Goal: Information Seeking & Learning: Learn about a topic

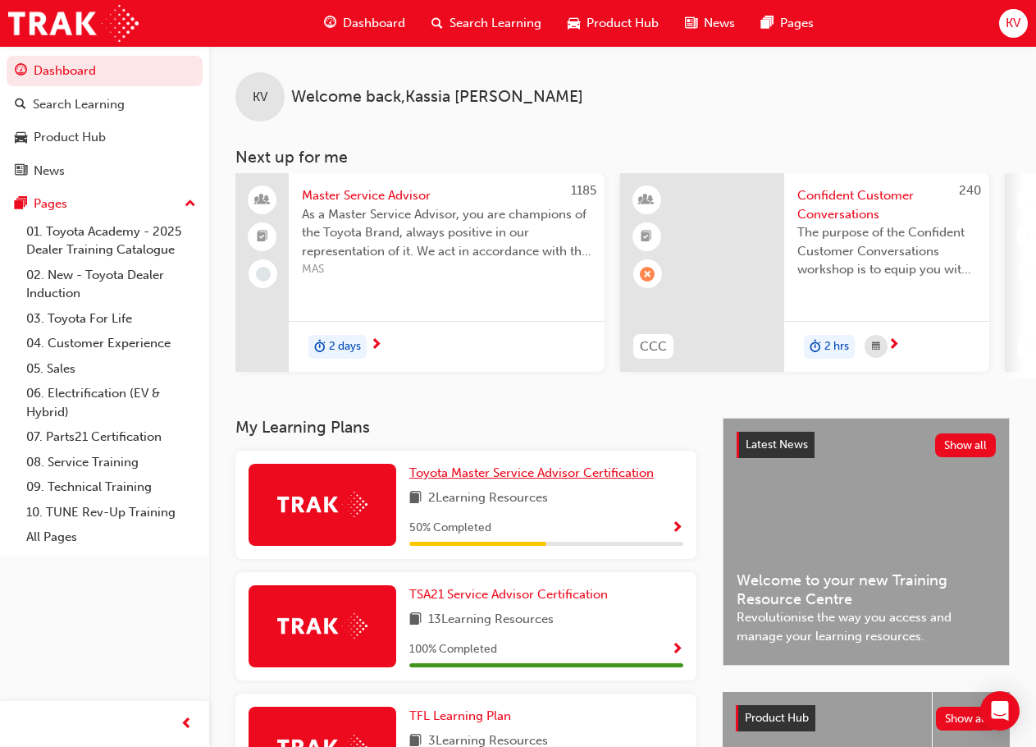
click at [450, 480] on span "Toyota Master Service Advisor Certification" at bounding box center [531, 472] width 245 height 15
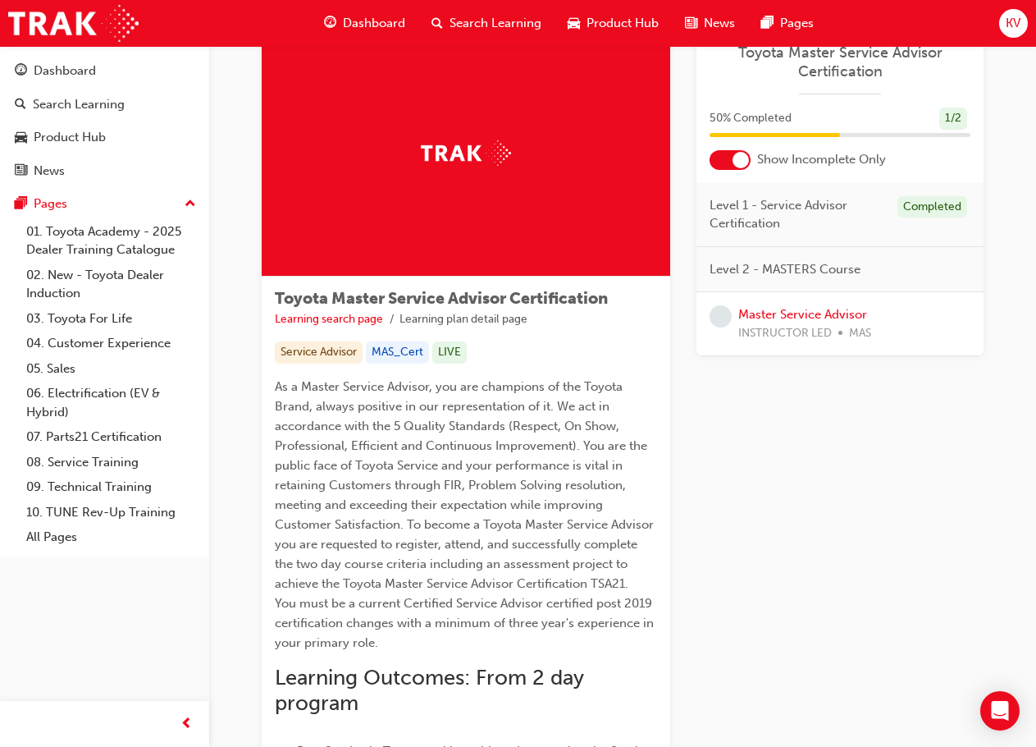
scroll to position [82, 0]
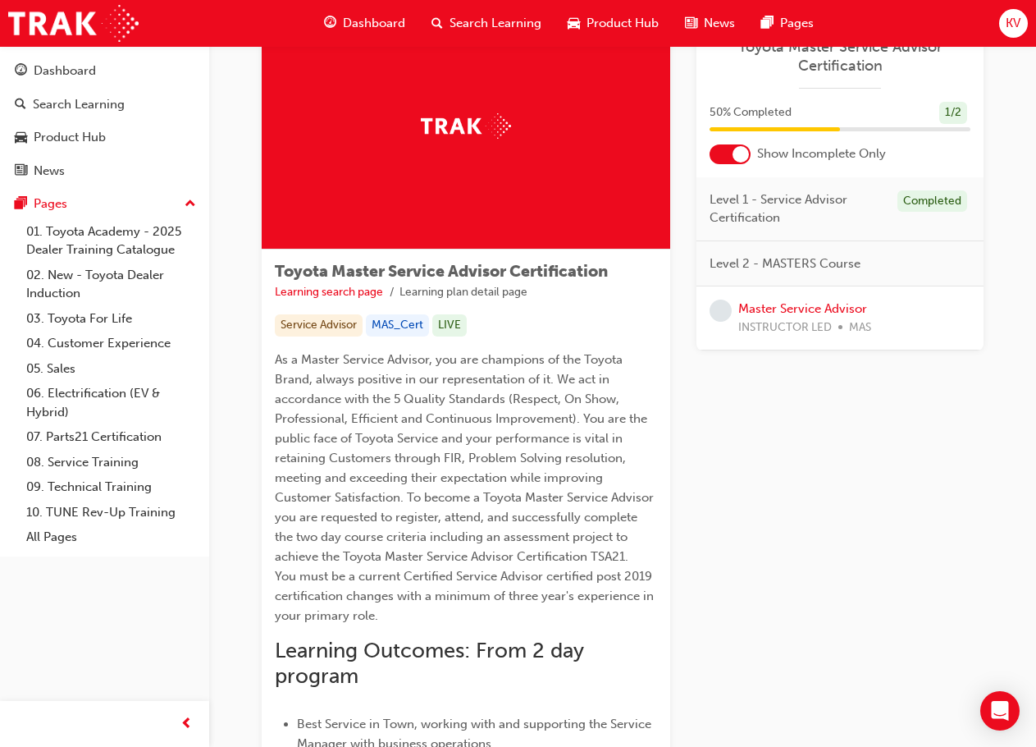
click at [741, 153] on div at bounding box center [741, 154] width 16 height 16
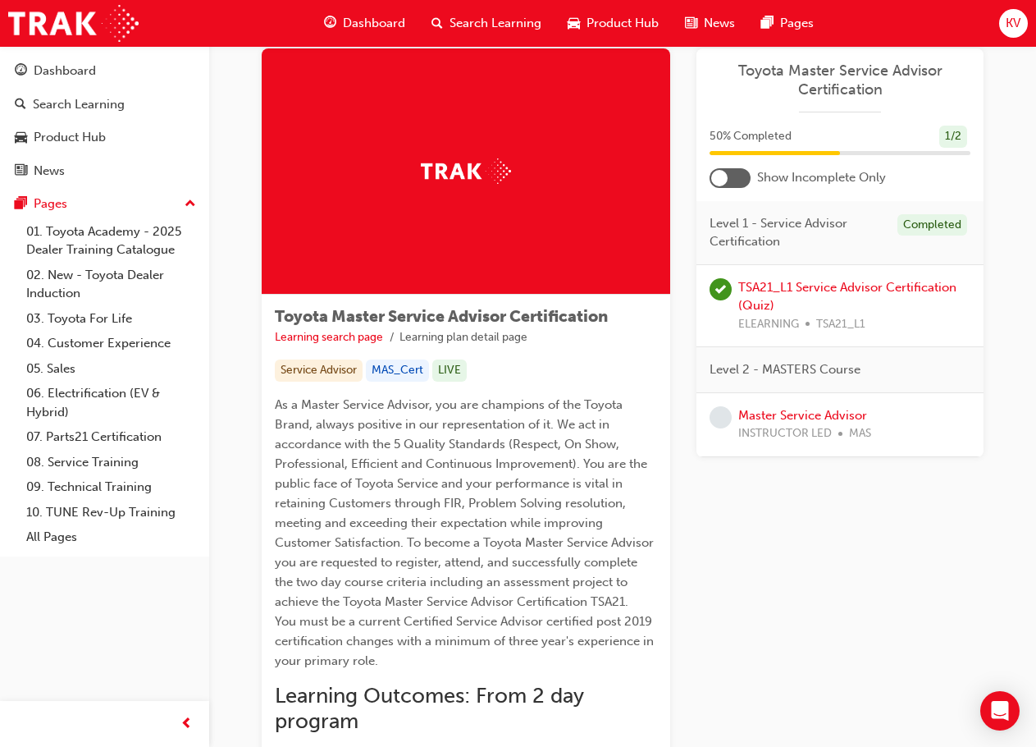
scroll to position [0, 0]
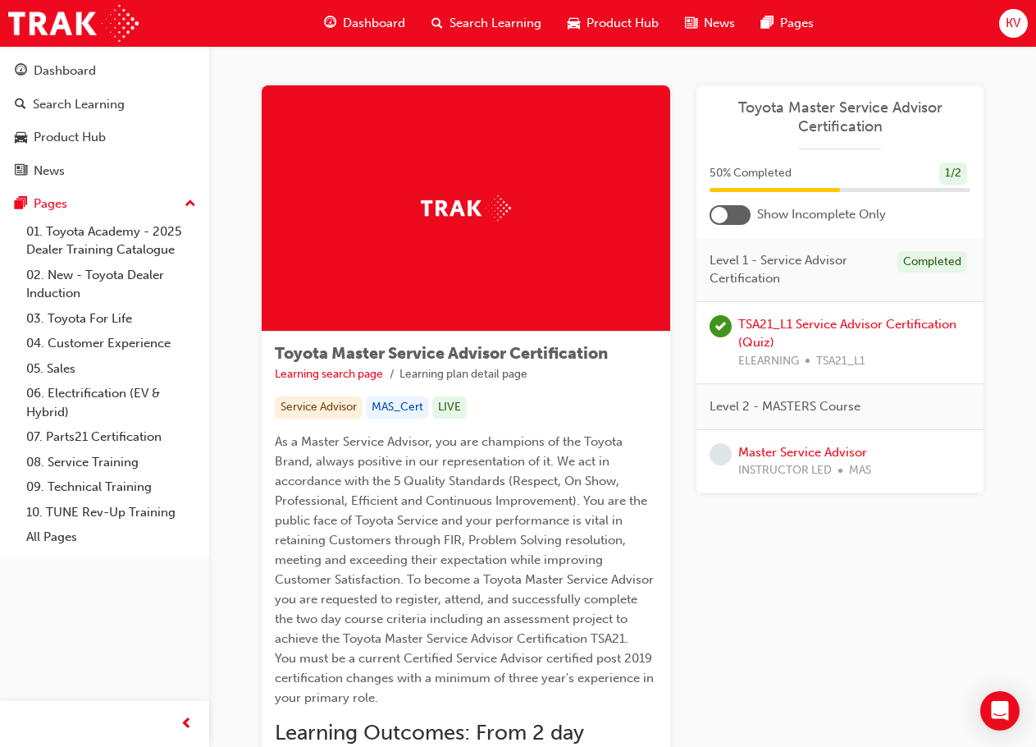
click at [385, 11] on div "Dashboard" at bounding box center [364, 24] width 107 height 34
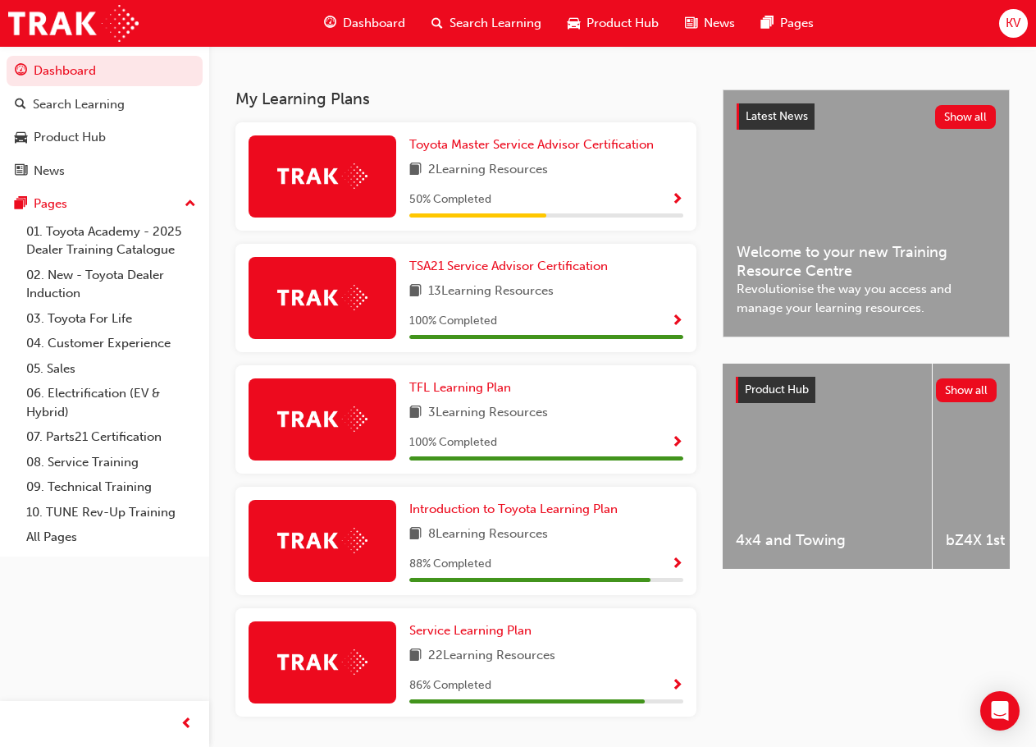
scroll to position [385, 0]
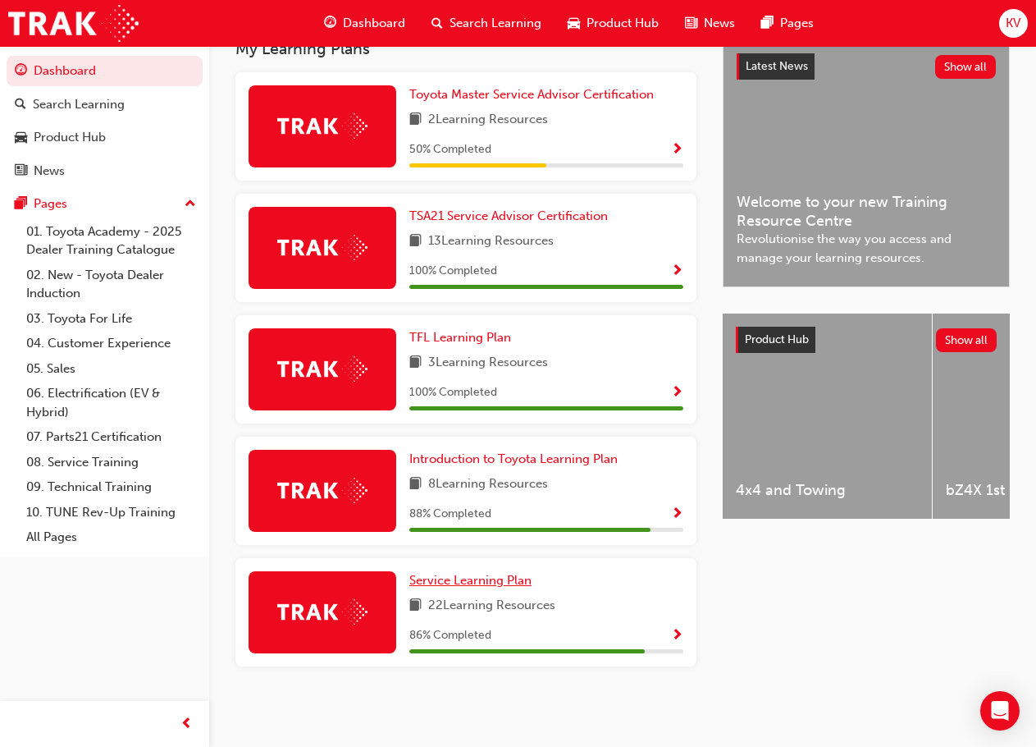
click at [455, 578] on span "Service Learning Plan" at bounding box center [470, 580] width 122 height 15
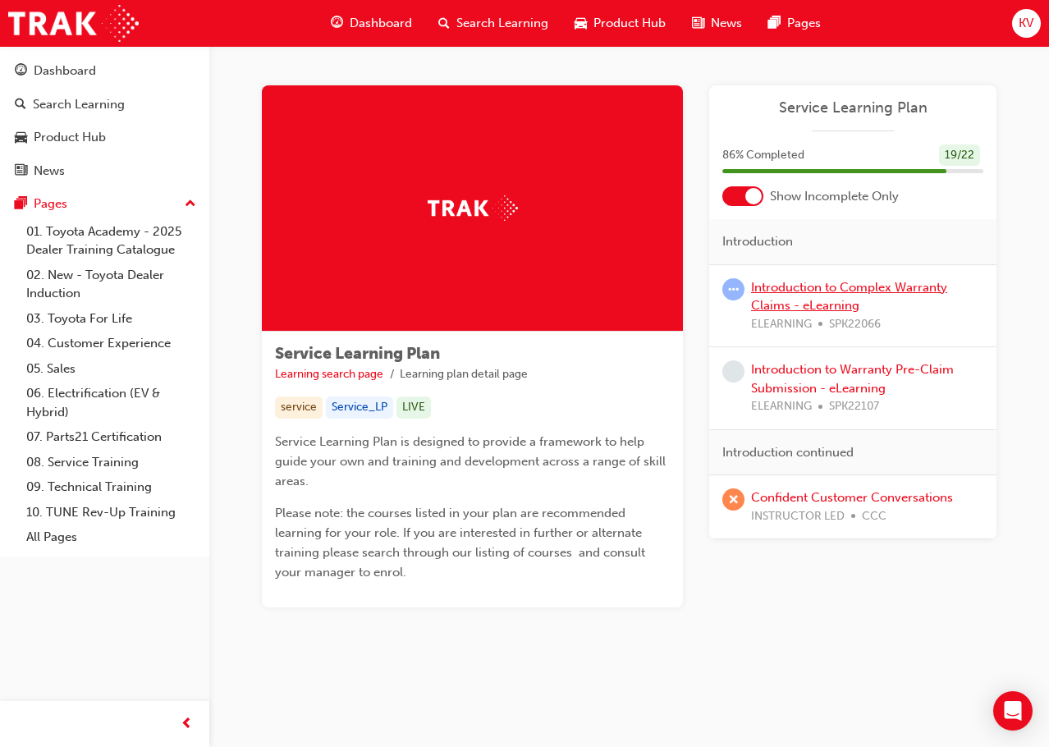
click at [793, 300] on link "Introduction to Complex Warranty Claims - eLearning" at bounding box center [849, 297] width 196 height 34
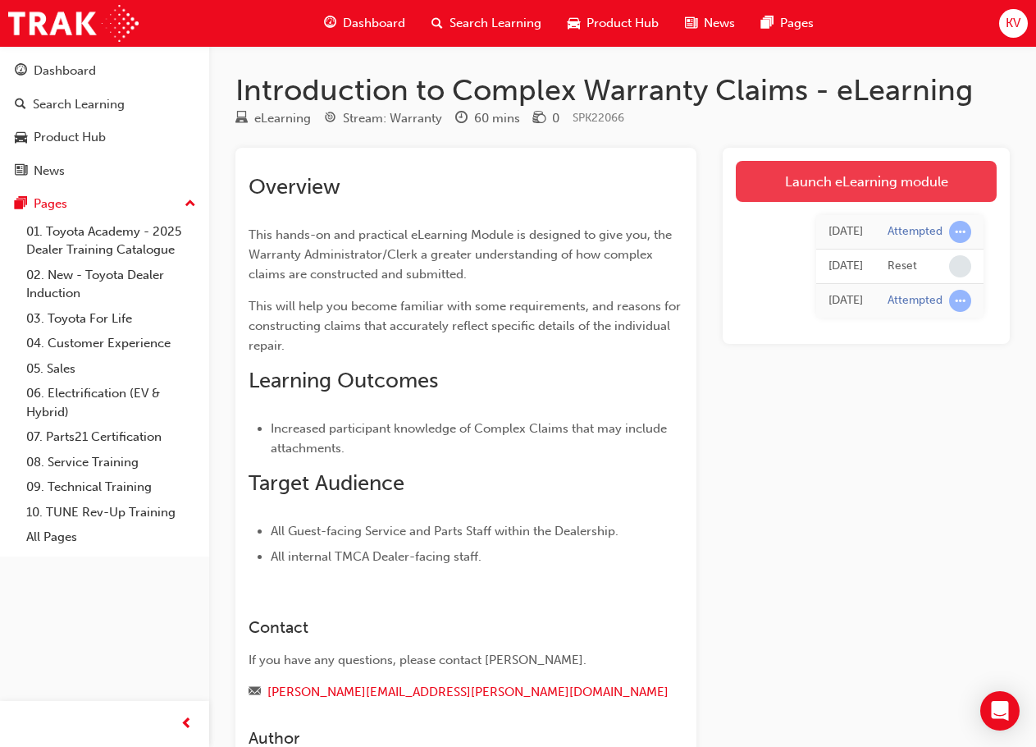
click at [790, 184] on link "Launch eLearning module" at bounding box center [866, 181] width 261 height 41
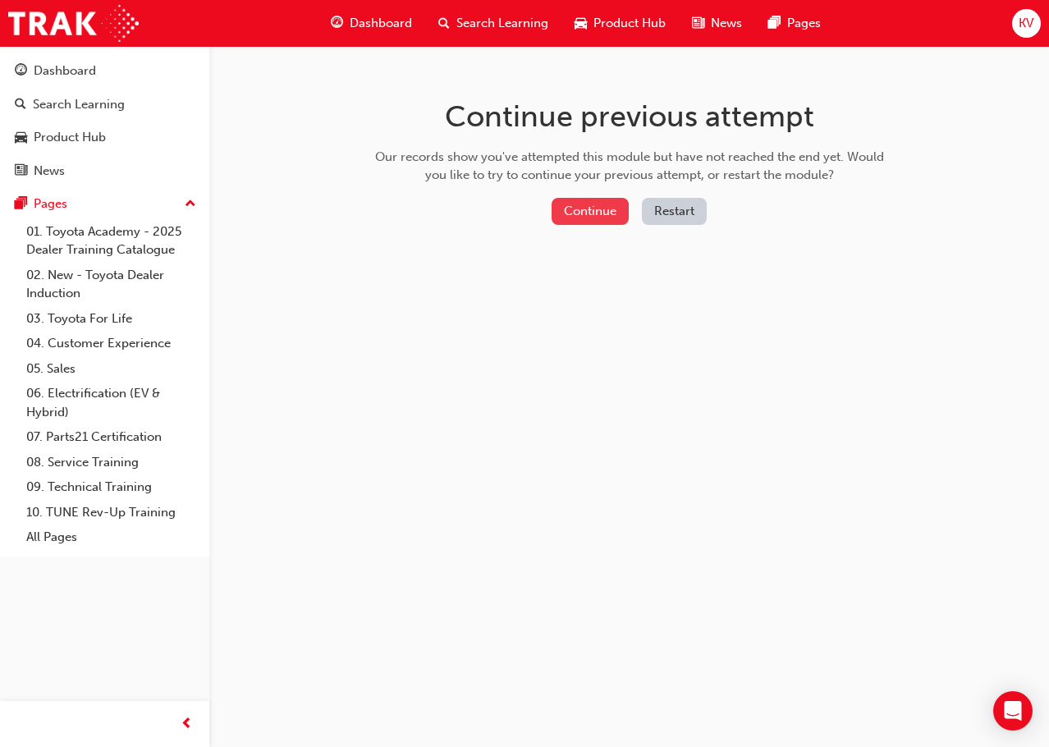
click at [590, 214] on button "Continue" at bounding box center [589, 211] width 77 height 27
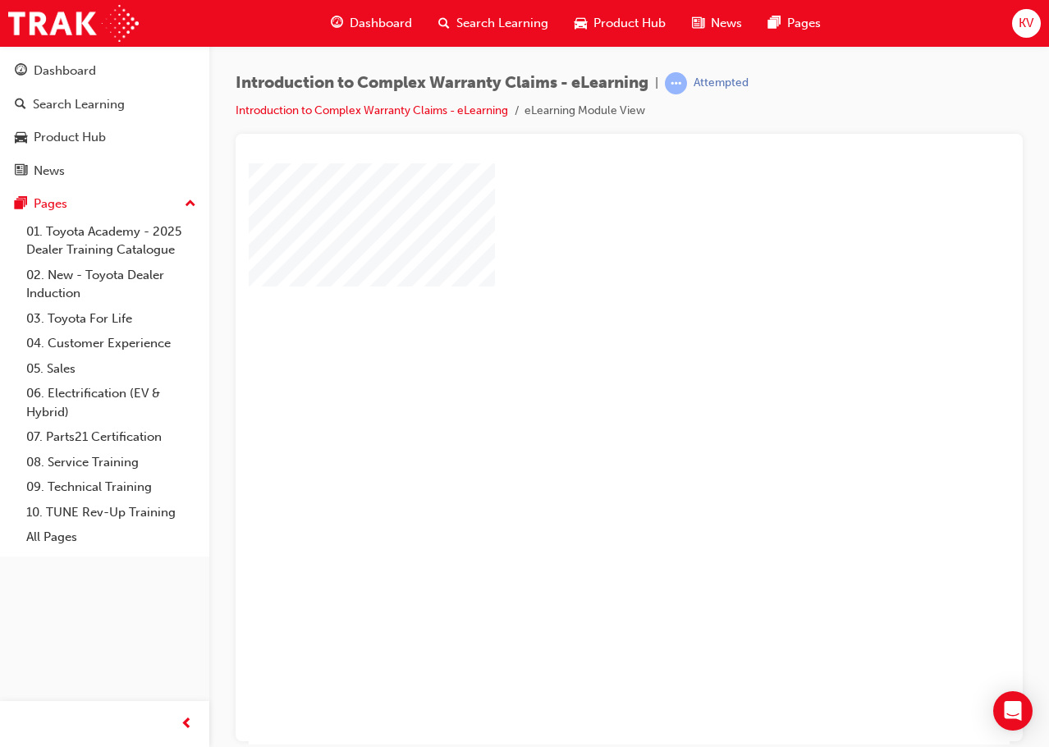
click at [582, 405] on div "play" at bounding box center [582, 405] width 0 height 0
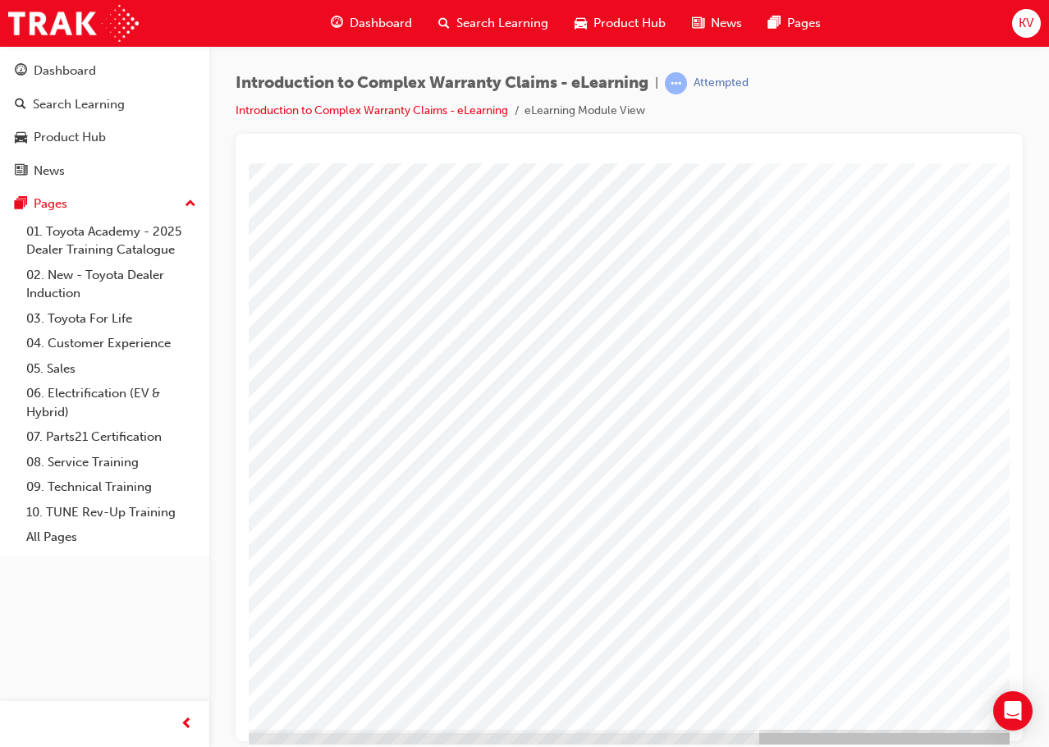
scroll to position [47, 0]
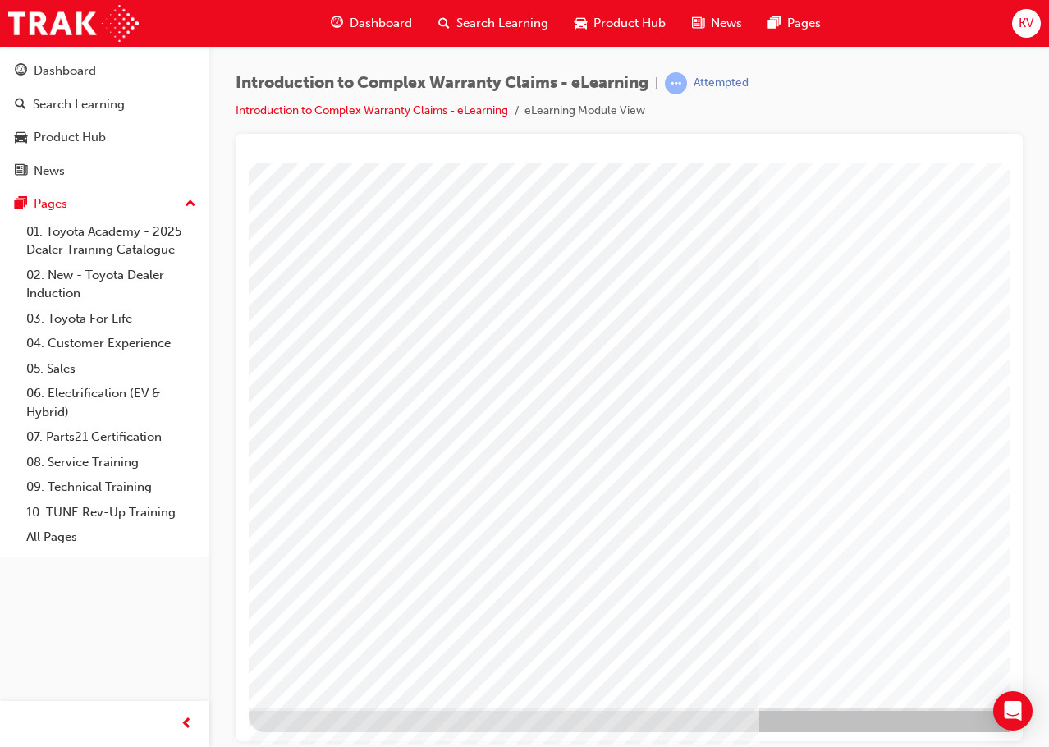
click at [514, 711] on div at bounding box center [807, 423] width 1116 height 615
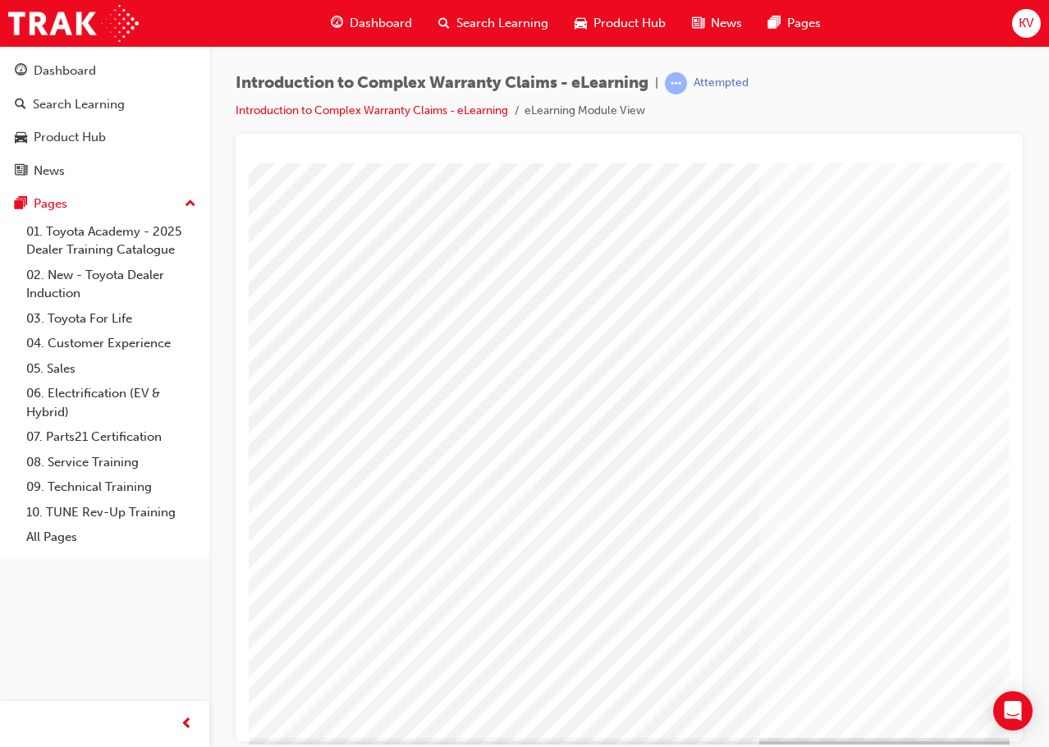
scroll to position [0, 0]
click at [723, 82] on div "Attempted" at bounding box center [720, 83] width 55 height 16
click at [531, 117] on li "eLearning Module View" at bounding box center [584, 111] width 121 height 19
drag, startPoint x: 359, startPoint y: 190, endPoint x: 398, endPoint y: 107, distance: 91.0
click at [398, 107] on link "Introduction to Complex Warranty Claims - eLearning" at bounding box center [371, 110] width 272 height 14
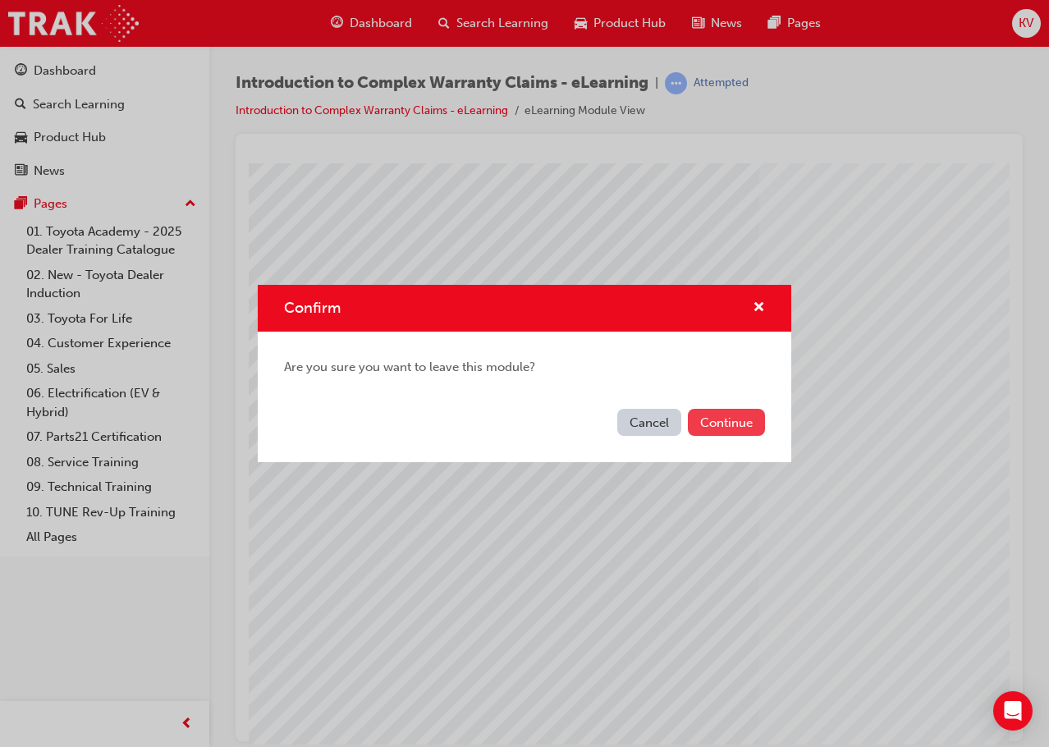
click at [711, 423] on button "Continue" at bounding box center [726, 422] width 77 height 27
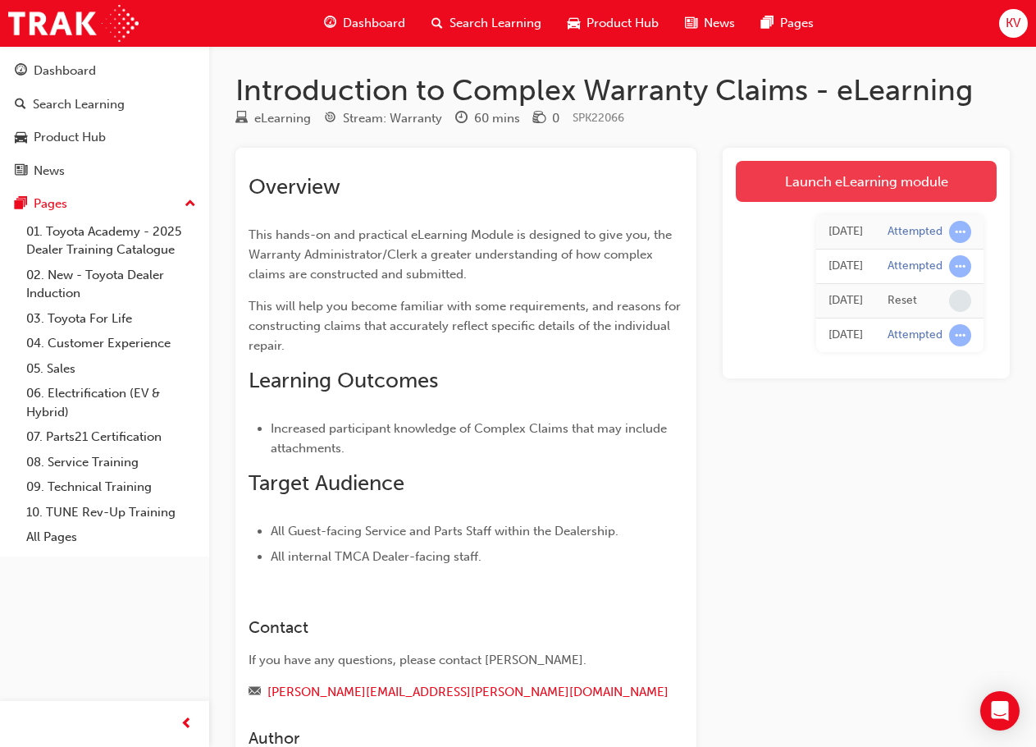
click at [778, 175] on link "Launch eLearning module" at bounding box center [866, 181] width 261 height 41
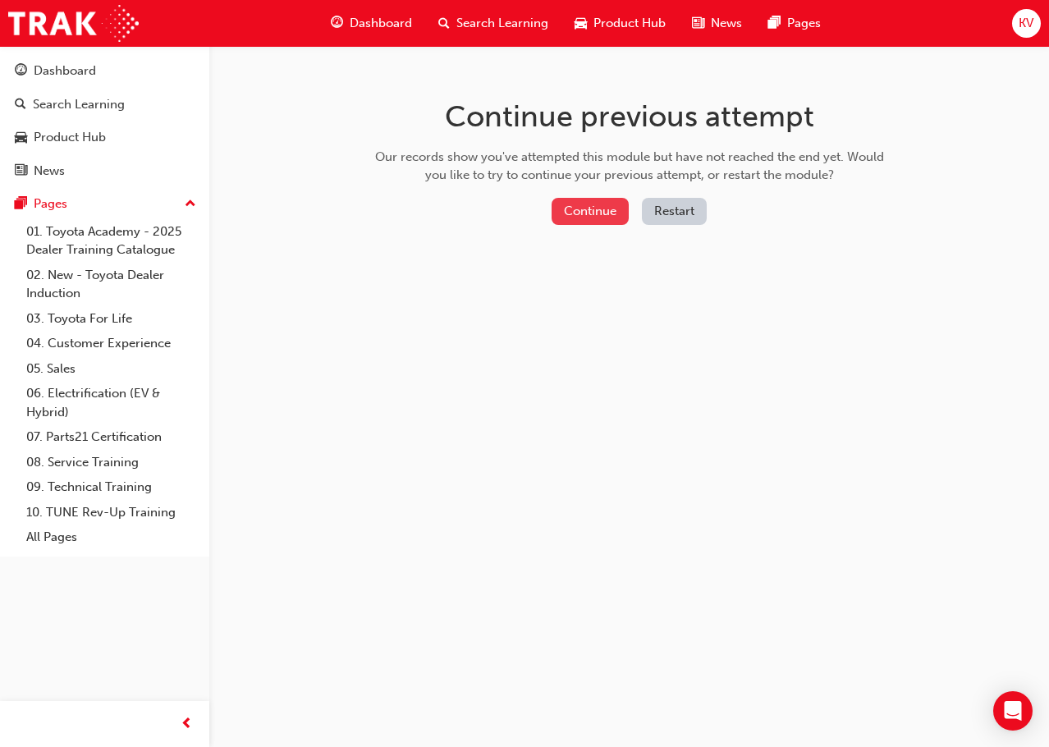
click at [589, 214] on button "Continue" at bounding box center [589, 211] width 77 height 27
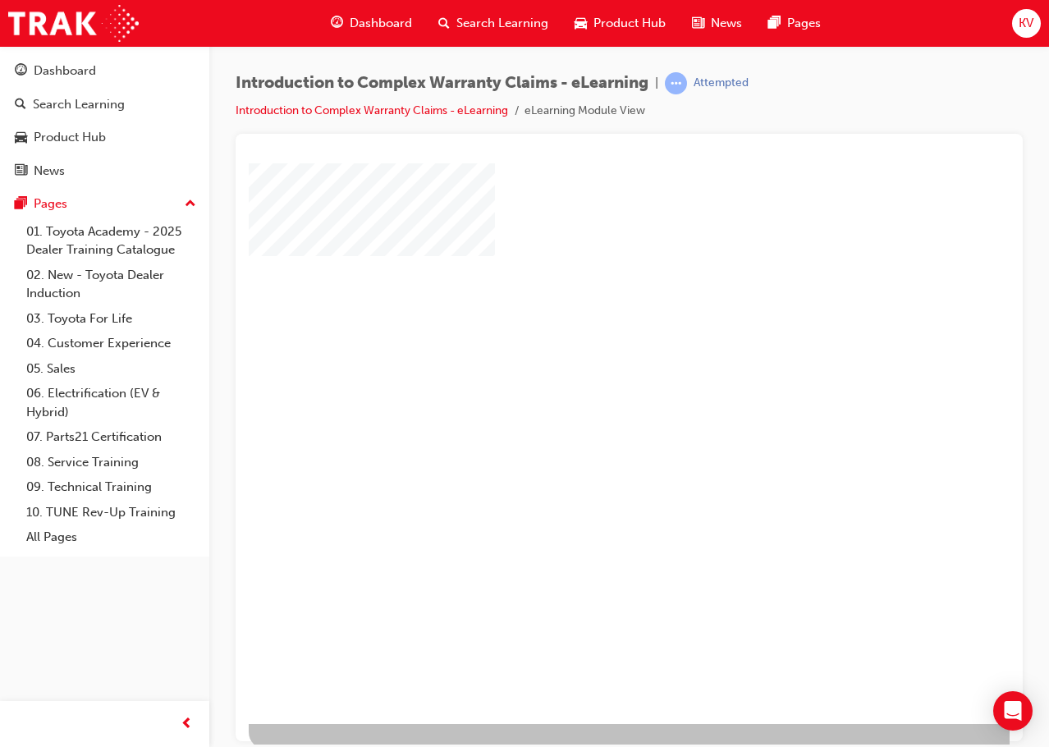
scroll to position [47, 0]
click at [582, 371] on div "play" at bounding box center [582, 371] width 0 height 0
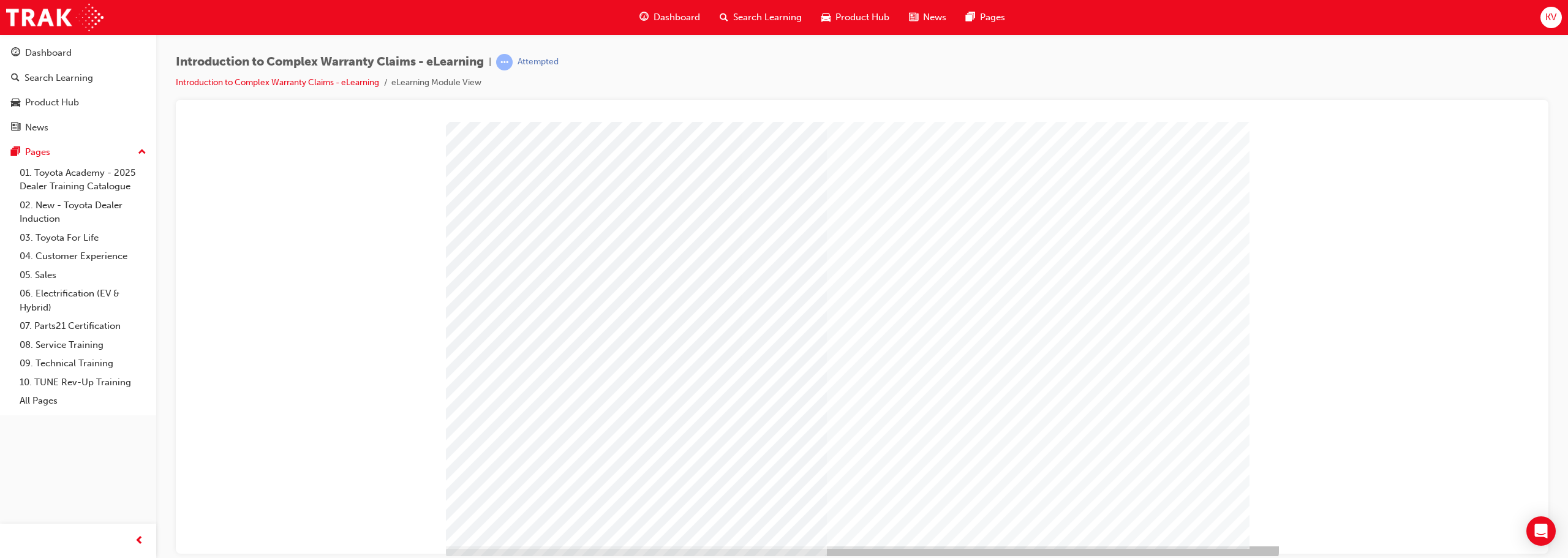
scroll to position [25, 0]
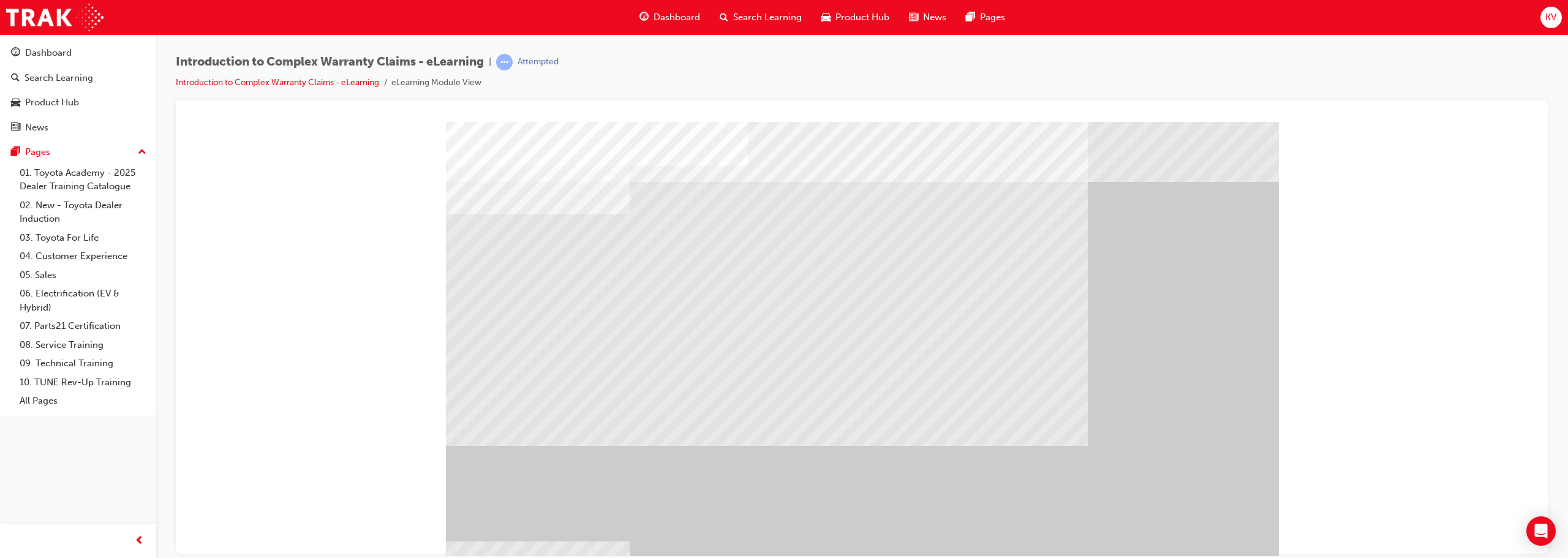
drag, startPoint x: 665, startPoint y: 391, endPoint x: 837, endPoint y: 417, distance: 174.0
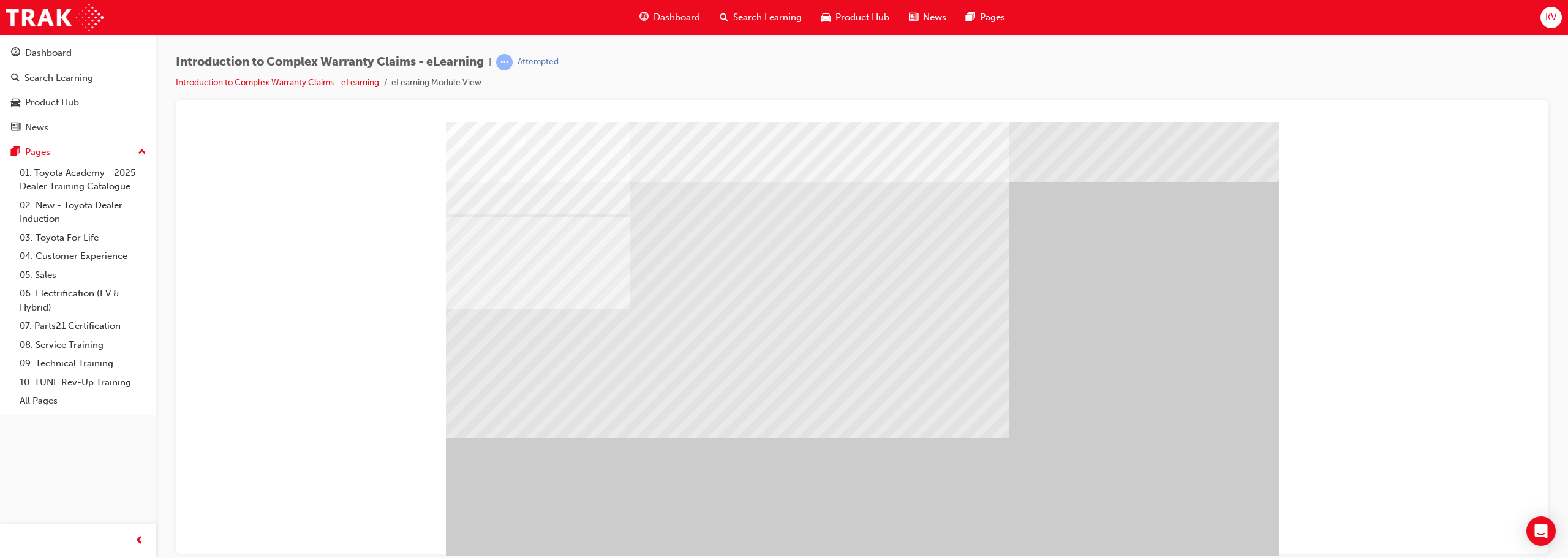
drag, startPoint x: 793, startPoint y: 401, endPoint x: 824, endPoint y: 386, distance: 34.4
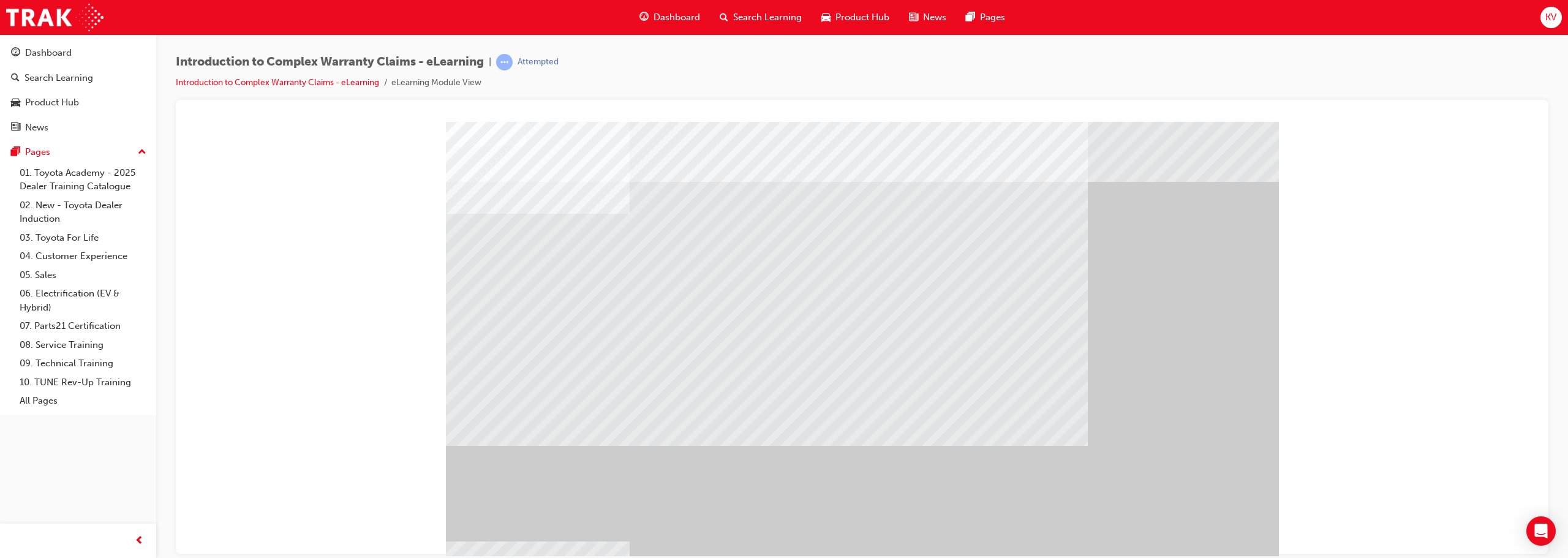
click at [782, 538] on div "" at bounding box center [862, 341] width 833 height 441
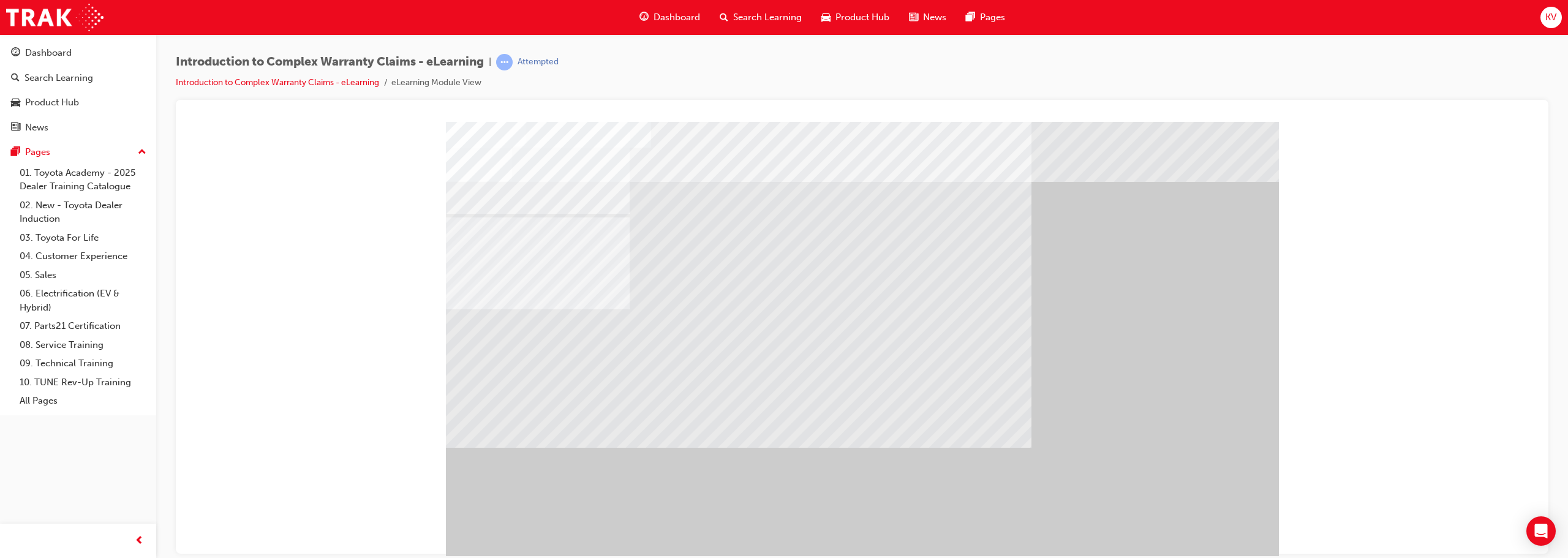
drag, startPoint x: 837, startPoint y: 353, endPoint x: 838, endPoint y: 380, distance: 27.0
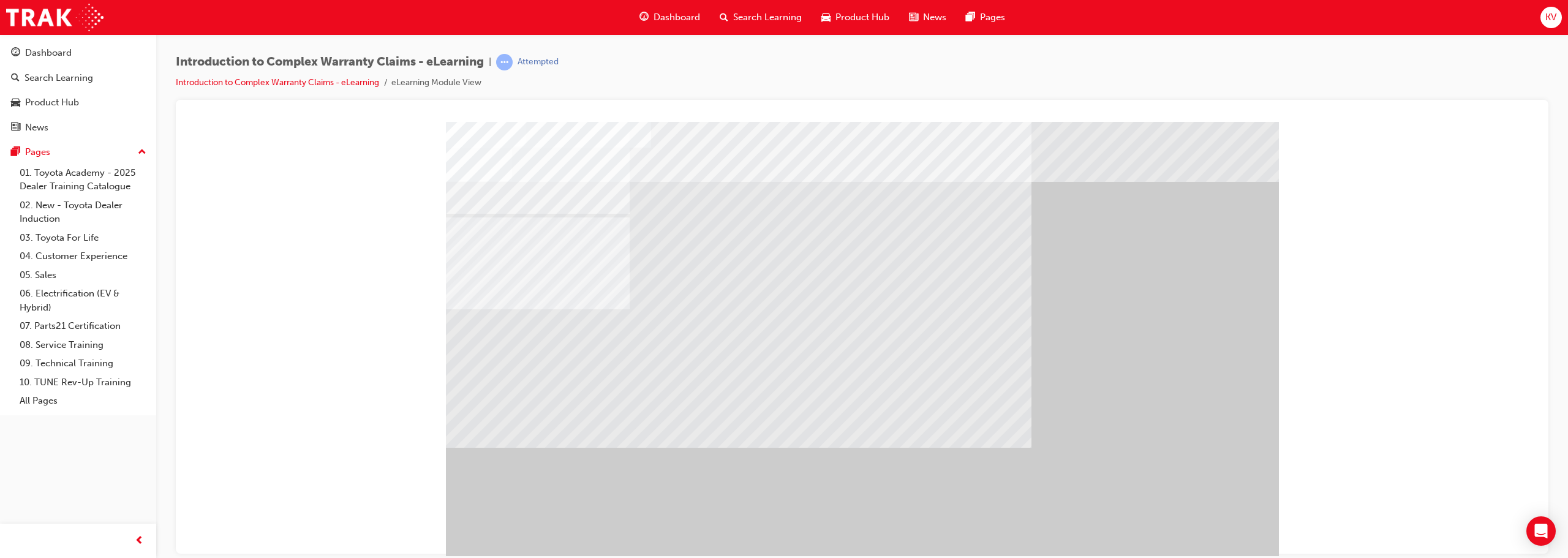
drag, startPoint x: 837, startPoint y: 391, endPoint x: 798, endPoint y: 381, distance: 40.3
drag, startPoint x: 834, startPoint y: 330, endPoint x: 872, endPoint y: 380, distance: 62.8
click at [782, 334] on div at bounding box center [862, 341] width 833 height 441
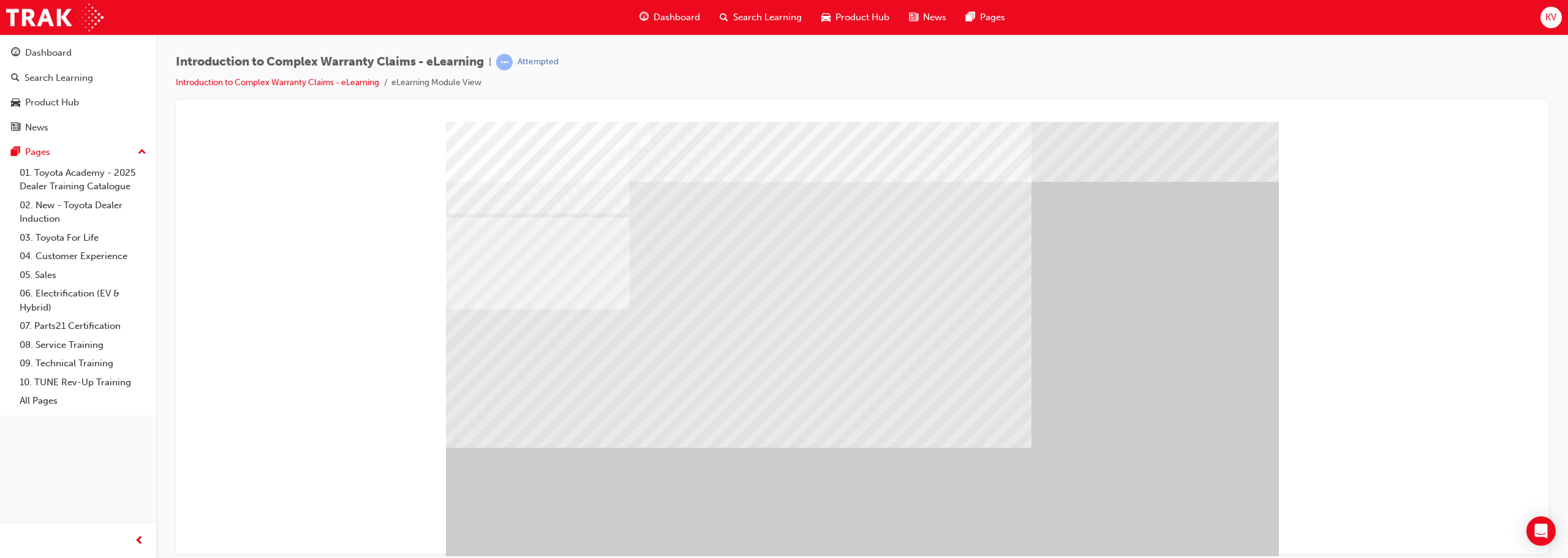
drag, startPoint x: 872, startPoint y: 380, endPoint x: 798, endPoint y: 382, distance: 74.0
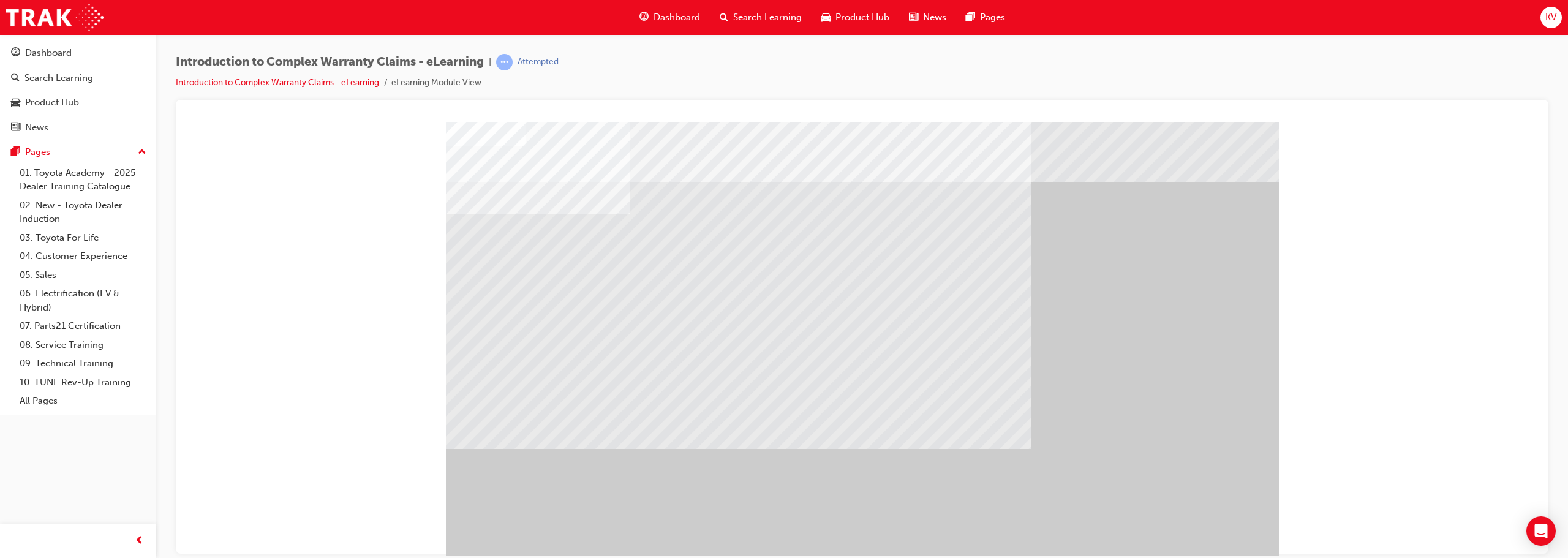
drag, startPoint x: 870, startPoint y: 360, endPoint x: 1098, endPoint y: 405, distance: 232.4
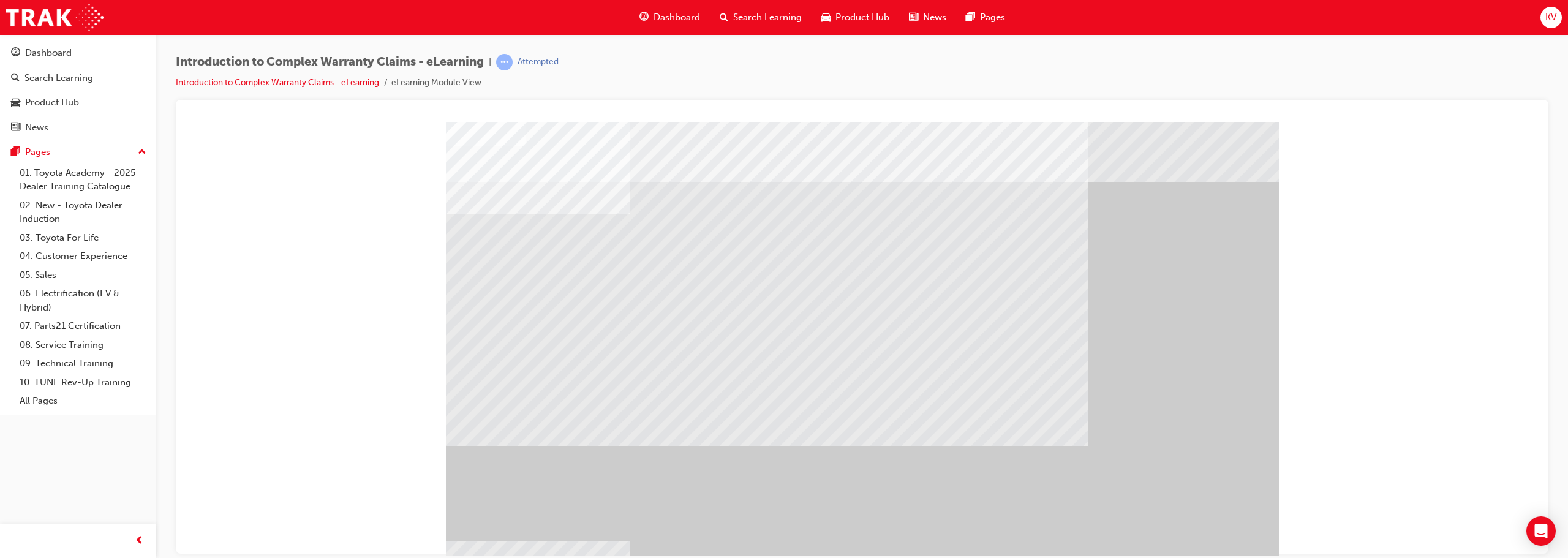
drag, startPoint x: 998, startPoint y: 460, endPoint x: 1013, endPoint y: 401, distance: 60.9
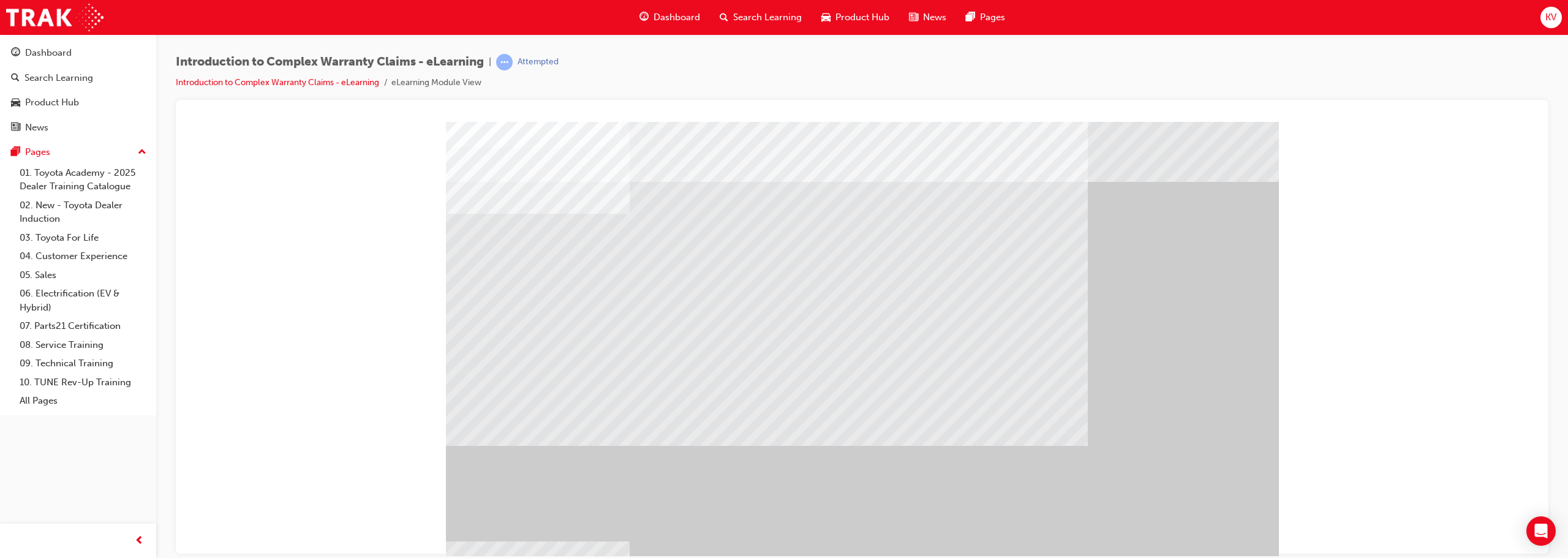
drag, startPoint x: 799, startPoint y: 298, endPoint x: 839, endPoint y: 315, distance: 43.5
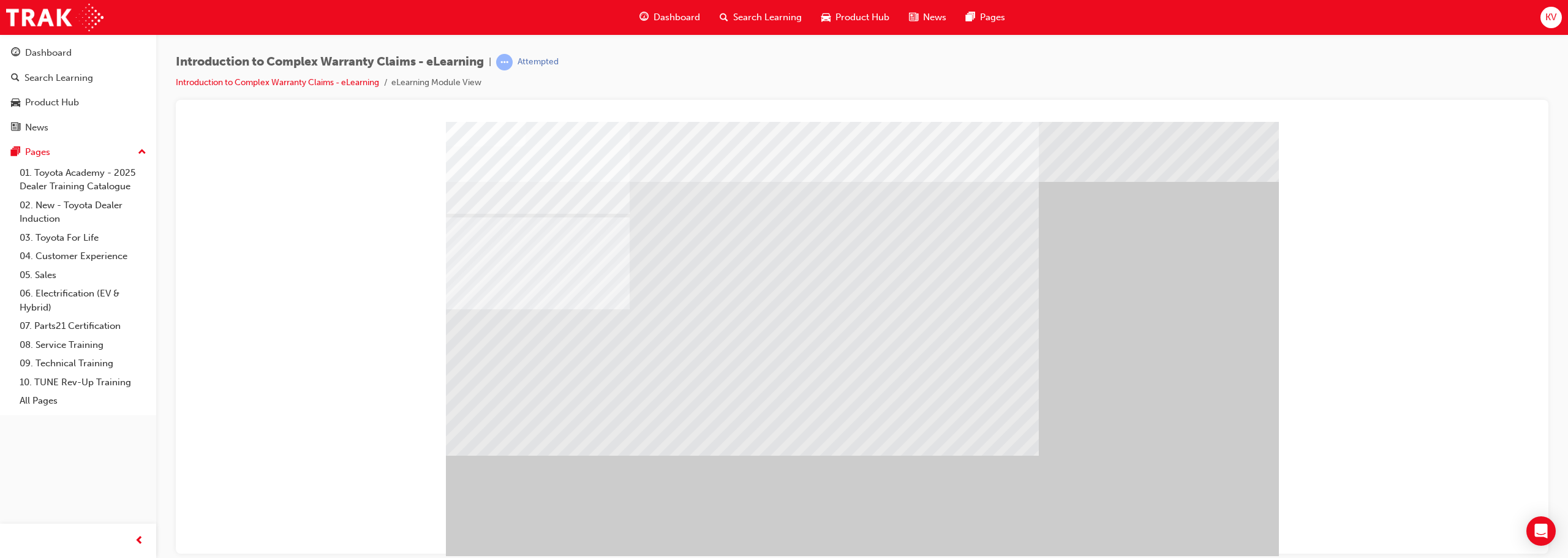
drag, startPoint x: 594, startPoint y: 296, endPoint x: 622, endPoint y: 306, distance: 29.7
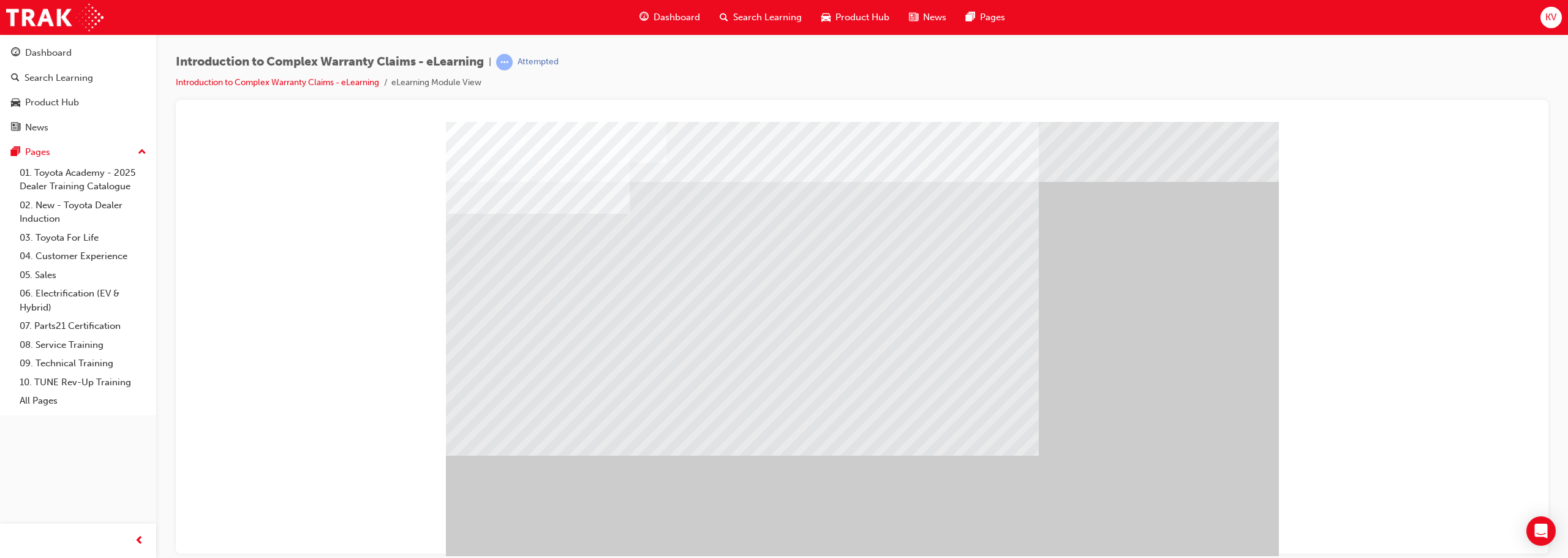
click at [611, 302] on div at bounding box center [862, 341] width 833 height 441
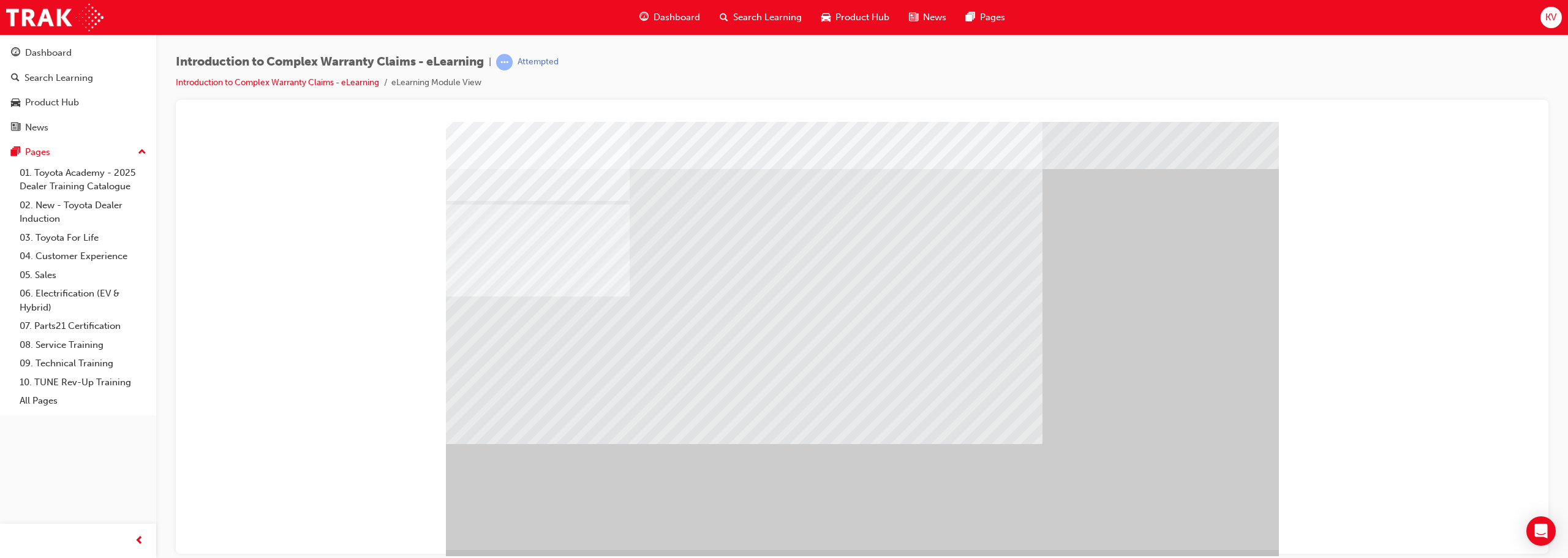
scroll to position [25, 0]
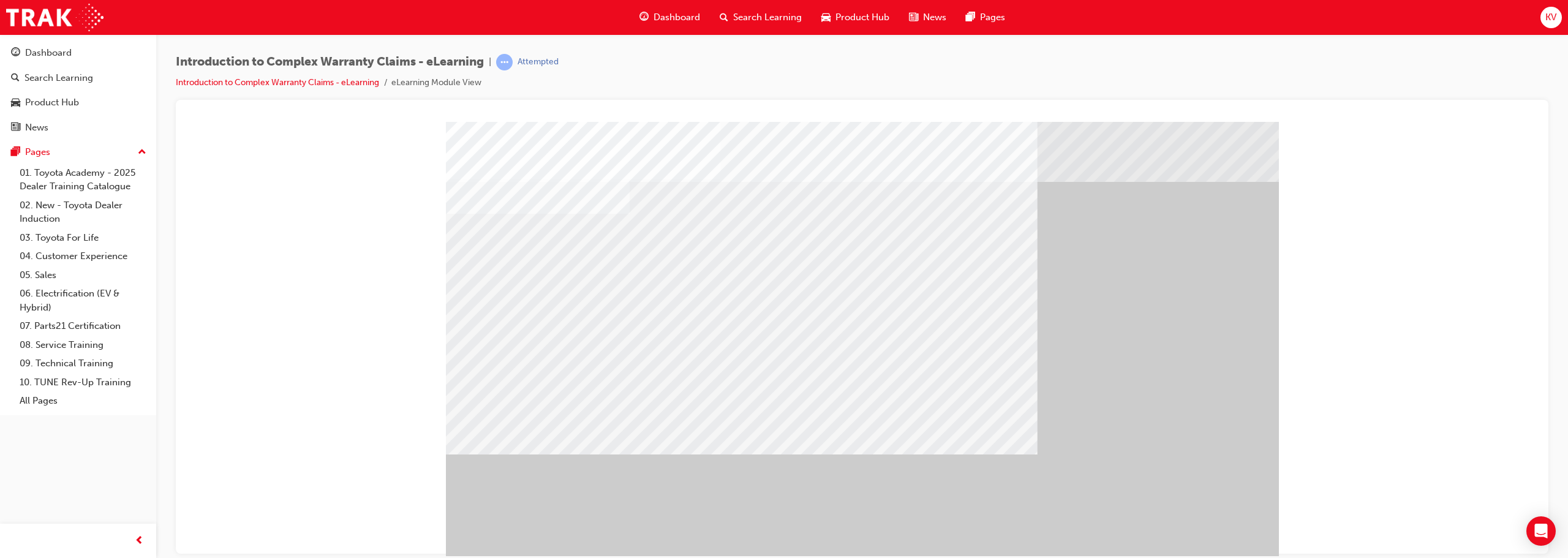
click at [782, 520] on div "" at bounding box center [862, 341] width 833 height 441
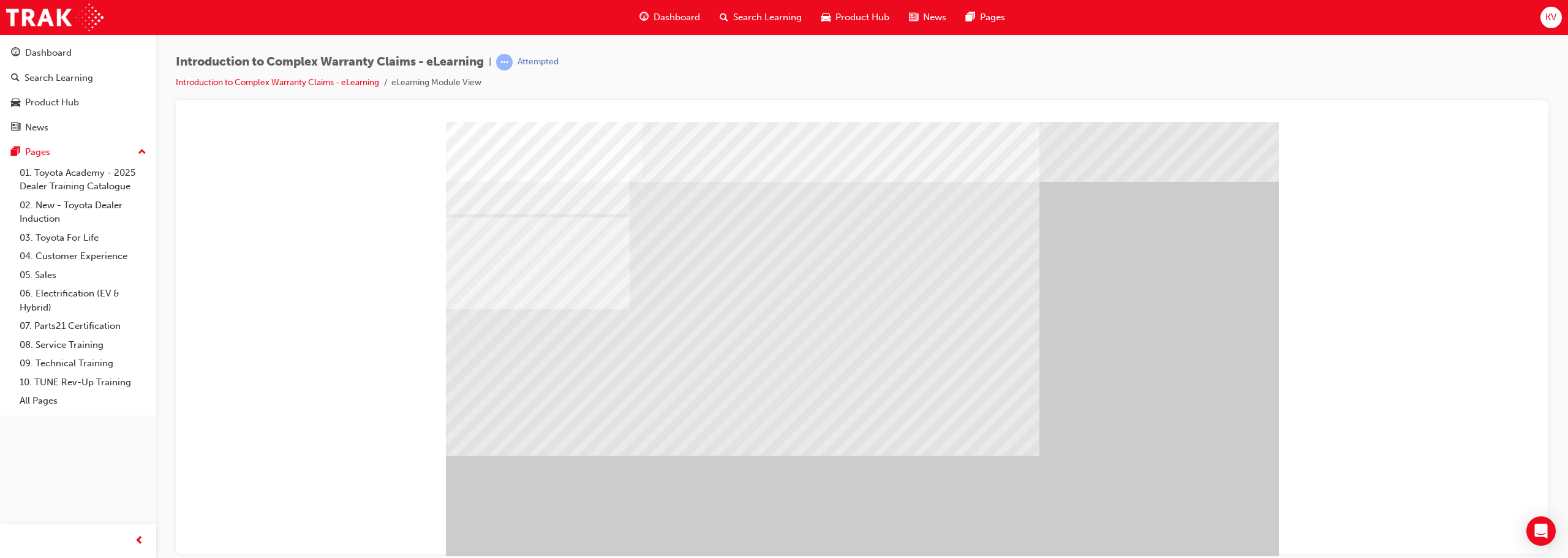
drag, startPoint x: 843, startPoint y: 385, endPoint x: 939, endPoint y: 434, distance: 107.8
click at [782, 415] on div at bounding box center [862, 341] width 833 height 441
drag, startPoint x: 975, startPoint y: 448, endPoint x: 1011, endPoint y: 442, distance: 36.5
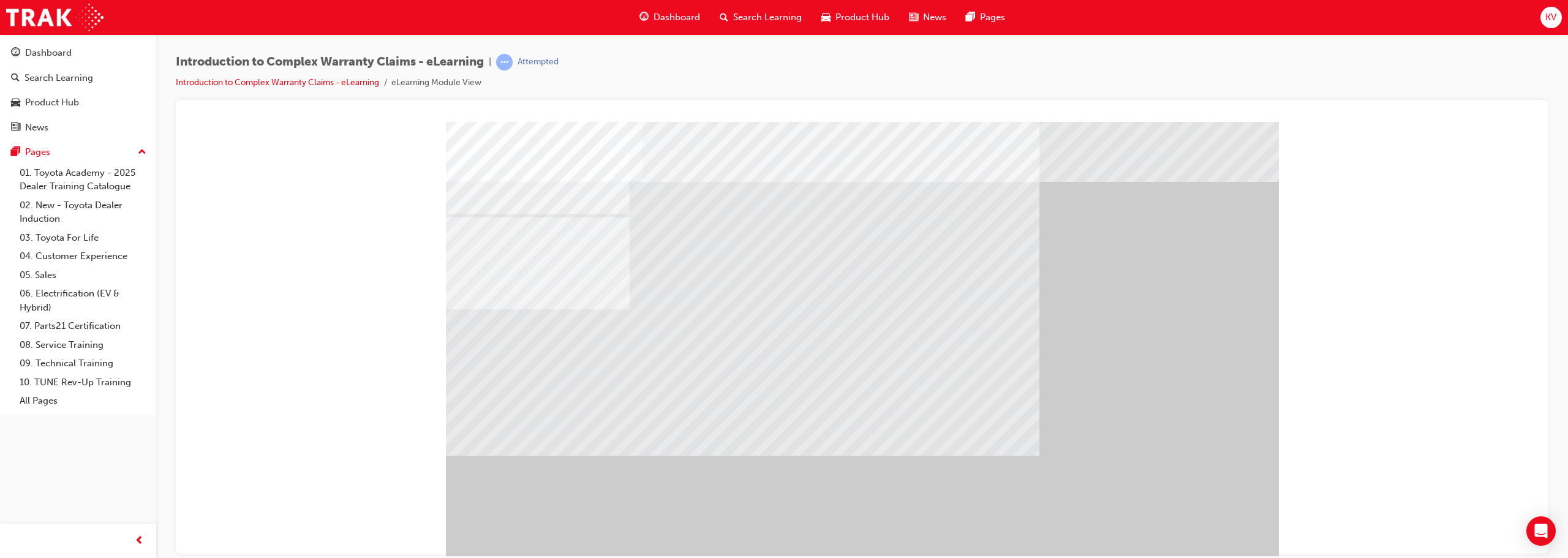
drag, startPoint x: 1118, startPoint y: 389, endPoint x: 902, endPoint y: 358, distance: 218.2
drag, startPoint x: 902, startPoint y: 358, endPoint x: 853, endPoint y: 355, distance: 49.1
click at [782, 356] on div at bounding box center [862, 341] width 833 height 441
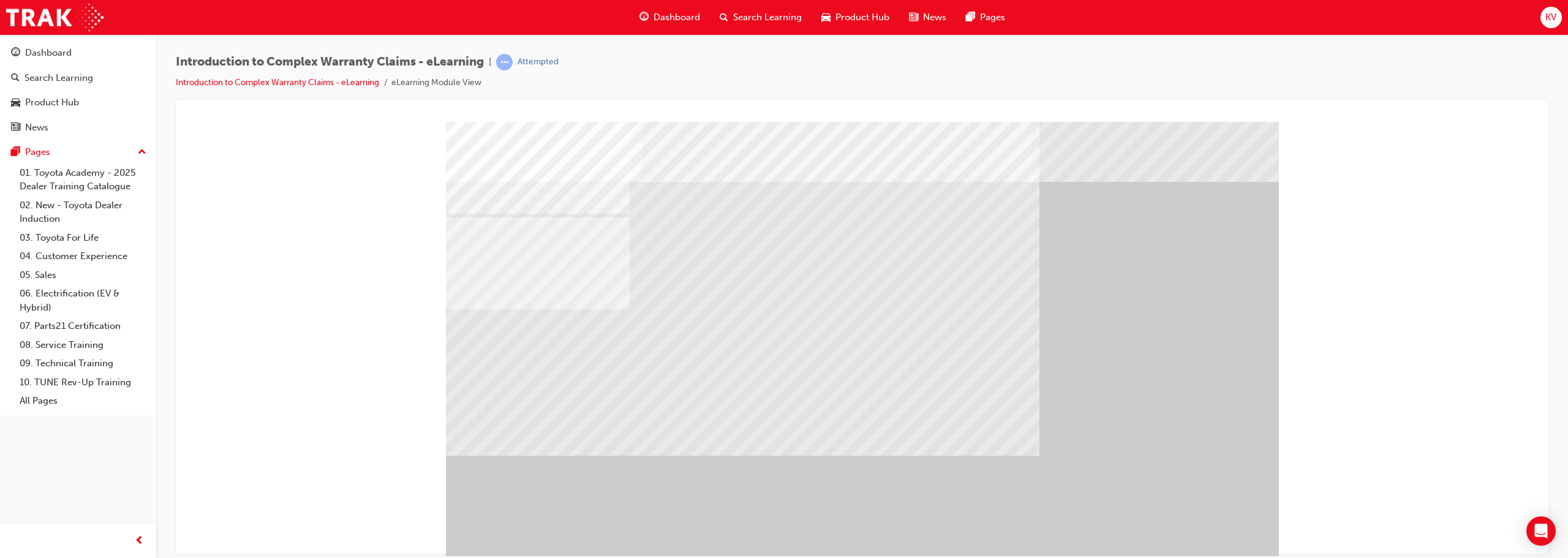
drag, startPoint x: 710, startPoint y: 363, endPoint x: 663, endPoint y: 371, distance: 47.7
click at [696, 369] on div at bounding box center [862, 341] width 833 height 441
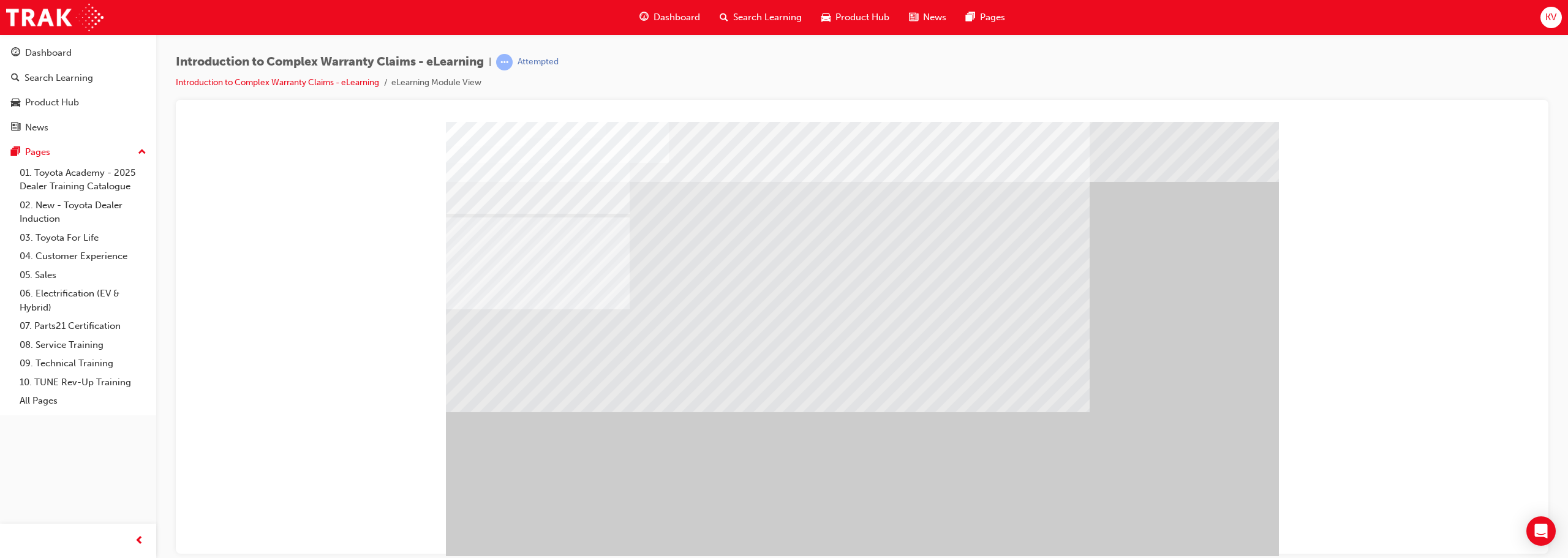
drag, startPoint x: 1172, startPoint y: 494, endPoint x: 1207, endPoint y: 530, distance: 50.2
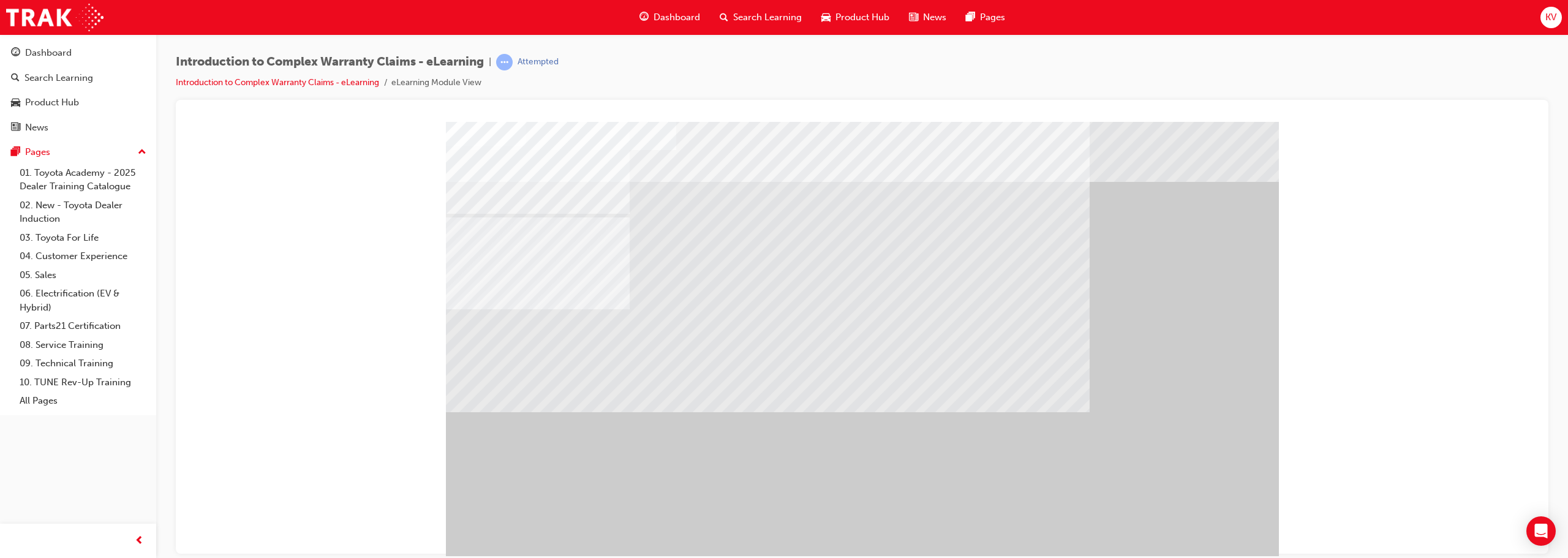
drag, startPoint x: 841, startPoint y: 386, endPoint x: 961, endPoint y: 374, distance: 120.6
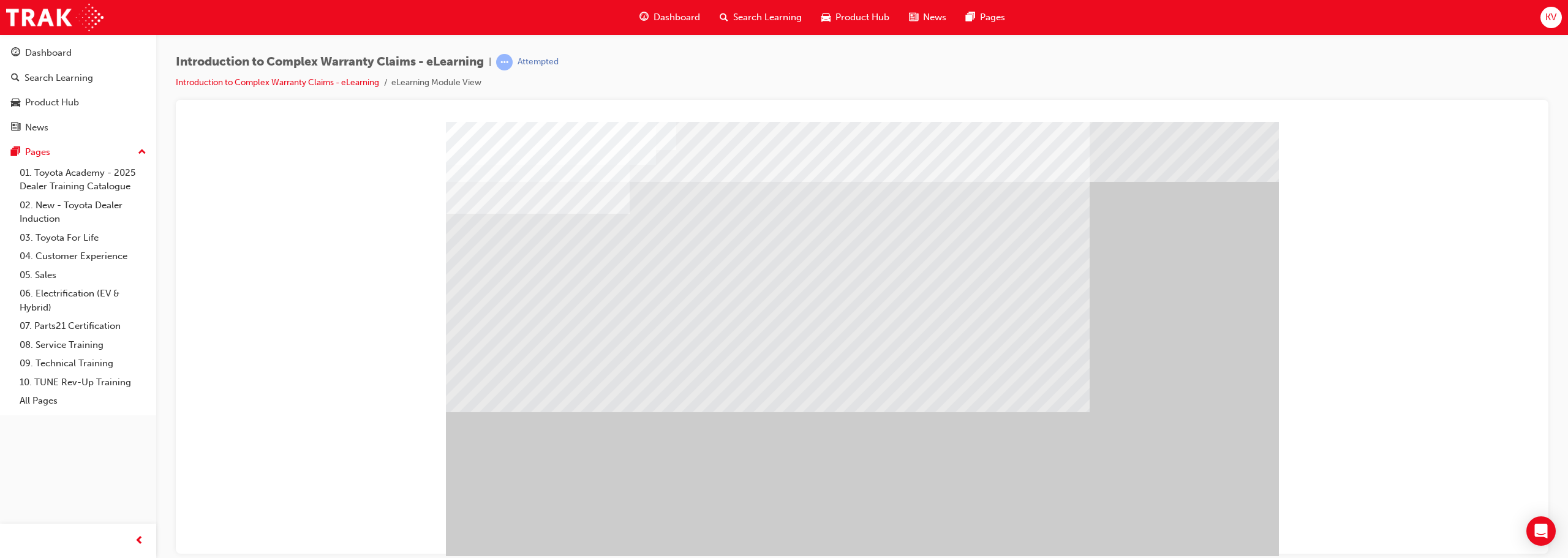
drag, startPoint x: 782, startPoint y: 443, endPoint x: 800, endPoint y: 451, distance: 19.7
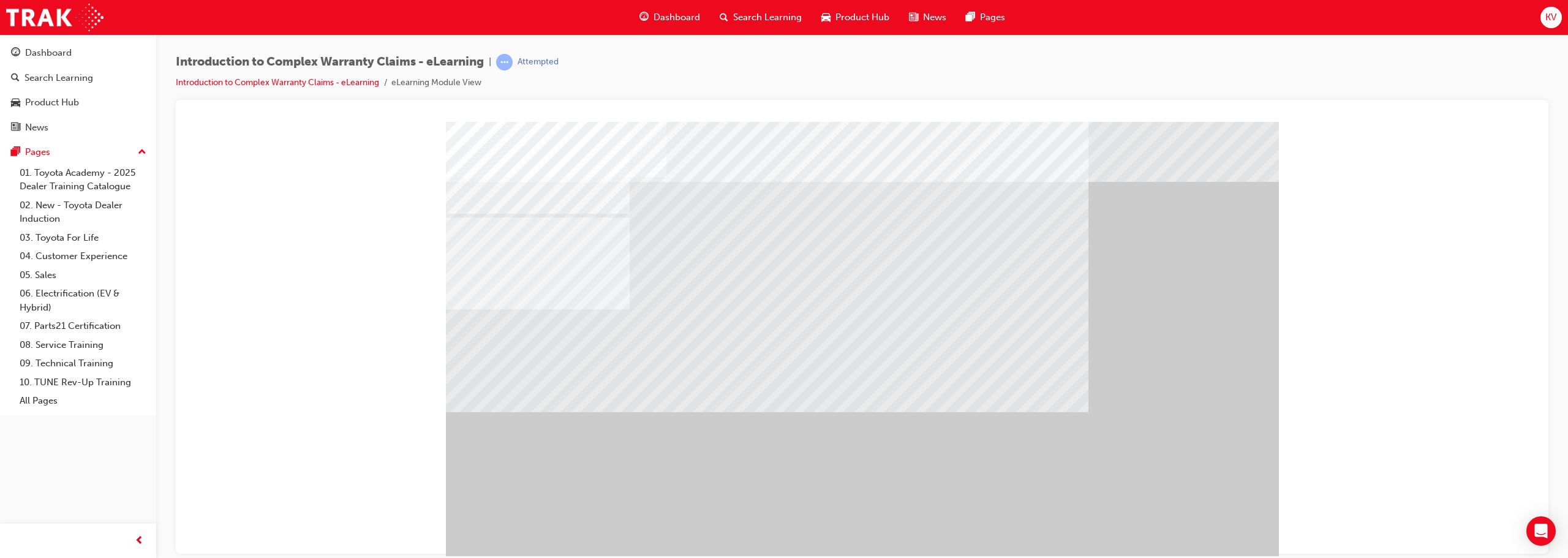
click at [782, 448] on div at bounding box center [862, 341] width 833 height 441
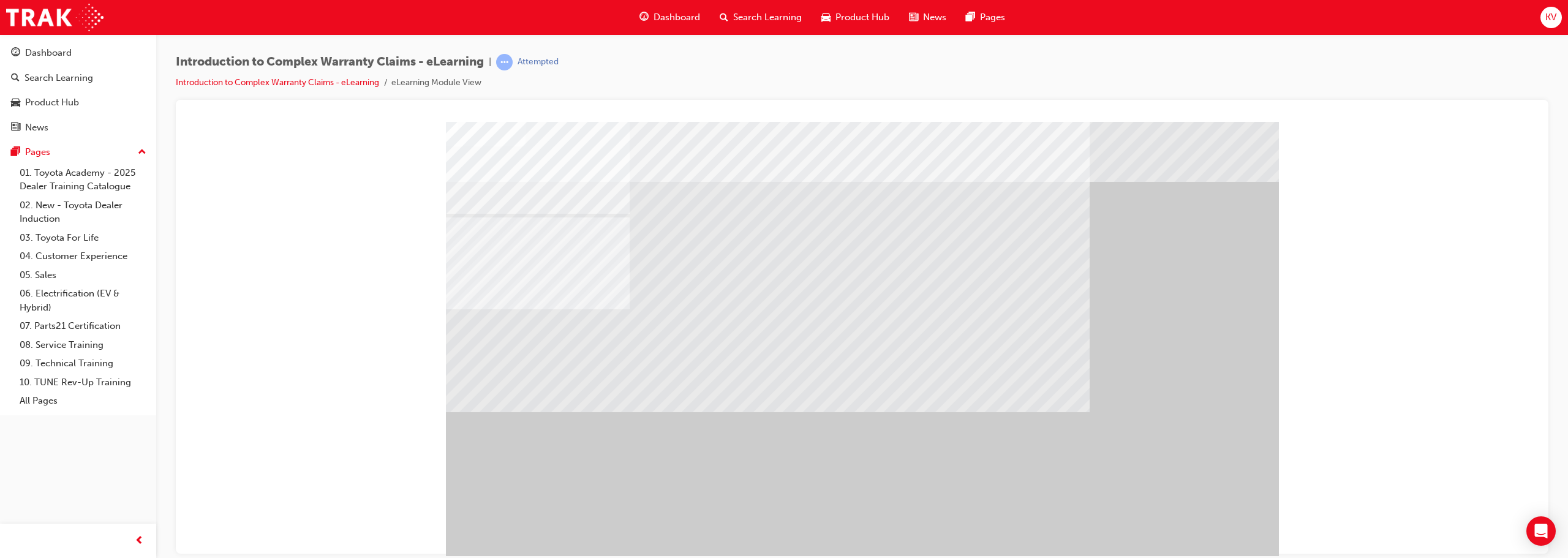
click at [782, 538] on div "" at bounding box center [862, 341] width 833 height 441
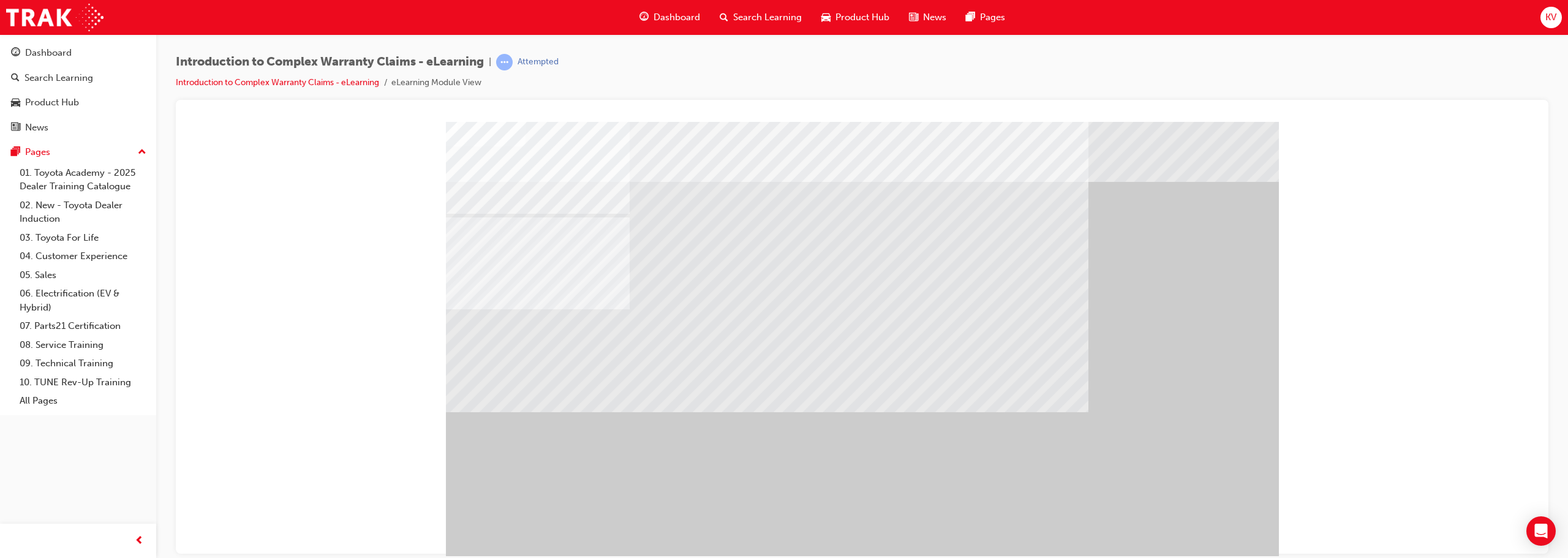
drag, startPoint x: 995, startPoint y: 333, endPoint x: 1002, endPoint y: 333, distance: 7.0
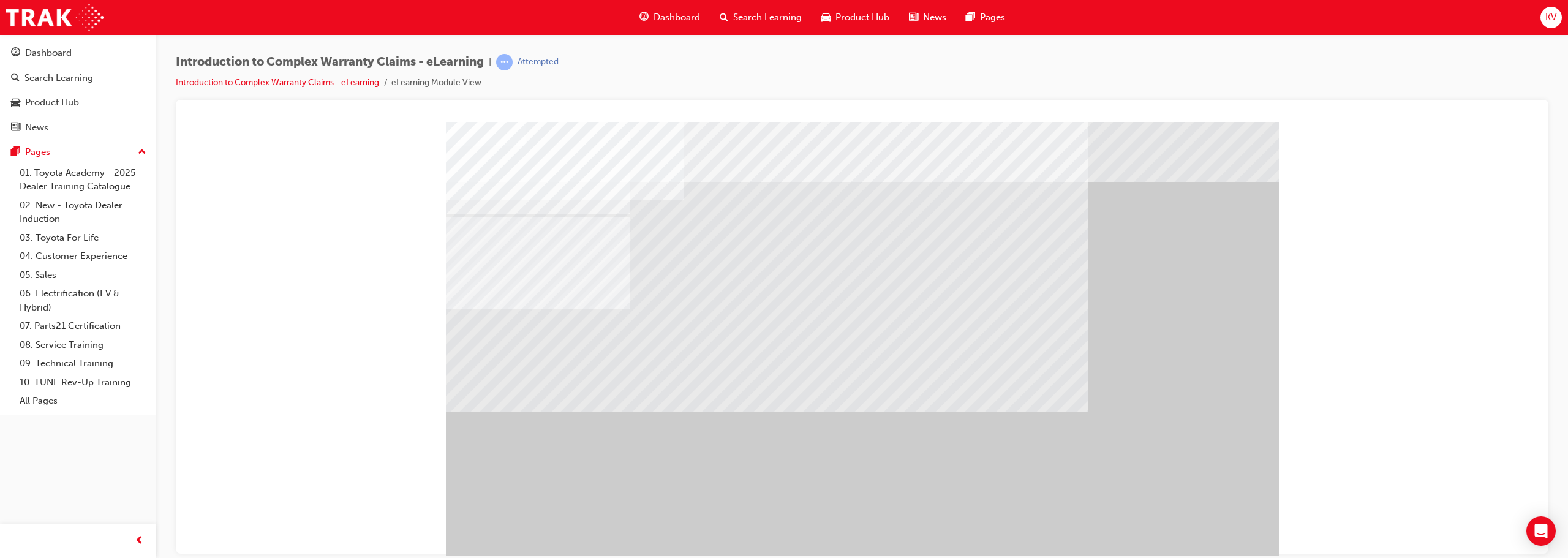
click at [537, 219] on div "" at bounding box center [862, 341] width 833 height 441
drag, startPoint x: 773, startPoint y: 264, endPoint x: 759, endPoint y: 275, distance: 17.8
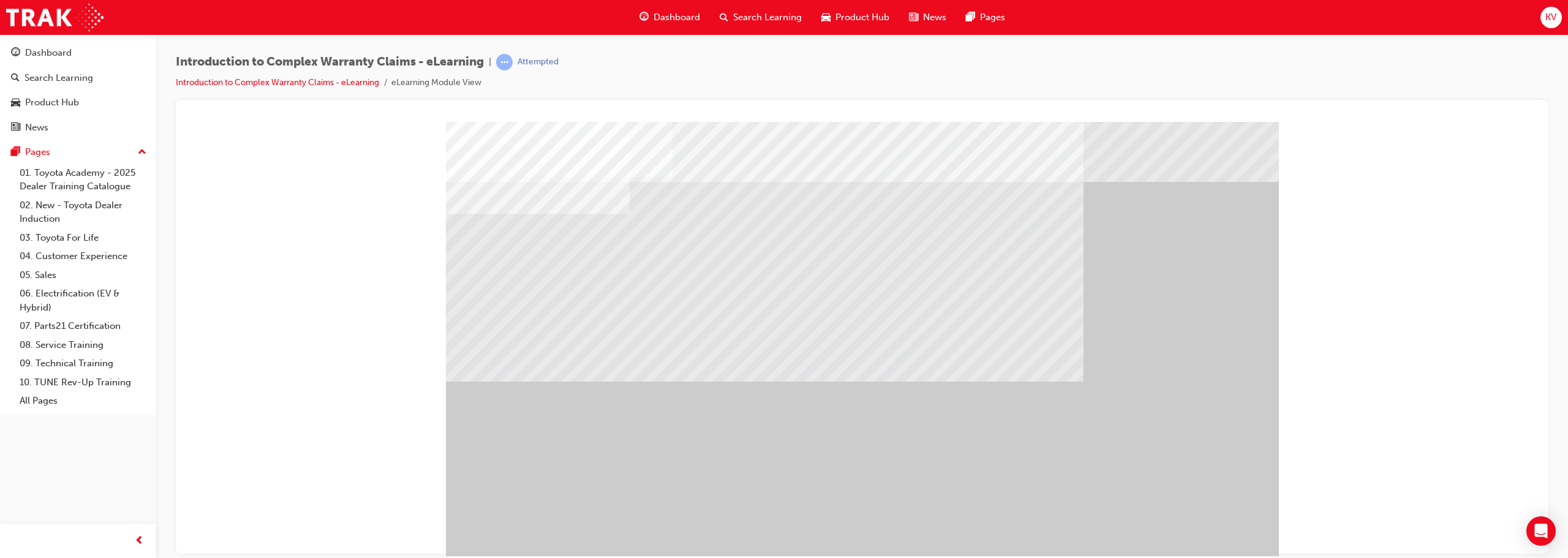
click at [782, 524] on div "" at bounding box center [862, 341] width 833 height 441
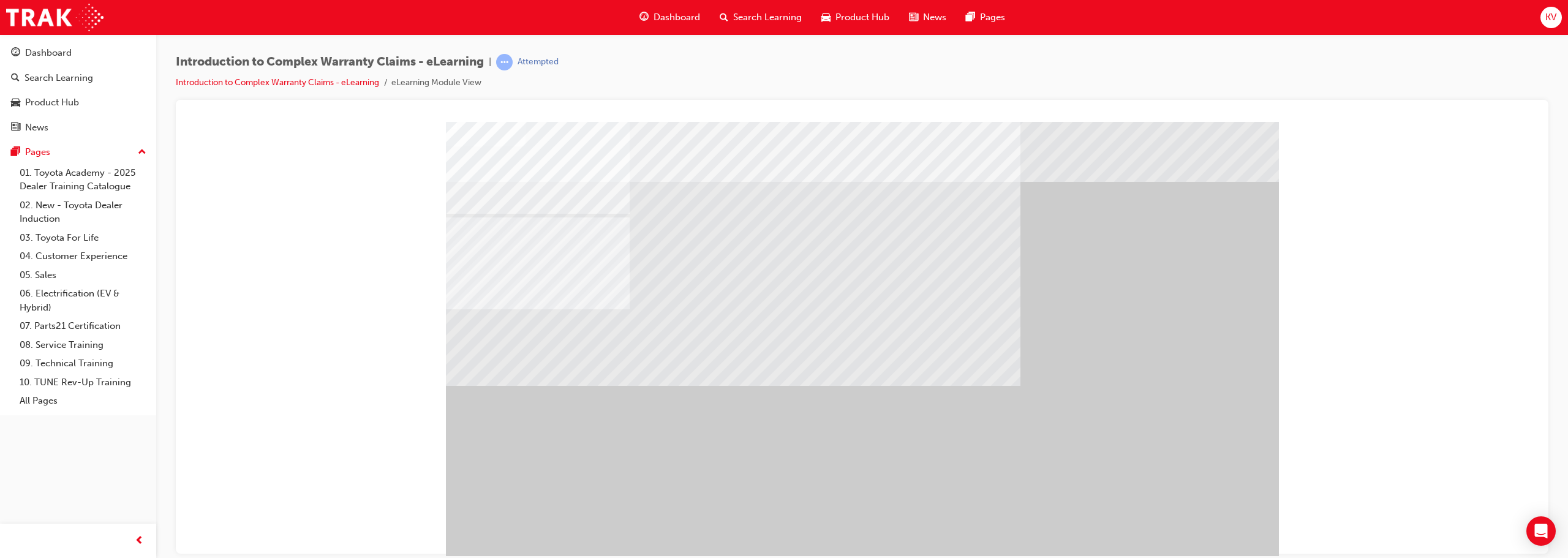
drag, startPoint x: 861, startPoint y: 409, endPoint x: 865, endPoint y: 414, distance: 6.4
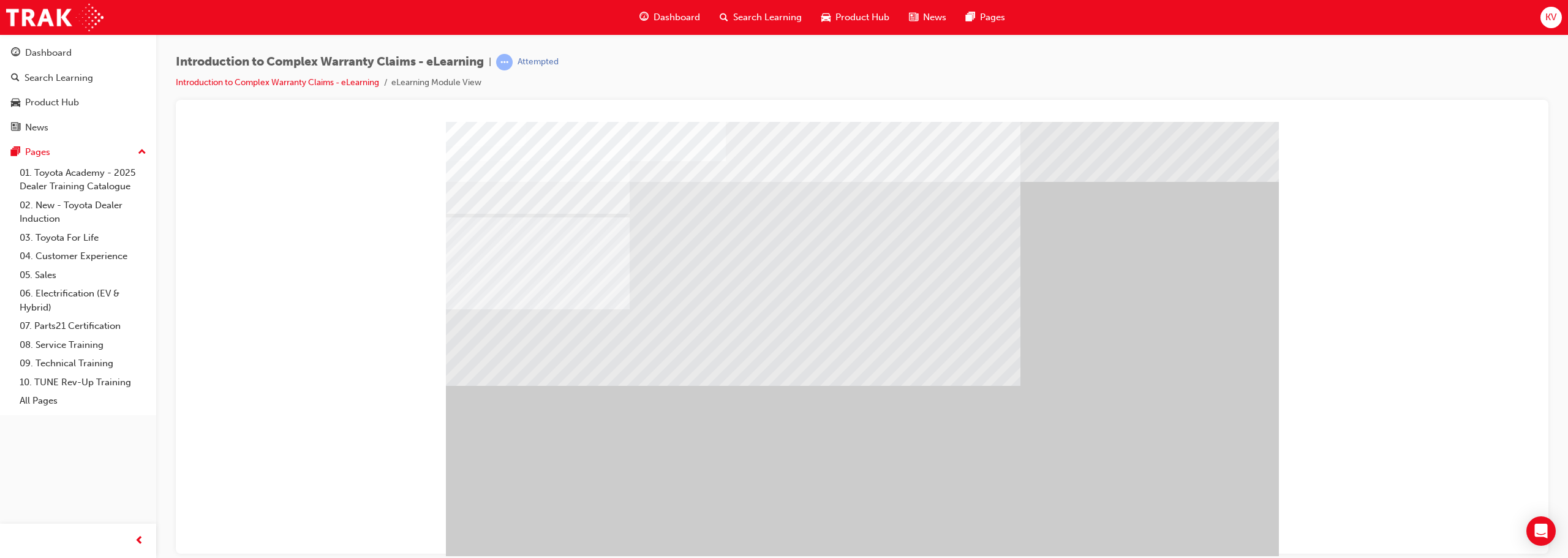
drag, startPoint x: 1044, startPoint y: 357, endPoint x: 1058, endPoint y: 359, distance: 14.1
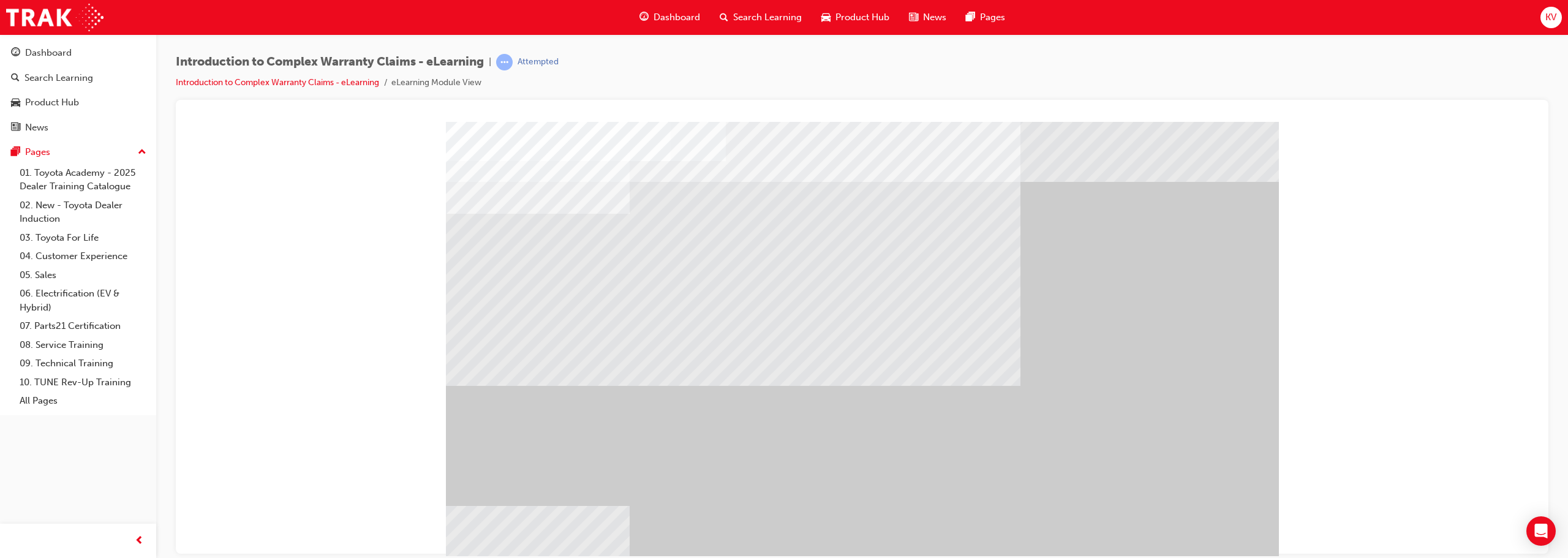
drag, startPoint x: 1060, startPoint y: 360, endPoint x: 1099, endPoint y: 399, distance: 55.2
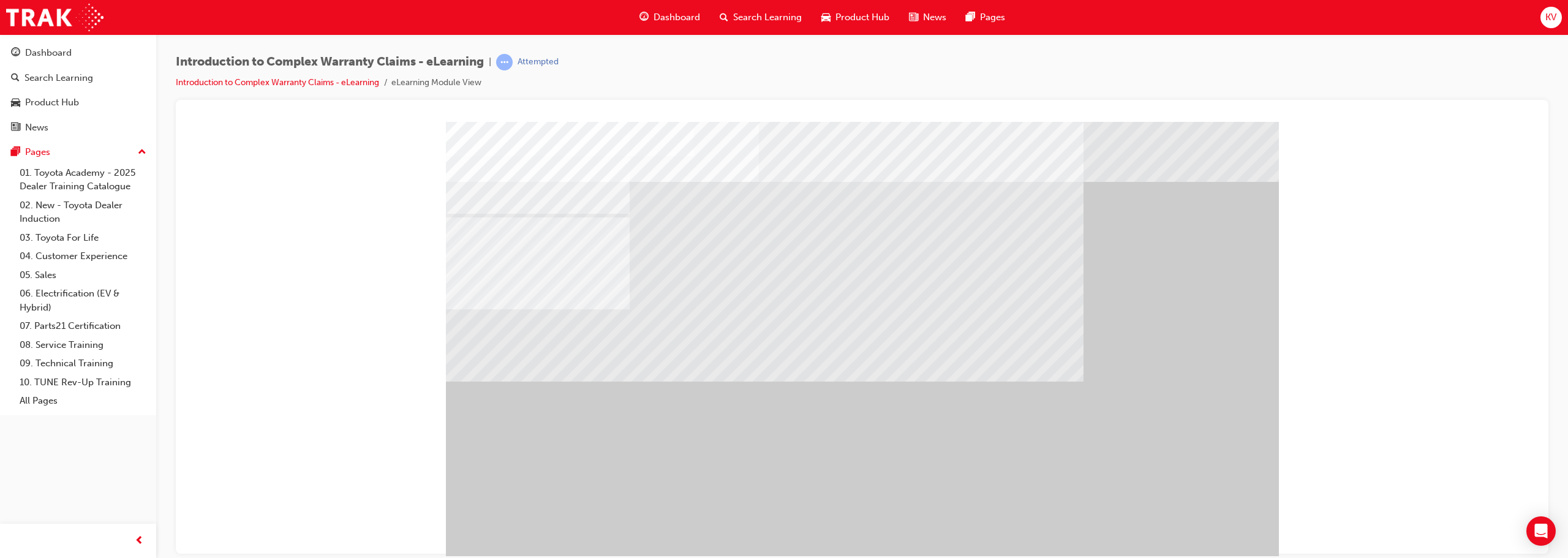
click at [782, 519] on div "" at bounding box center [862, 341] width 833 height 441
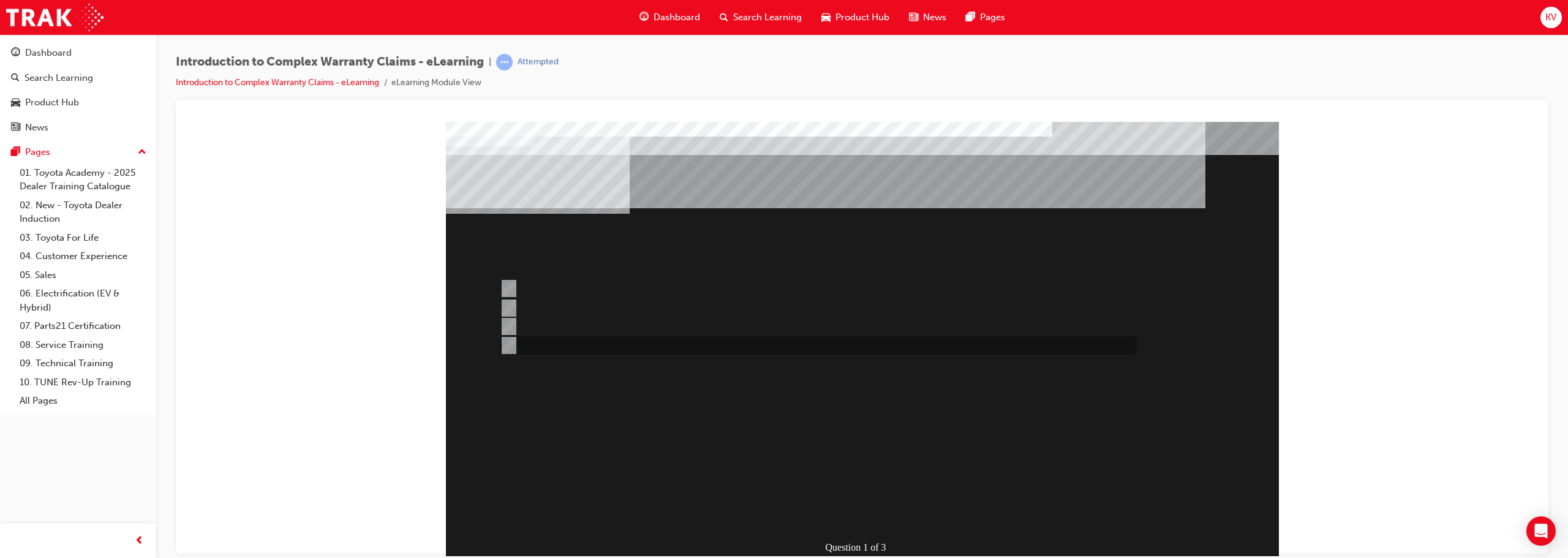
click at [602, 347] on div at bounding box center [814, 345] width 637 height 19
radio input "true"
click at [597, 341] on div at bounding box center [814, 345] width 637 height 19
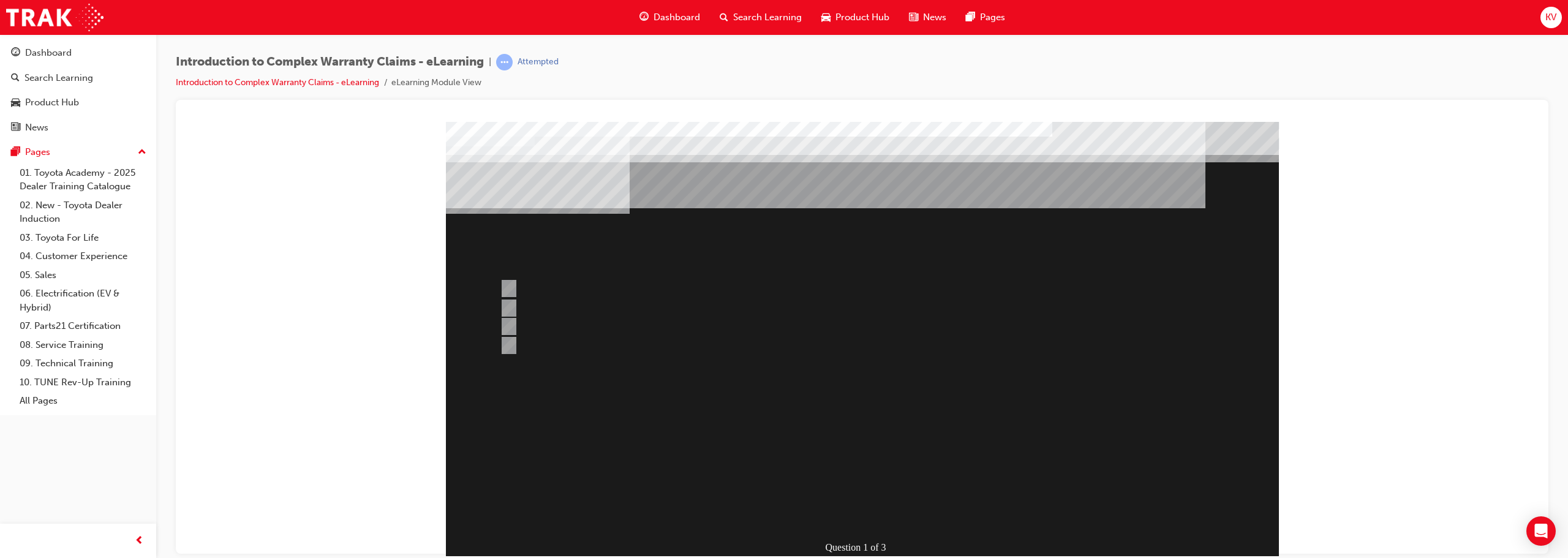
click at [510, 324] on div at bounding box center [862, 341] width 833 height 441
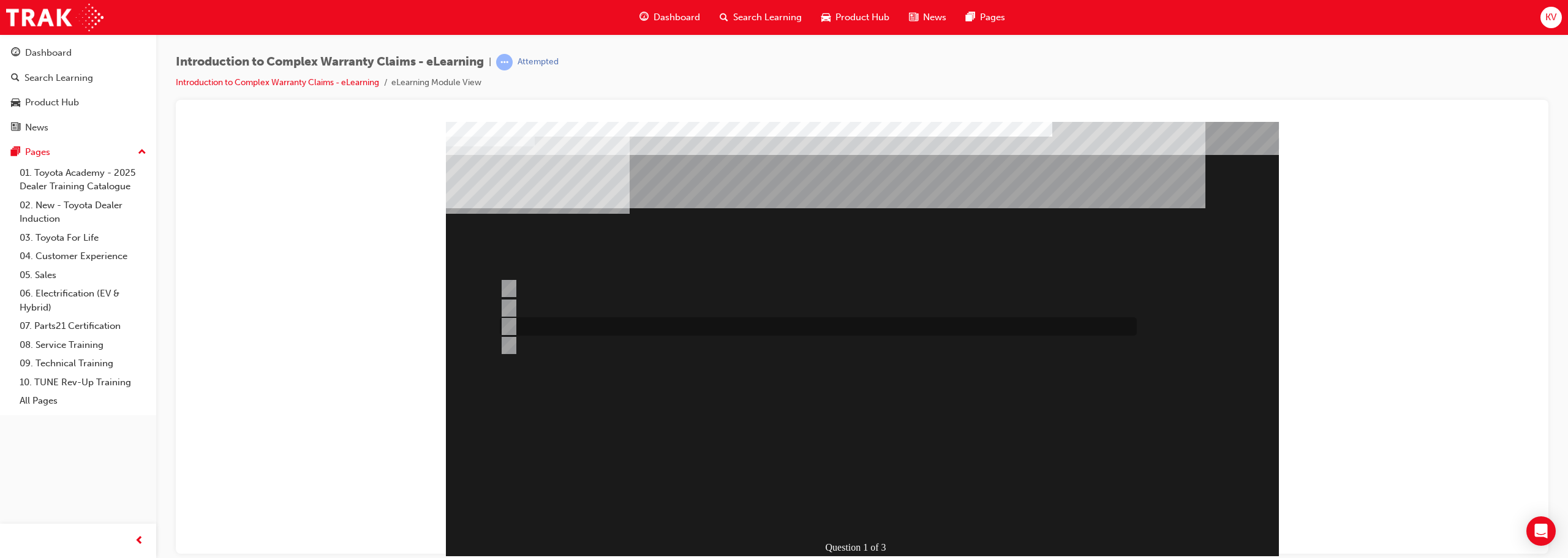
click at [510, 324] on input "Claim entry details are important to ensure costs are recovered from the correc…" at bounding box center [507, 326] width 13 height 13
radio input "true"
click at [583, 284] on div at bounding box center [814, 288] width 637 height 19
radio input "true"
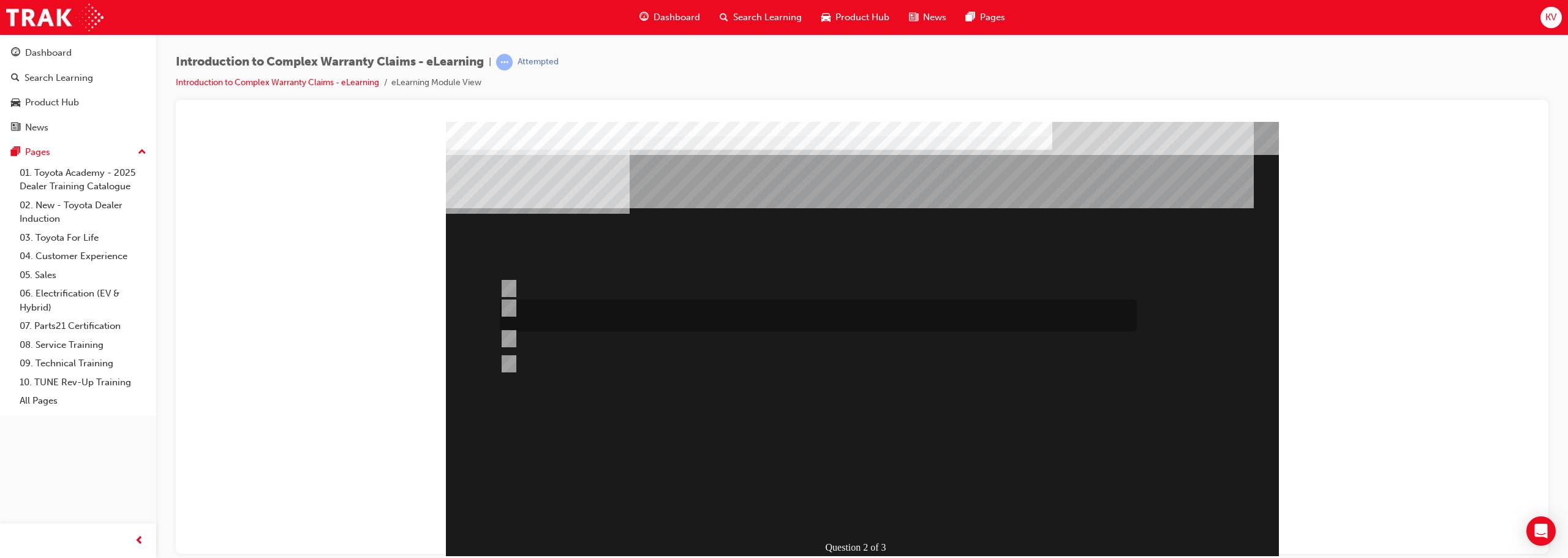
click at [555, 312] on div at bounding box center [814, 315] width 637 height 32
radio input "true"
click at [607, 394] on div at bounding box center [814, 389] width 637 height 33
radio input "true"
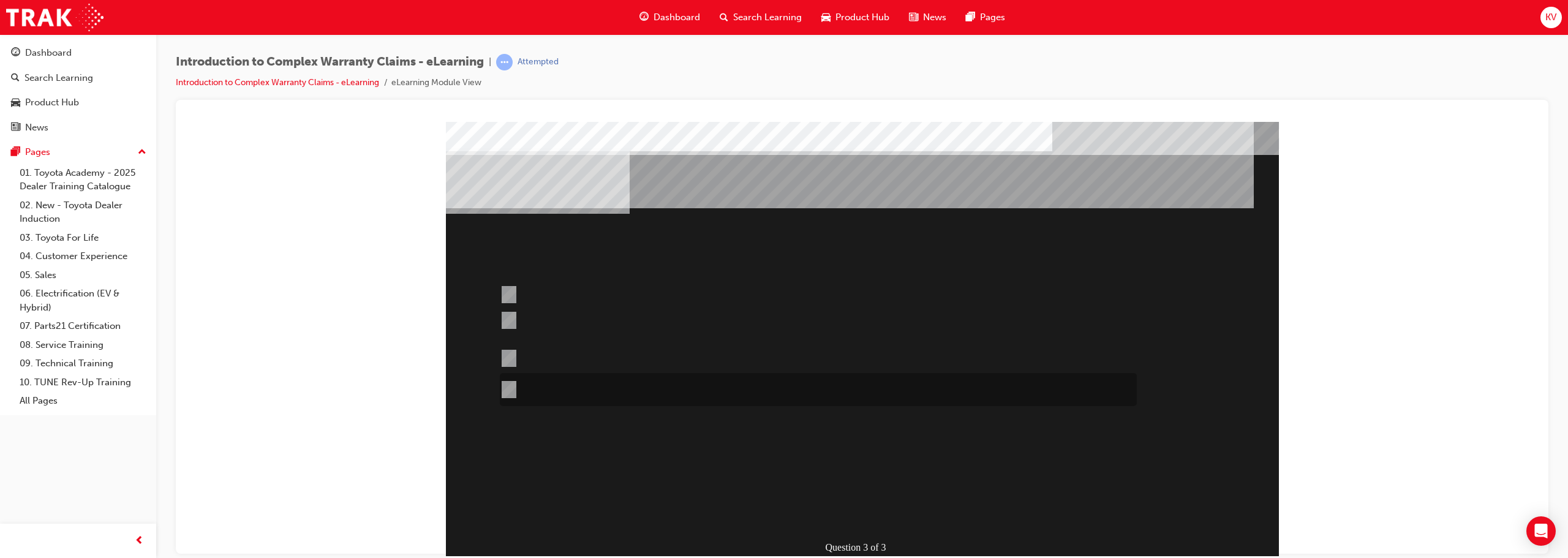
click at [610, 395] on div at bounding box center [814, 389] width 637 height 33
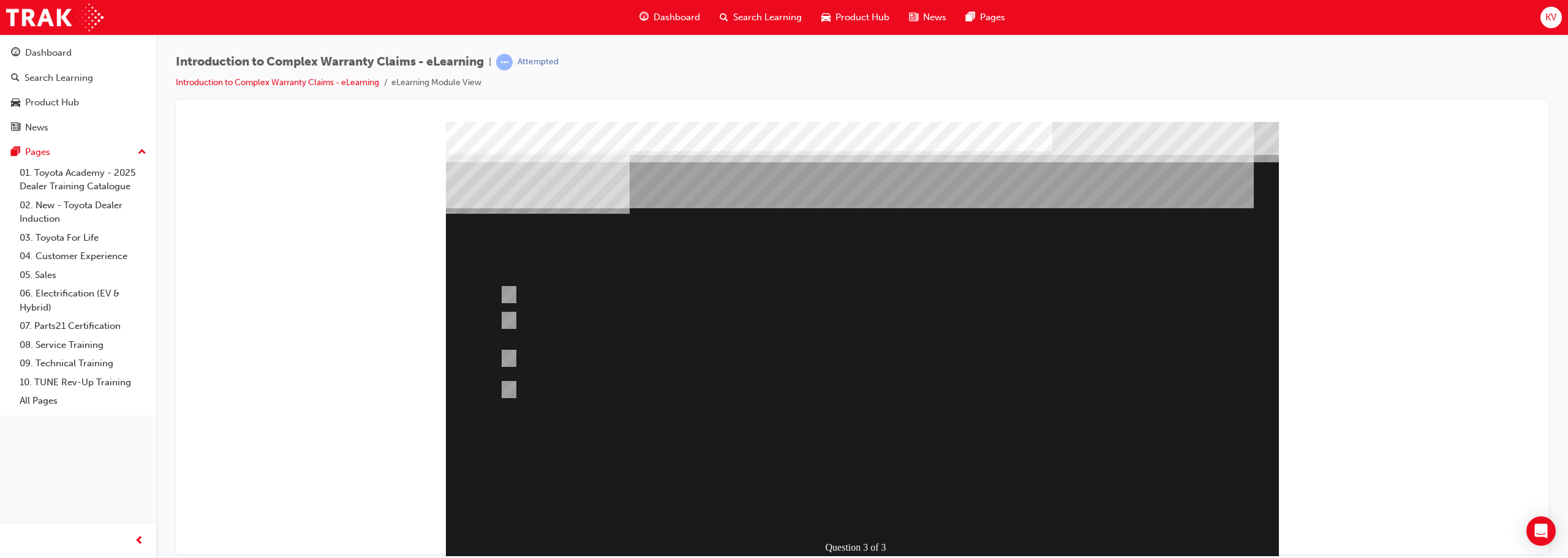
drag, startPoint x: 836, startPoint y: 508, endPoint x: 818, endPoint y: 508, distance: 18.0
click at [782, 508] on div at bounding box center [862, 341] width 833 height 441
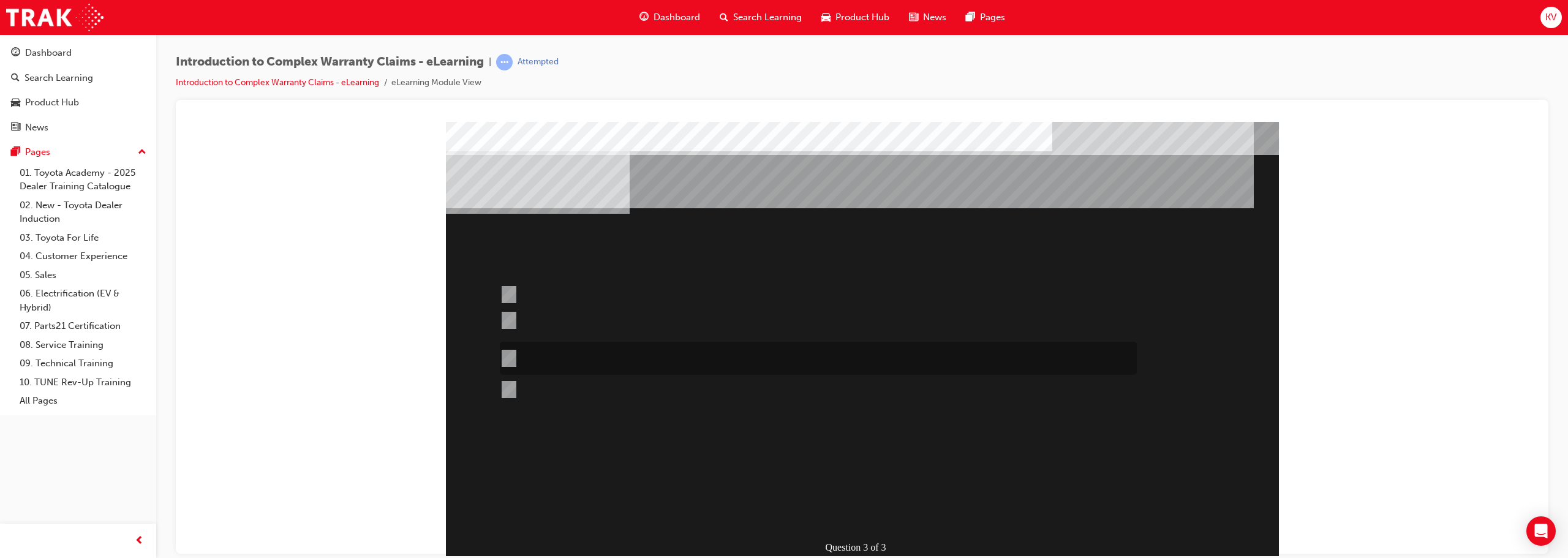
click at [539, 347] on div at bounding box center [814, 358] width 637 height 33
radio input "true"
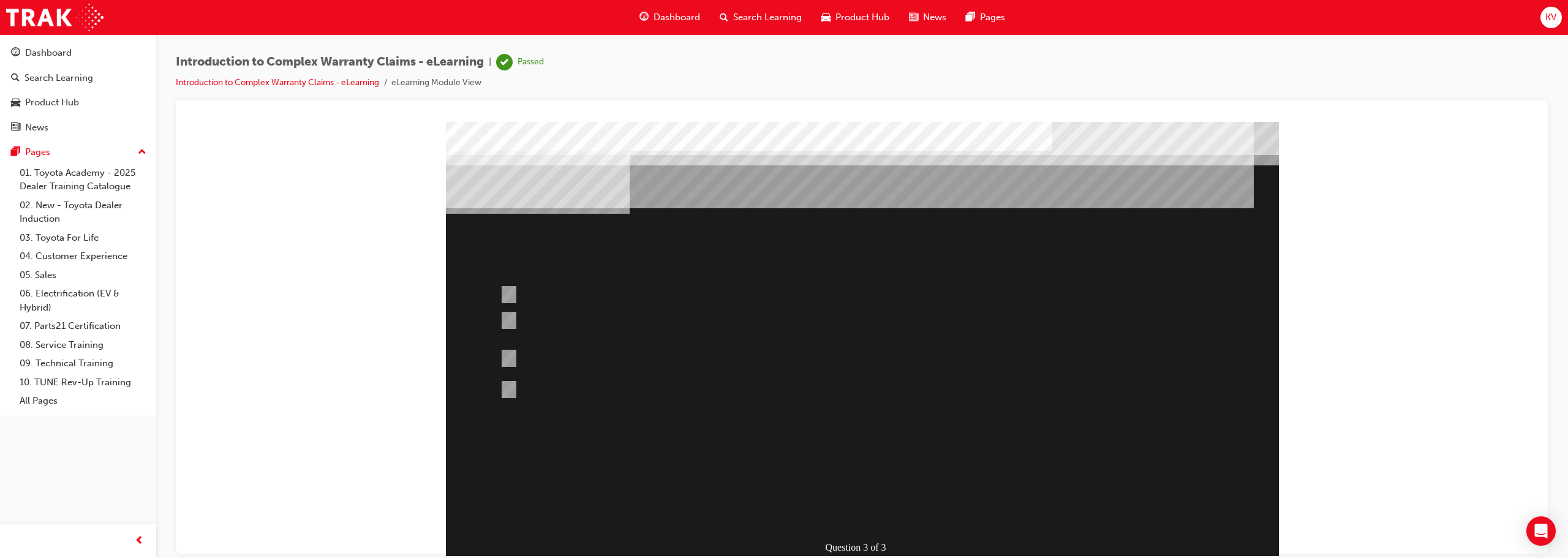
click at [782, 518] on div at bounding box center [862, 341] width 833 height 441
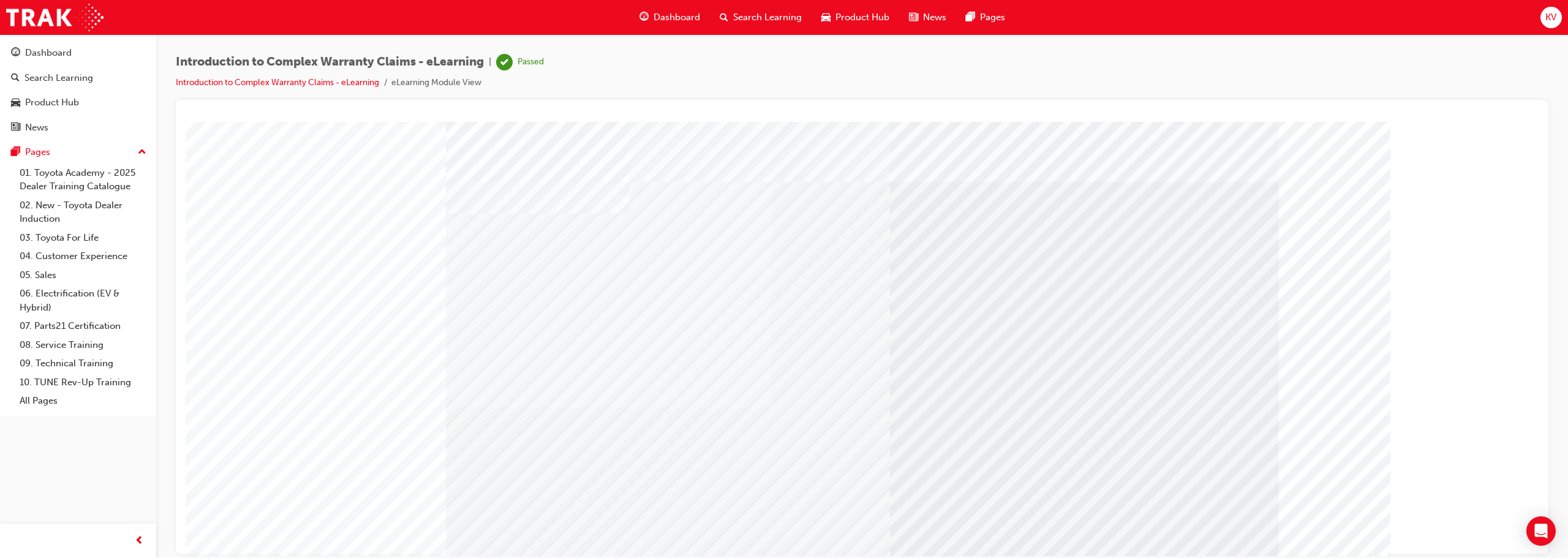
click at [552, 222] on div "click here" at bounding box center [557, 215] width 60 height 15
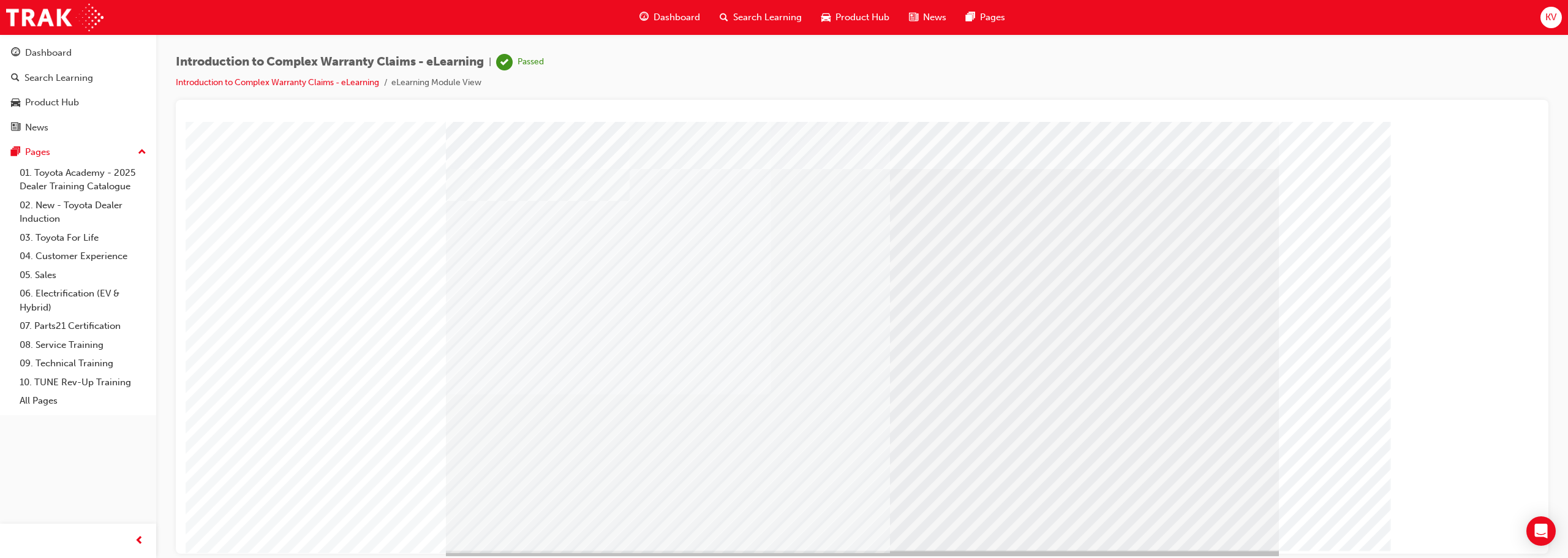
scroll to position [25, 0]
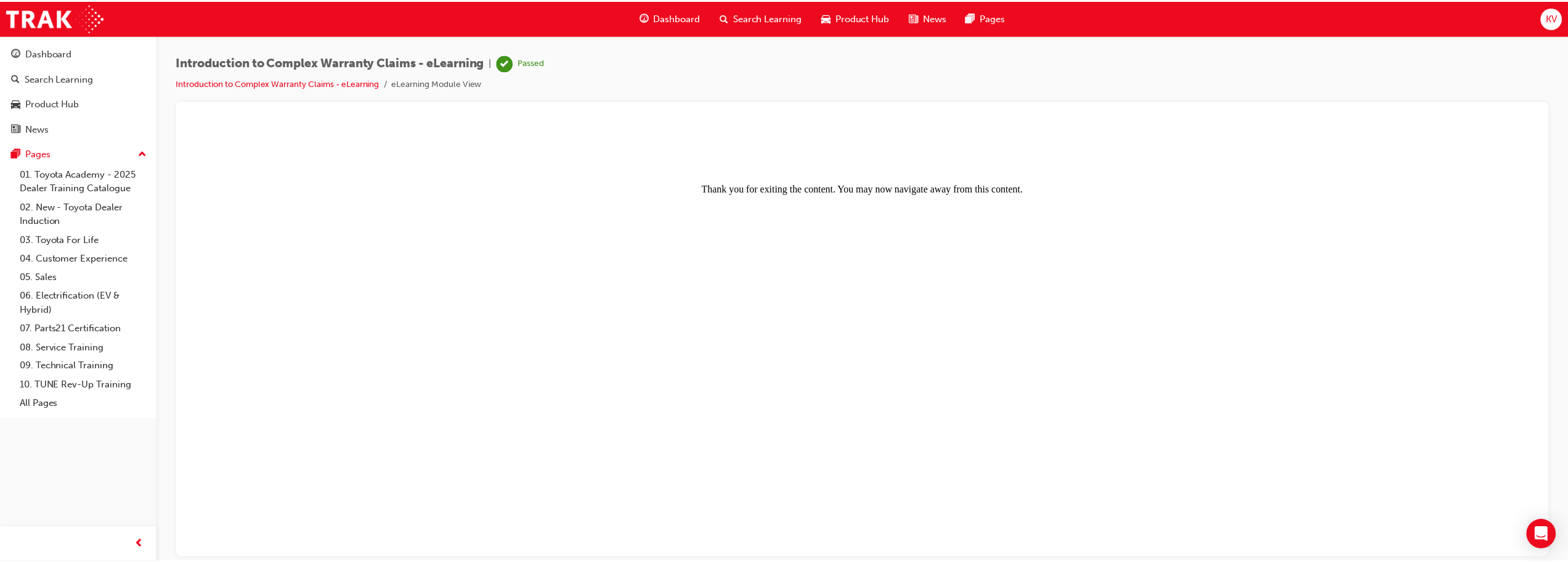
scroll to position [0, 0]
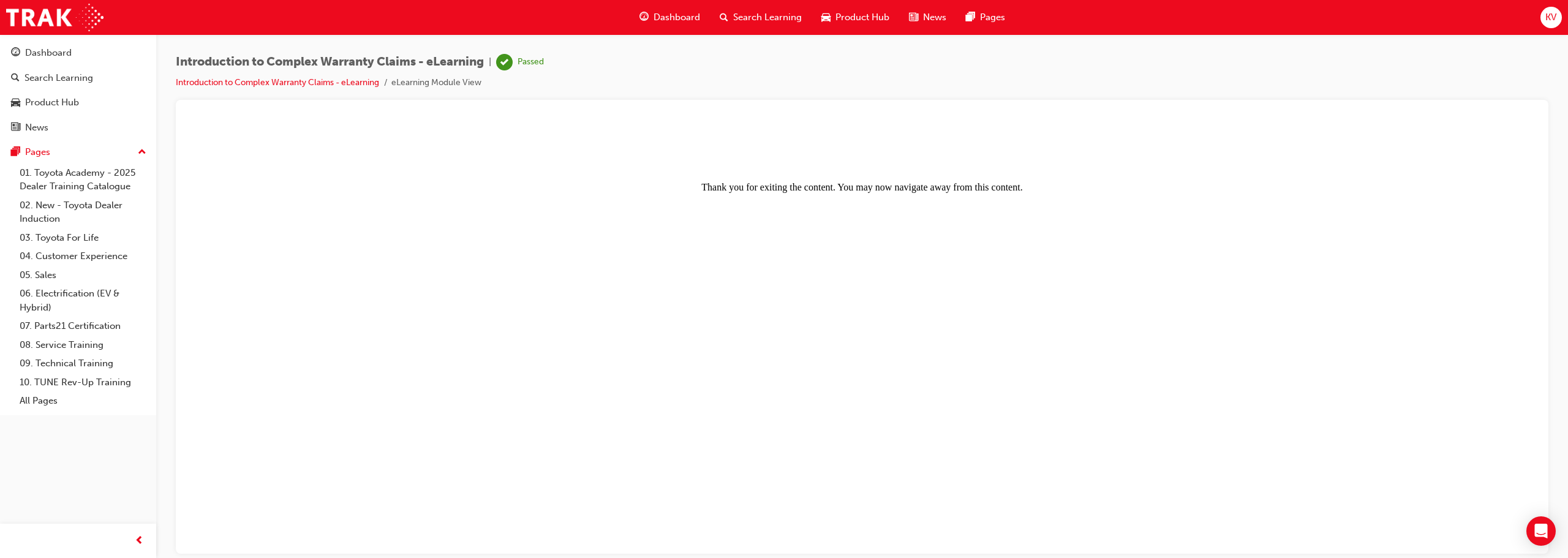
click at [659, 16] on span "Dashboard" at bounding box center [677, 17] width 46 height 14
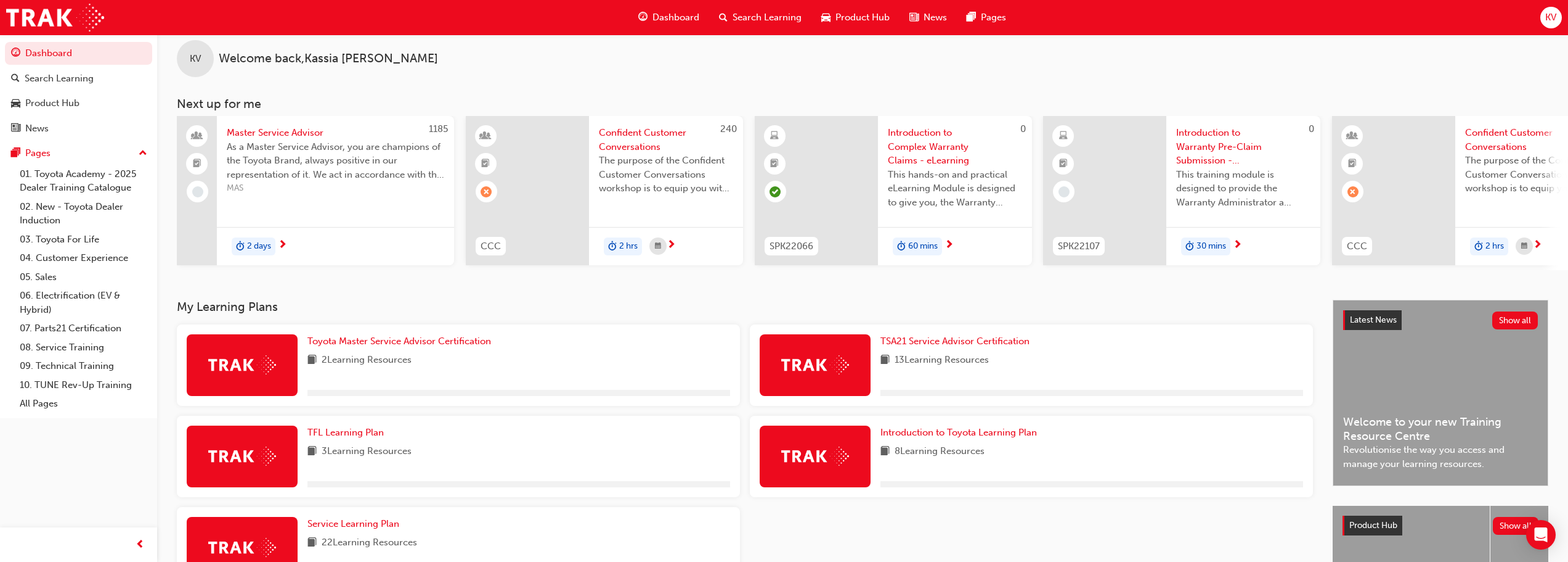
scroll to position [62, 0]
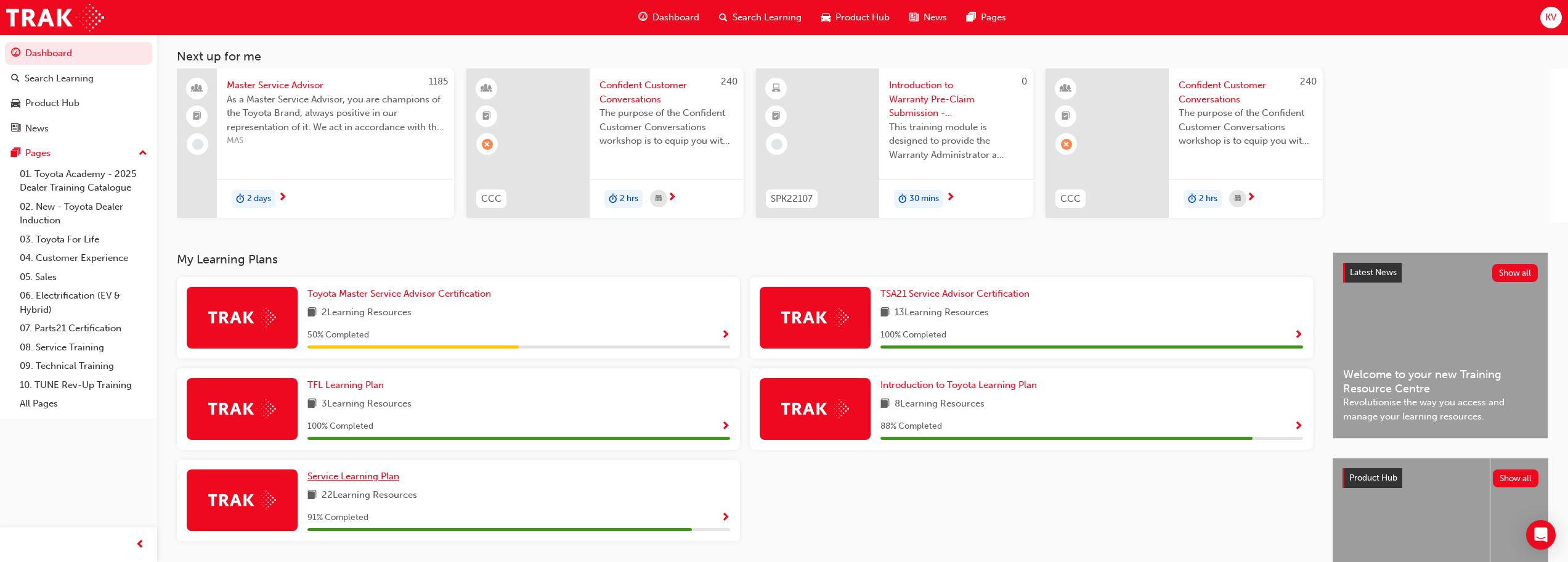
click at [357, 476] on span "Service Learning Plan" at bounding box center [353, 476] width 92 height 11
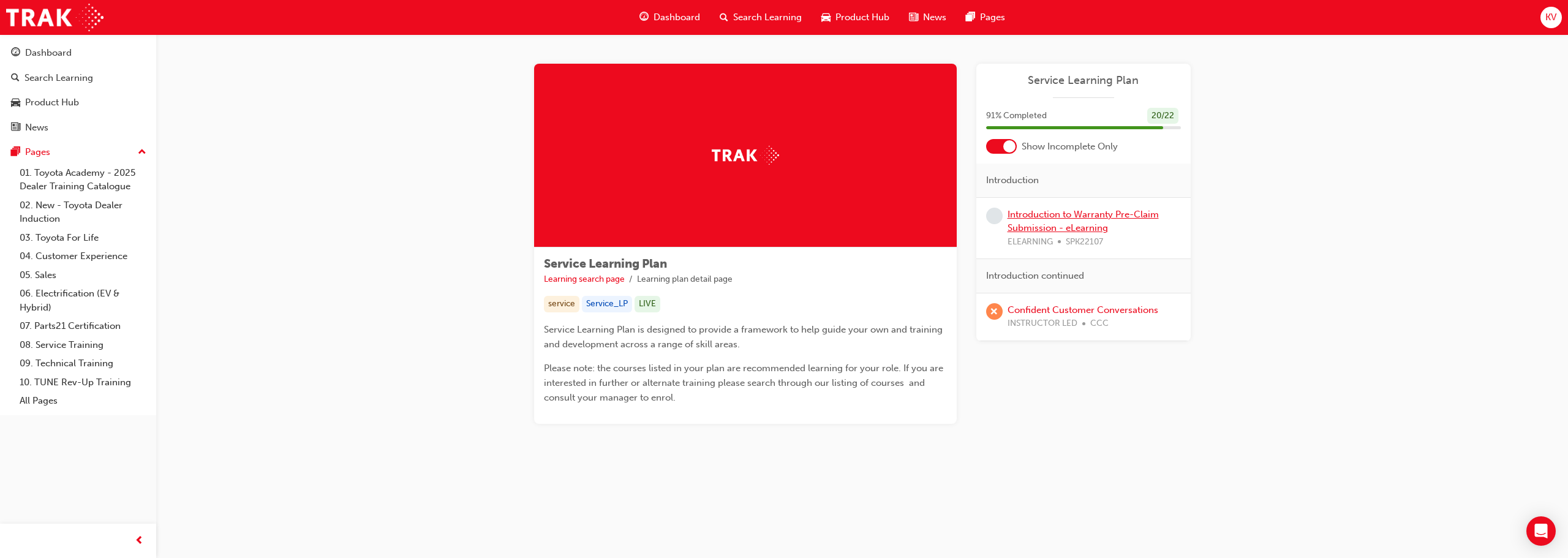
click at [782, 226] on link "Introduction to Warranty Pre-Claim Submission - eLearning" at bounding box center [1083, 222] width 152 height 25
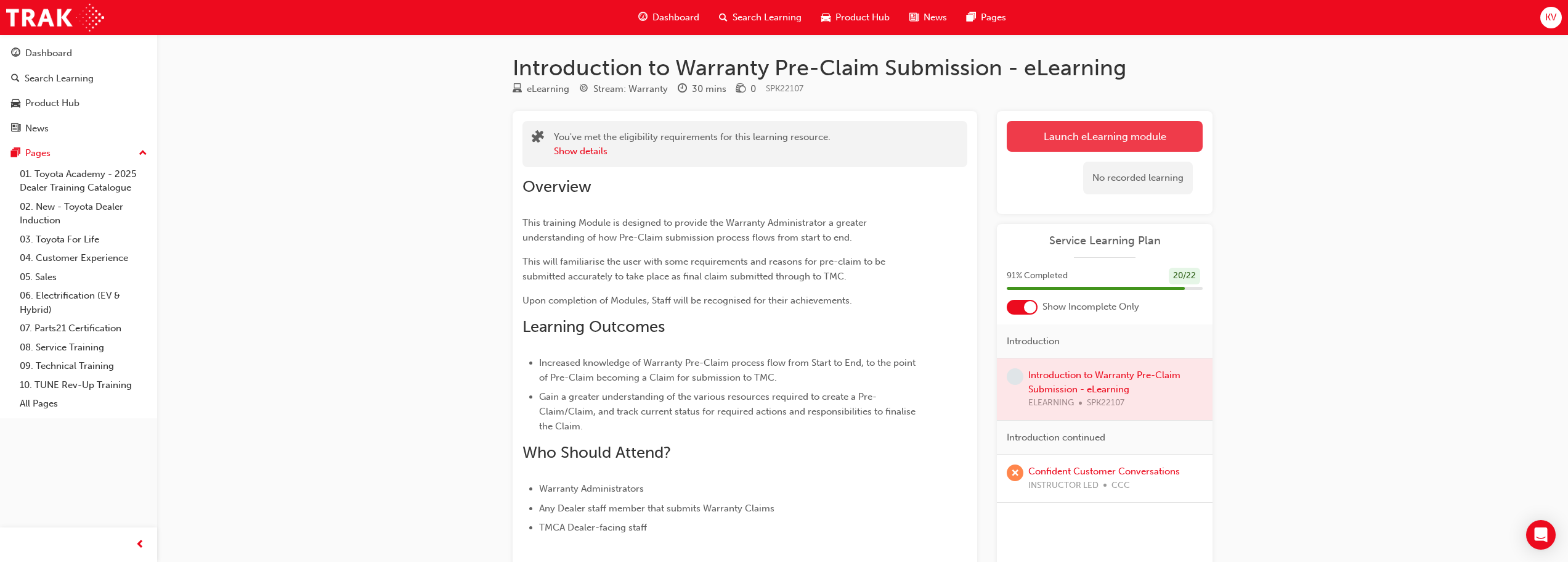
click at [787, 129] on link "Launch eLearning module" at bounding box center [1105, 136] width 196 height 31
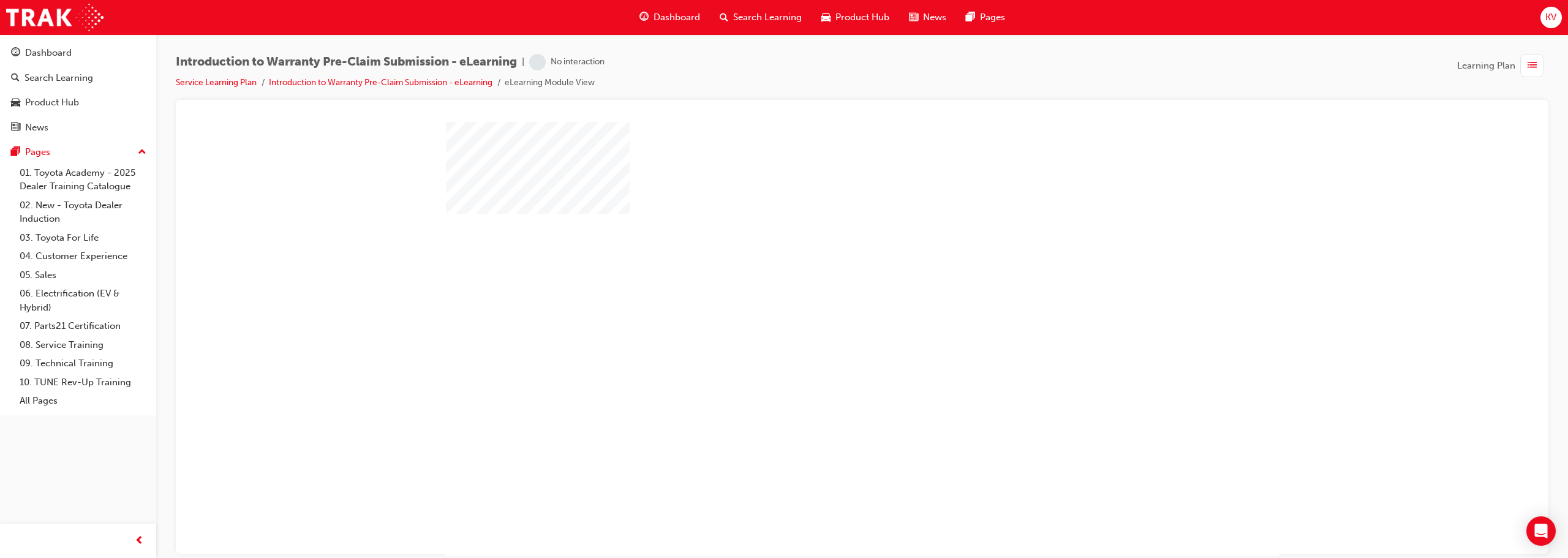
click at [782, 303] on div "play" at bounding box center [827, 303] width 0 height 0
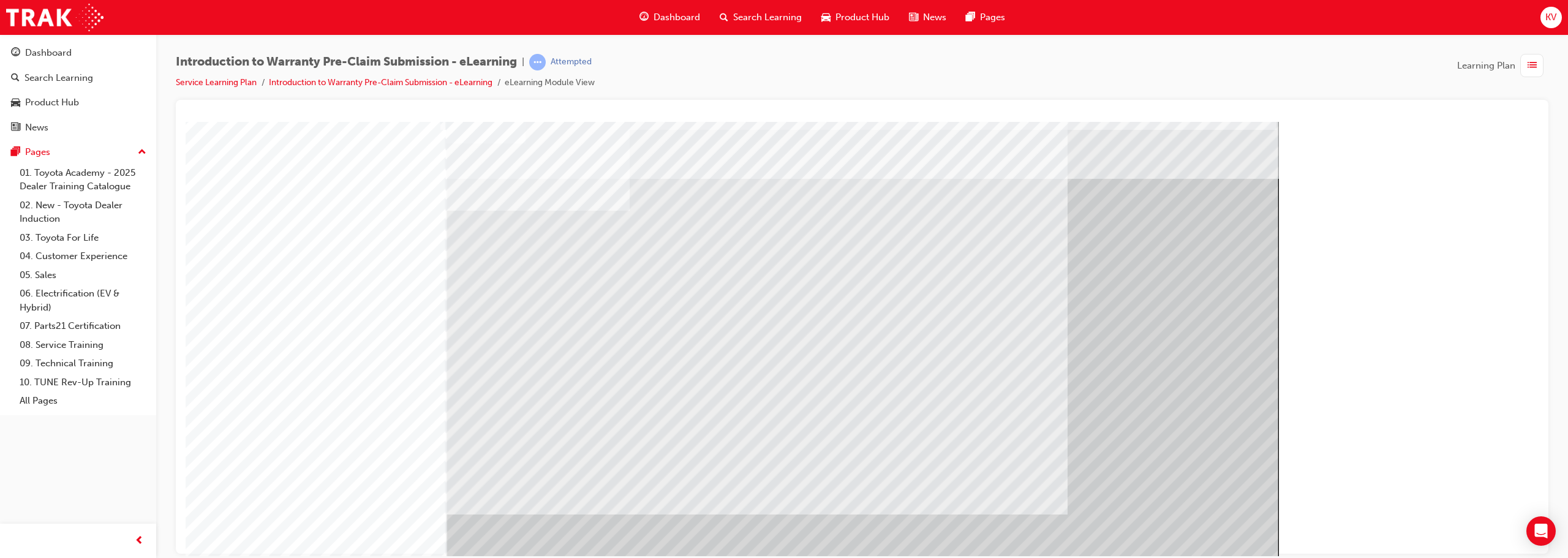
scroll to position [0, 0]
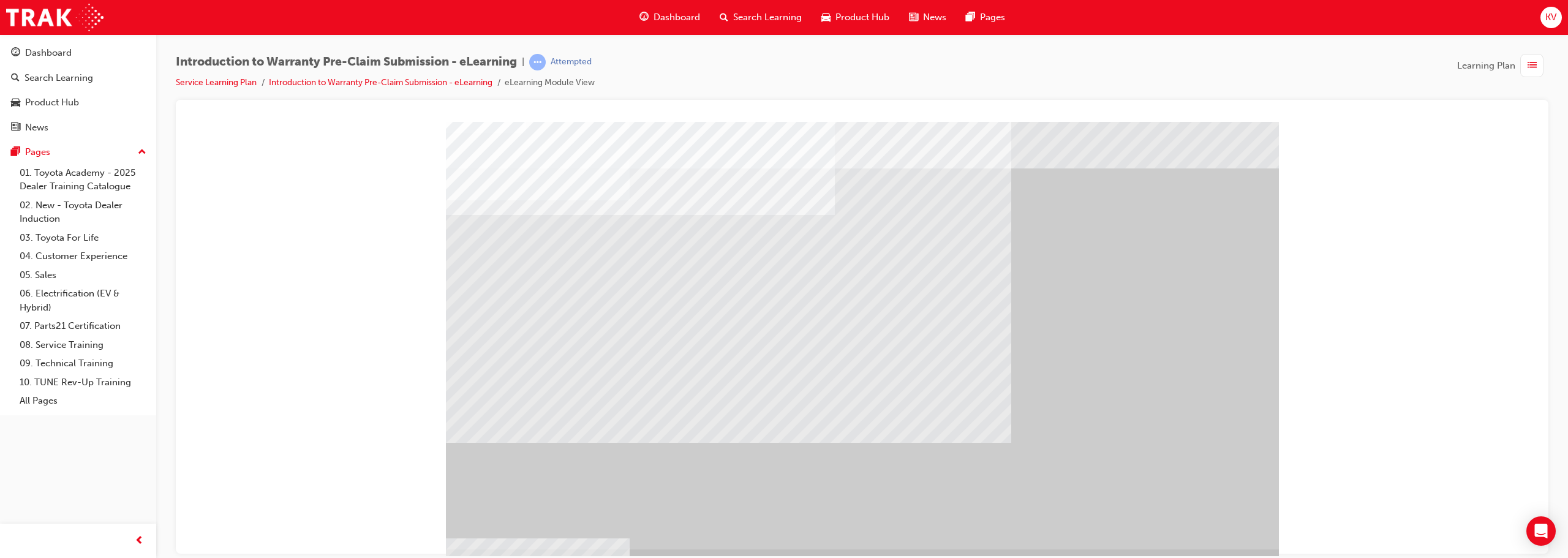
scroll to position [25, 0]
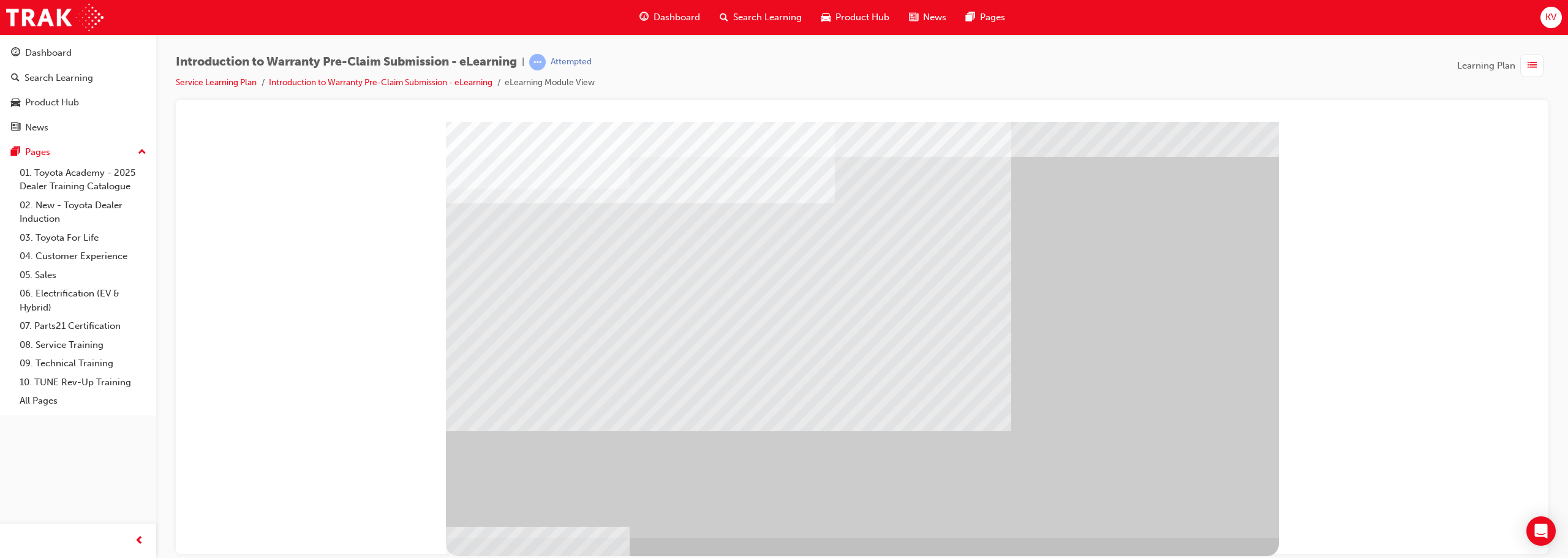
click at [437, 101] on div at bounding box center [861, 101] width 1343 height 0
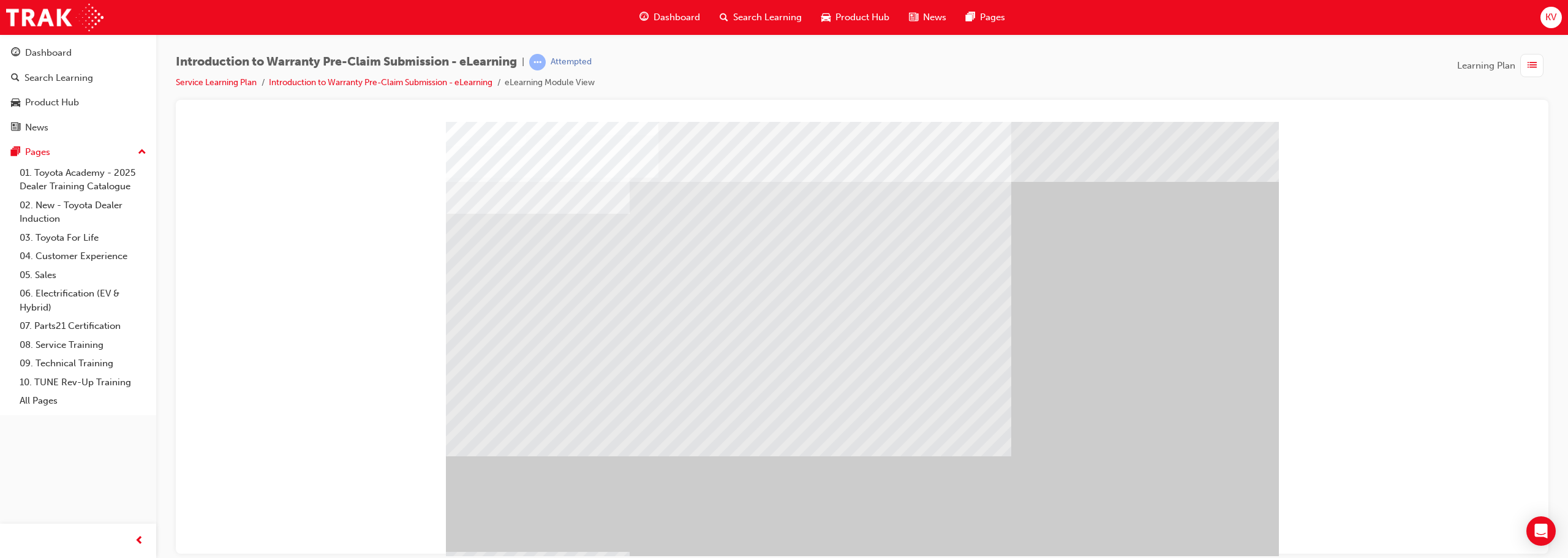
click at [782, 530] on div "" at bounding box center [862, 341] width 833 height 441
click at [782, 527] on div "" at bounding box center [862, 341] width 833 height 441
click at [782, 532] on div "" at bounding box center [862, 341] width 833 height 441
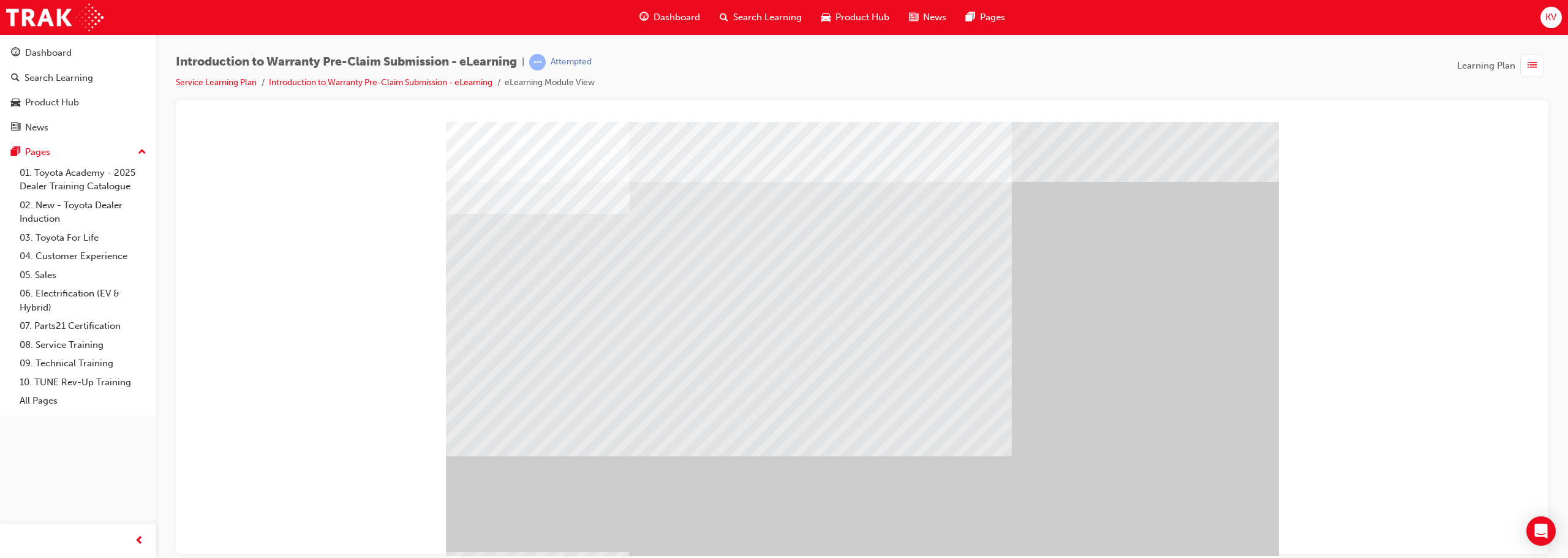
click at [782, 532] on div "" at bounding box center [862, 341] width 833 height 441
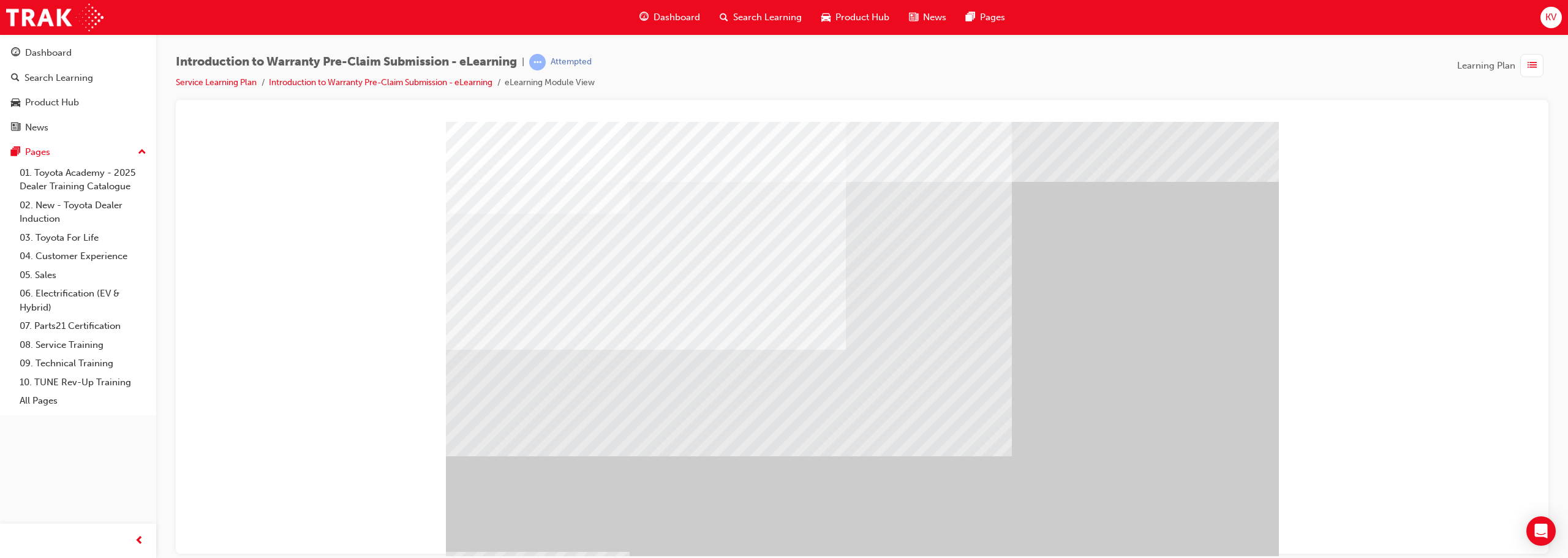
click at [782, 532] on div "" at bounding box center [862, 341] width 833 height 441
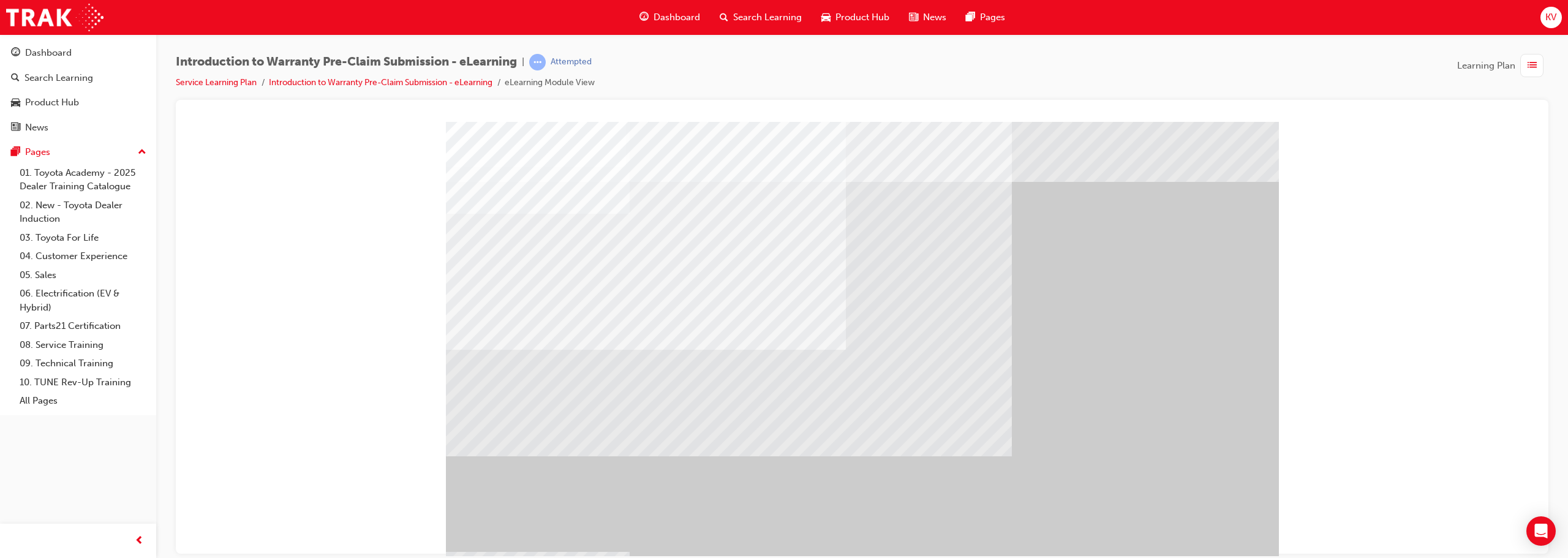
click at [782, 532] on div "" at bounding box center [862, 341] width 833 height 441
click at [782, 532] on div at bounding box center [862, 341] width 833 height 441
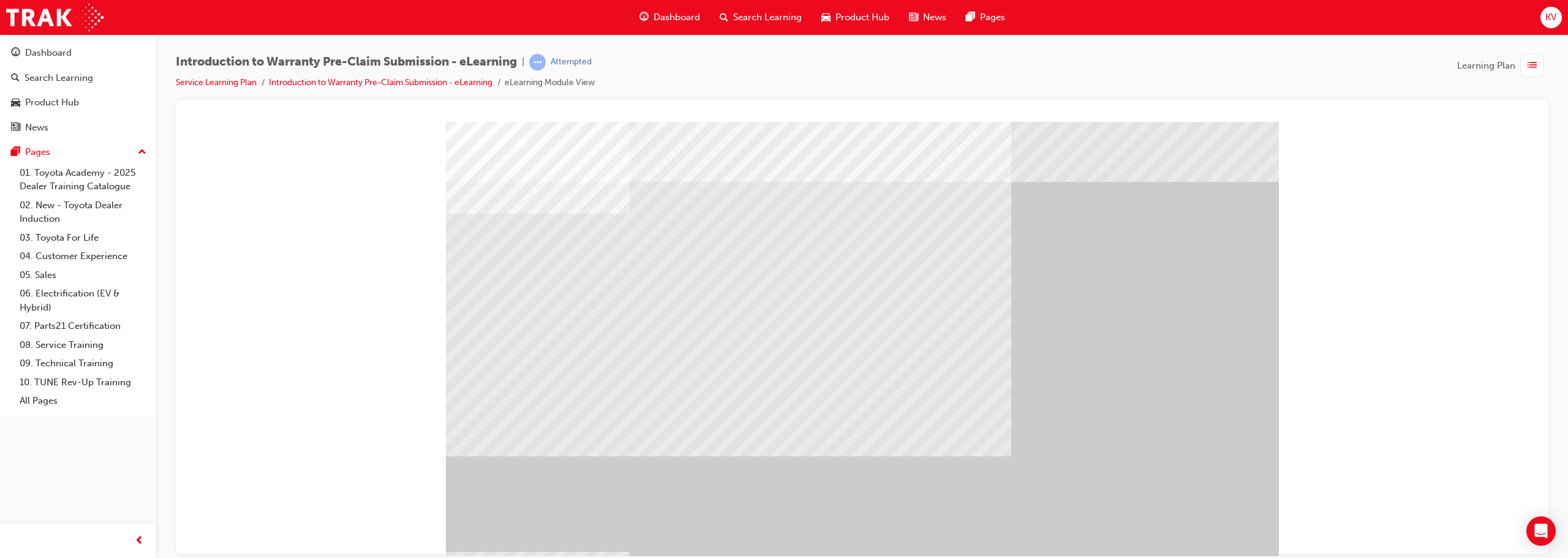
click at [782, 532] on div "" at bounding box center [862, 341] width 833 height 441
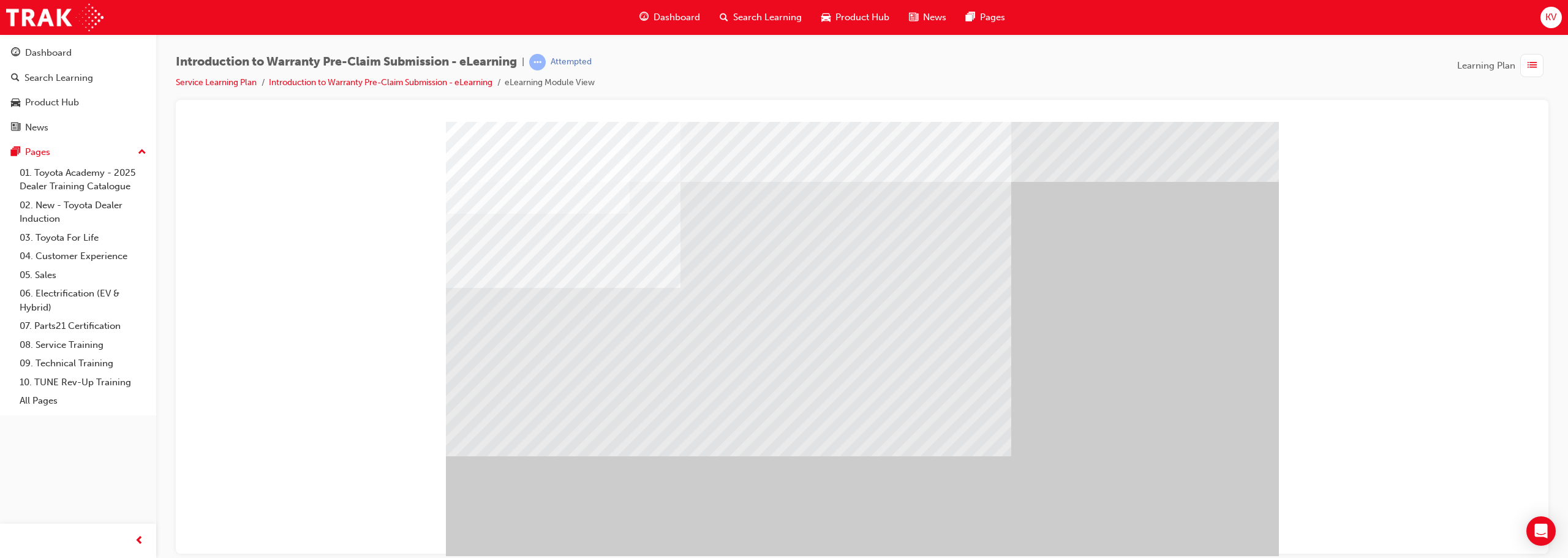
click at [782, 532] on div "" at bounding box center [862, 341] width 833 height 441
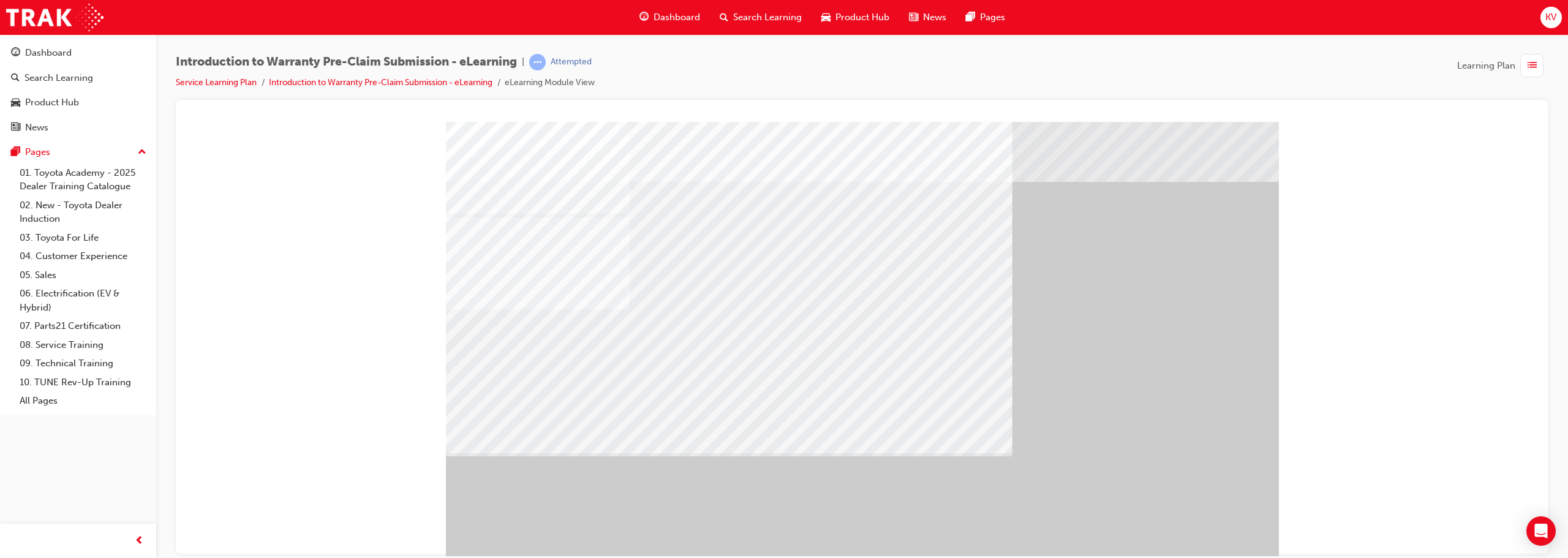
drag, startPoint x: 1090, startPoint y: 483, endPoint x: 1096, endPoint y: 486, distance: 6.7
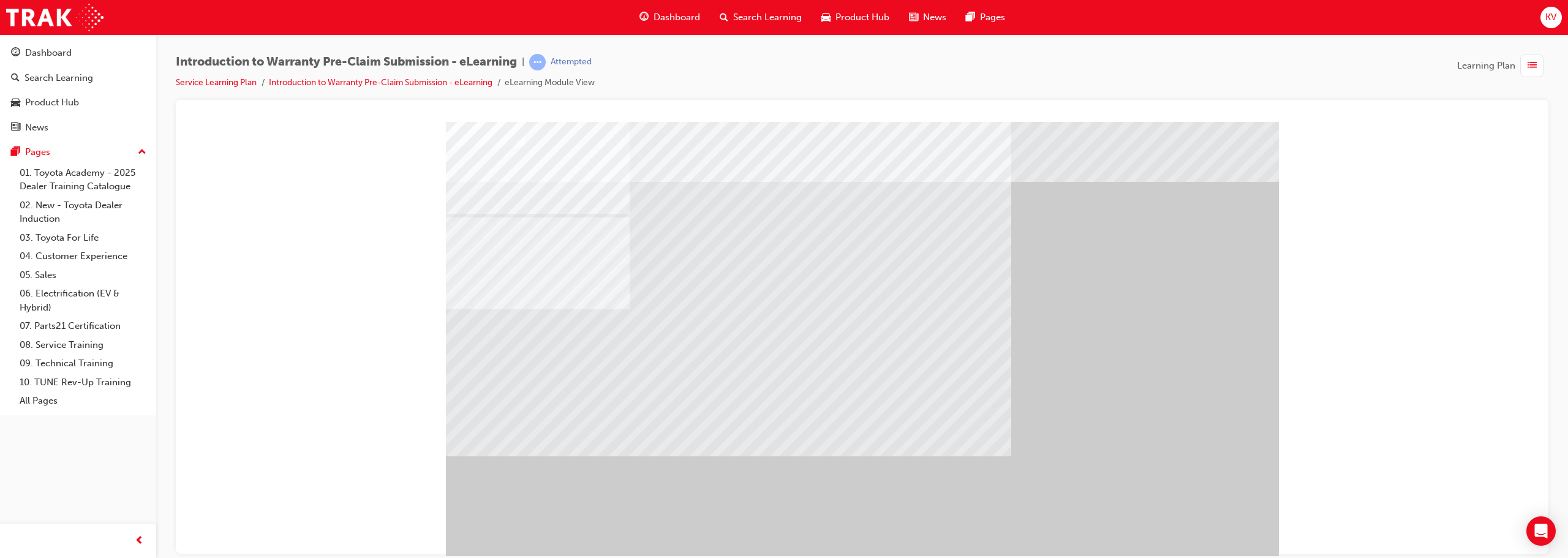
click at [782, 536] on div "" at bounding box center [862, 341] width 833 height 441
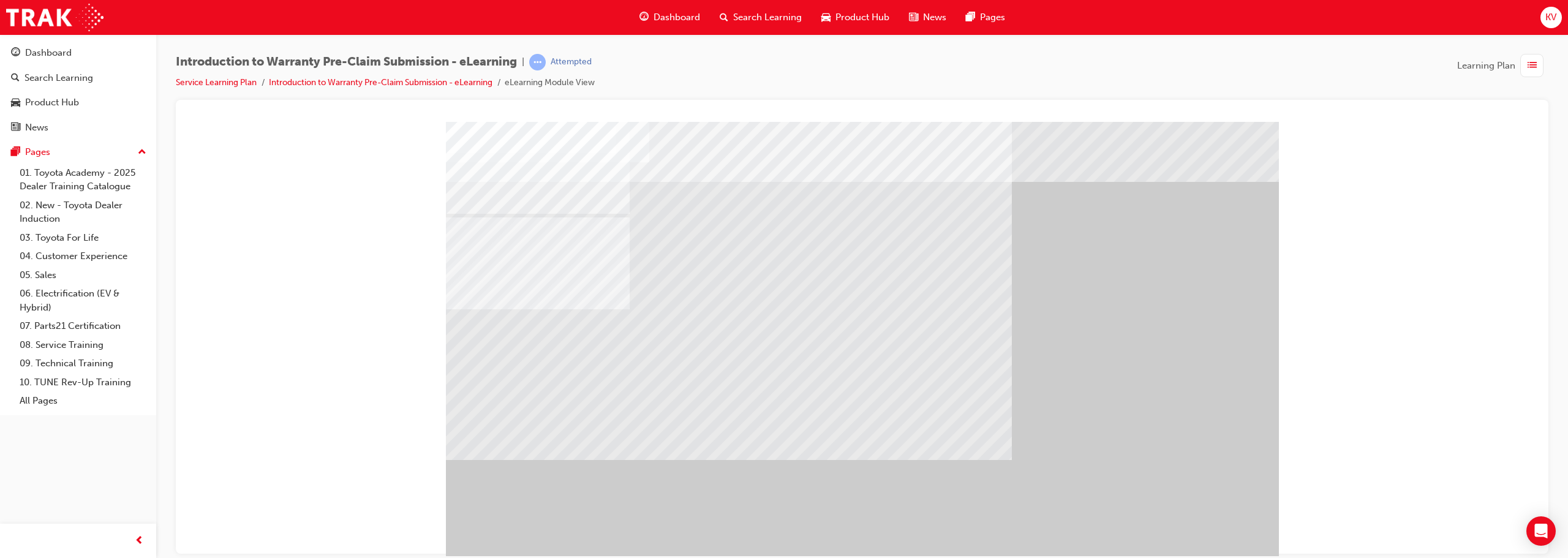
click at [782, 549] on div "" at bounding box center [862, 341] width 833 height 441
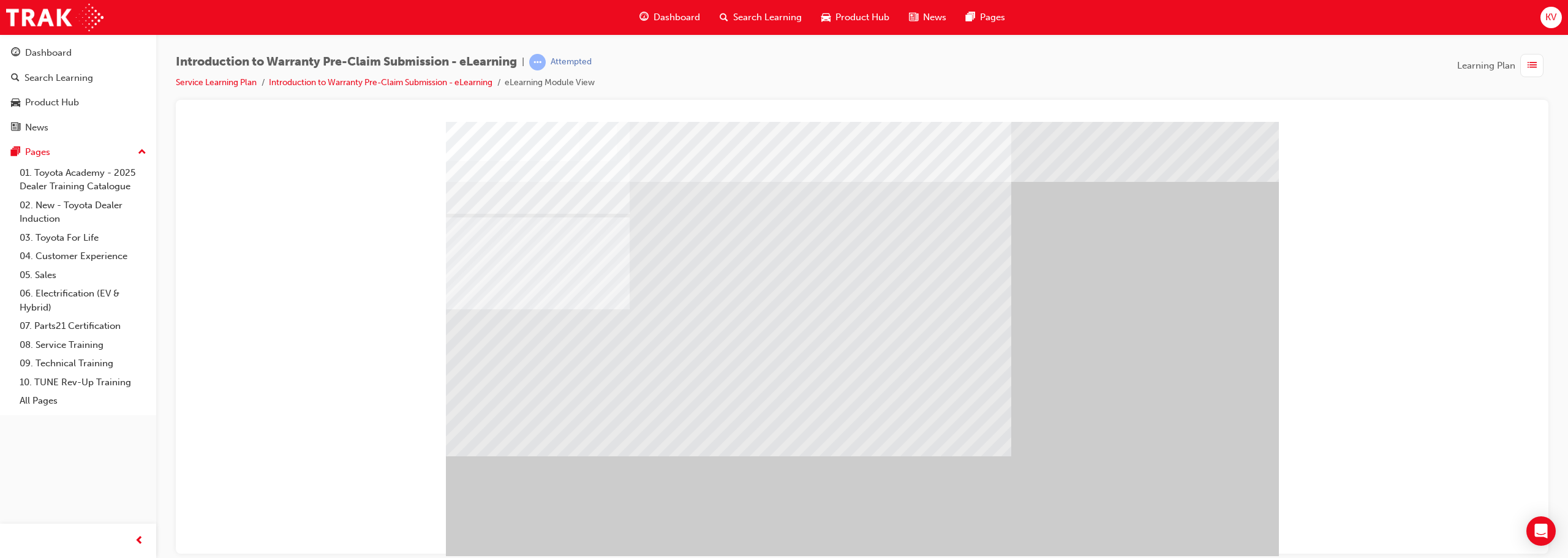
drag, startPoint x: 1121, startPoint y: 501, endPoint x: 1156, endPoint y: 490, distance: 36.7
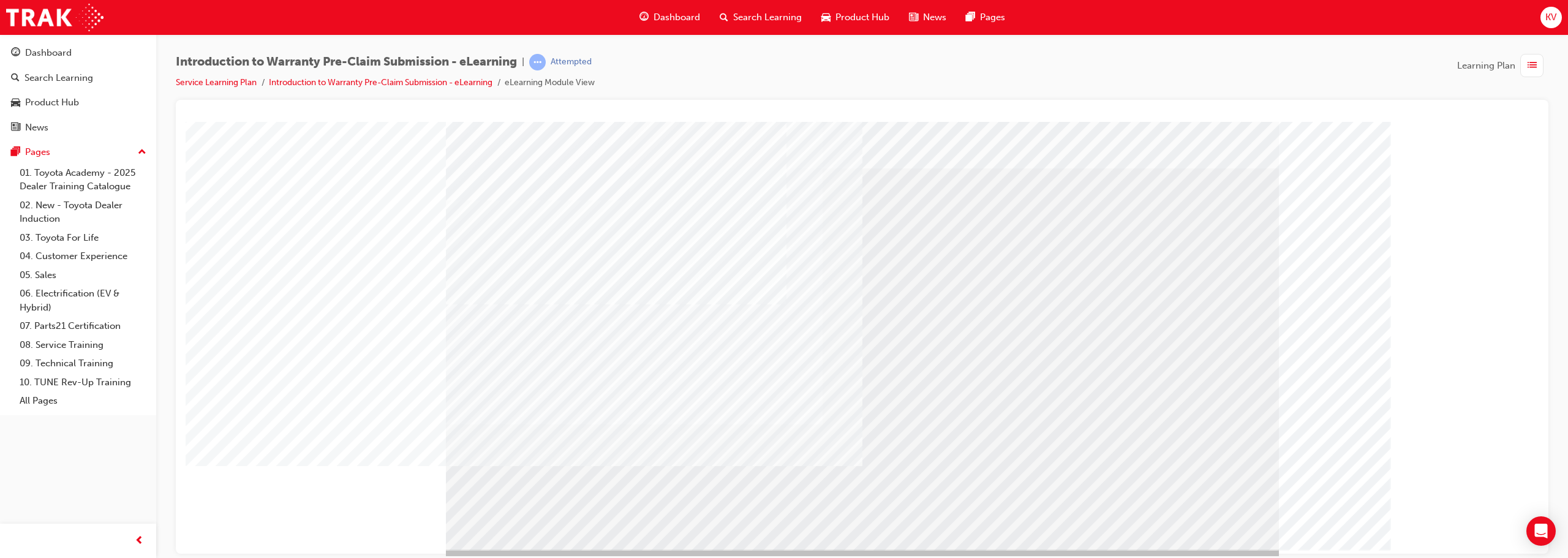
scroll to position [25, 0]
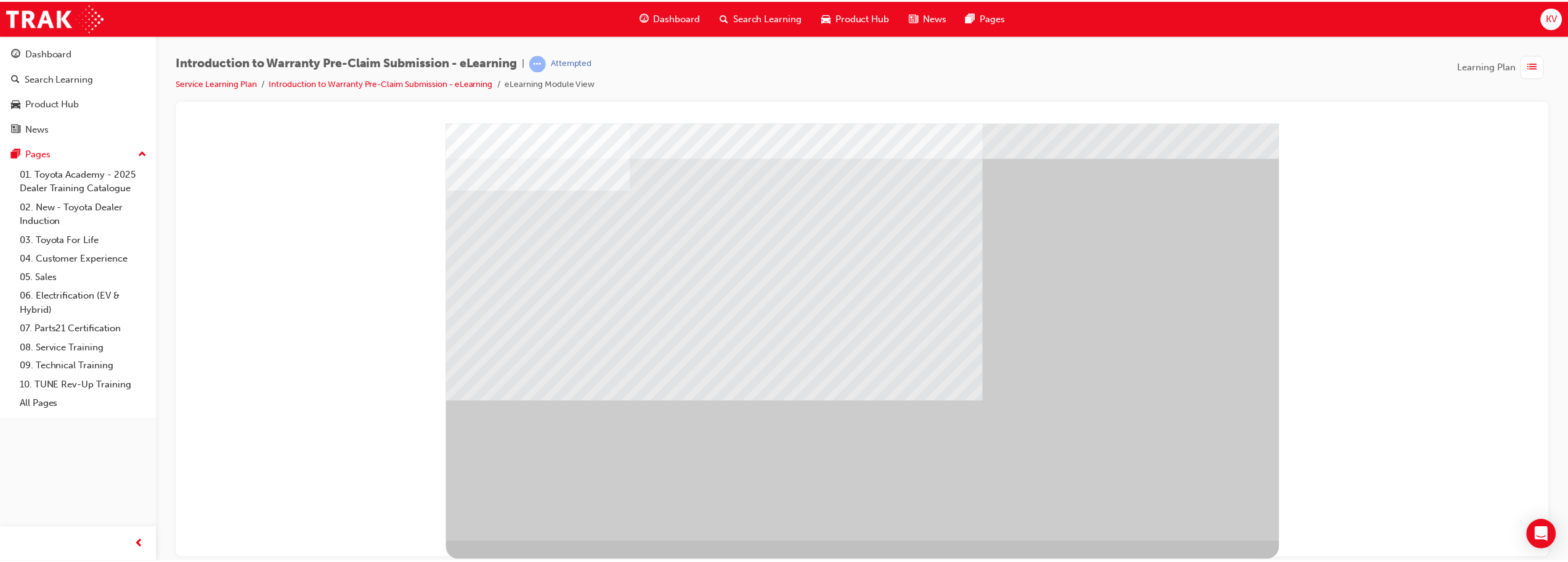
scroll to position [0, 0]
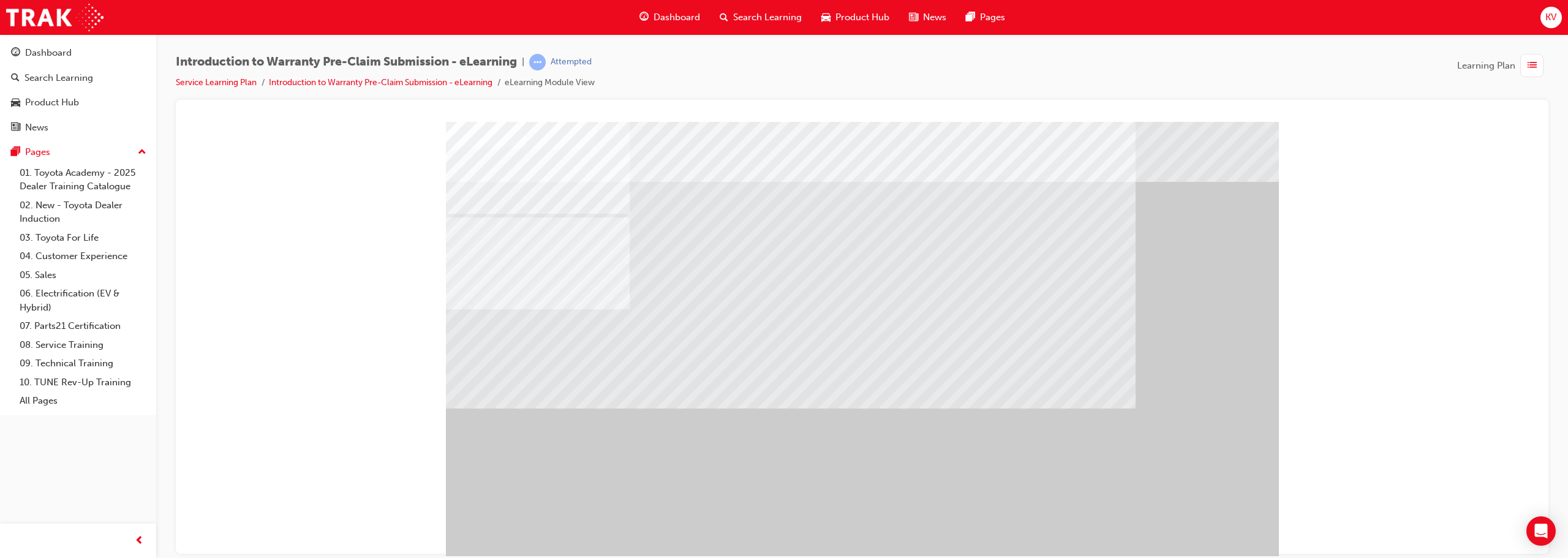
click at [631, 286] on div at bounding box center [862, 341] width 833 height 441
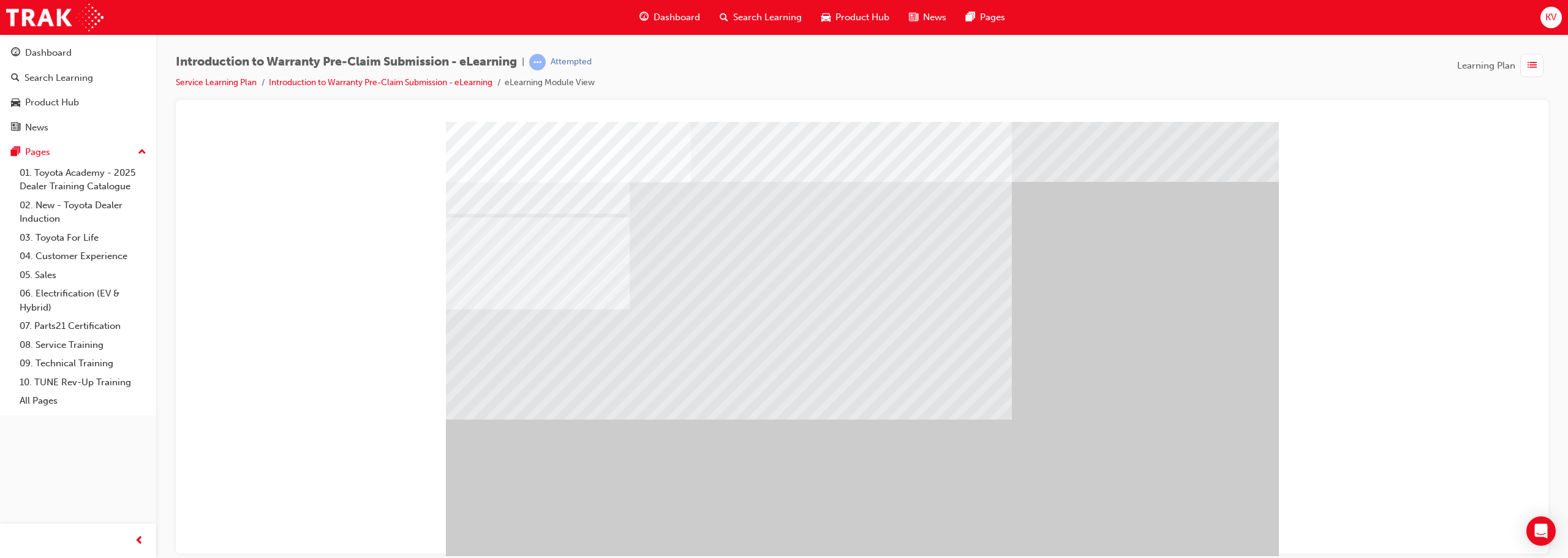
click at [782, 550] on div "" at bounding box center [862, 341] width 833 height 441
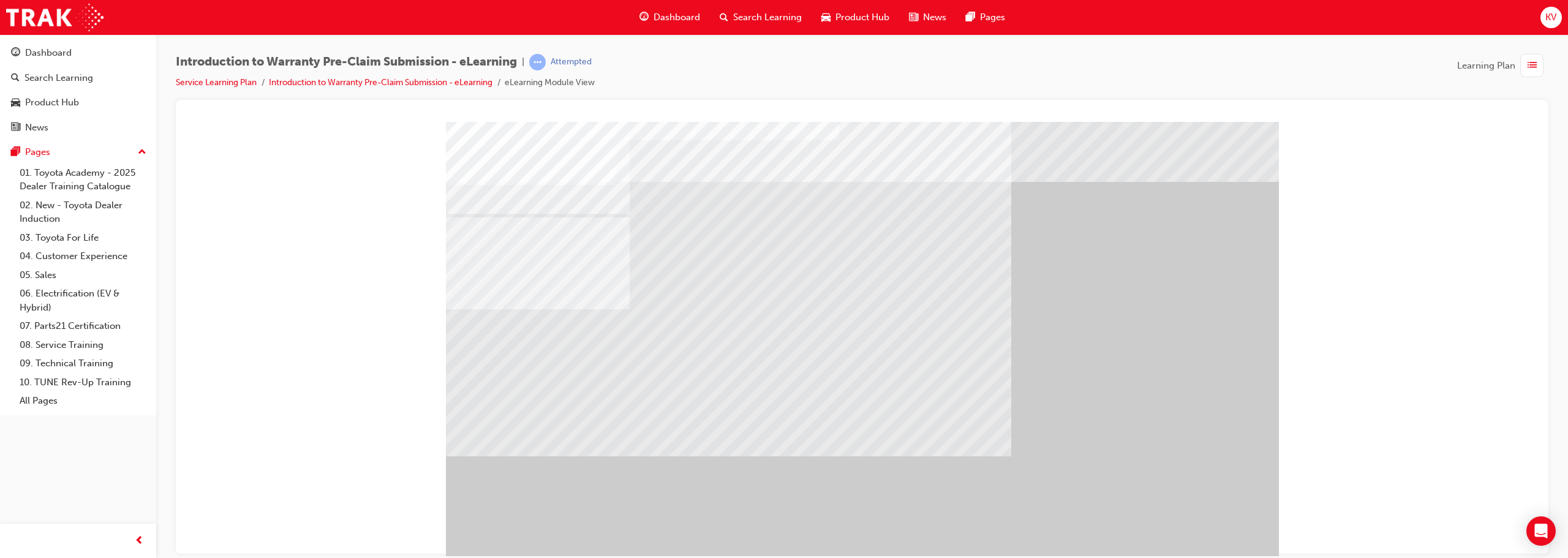
drag, startPoint x: 829, startPoint y: 368, endPoint x: 823, endPoint y: 367, distance: 6.1
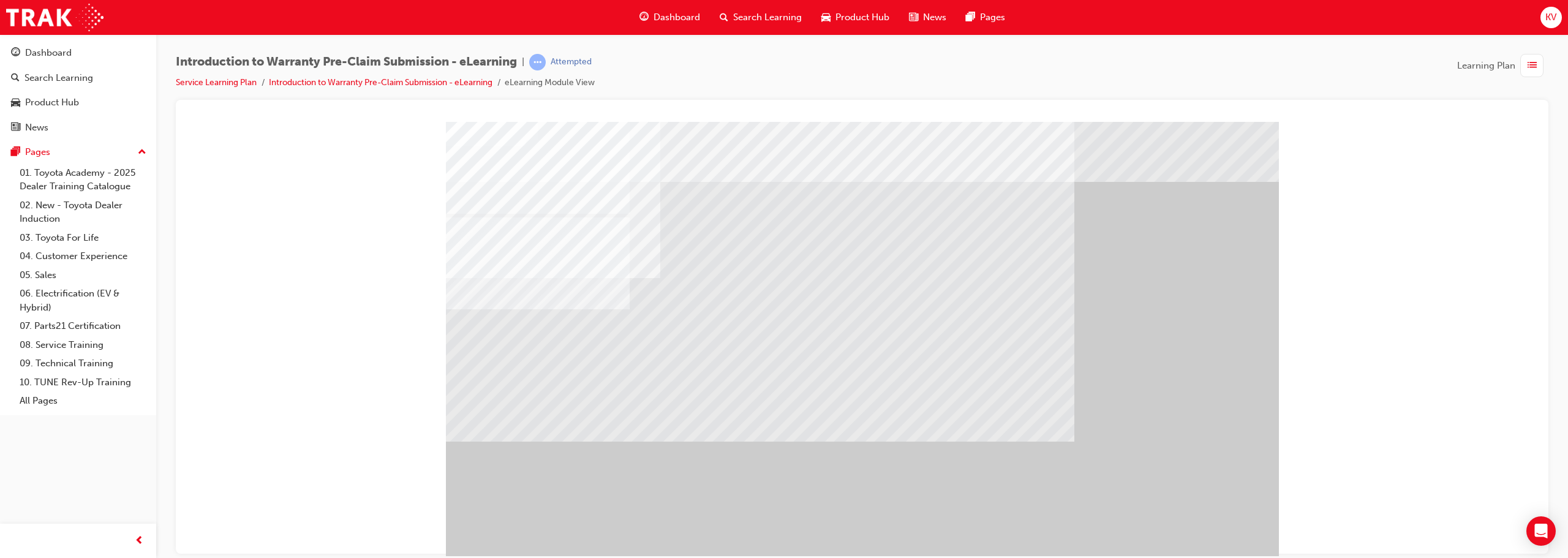
click at [782, 530] on div "" at bounding box center [862, 341] width 833 height 441
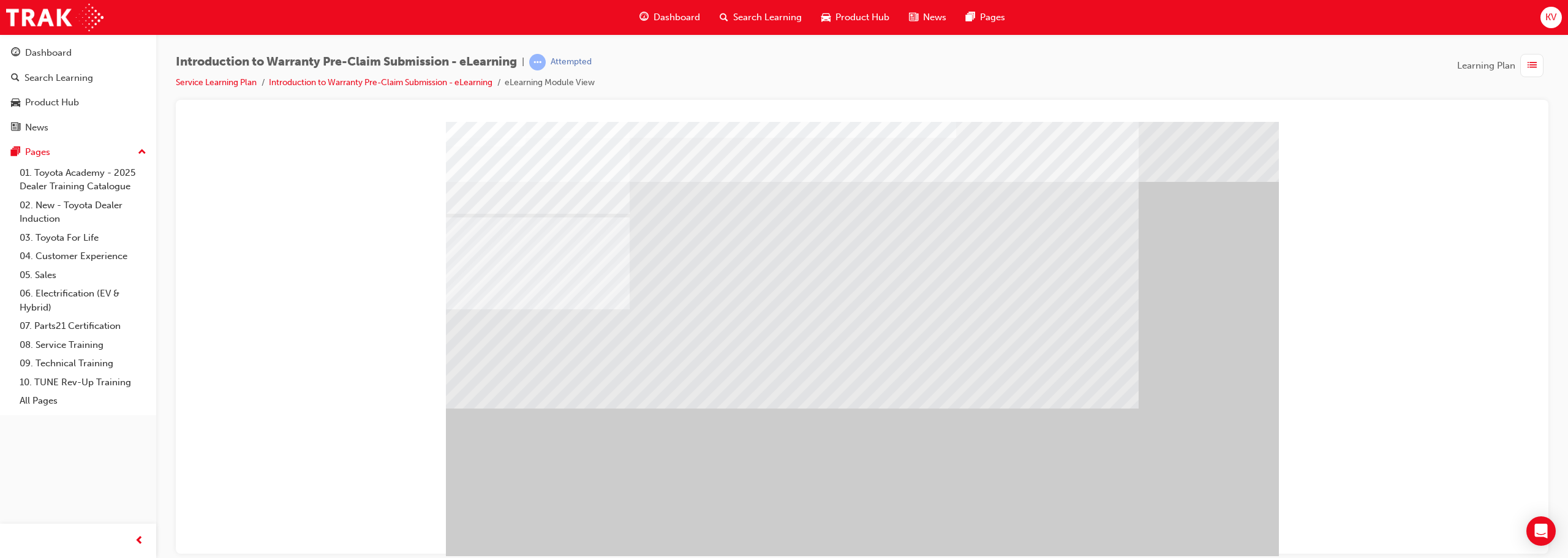
click at [782, 524] on div "" at bounding box center [862, 341] width 833 height 441
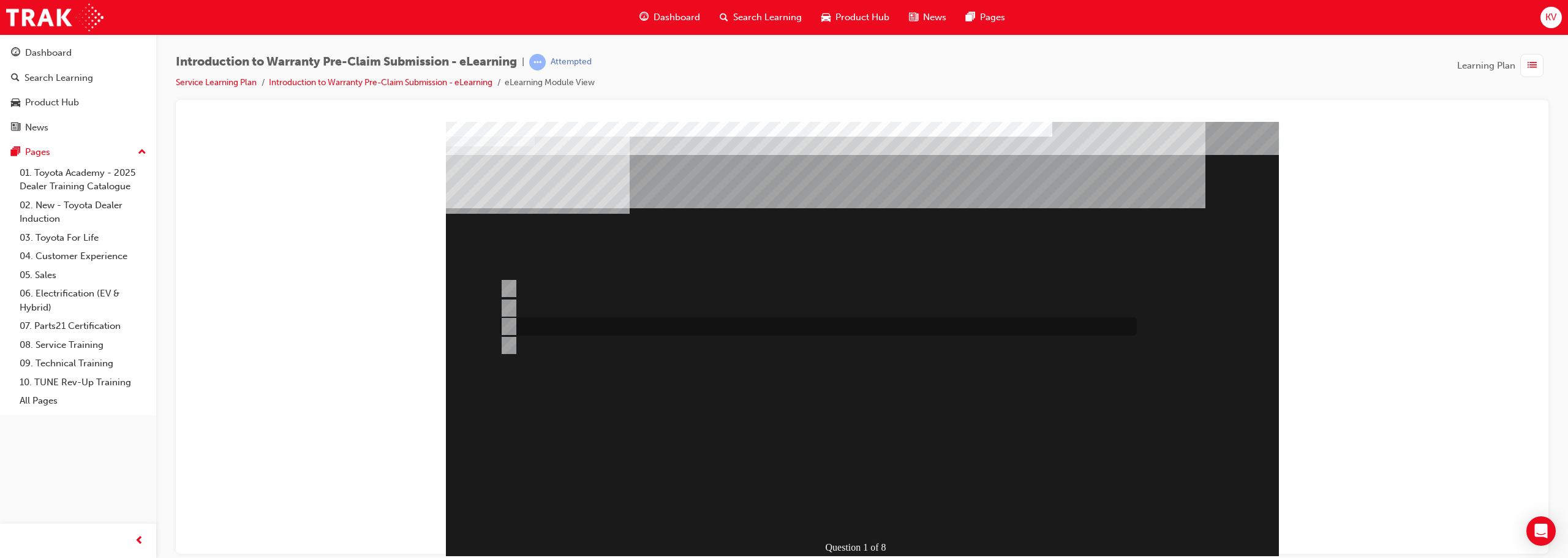
click at [565, 327] on div at bounding box center [814, 326] width 637 height 19
radio input "true"
click at [541, 309] on div at bounding box center [814, 308] width 637 height 19
click at [542, 327] on div at bounding box center [814, 326] width 637 height 19
radio input "false"
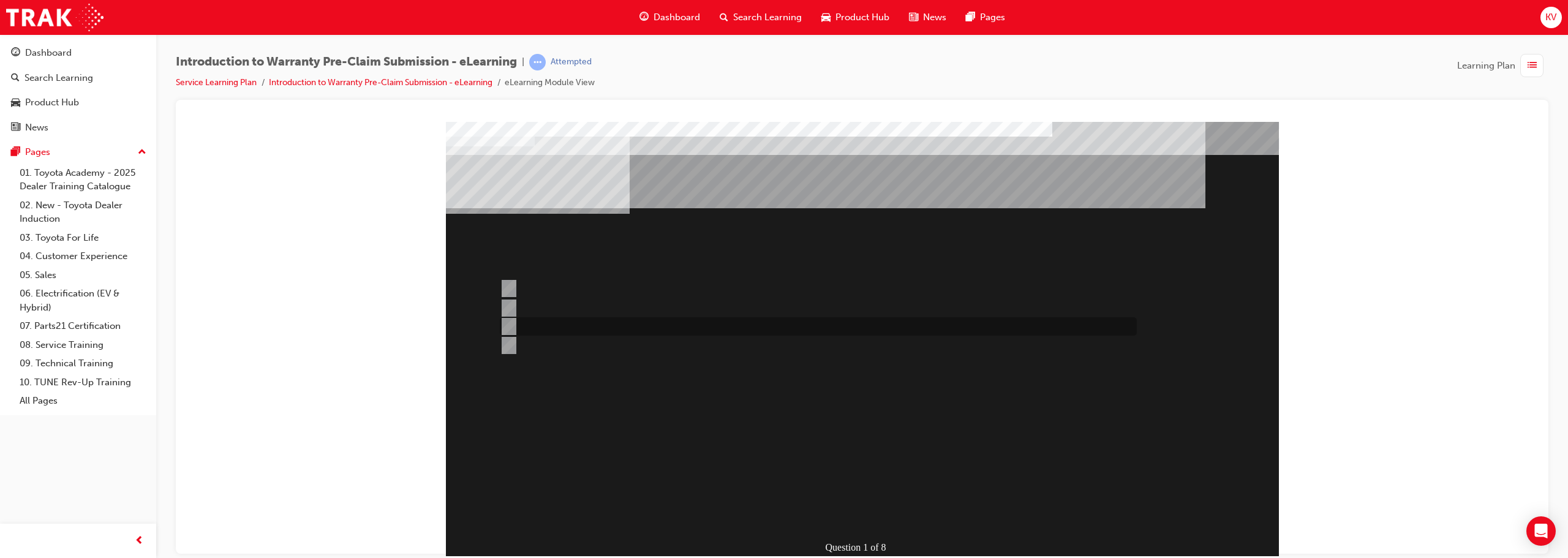
radio input "true"
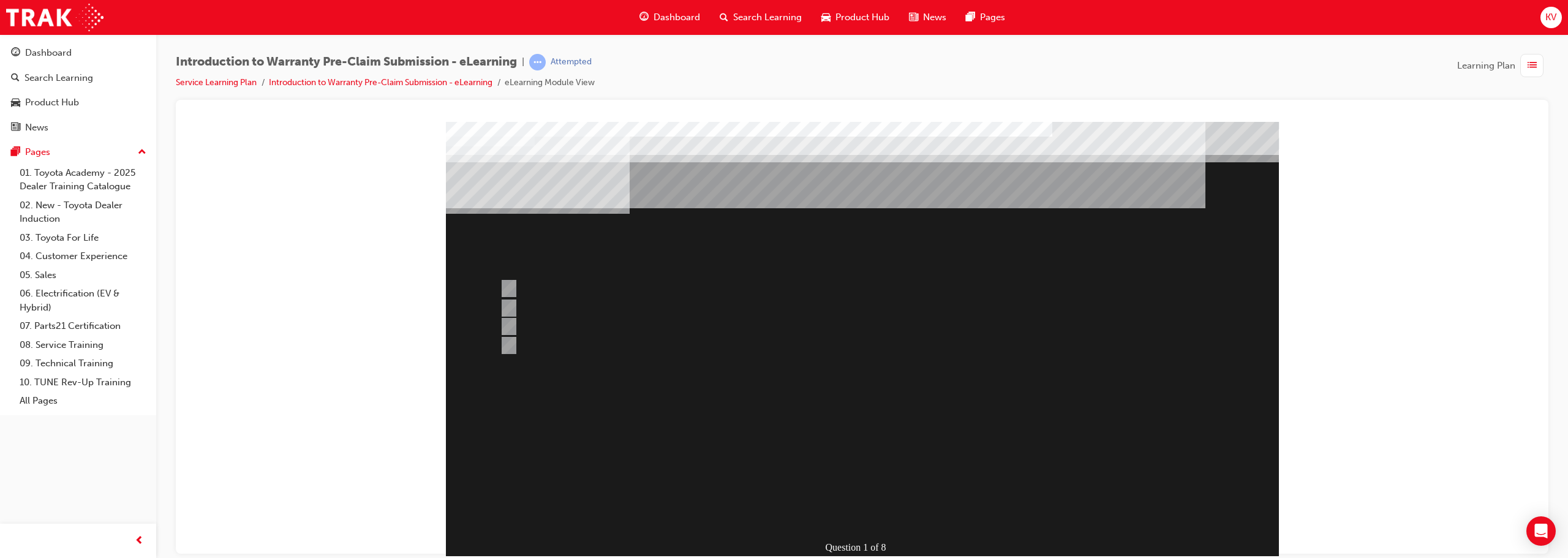
click at [539, 286] on div at bounding box center [862, 341] width 833 height 441
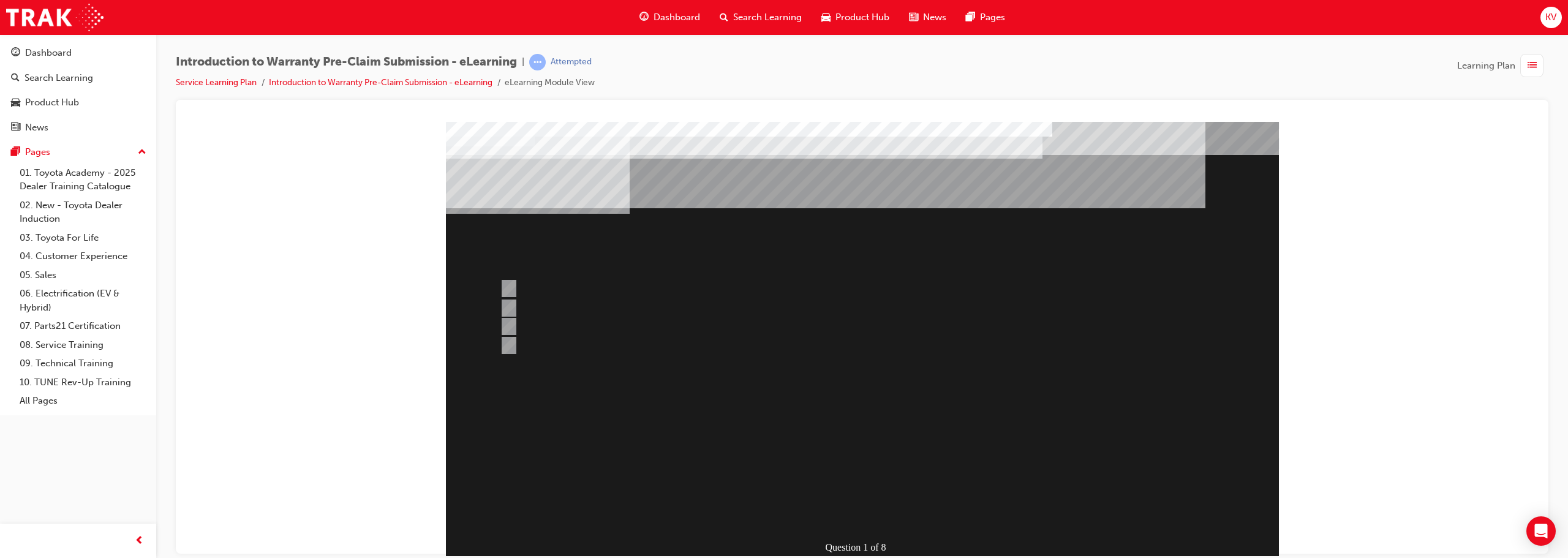
click at [594, 305] on div at bounding box center [862, 341] width 833 height 441
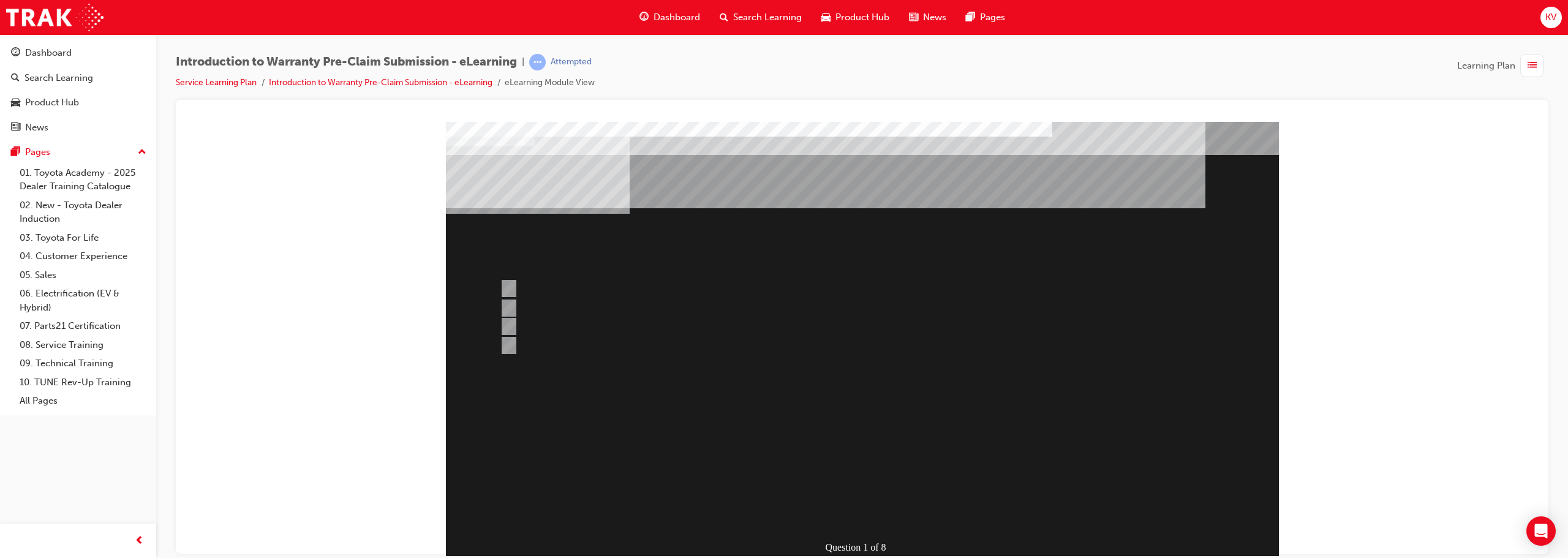
click at [560, 305] on div at bounding box center [814, 308] width 637 height 19
click at [543, 288] on div at bounding box center [814, 288] width 637 height 19
radio input "true"
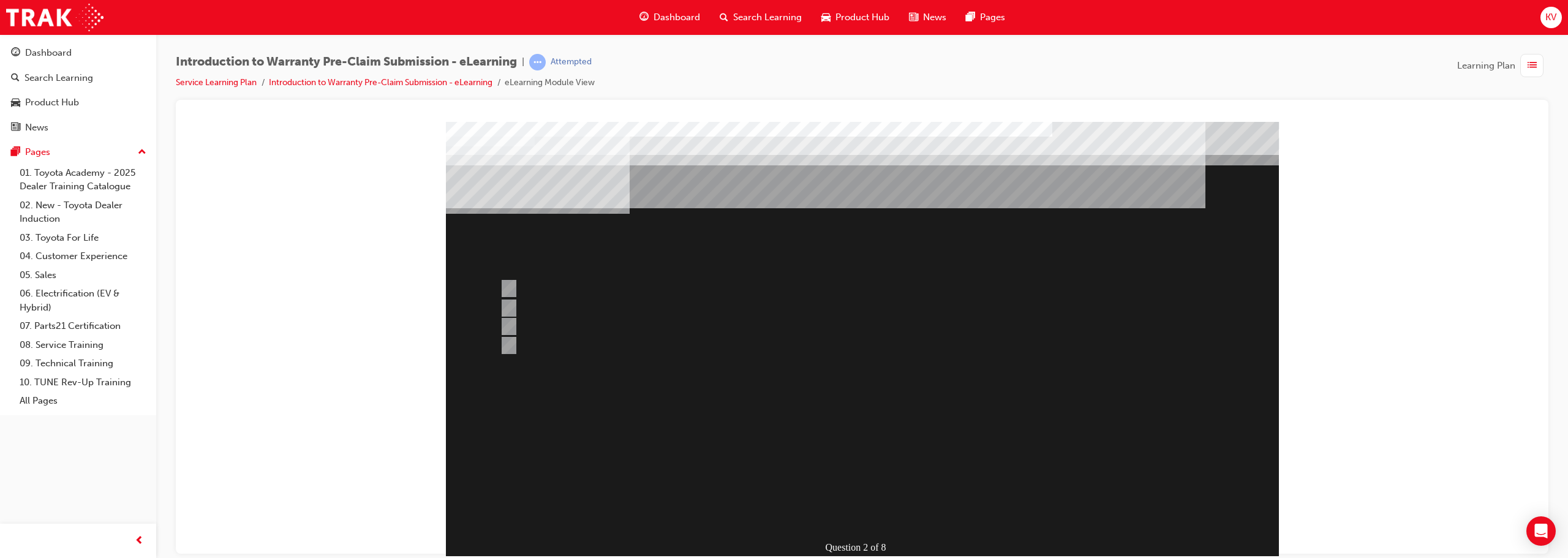
click at [782, 514] on div at bounding box center [862, 341] width 833 height 441
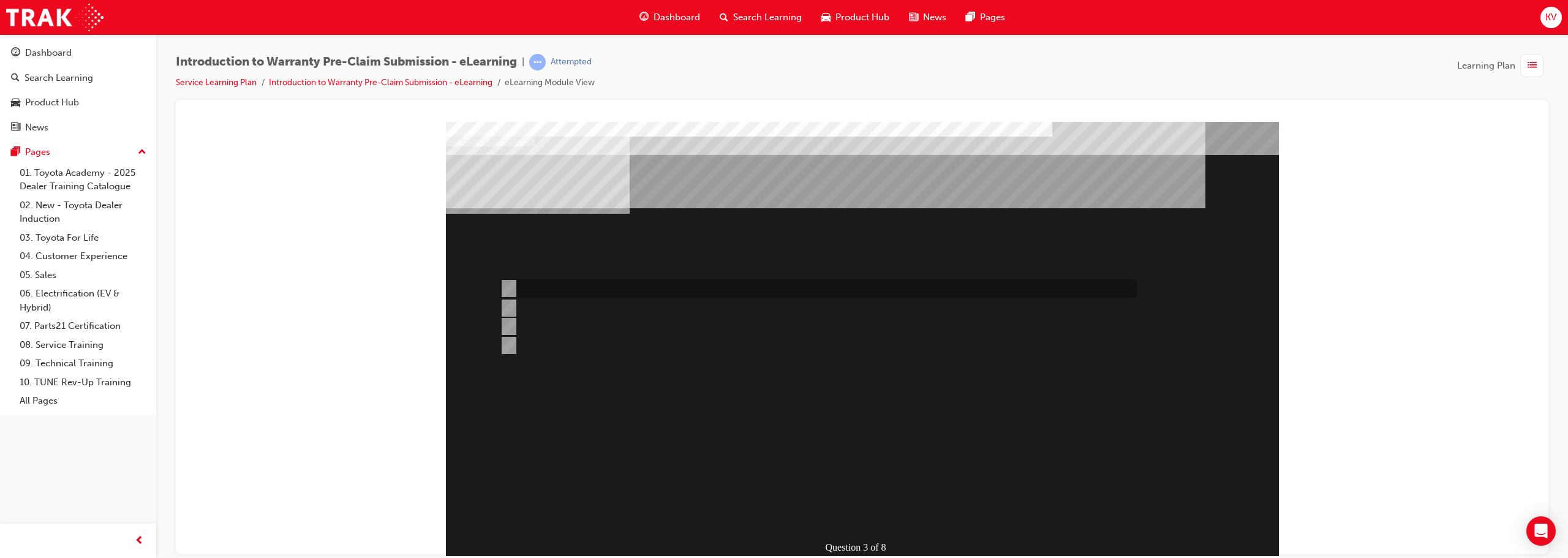
click at [531, 291] on div at bounding box center [814, 288] width 637 height 19
radio input "true"
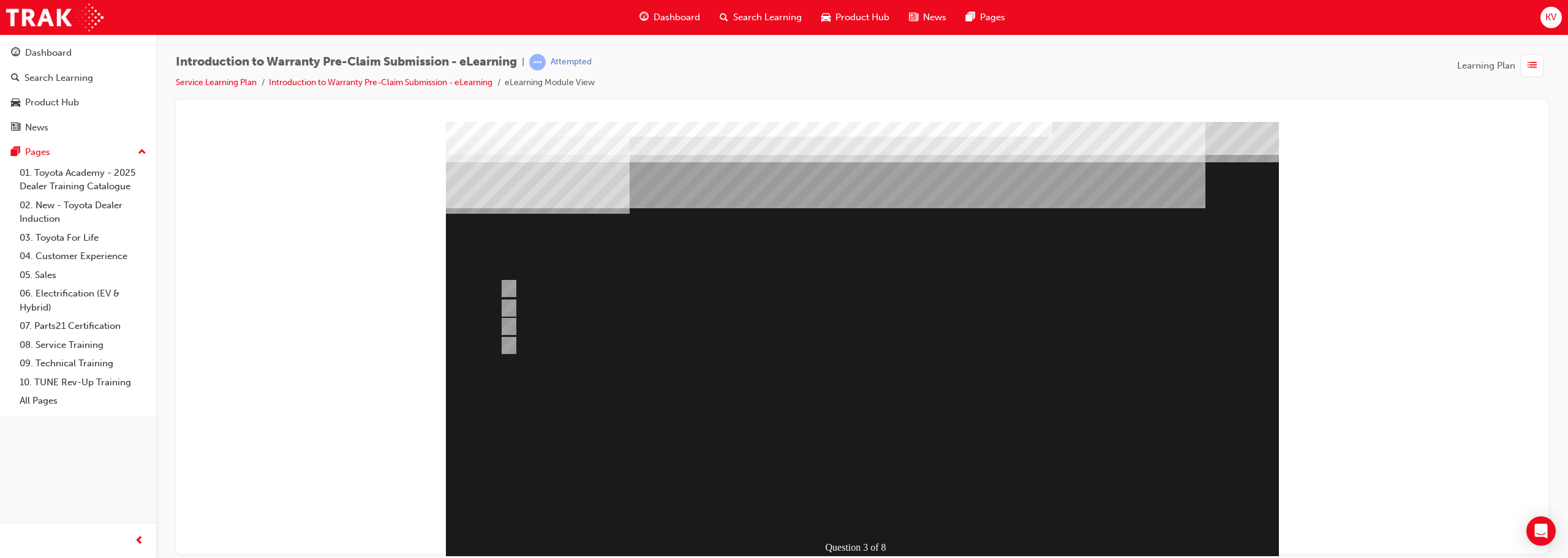
click at [511, 305] on div at bounding box center [862, 341] width 833 height 441
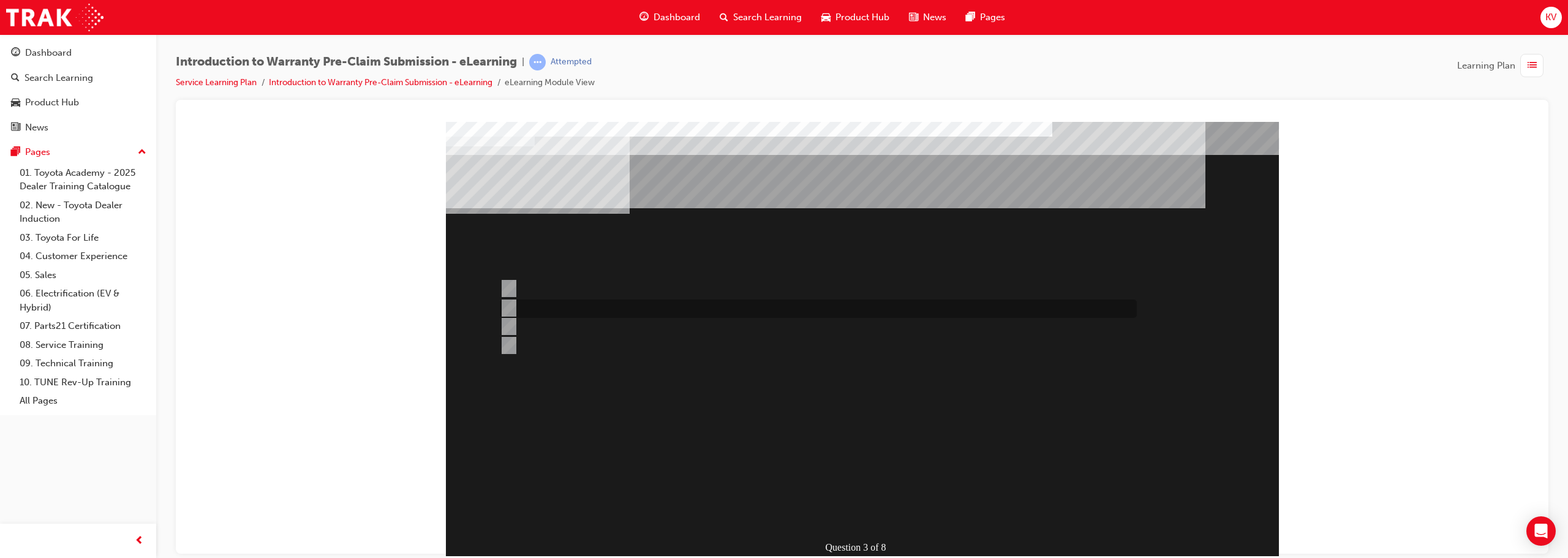
click at [501, 307] on input "1st January, 2019" at bounding box center [507, 308] width 13 height 13
radio input "true"
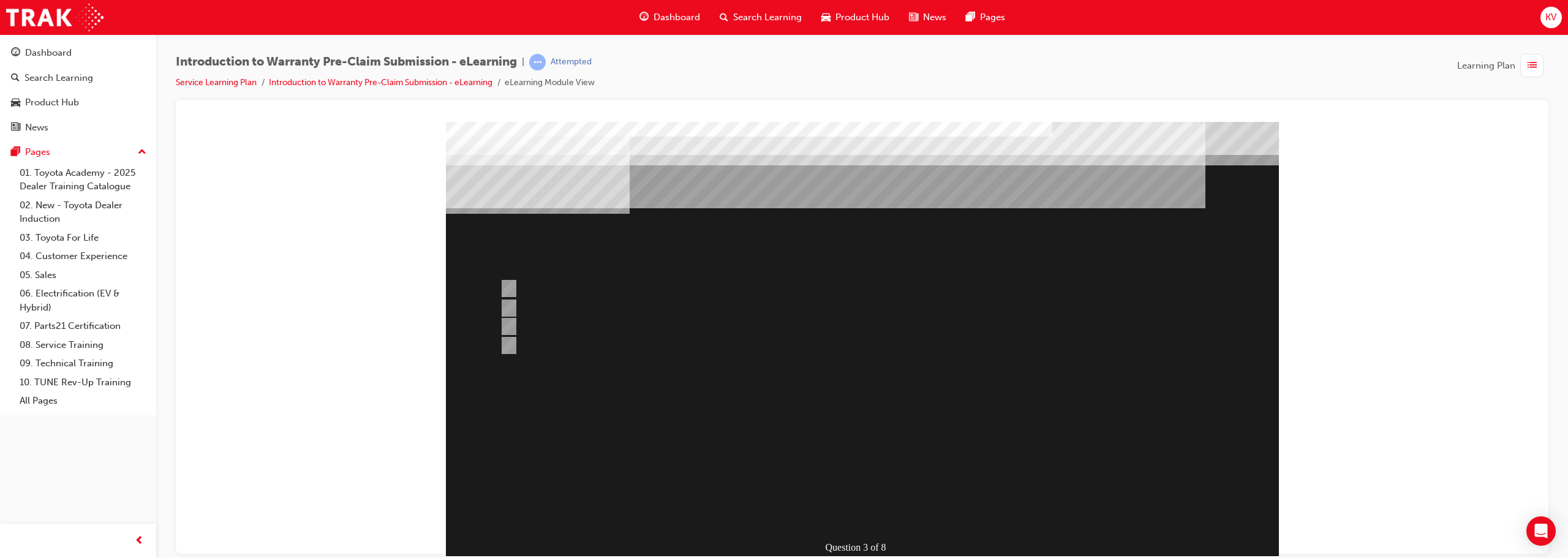
click at [782, 510] on div at bounding box center [862, 341] width 833 height 441
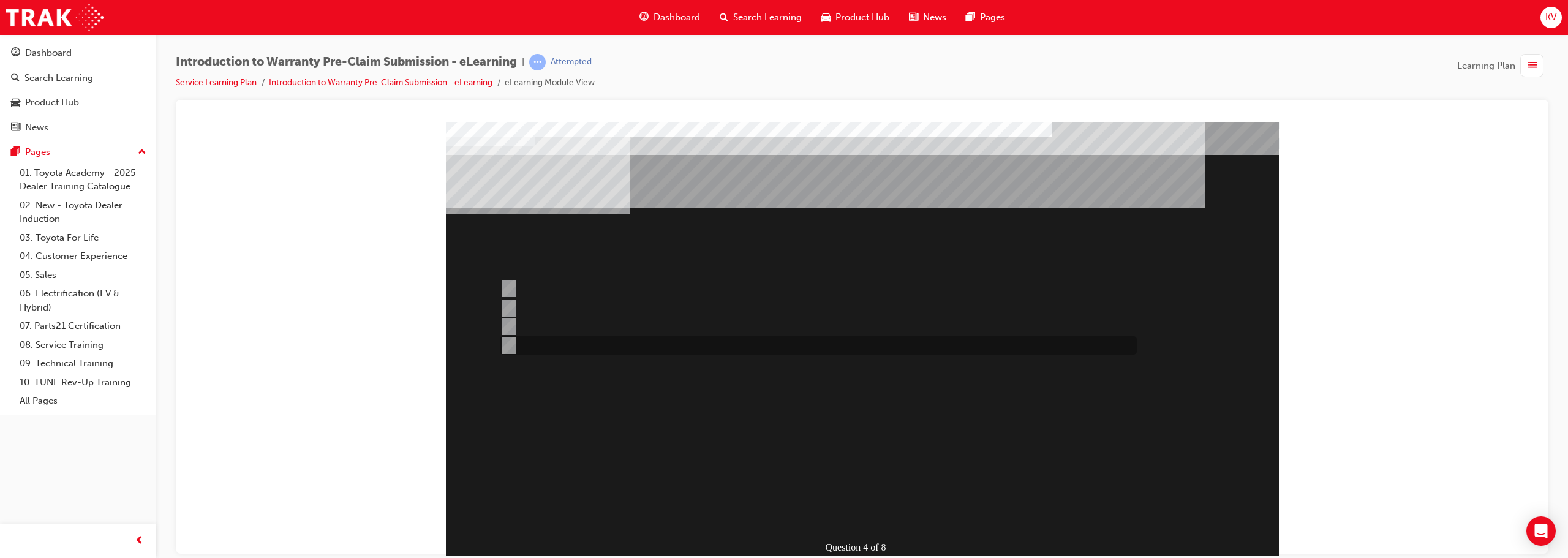
click at [551, 344] on div at bounding box center [814, 345] width 637 height 19
radio input "true"
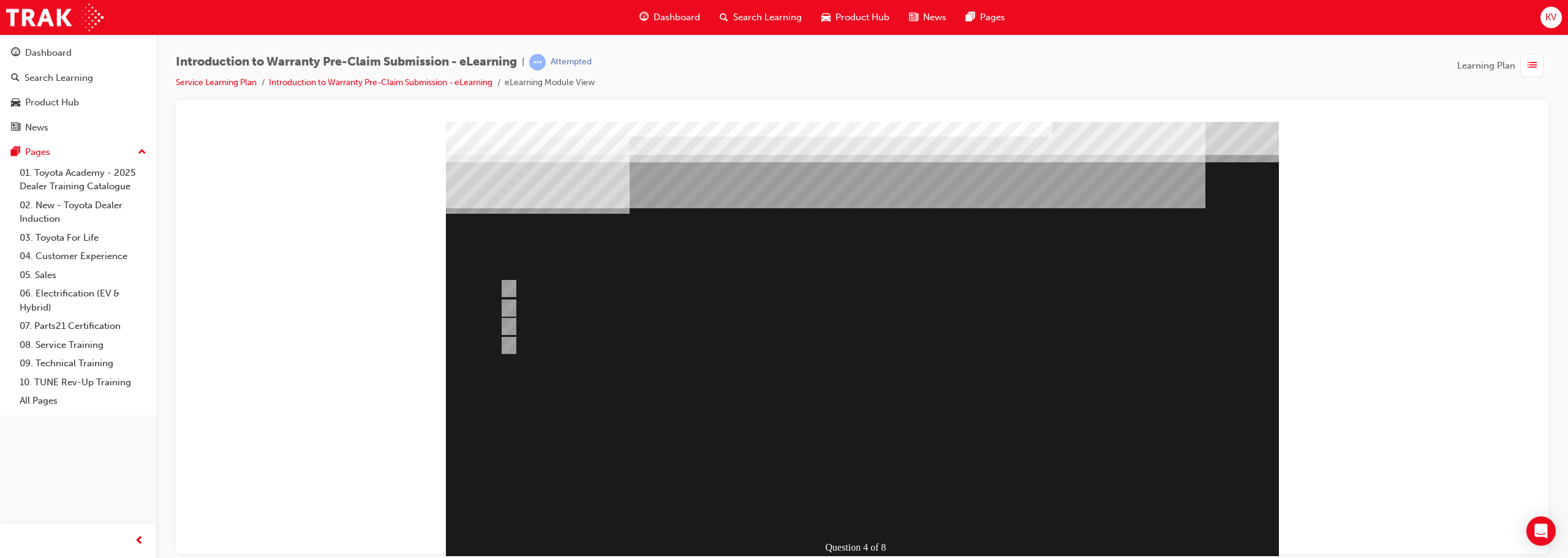
click at [540, 328] on div at bounding box center [862, 341] width 833 height 441
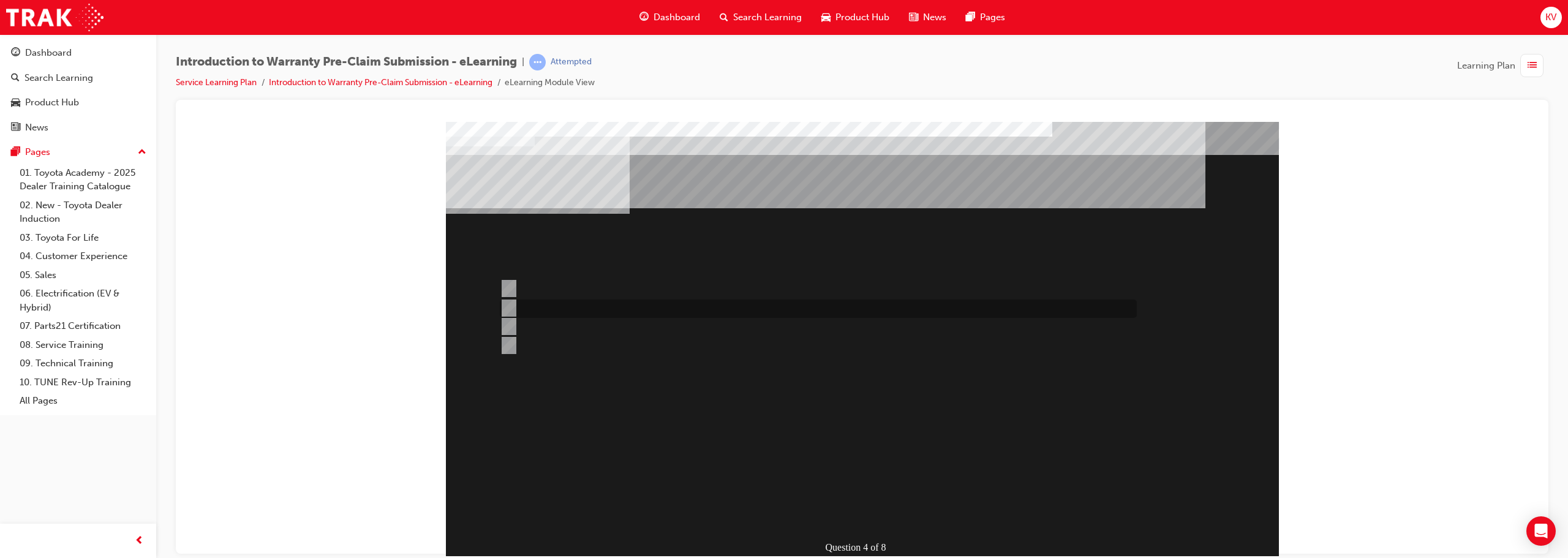
click at [540, 305] on div at bounding box center [814, 308] width 637 height 19
radio input "true"
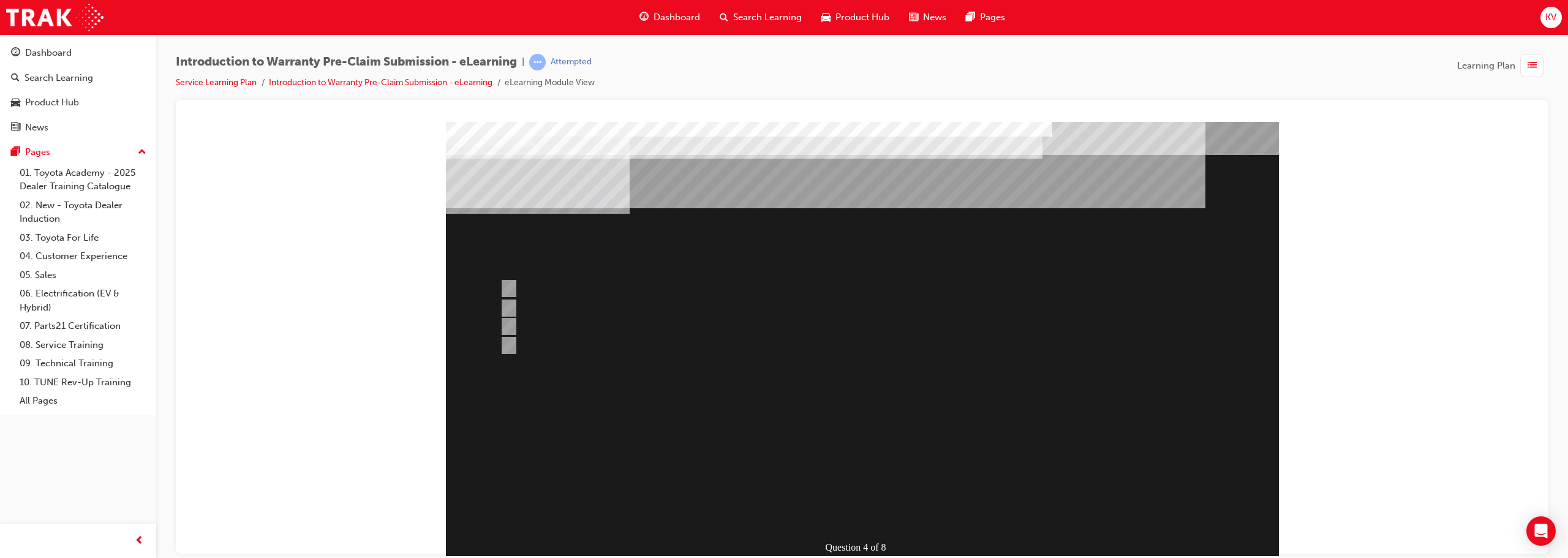
click at [782, 503] on div at bounding box center [862, 341] width 833 height 441
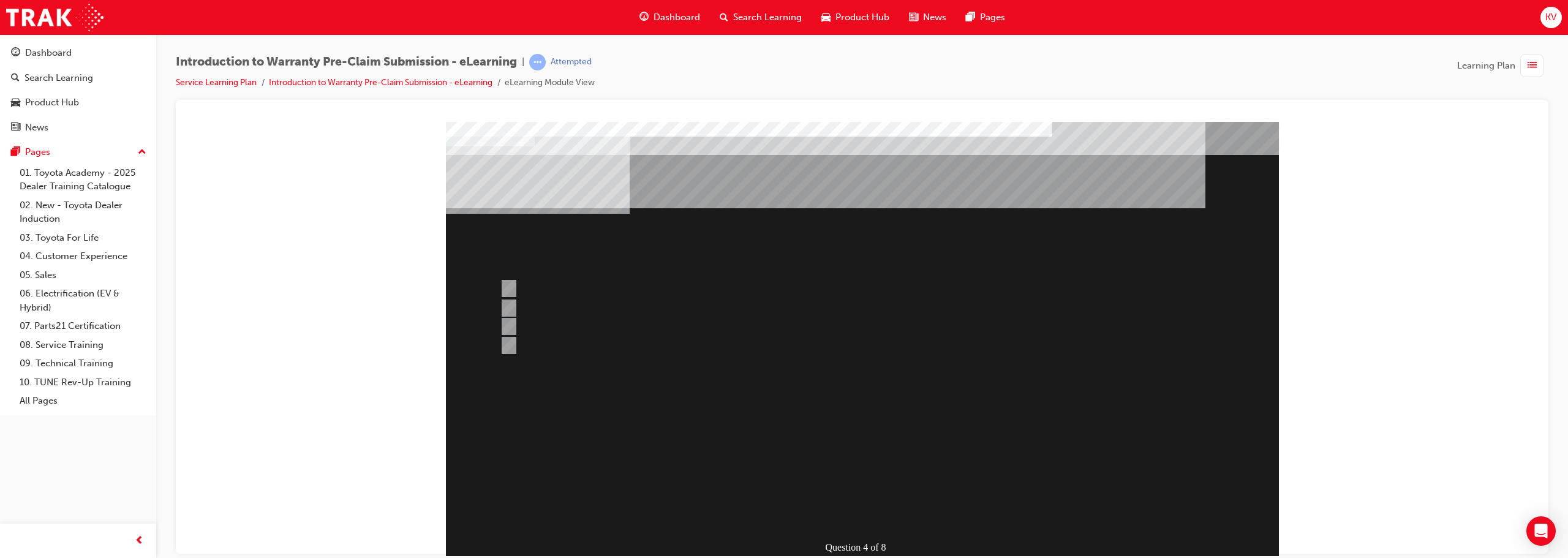
click at [603, 283] on div at bounding box center [814, 288] width 637 height 19
click at [543, 310] on div at bounding box center [814, 308] width 637 height 19
radio input "true"
click at [782, 527] on div "Question 5 of 8" at bounding box center [862, 341] width 833 height 441
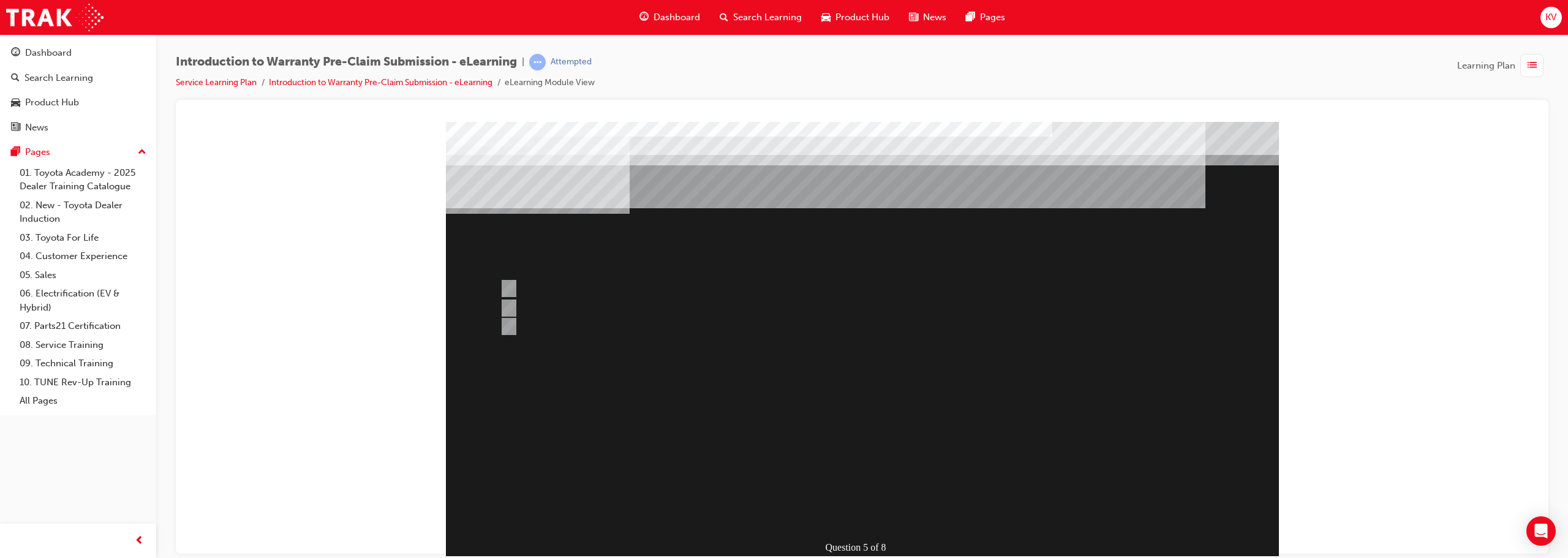
click at [782, 512] on div at bounding box center [862, 341] width 833 height 441
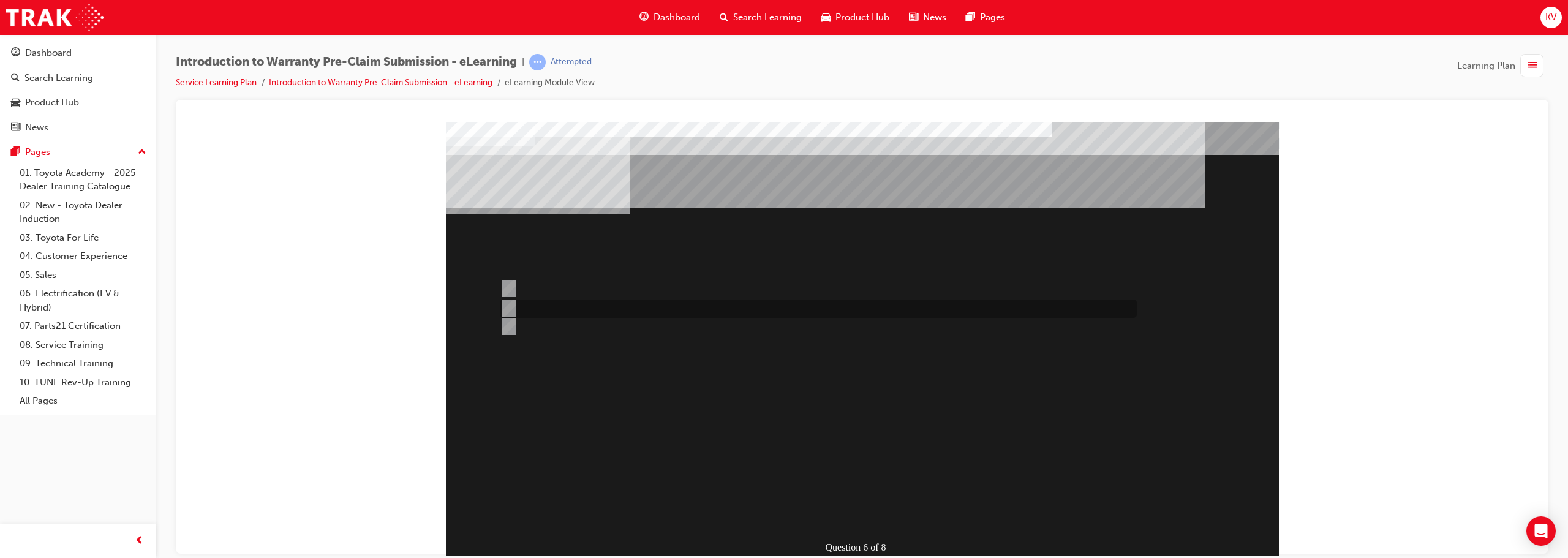
click at [513, 312] on div at bounding box center [814, 308] width 637 height 19
radio input "true"
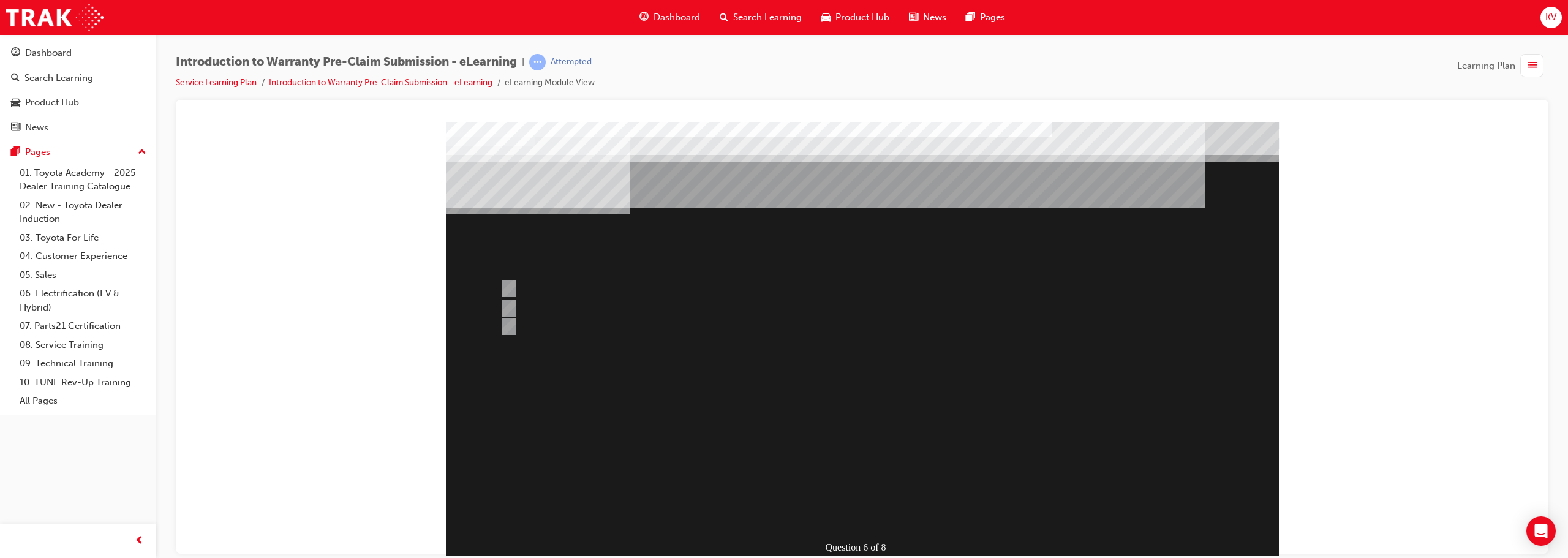
click at [545, 286] on div at bounding box center [862, 341] width 833 height 441
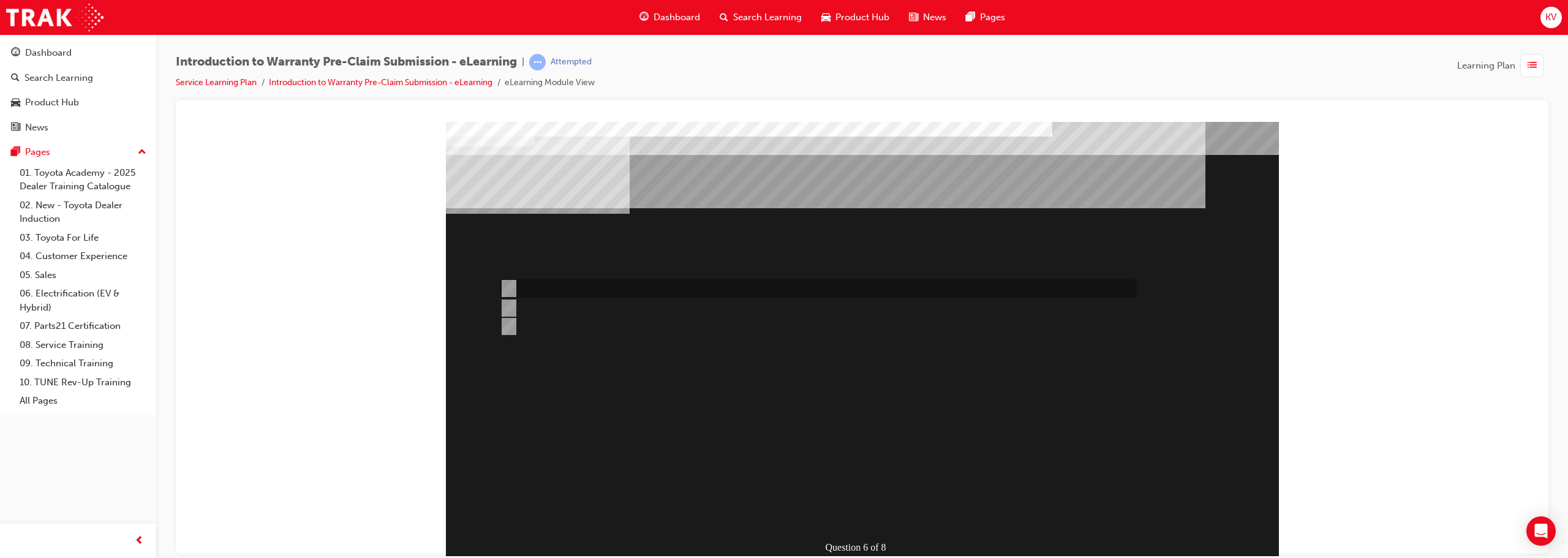
click at [547, 284] on div at bounding box center [814, 288] width 637 height 19
radio input "true"
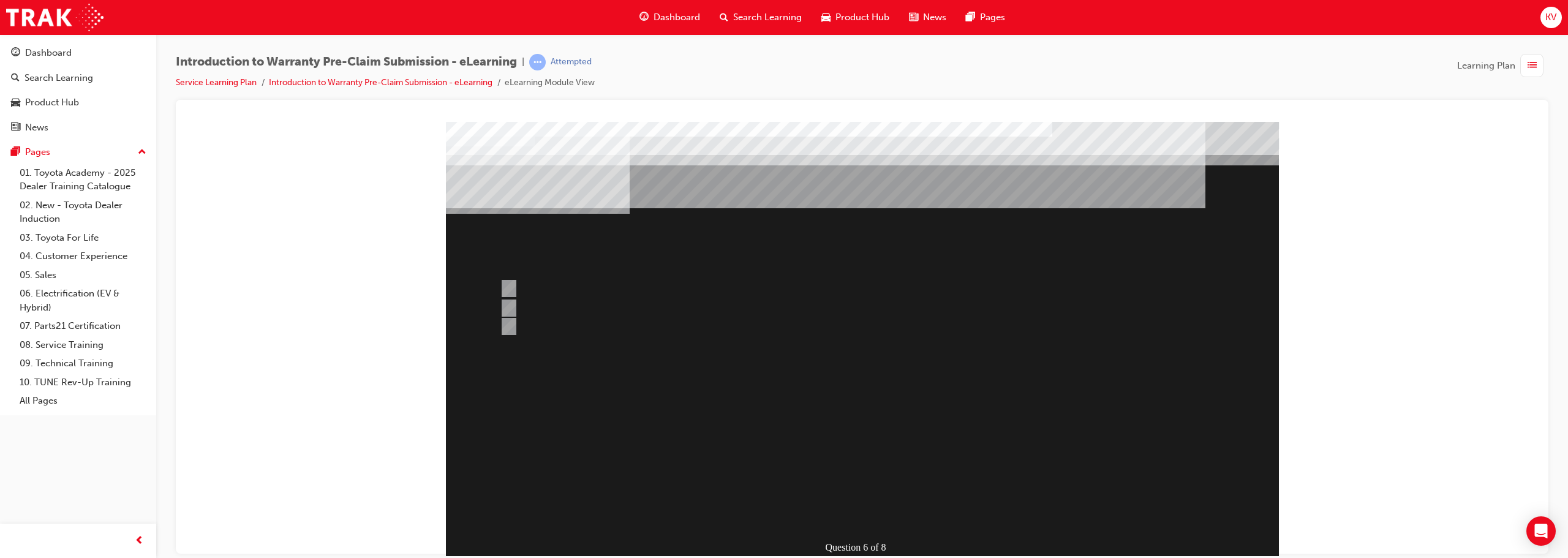
click at [782, 506] on div at bounding box center [862, 341] width 833 height 441
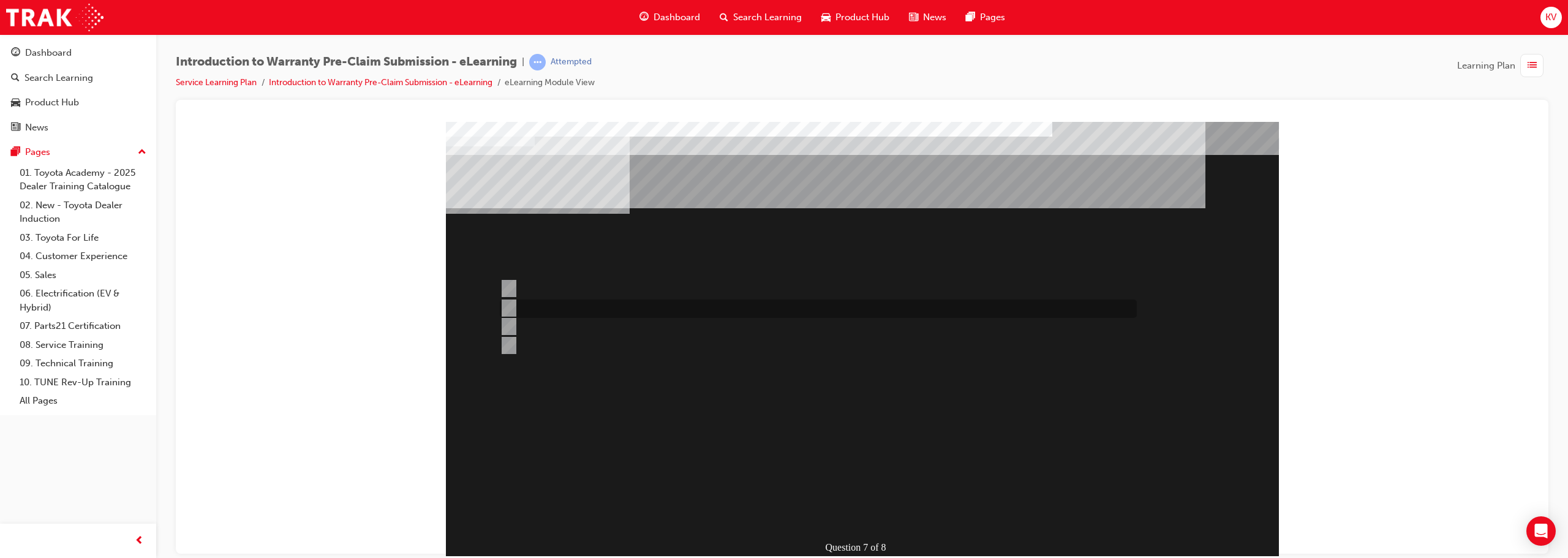
click at [510, 305] on input "Repair Date and KMs." at bounding box center [507, 308] width 13 height 13
radio input "true"
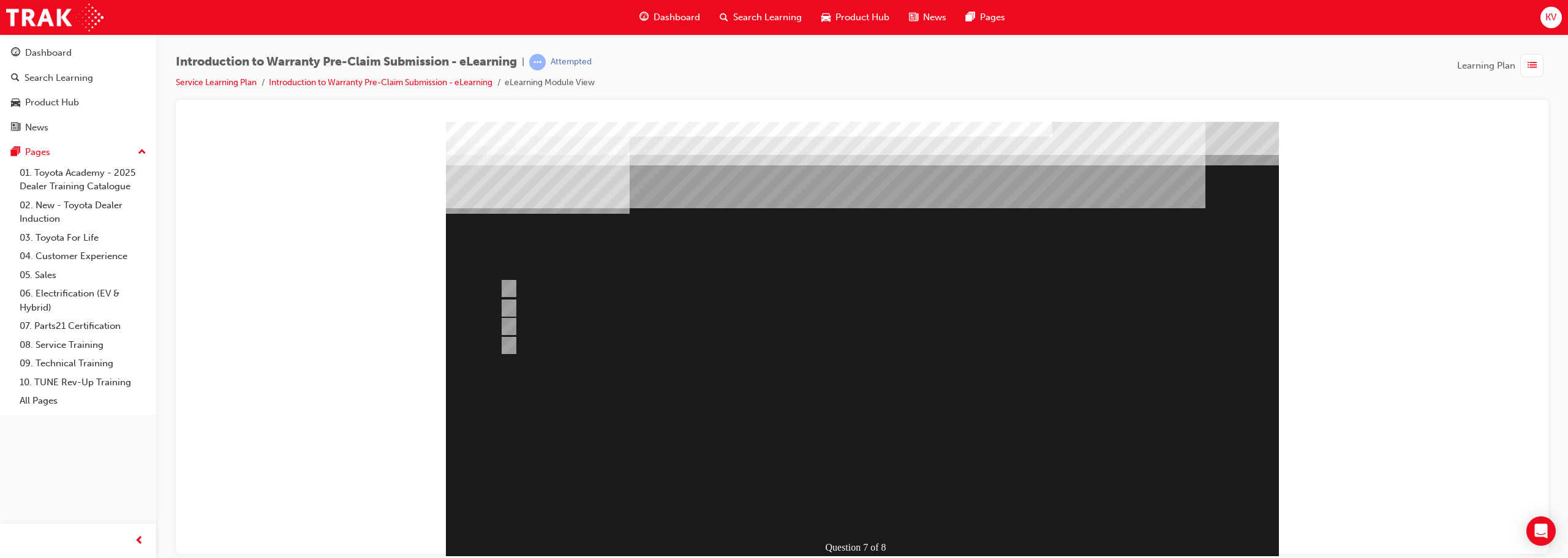
click at [782, 516] on div at bounding box center [862, 341] width 833 height 441
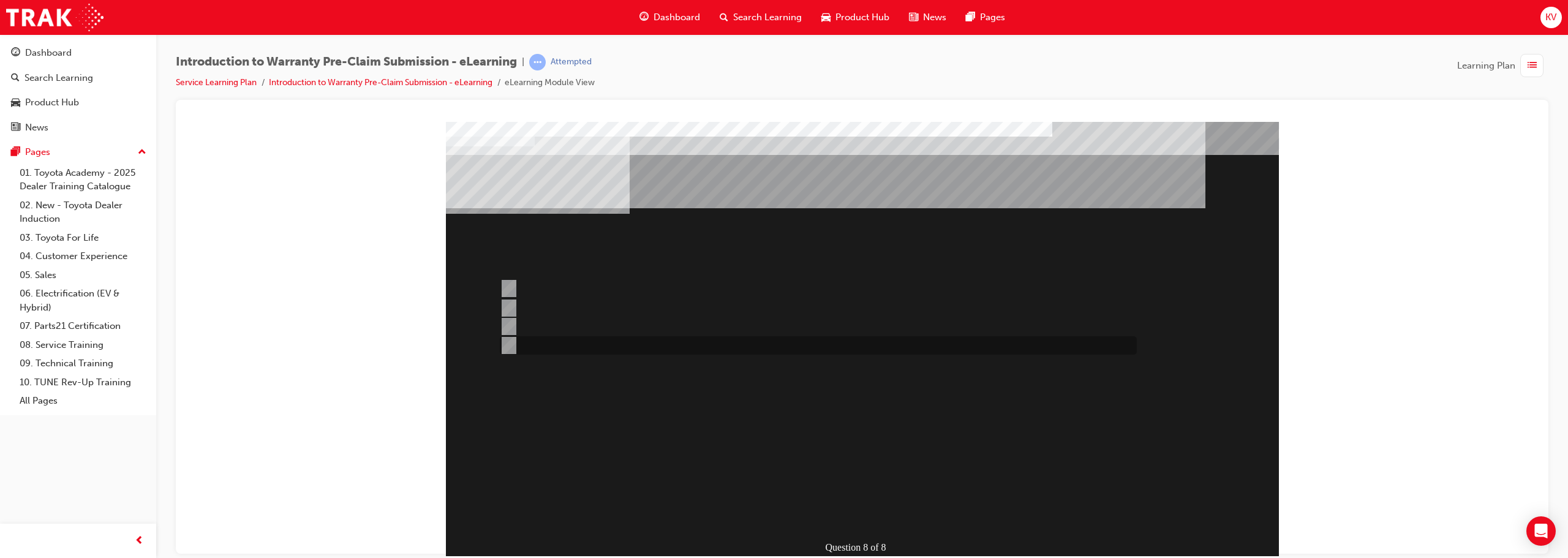
click at [549, 340] on div at bounding box center [814, 345] width 637 height 19
radio input "true"
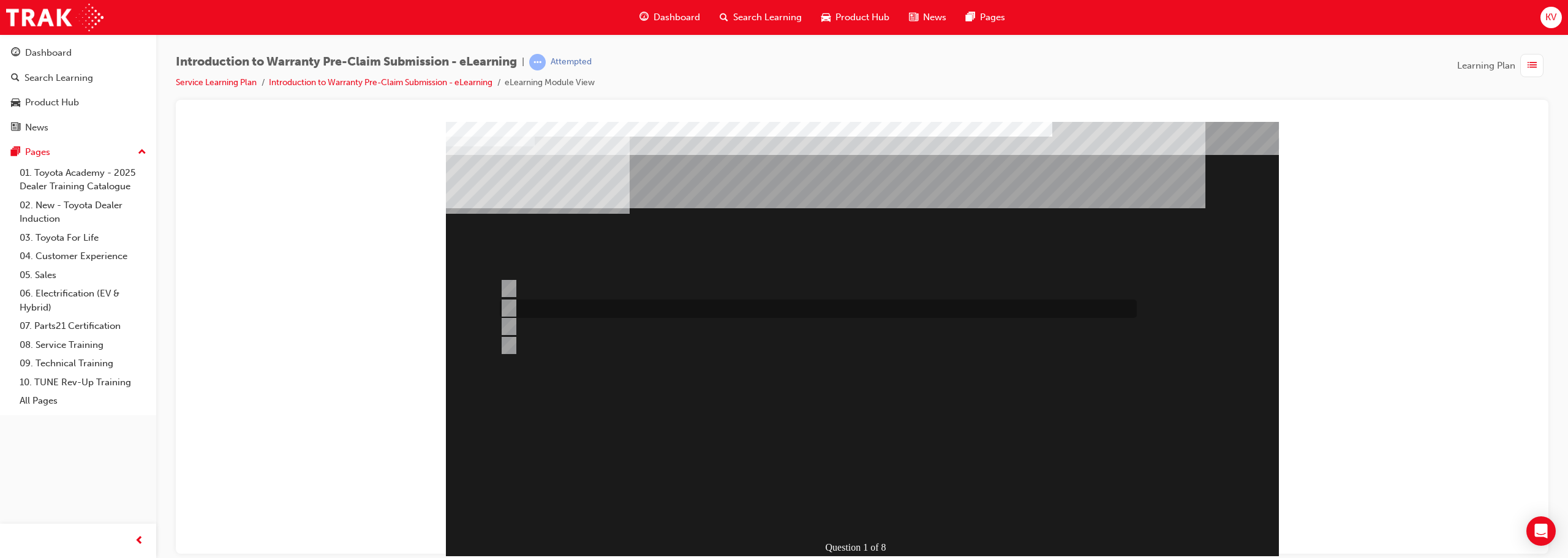
click at [530, 299] on div at bounding box center [814, 308] width 637 height 19
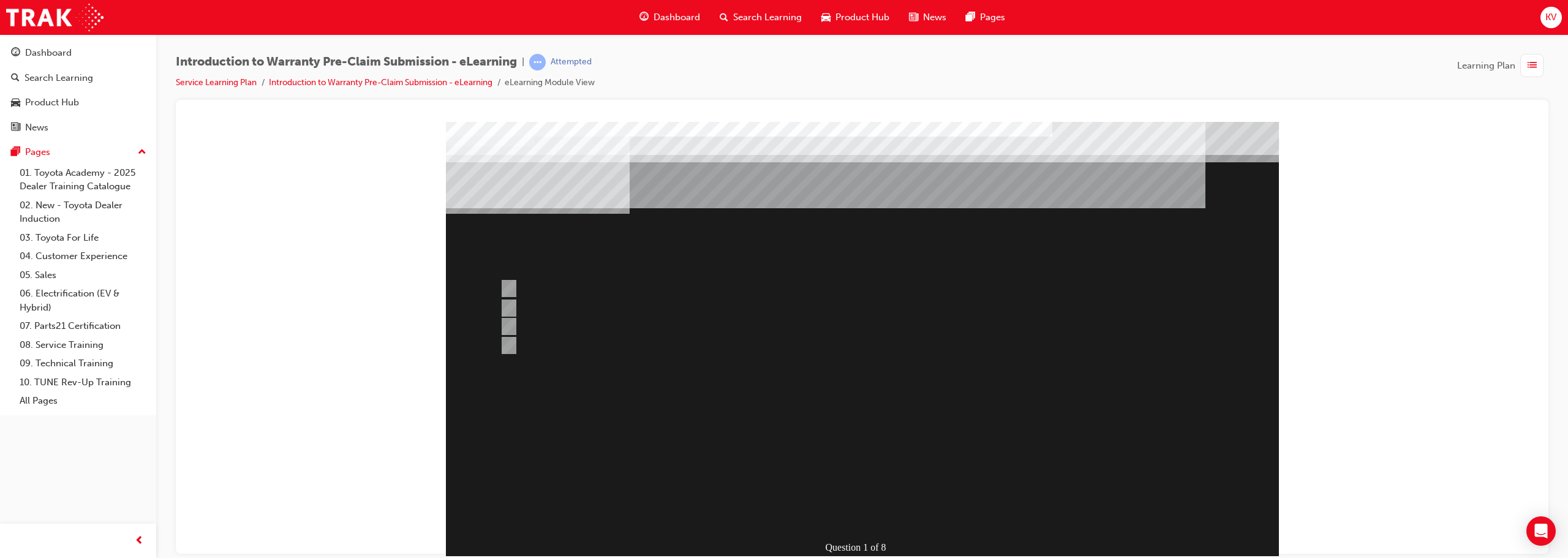
click at [557, 346] on div at bounding box center [862, 341] width 833 height 441
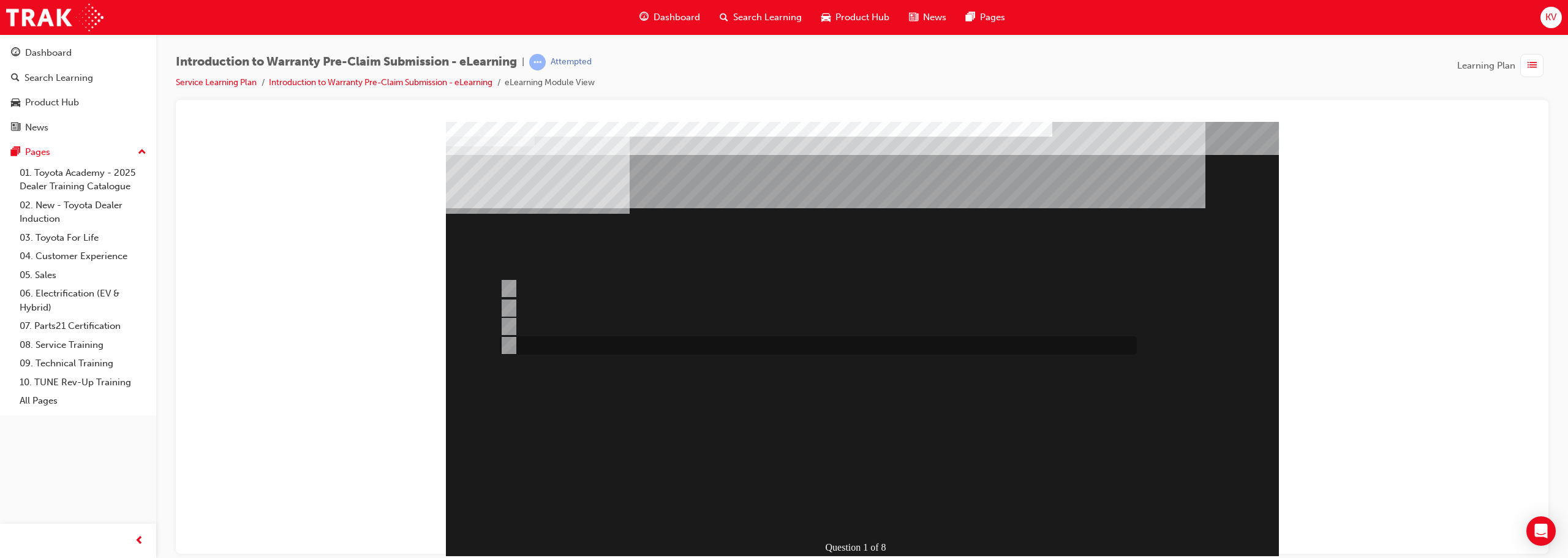
click at [557, 346] on div at bounding box center [814, 345] width 637 height 19
radio input "false"
radio input "true"
click at [658, 284] on div at bounding box center [814, 288] width 637 height 19
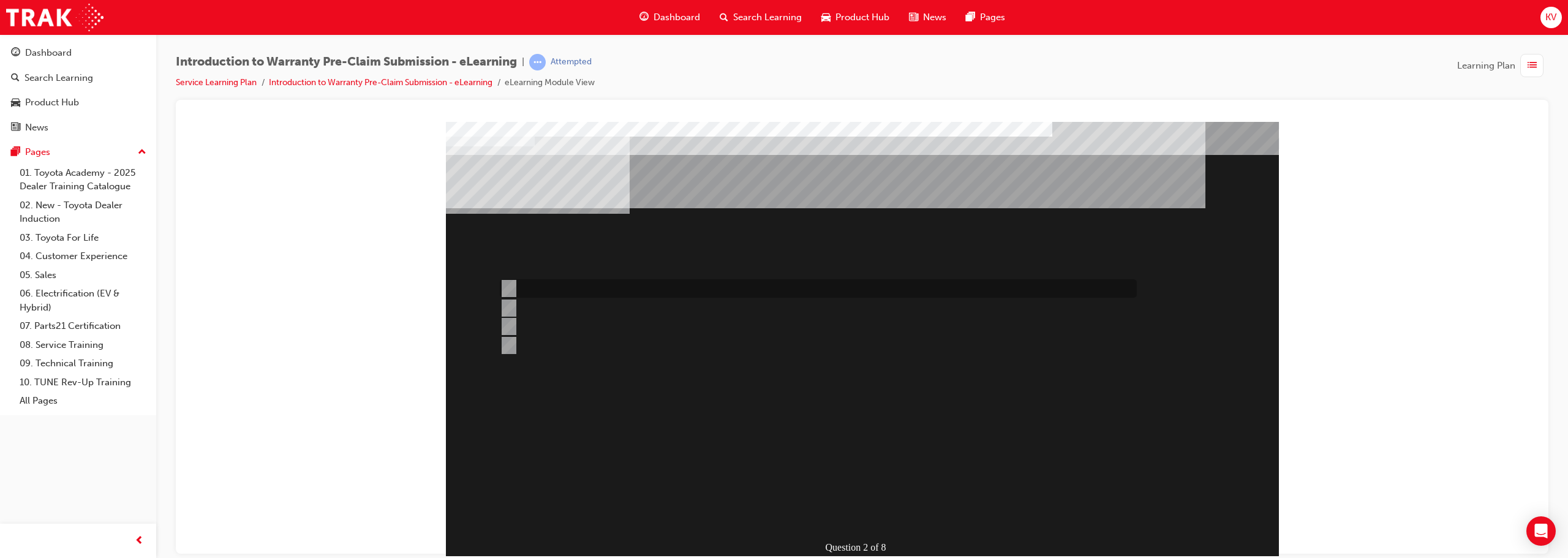
click at [534, 280] on div at bounding box center [814, 288] width 637 height 19
radio input "true"
click at [575, 300] on div at bounding box center [814, 308] width 637 height 19
radio input "true"
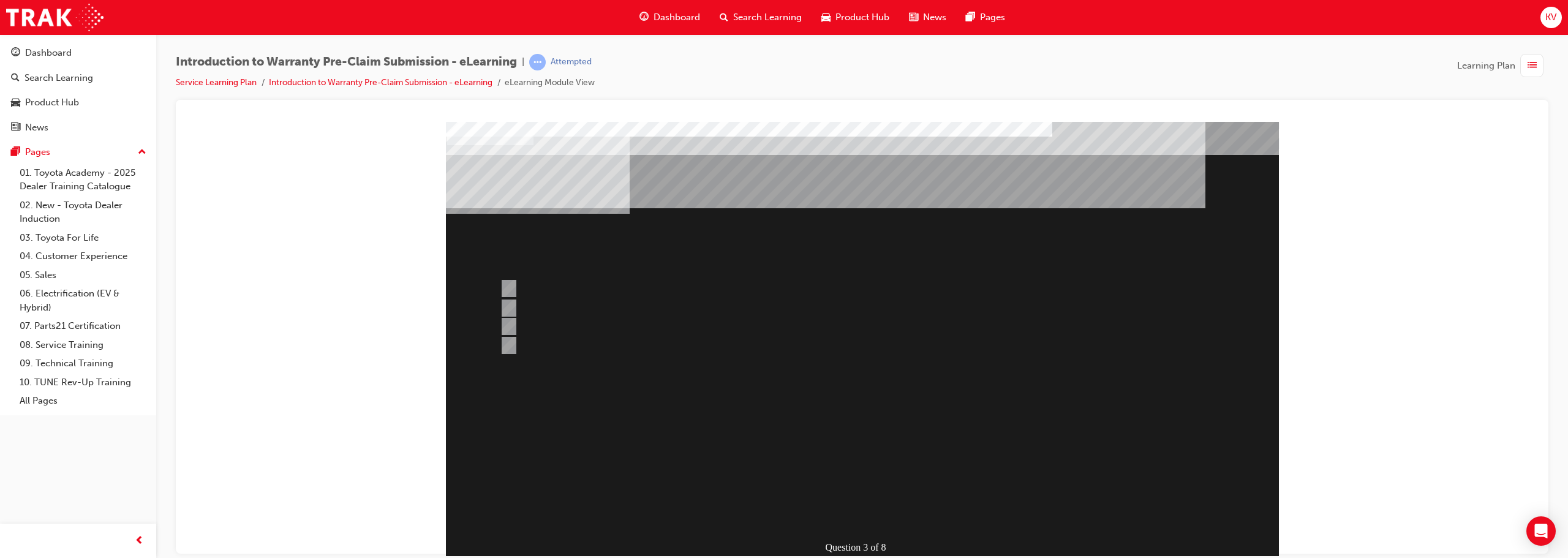
click at [517, 289] on div at bounding box center [814, 288] width 637 height 19
radio input "true"
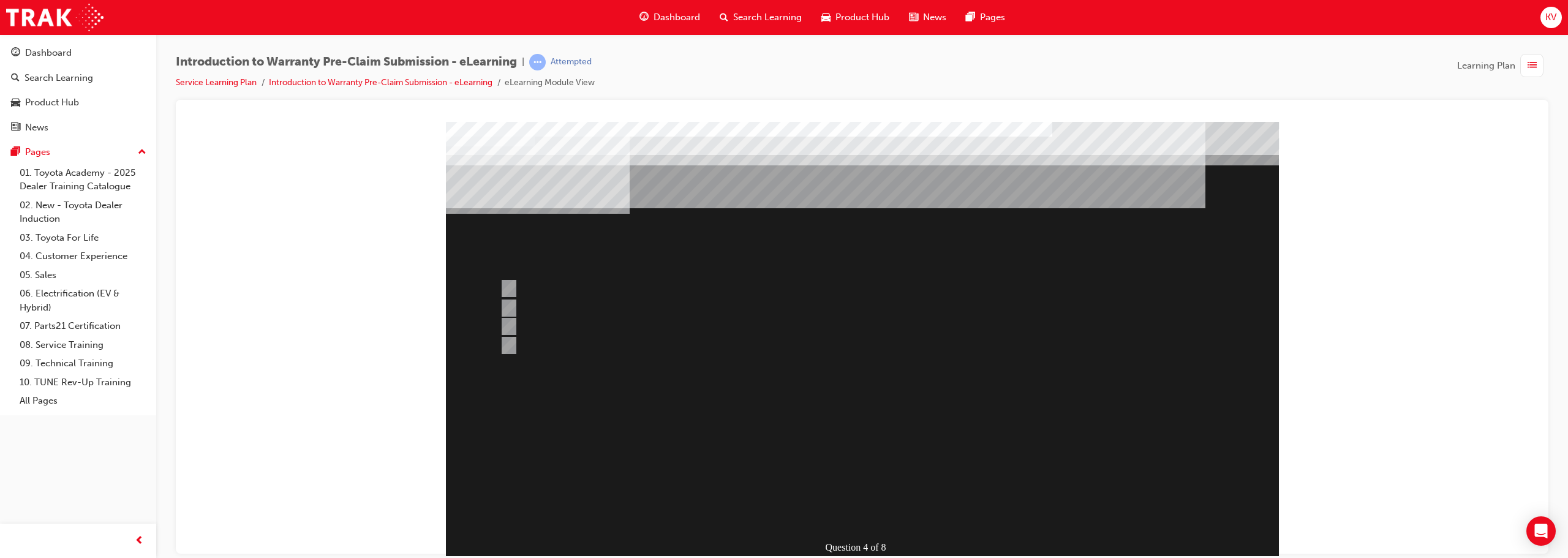
click at [782, 519] on div at bounding box center [862, 341] width 833 height 441
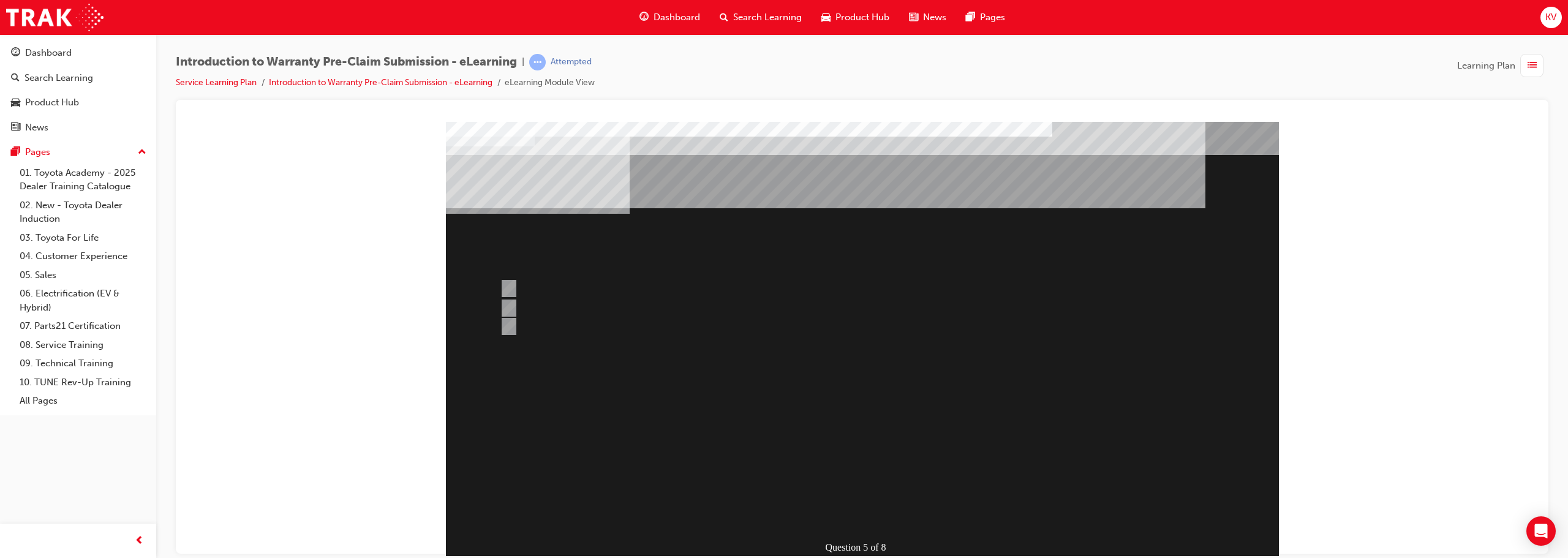
click at [782, 63] on div "Introduction to Warranty Pre-Claim Submission - eLearning | Attempted Service L…" at bounding box center [861, 77] width 1372 height 46
click at [533, 291] on div at bounding box center [814, 288] width 637 height 19
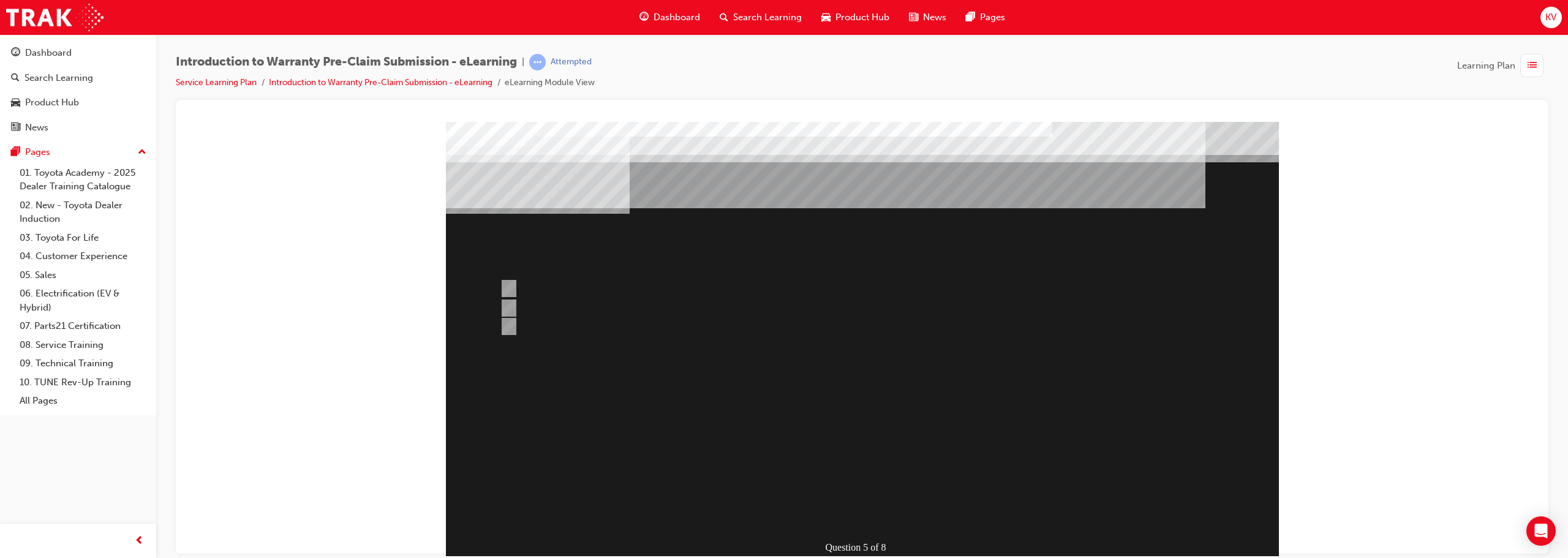
click at [568, 326] on div at bounding box center [862, 341] width 833 height 441
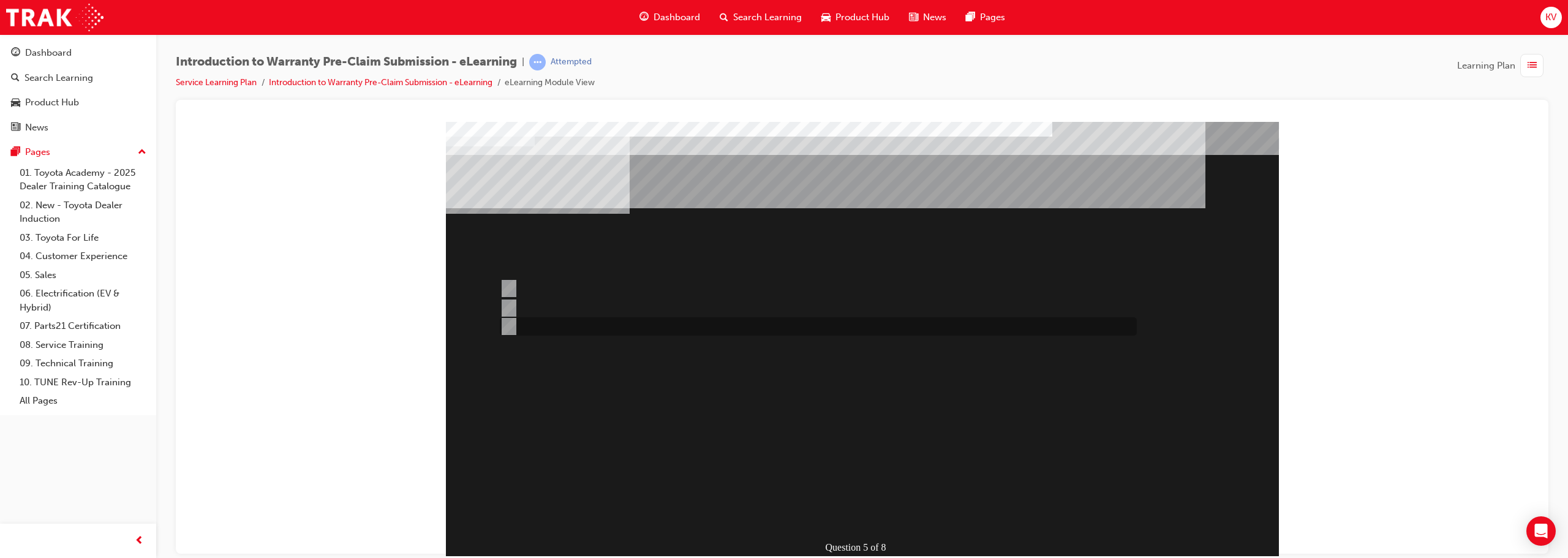
click at [560, 331] on div at bounding box center [814, 326] width 637 height 19
radio input "false"
radio input "true"
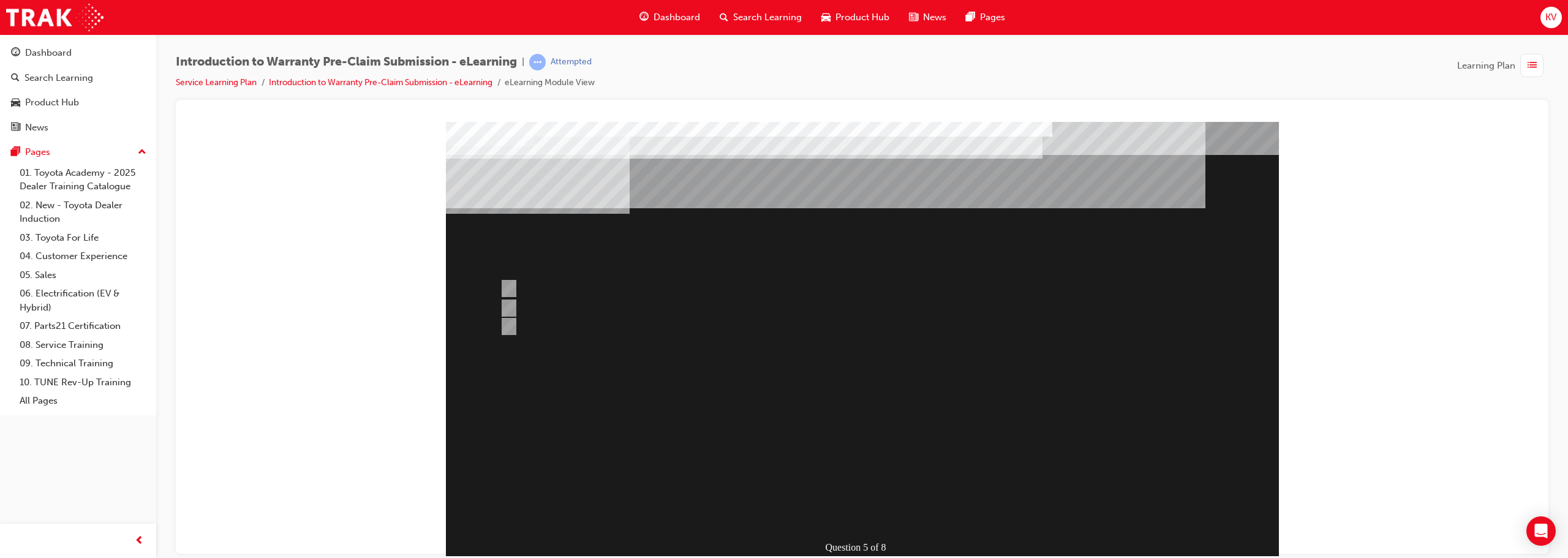
click at [782, 512] on div at bounding box center [862, 341] width 833 height 441
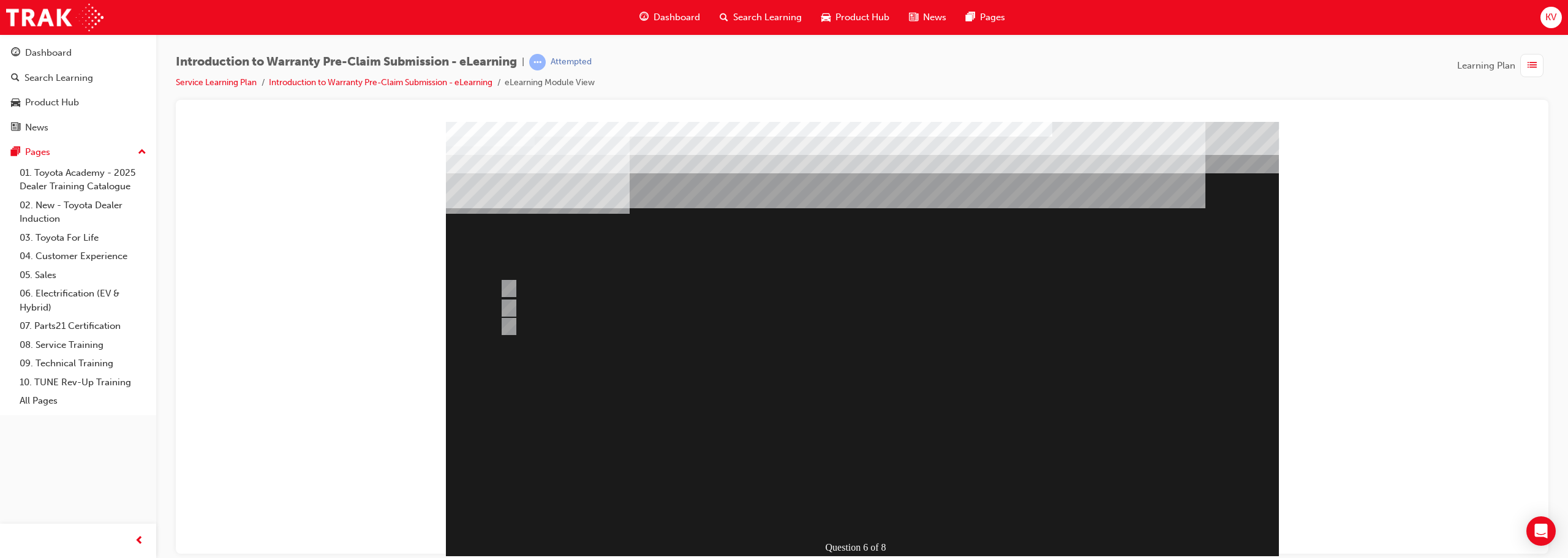
click at [523, 279] on div at bounding box center [862, 341] width 833 height 441
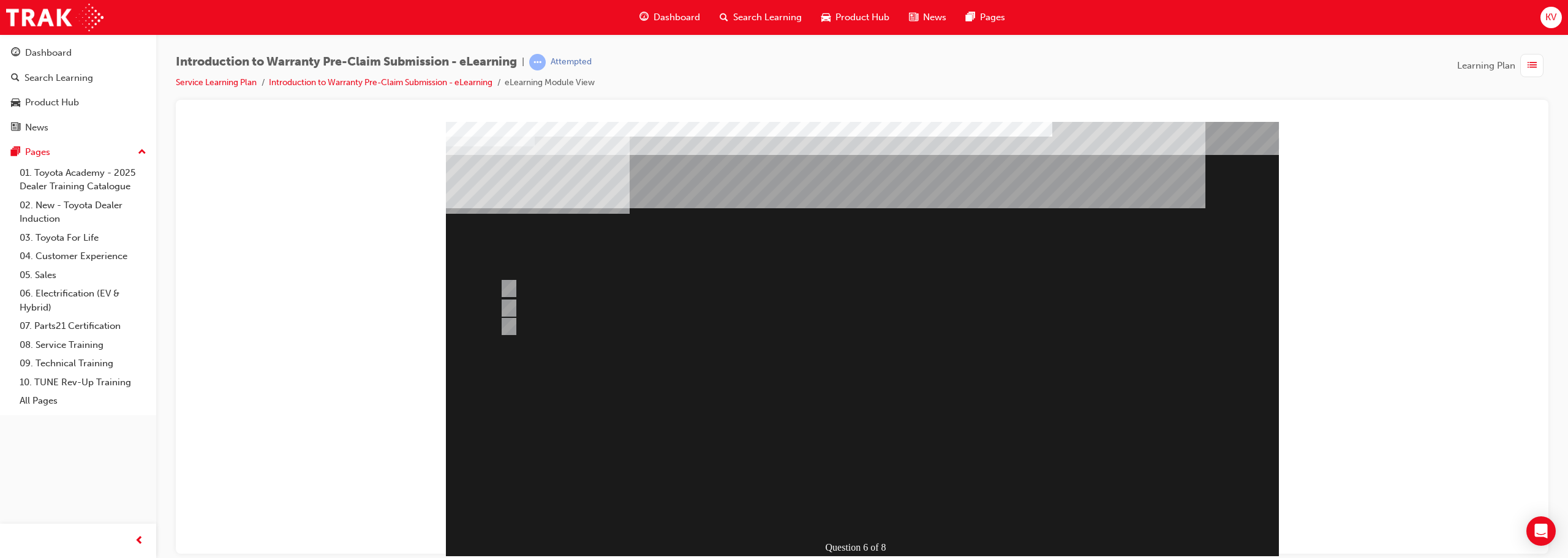
click at [782, 513] on div "Question 6 of 8" at bounding box center [862, 341] width 833 height 441
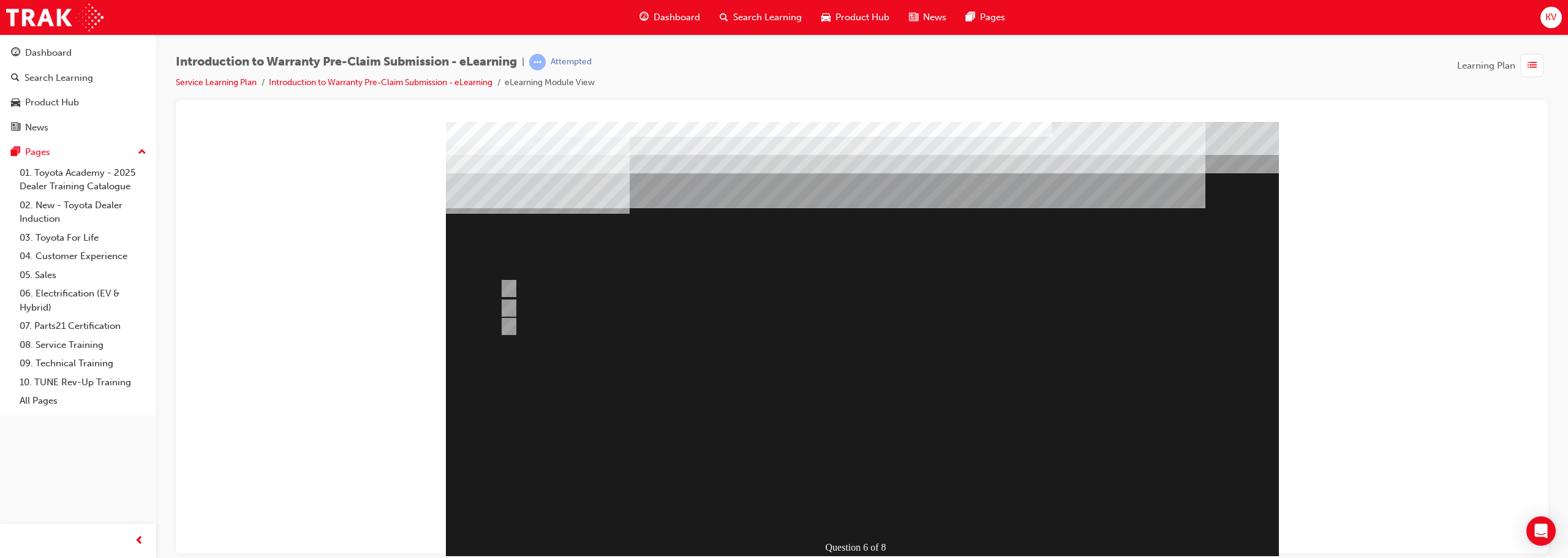
click at [558, 288] on div at bounding box center [862, 341] width 833 height 441
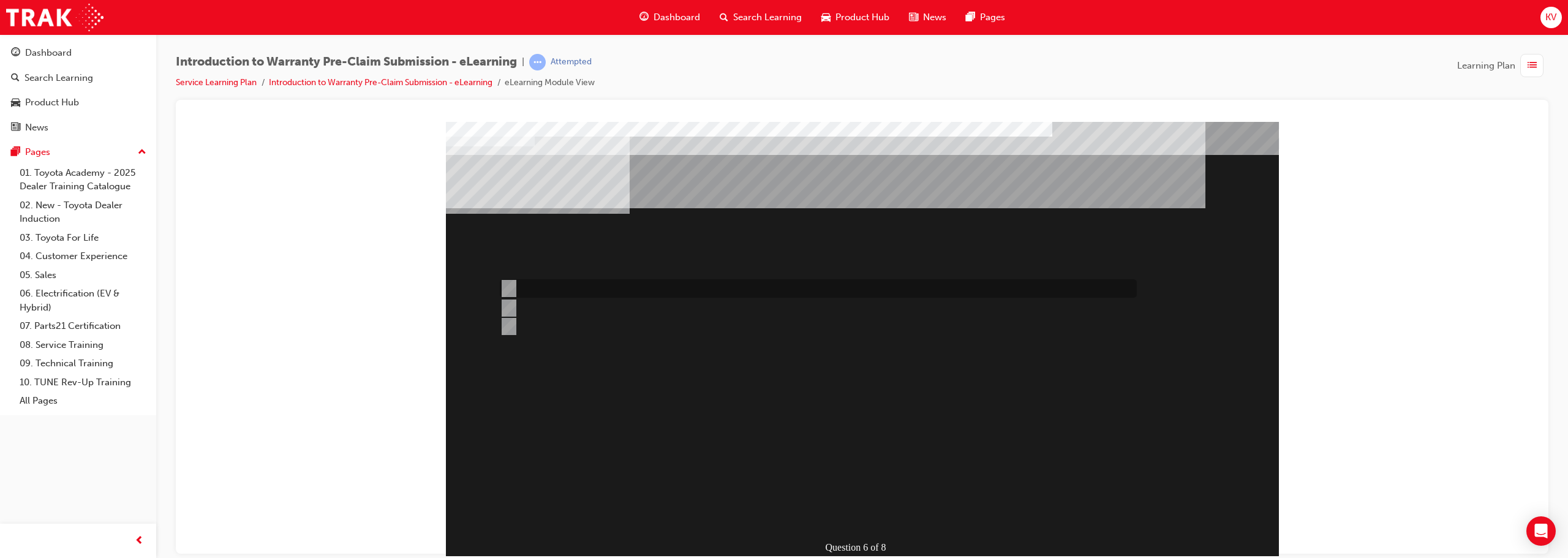
click at [509, 285] on input "Dealer Worklist." at bounding box center [507, 288] width 13 height 13
radio input "true"
click at [549, 303] on div at bounding box center [814, 308] width 637 height 19
radio input "true"
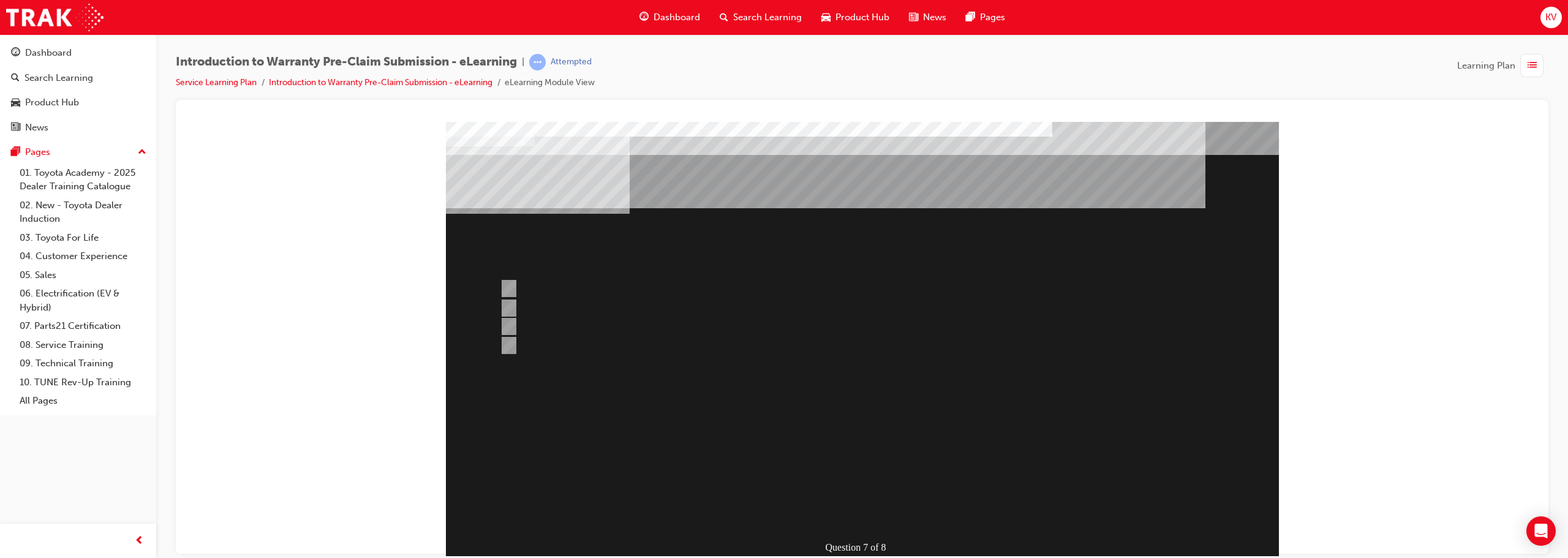
click at [527, 339] on div at bounding box center [814, 345] width 637 height 19
radio input "true"
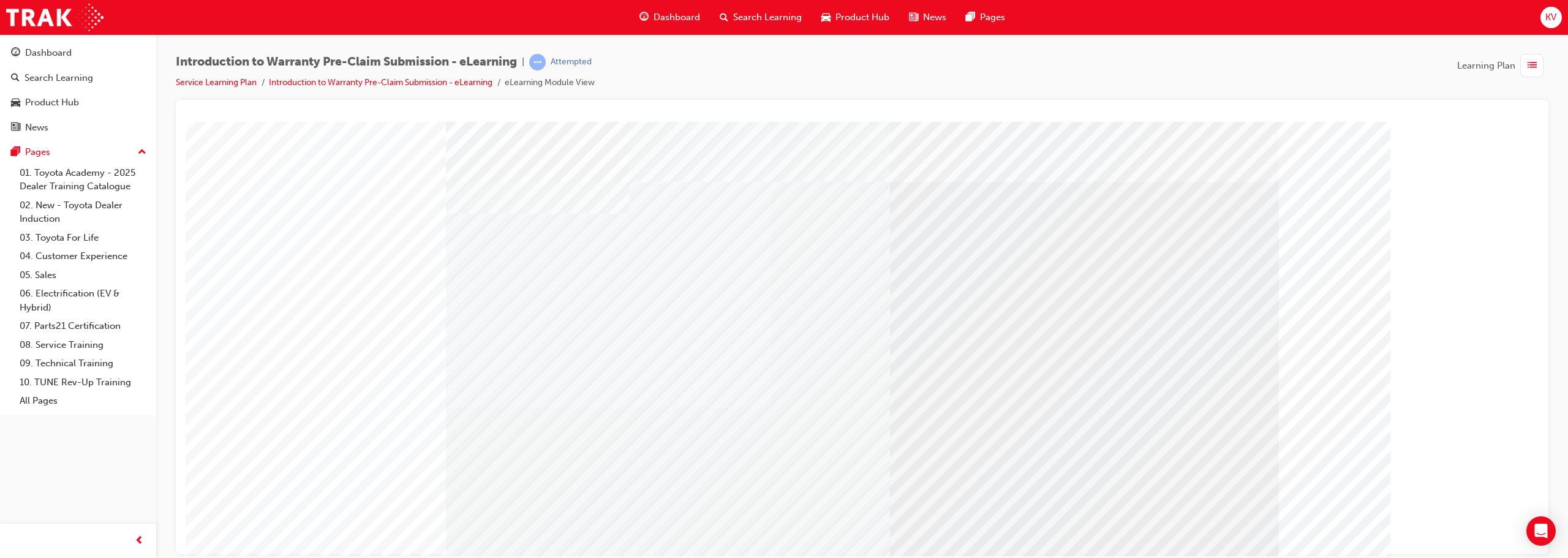
click at [551, 222] on div "click here" at bounding box center [557, 215] width 60 height 15
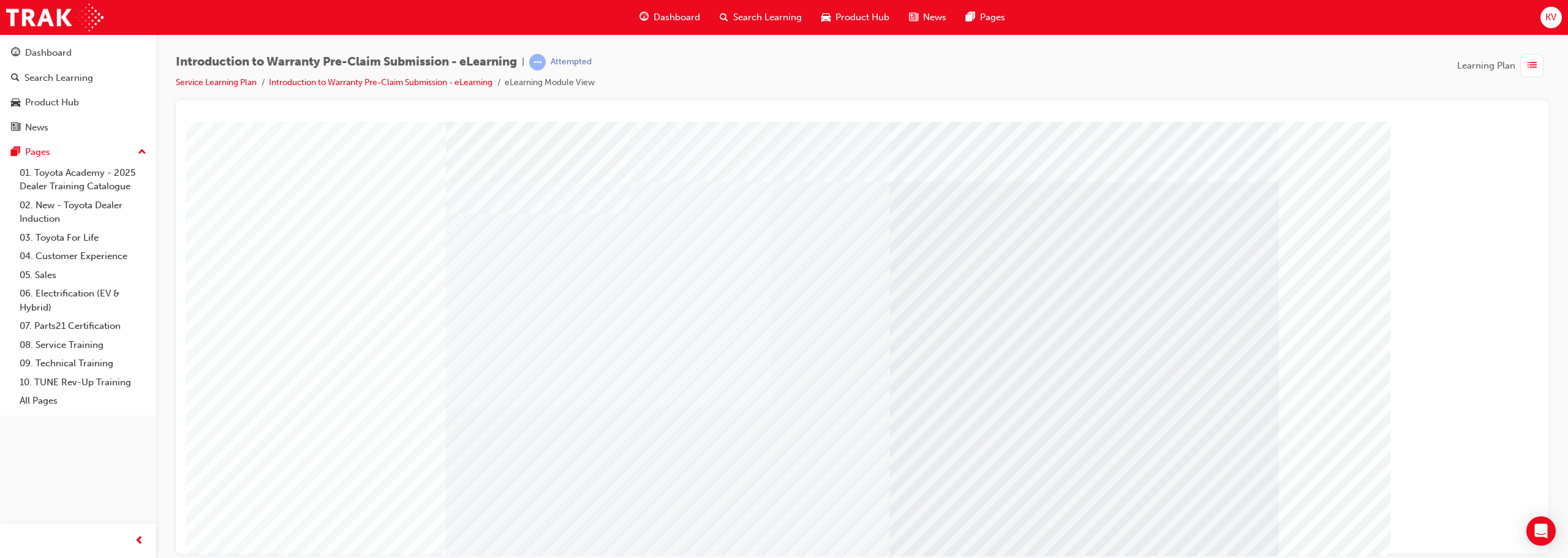
click at [672, 16] on span "Dashboard" at bounding box center [677, 17] width 46 height 14
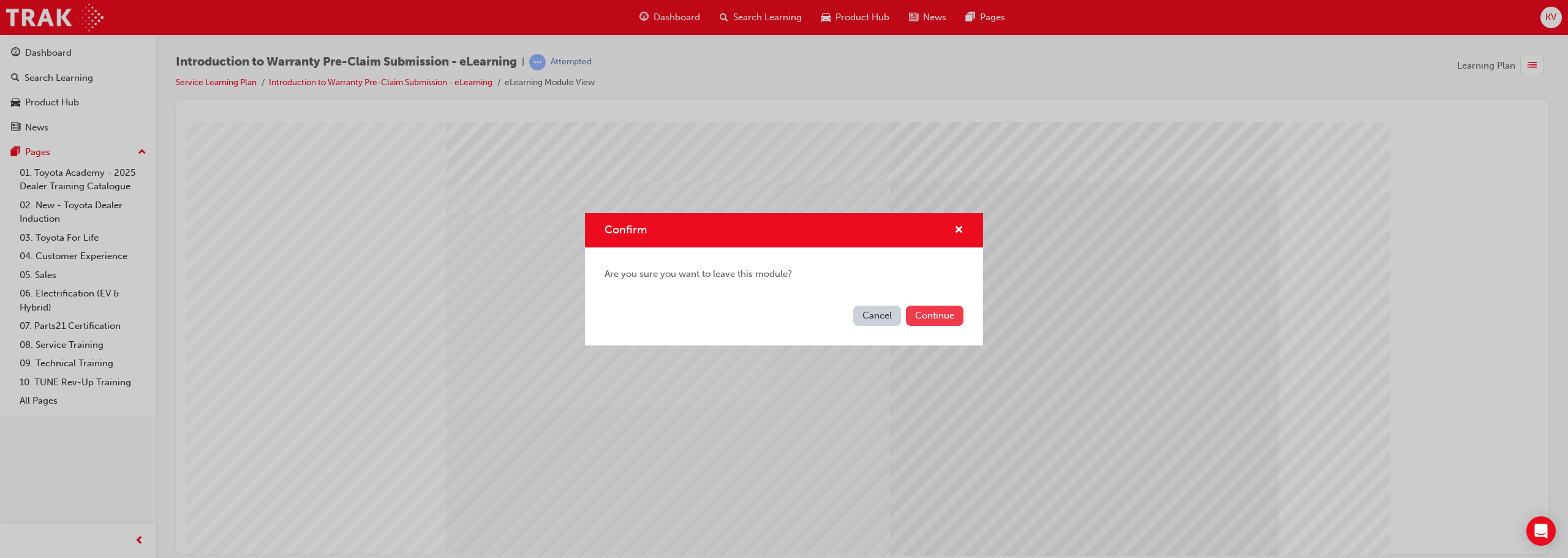
click at [782, 316] on button "Continue" at bounding box center [934, 315] width 57 height 20
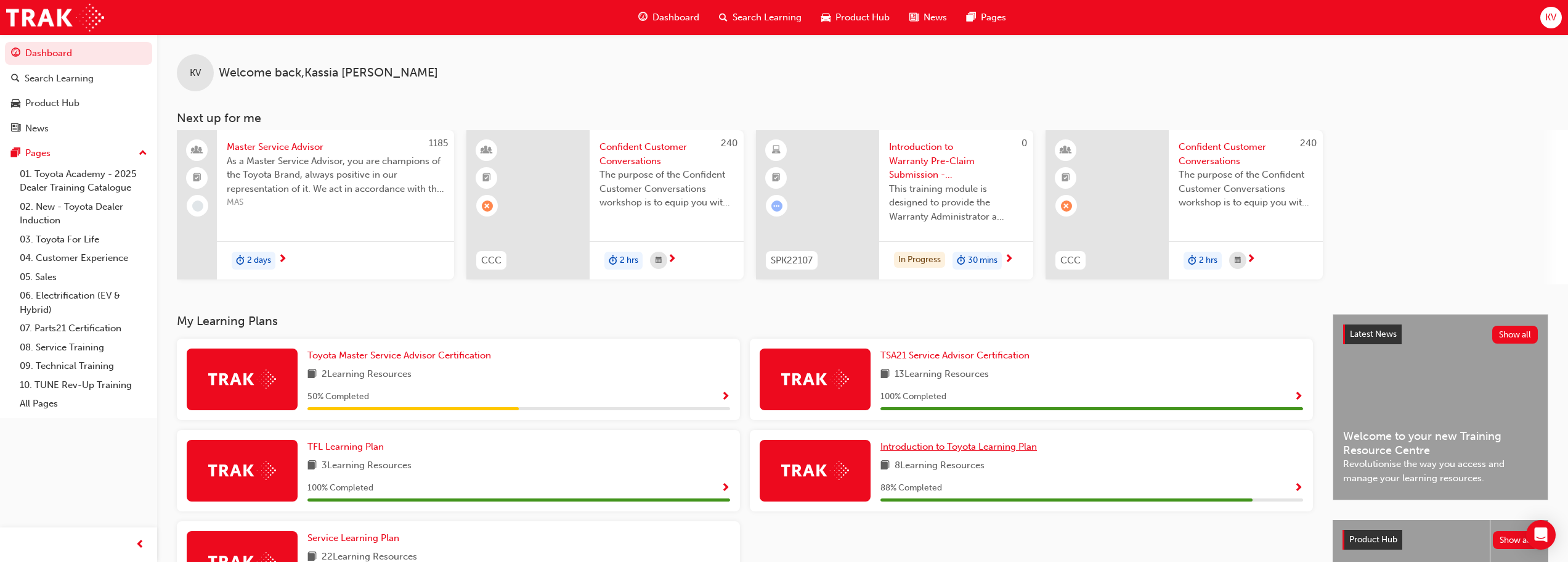
click at [787, 445] on span "Introduction to Toyota Learning Plan" at bounding box center [959, 446] width 156 height 11
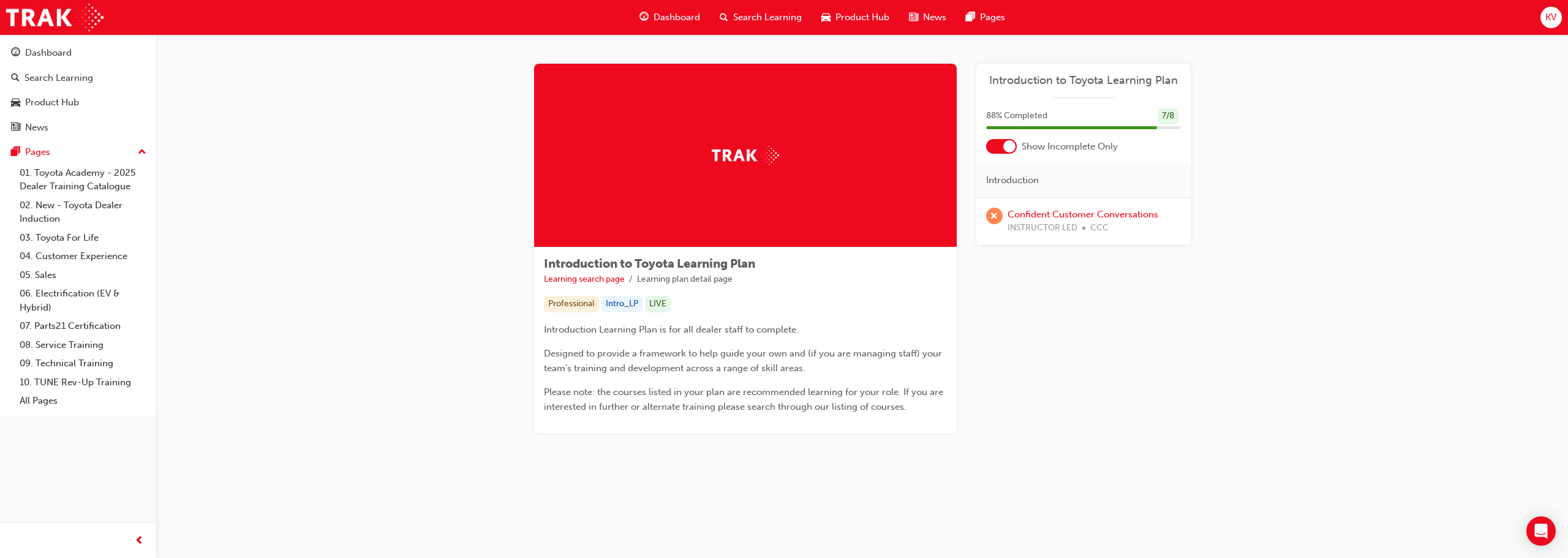
click at [657, 14] on span "Dashboard" at bounding box center [677, 17] width 46 height 14
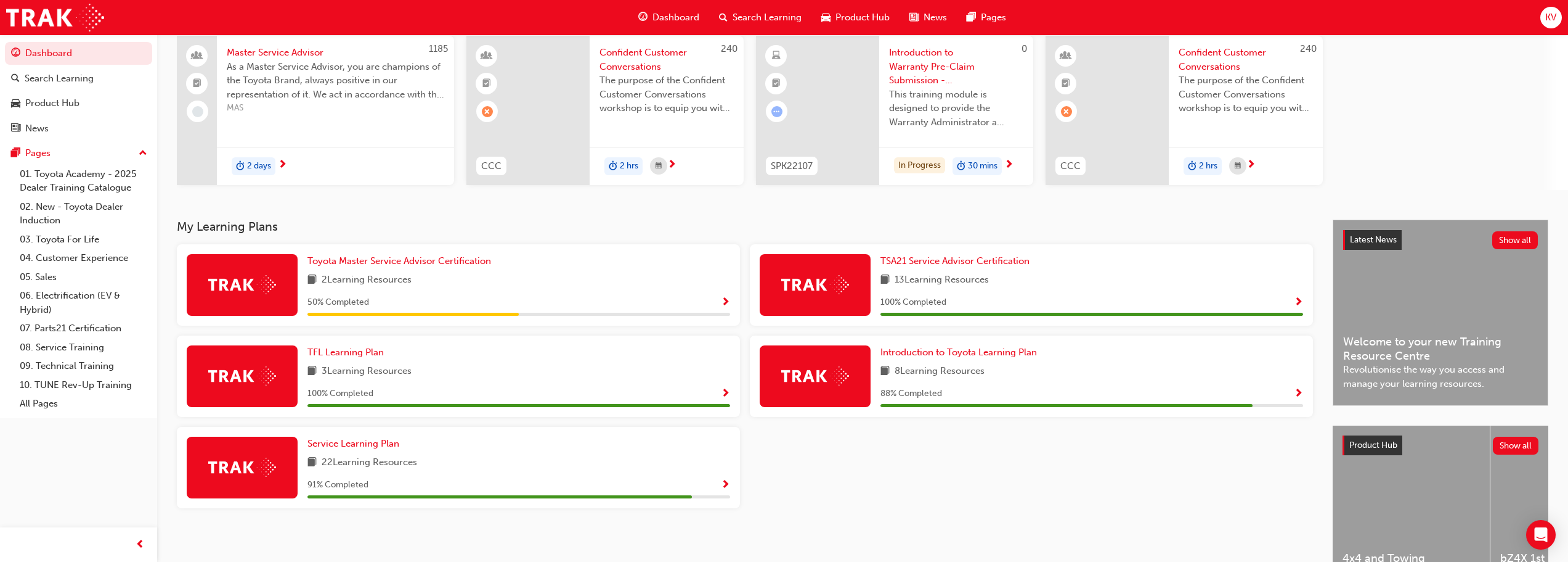
scroll to position [123, 0]
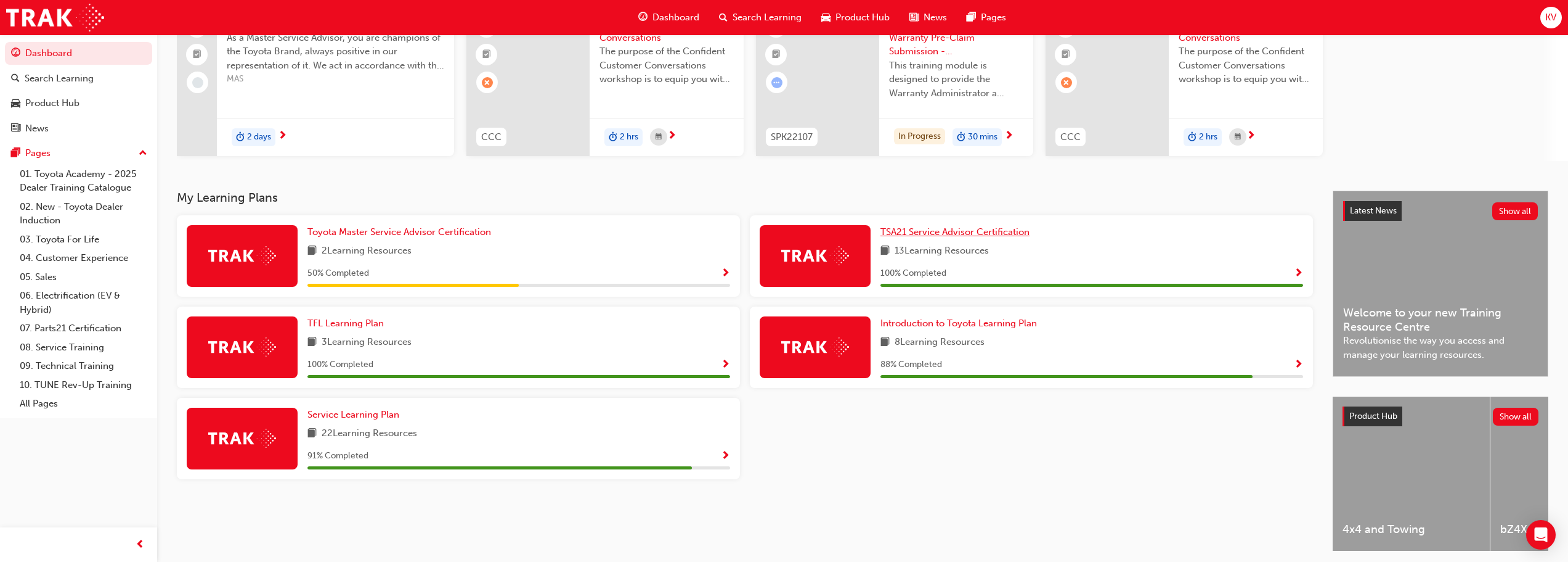
click at [787, 235] on span "TSA21 Service Advisor Certification" at bounding box center [955, 231] width 149 height 11
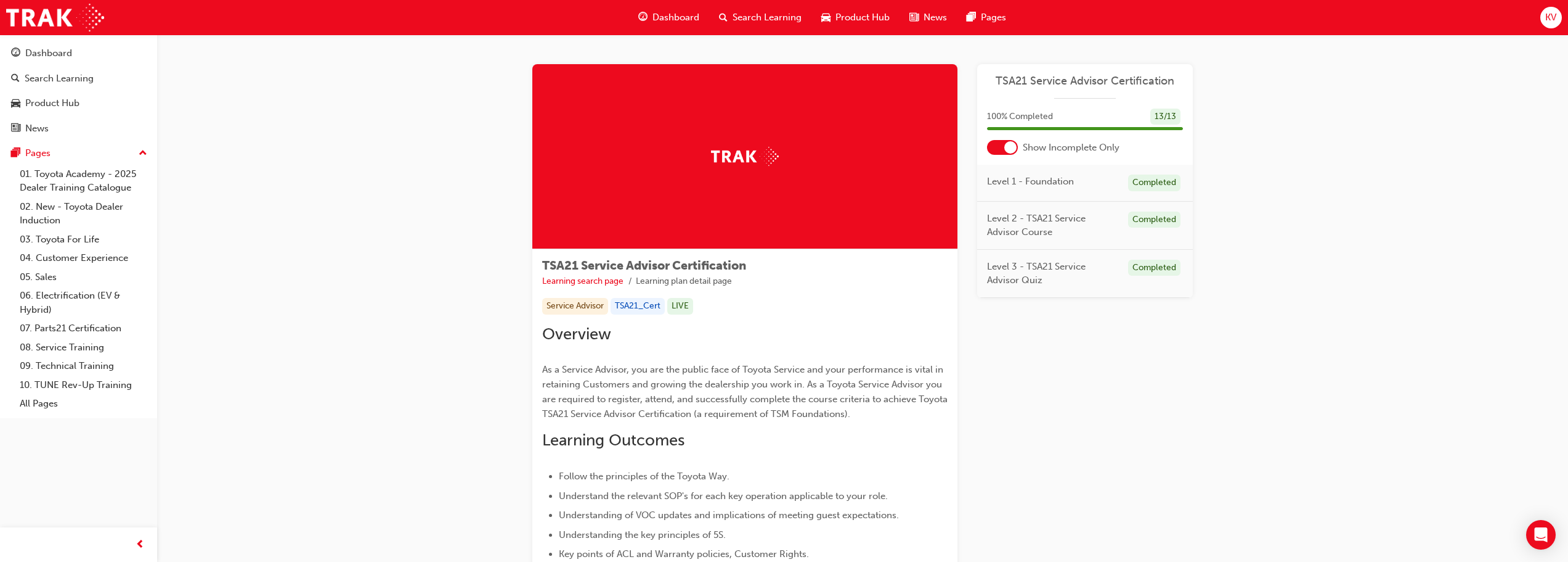
click at [682, 12] on span "Dashboard" at bounding box center [676, 17] width 47 height 14
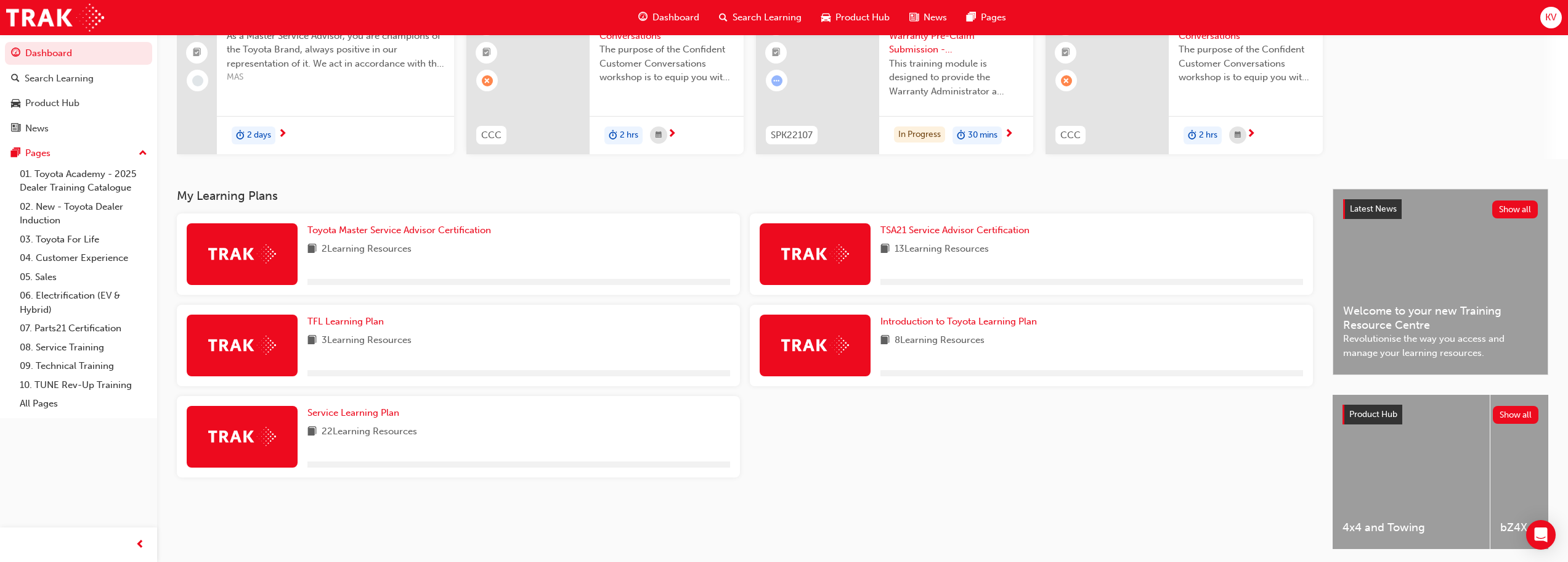
scroll to position [170, 0]
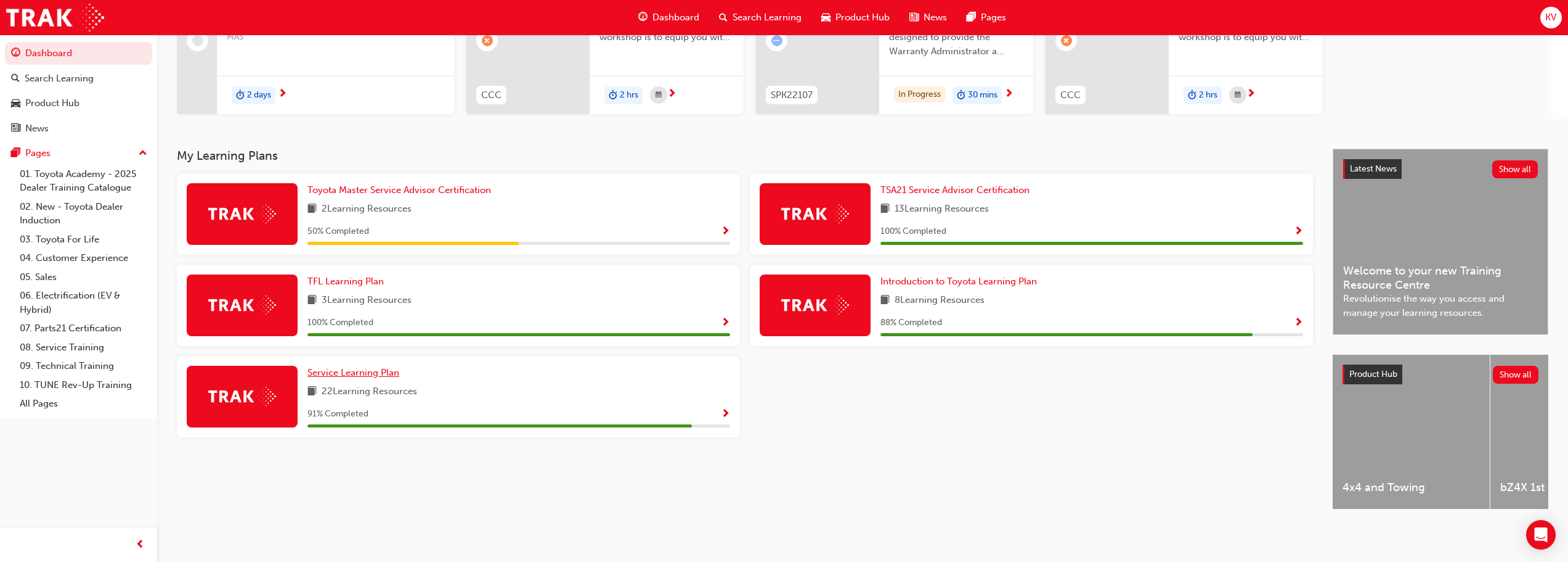
click at [348, 367] on span "Service Learning Plan" at bounding box center [353, 372] width 92 height 11
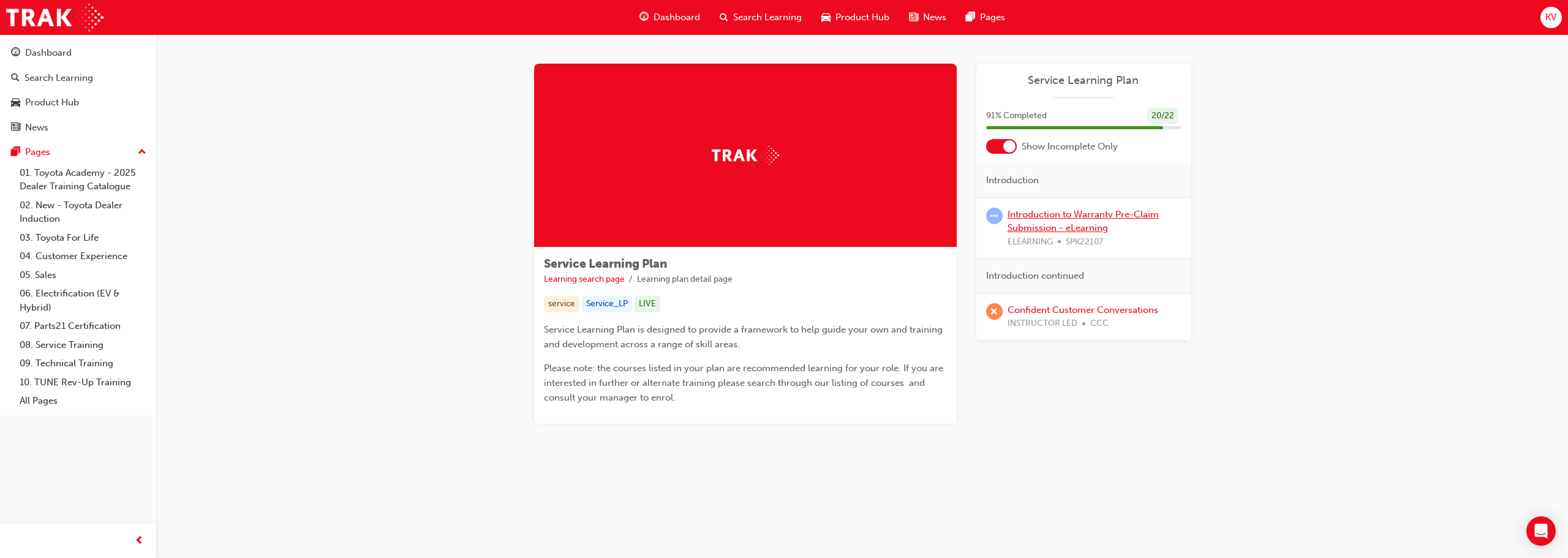
click at [782, 233] on link "Introduction to Warranty Pre-Claim Submission - eLearning" at bounding box center [1083, 222] width 152 height 25
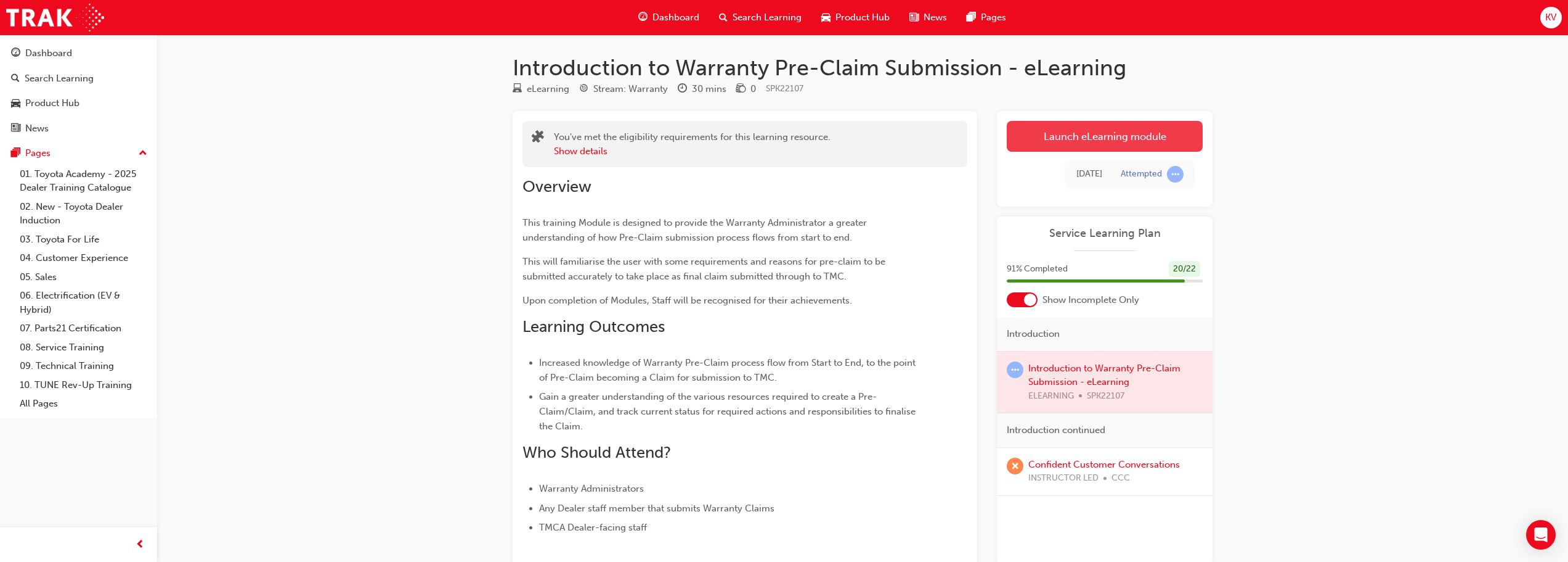
click at [787, 144] on link "Launch eLearning module" at bounding box center [1105, 136] width 196 height 31
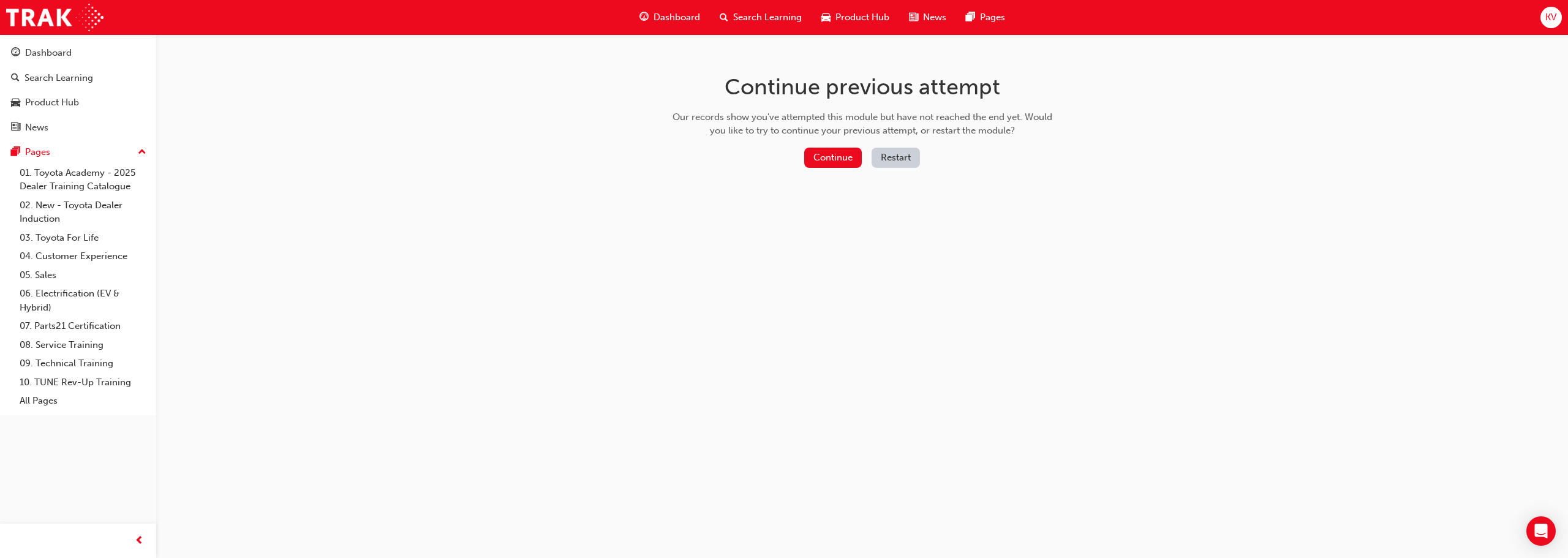
click at [782, 157] on button "Restart" at bounding box center [896, 157] width 49 height 20
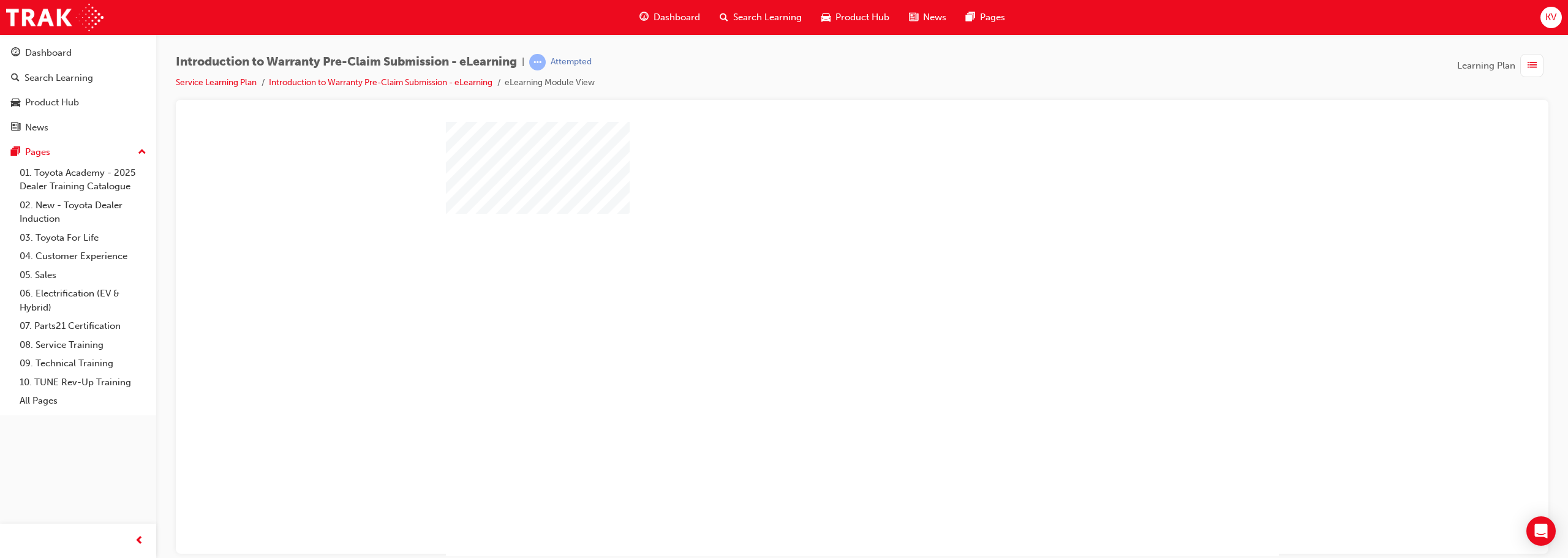
click at [782, 303] on div "play" at bounding box center [827, 303] width 0 height 0
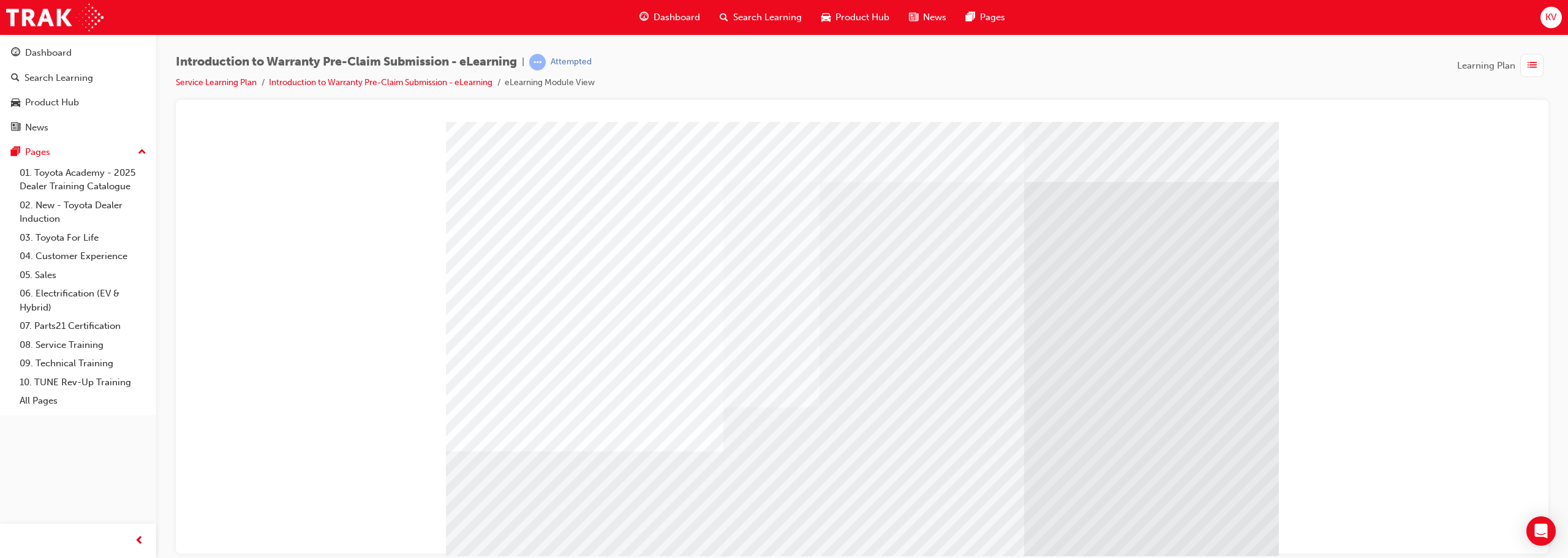
drag, startPoint x: 1217, startPoint y: 522, endPoint x: 1220, endPoint y: 530, distance: 8.5
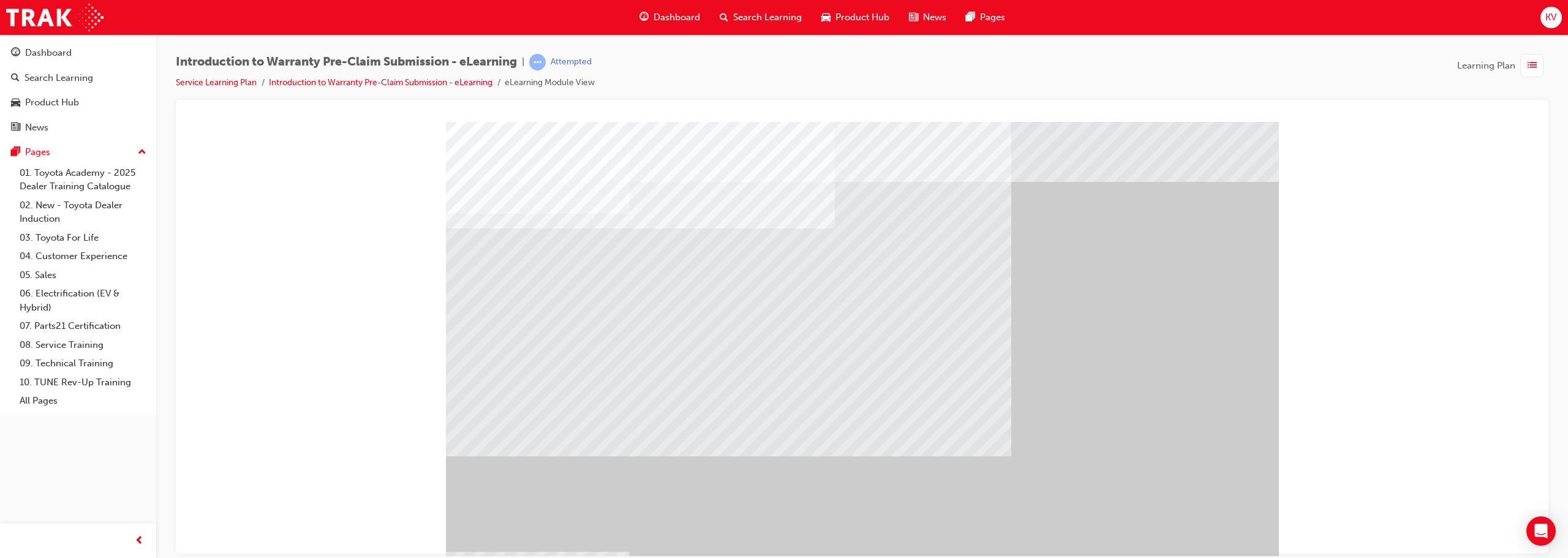
click at [782, 530] on div "" at bounding box center [862, 341] width 833 height 441
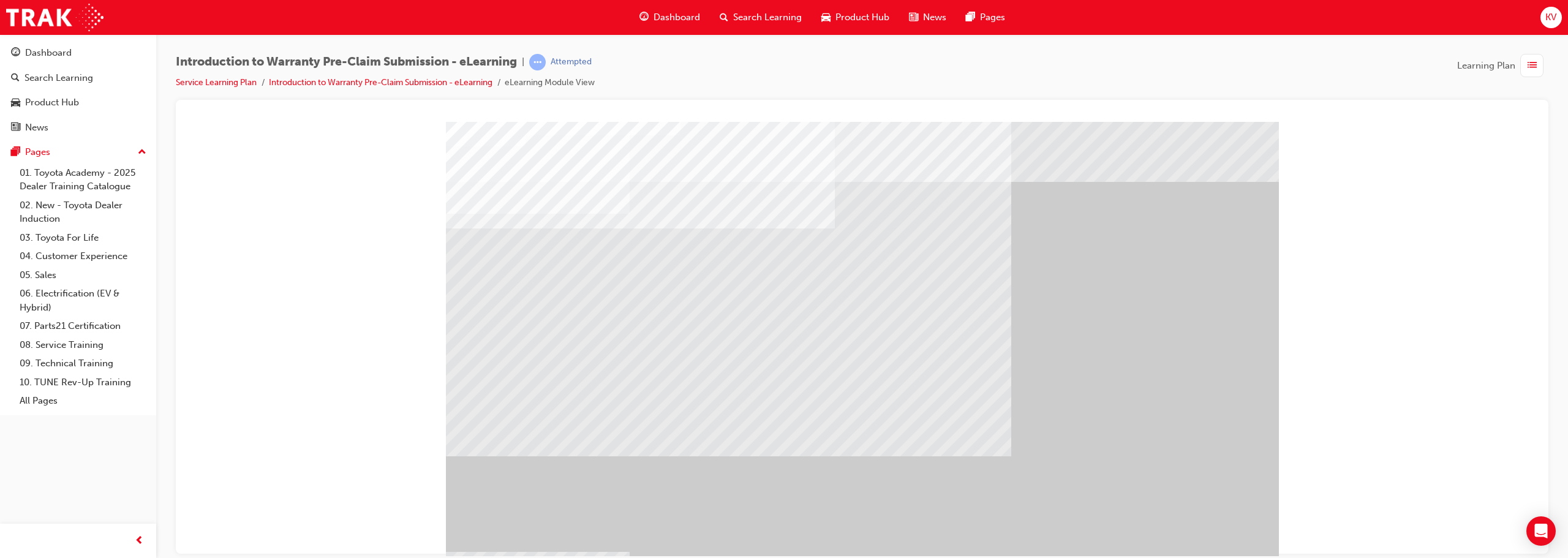
click at [782, 477] on div "" at bounding box center [862, 341] width 833 height 441
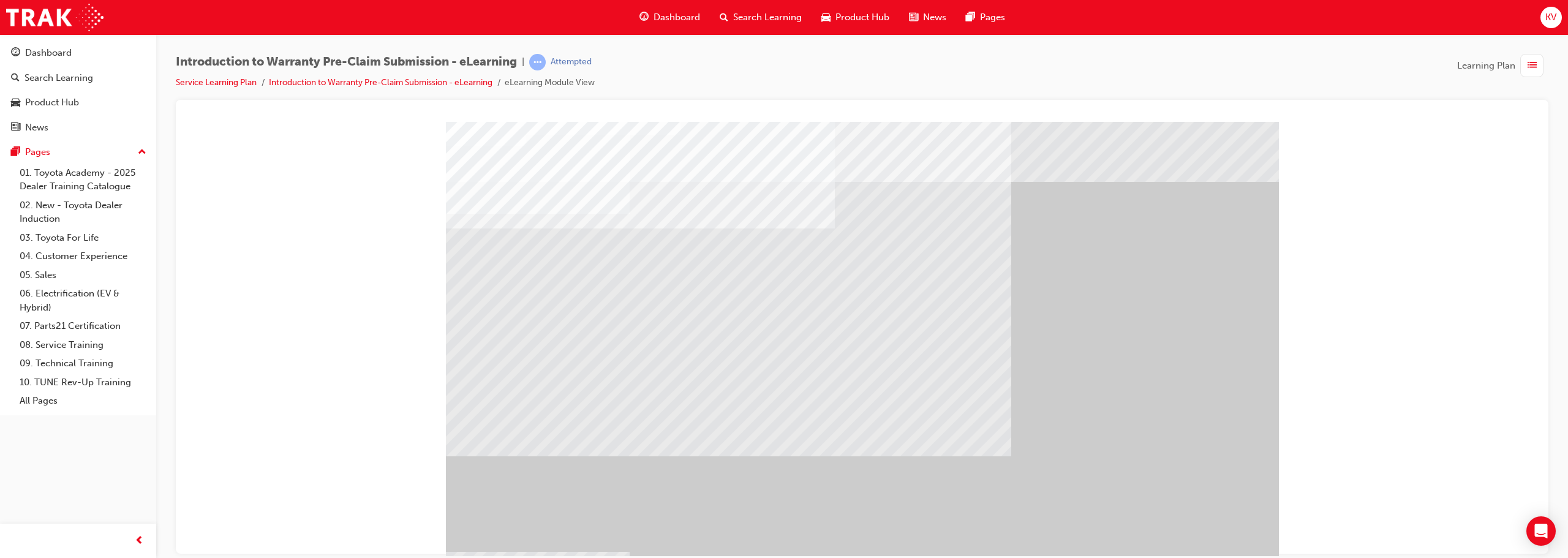
click at [782, 477] on div "" at bounding box center [862, 341] width 833 height 441
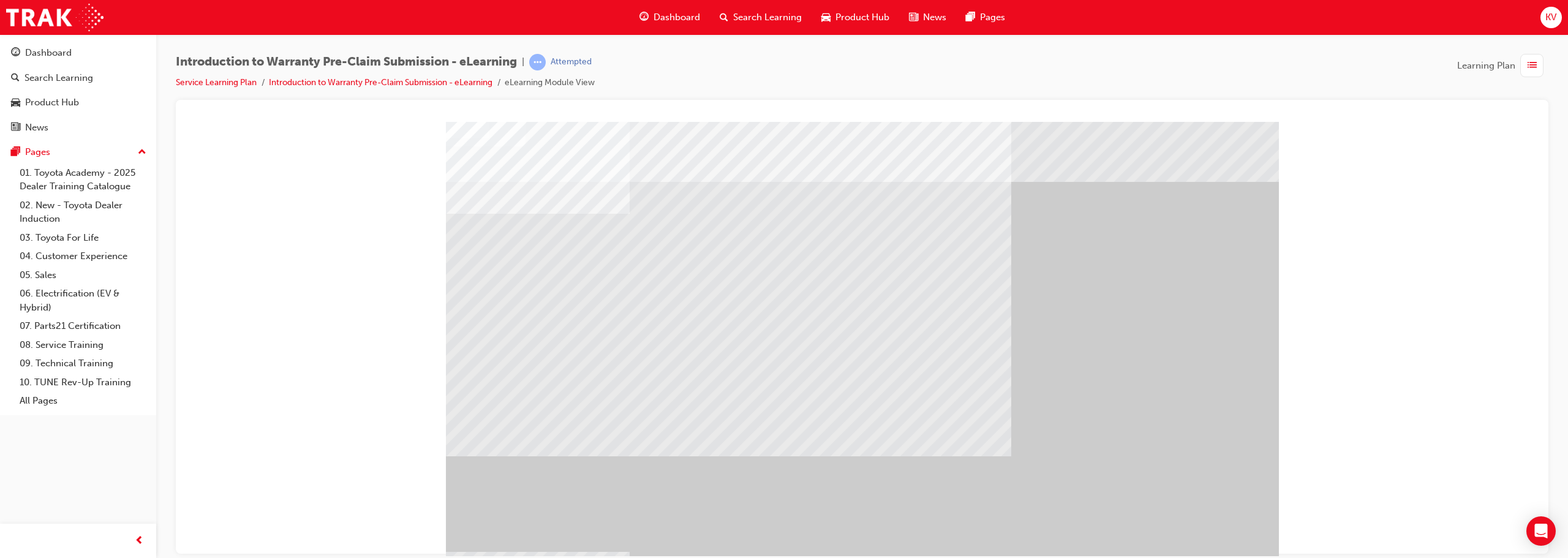
drag, startPoint x: 922, startPoint y: 351, endPoint x: 900, endPoint y: 343, distance: 23.4
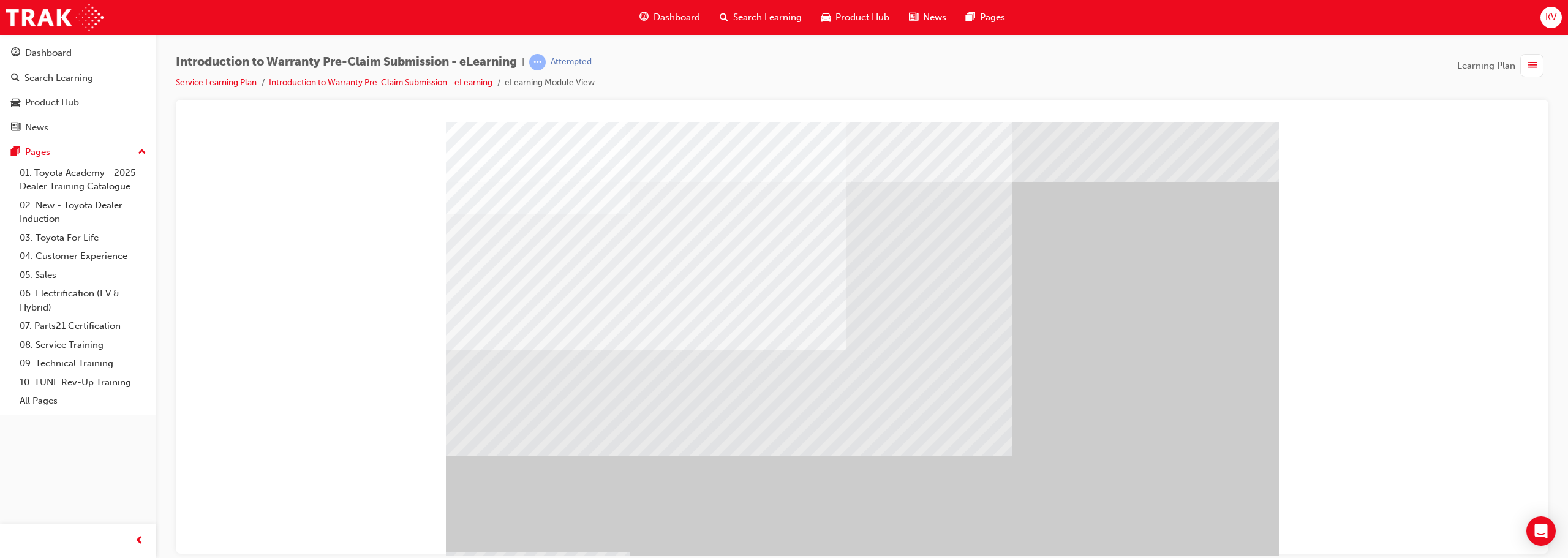
drag, startPoint x: 713, startPoint y: 446, endPoint x: 715, endPoint y: 454, distance: 8.2
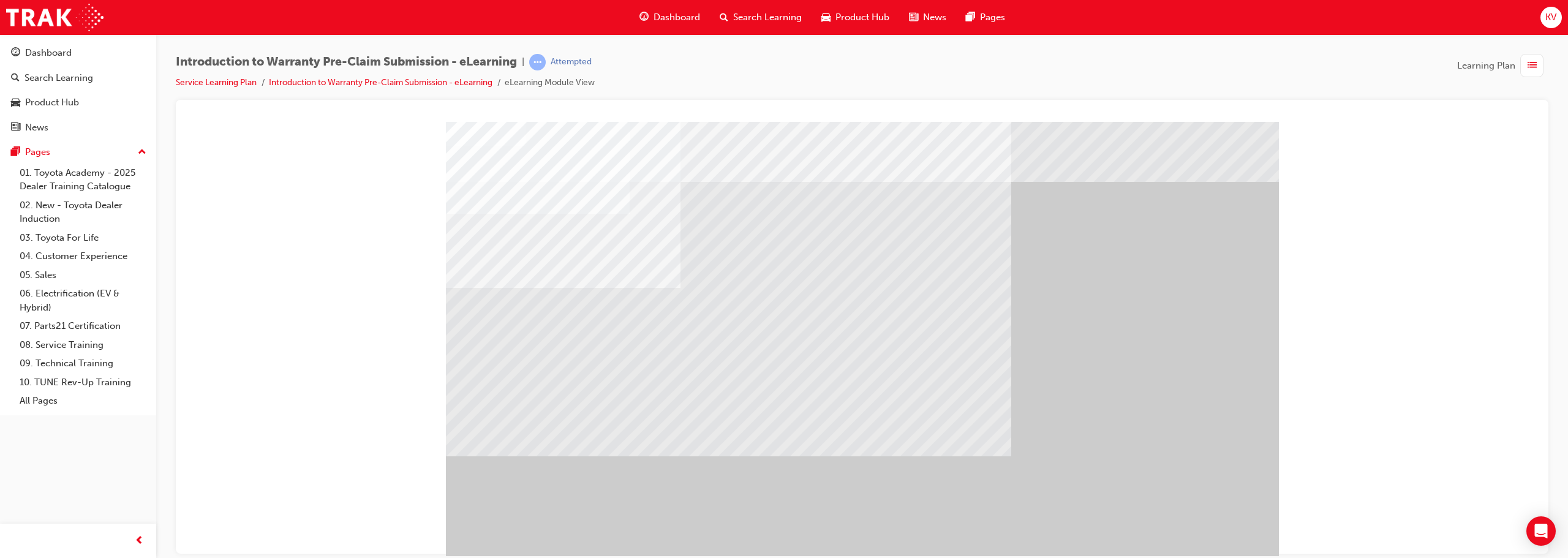
click at [782, 525] on div "" at bounding box center [862, 341] width 833 height 441
drag, startPoint x: 786, startPoint y: 329, endPoint x: 796, endPoint y: 327, distance: 10.2
click at [782, 329] on div at bounding box center [862, 341] width 833 height 441
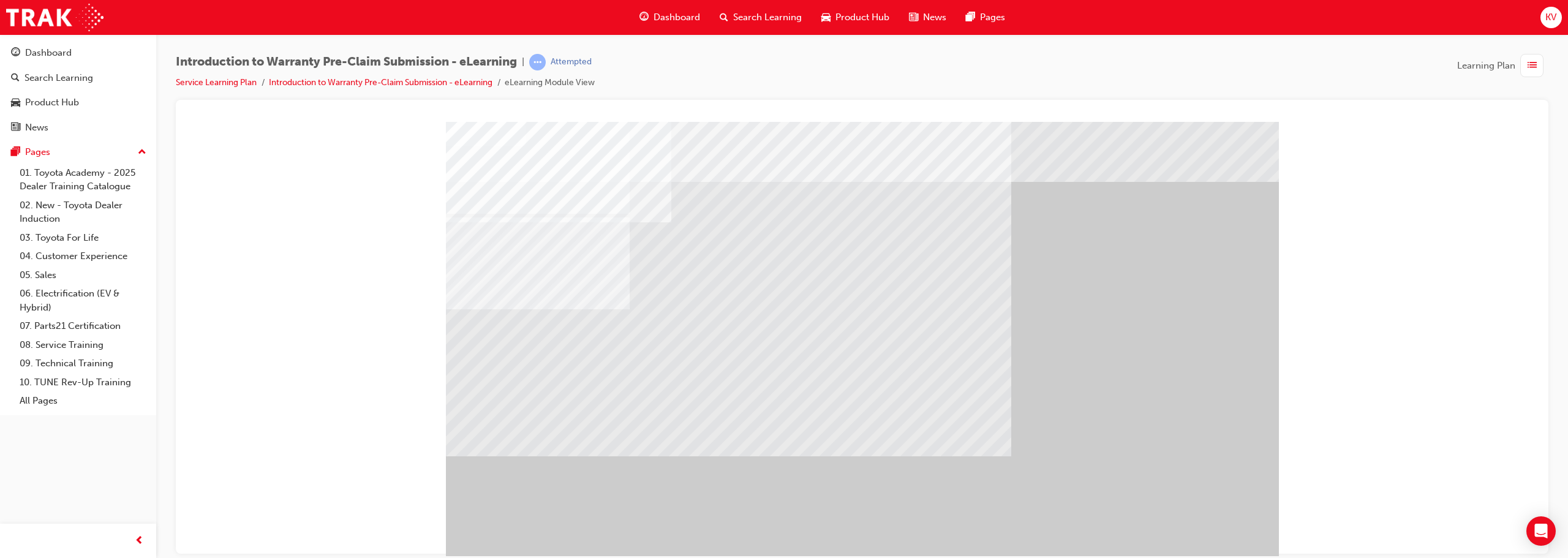
click at [782, 516] on div "" at bounding box center [862, 341] width 833 height 441
click at [782, 486] on div "" at bounding box center [862, 341] width 833 height 441
click at [782, 280] on div at bounding box center [862, 341] width 833 height 441
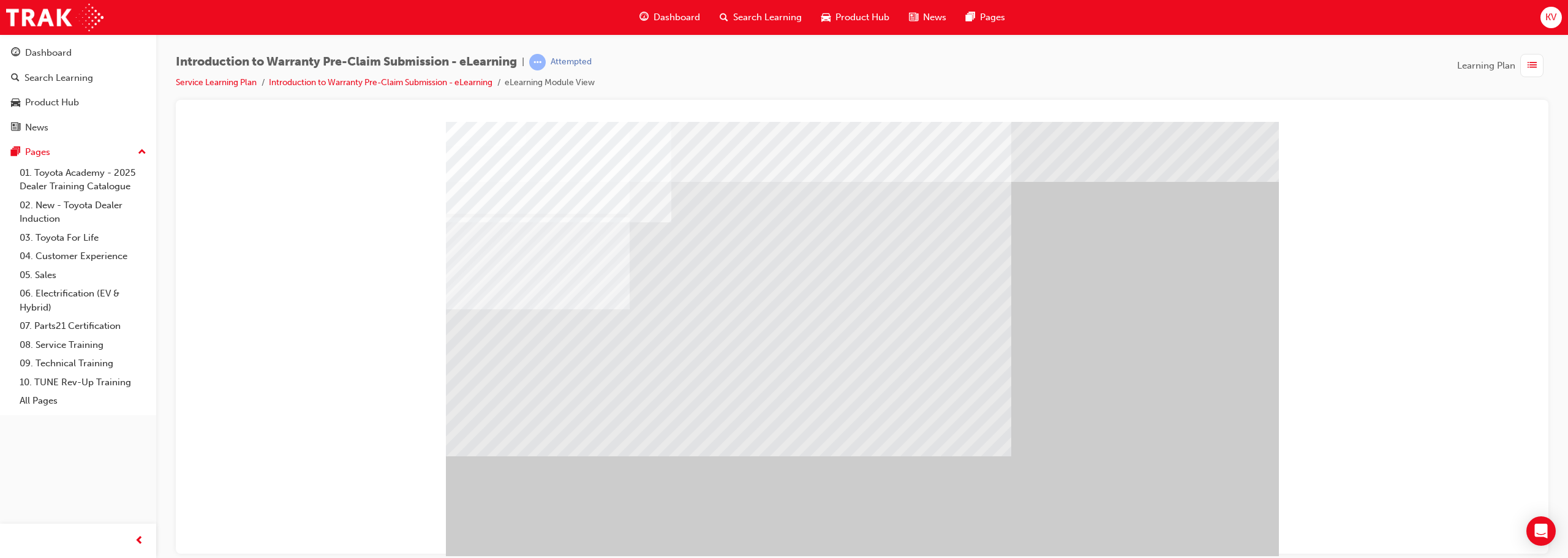
click at [782, 526] on div "" at bounding box center [862, 341] width 833 height 441
click at [782, 549] on div "" at bounding box center [862, 341] width 833 height 441
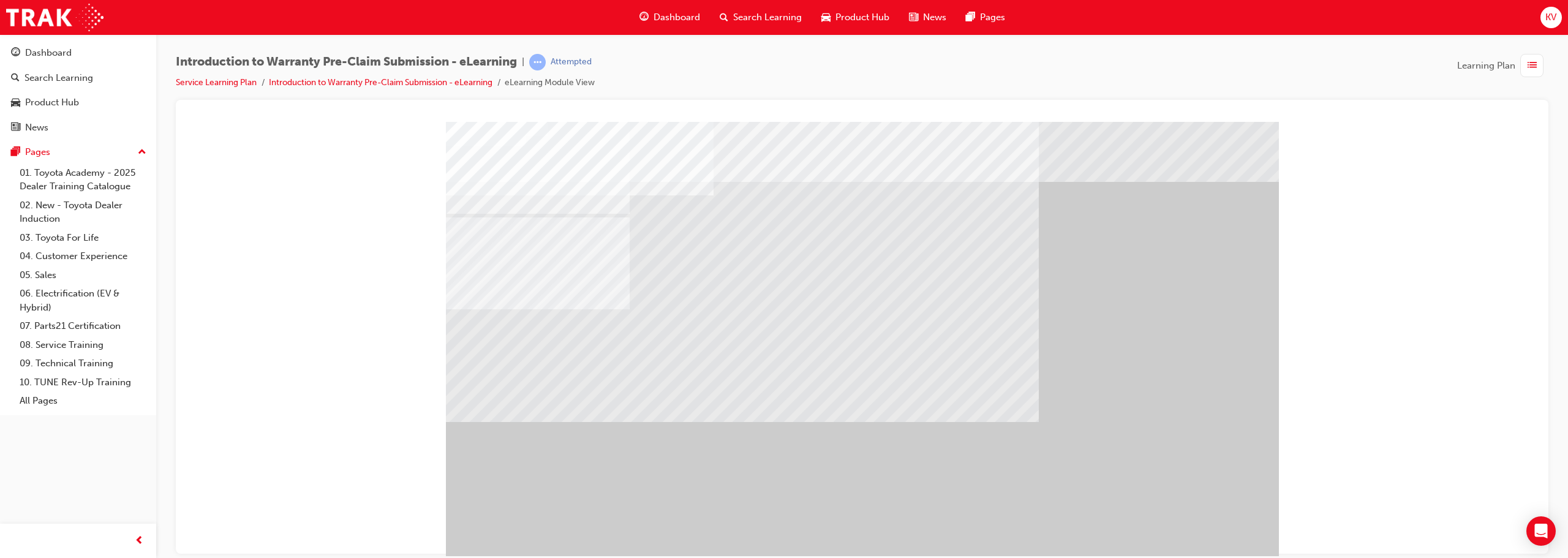
click at [782, 525] on div "" at bounding box center [862, 341] width 833 height 441
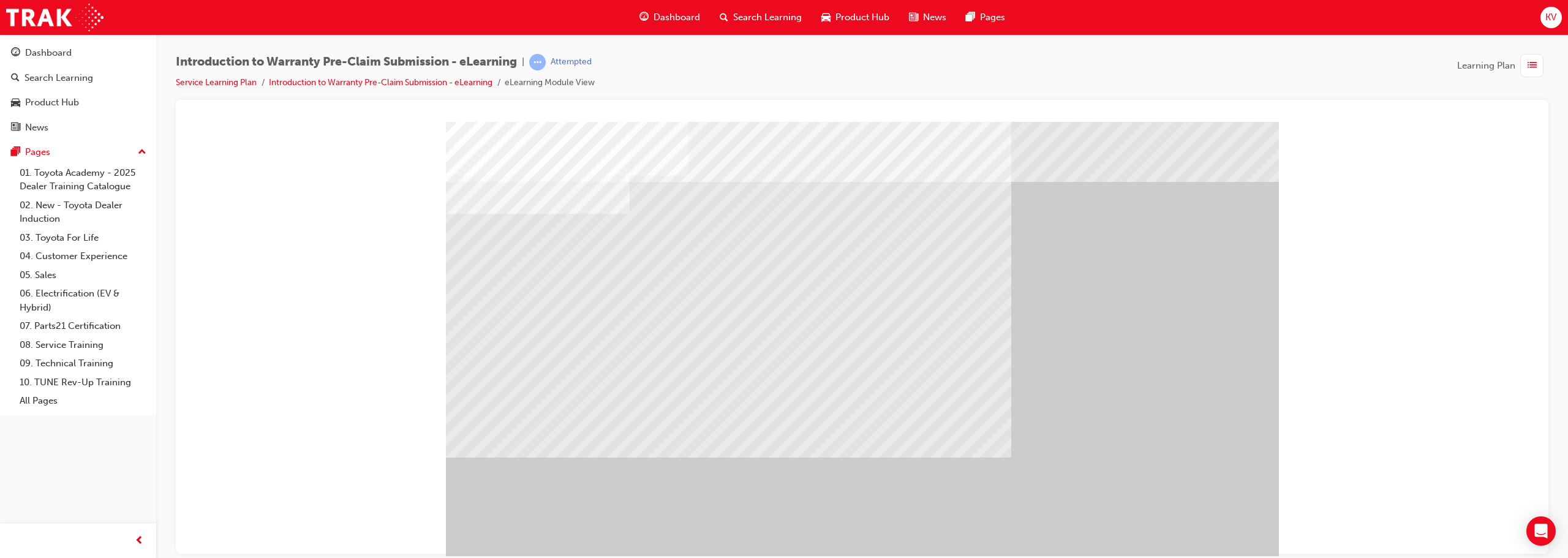
click at [782, 527] on div "" at bounding box center [862, 341] width 833 height 441
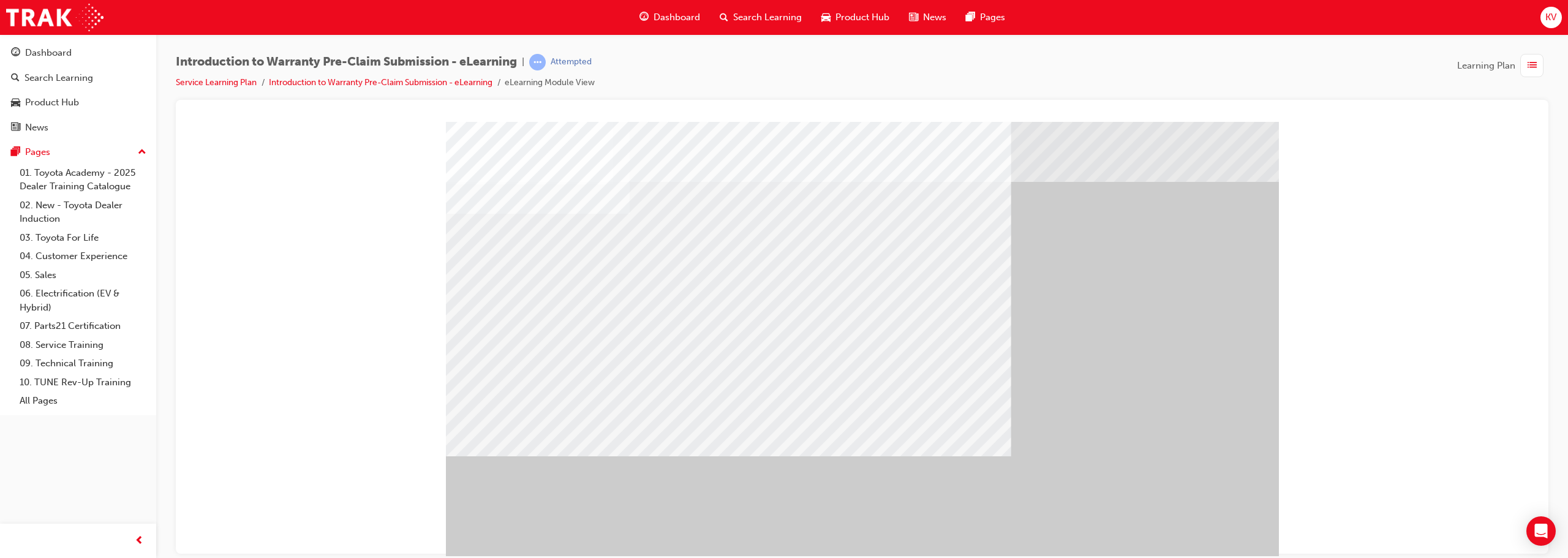
drag, startPoint x: 735, startPoint y: 354, endPoint x: 913, endPoint y: 415, distance: 188.2
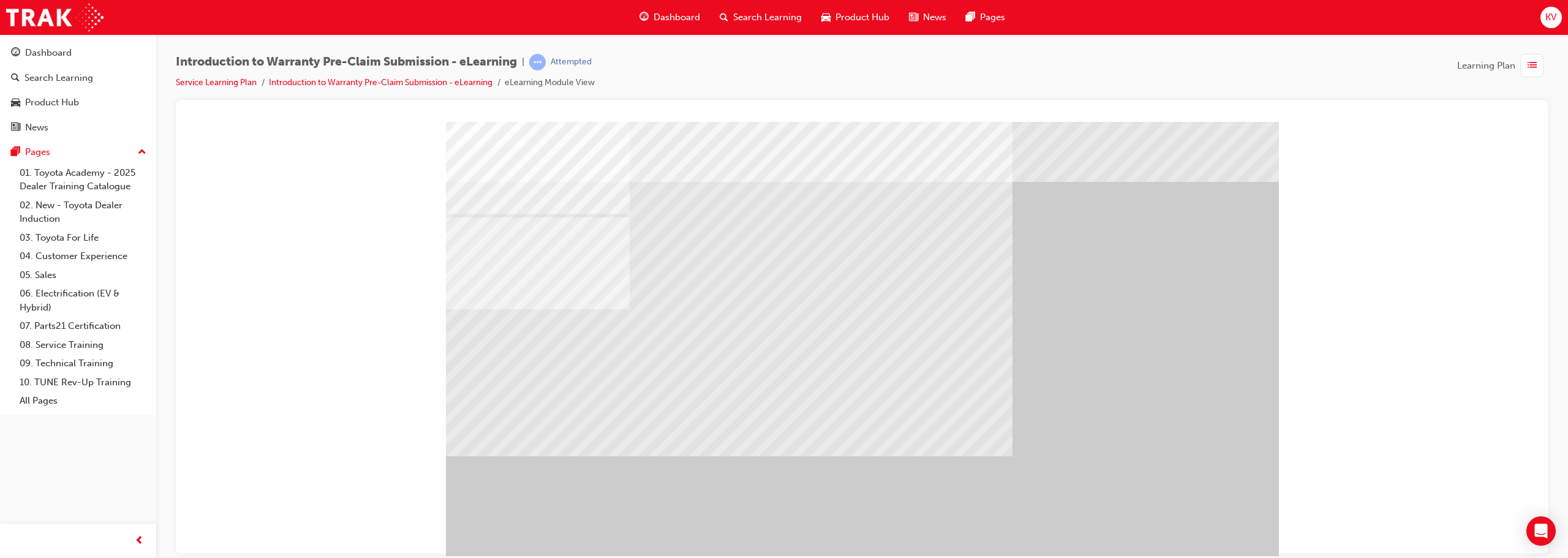
click at [782, 530] on div "" at bounding box center [862, 341] width 833 height 441
drag, startPoint x: 856, startPoint y: 401, endPoint x: 817, endPoint y: 403, distance: 39.1
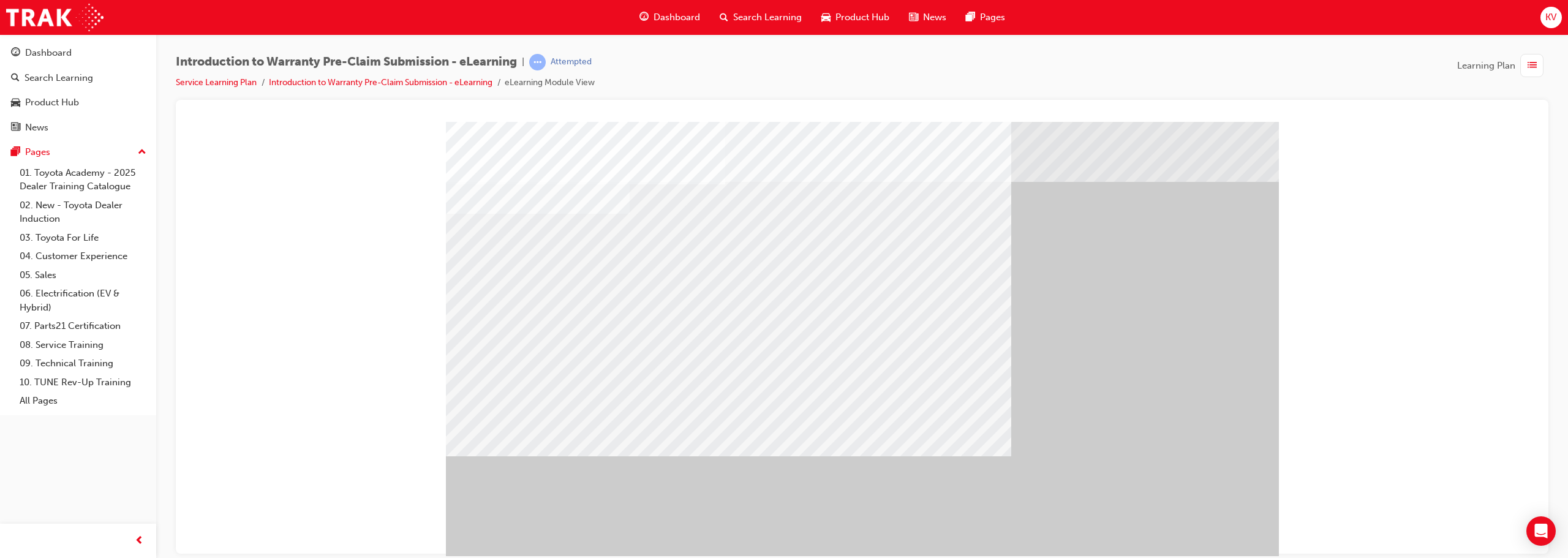
drag, startPoint x: 619, startPoint y: 302, endPoint x: 613, endPoint y: 298, distance: 7.2
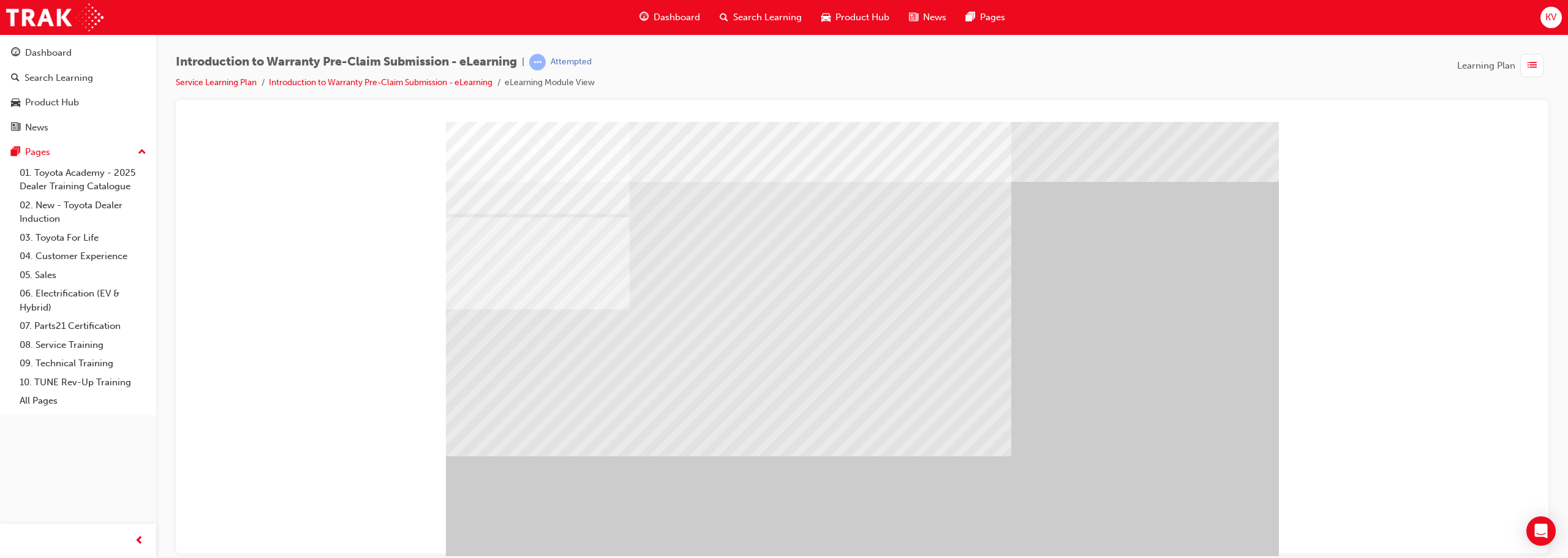
click at [782, 496] on div "" at bounding box center [862, 341] width 833 height 441
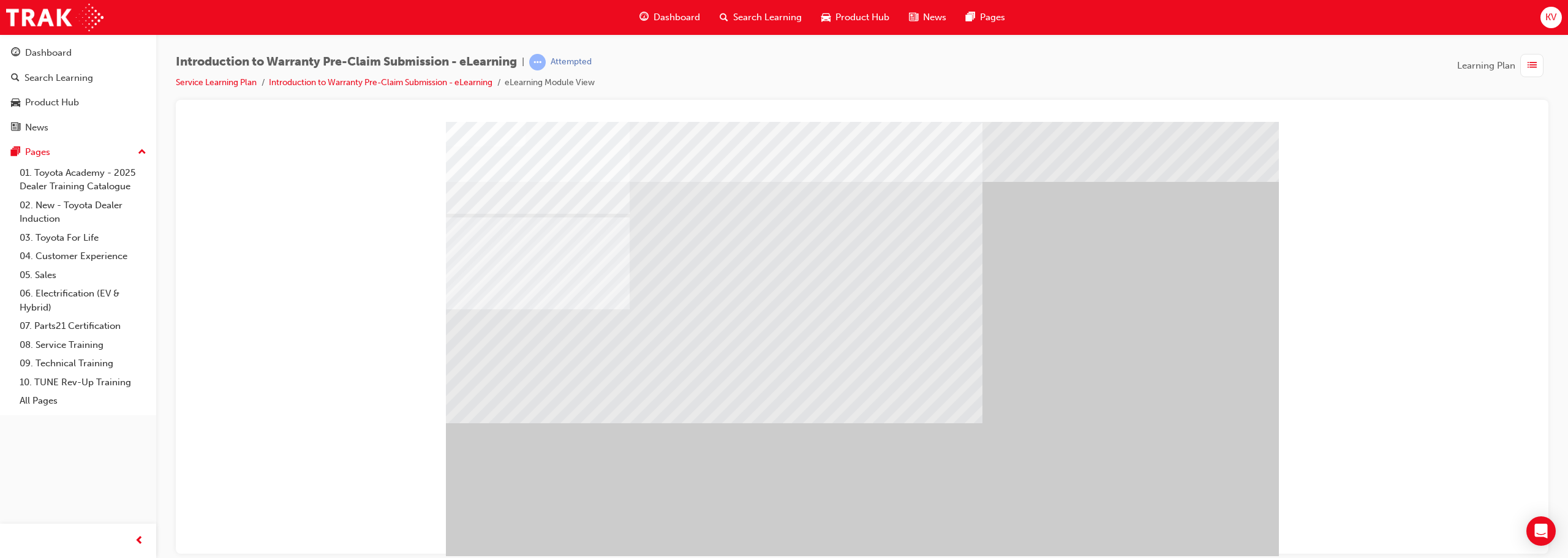
click at [782, 530] on div "" at bounding box center [862, 341] width 833 height 441
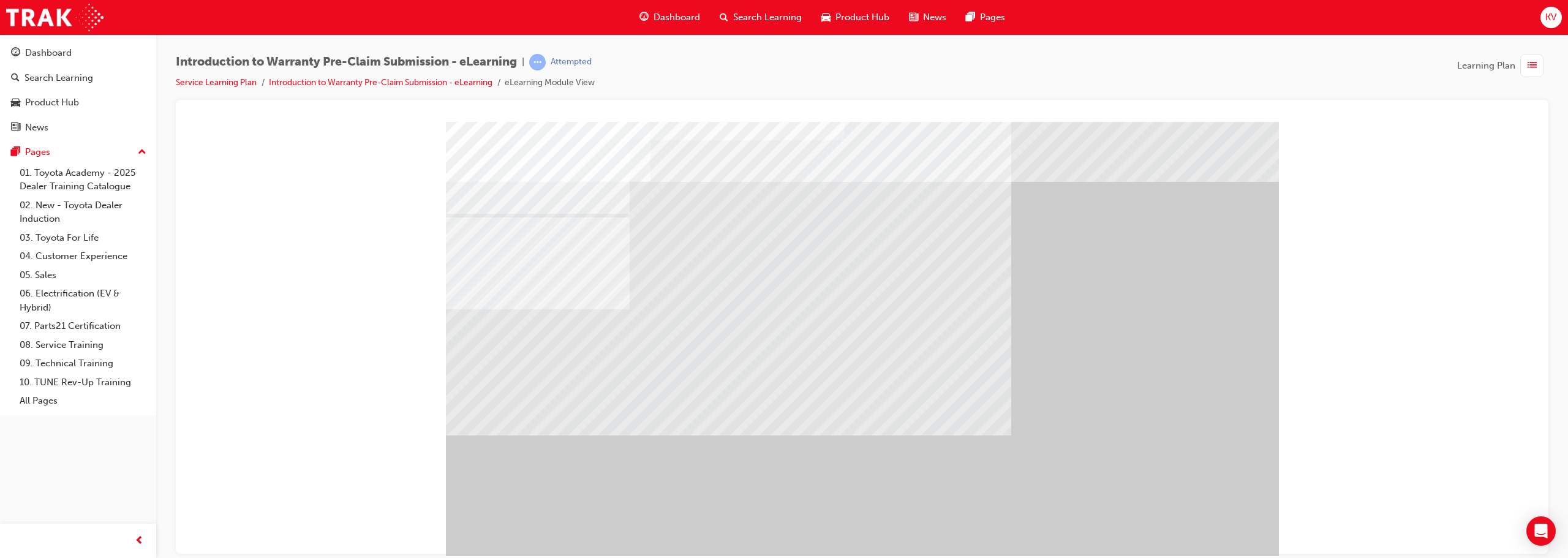
click at [782, 531] on div "" at bounding box center [862, 341] width 833 height 441
click at [782, 546] on div "" at bounding box center [862, 341] width 833 height 441
drag, startPoint x: 919, startPoint y: 437, endPoint x: 872, endPoint y: 372, distance: 80.2
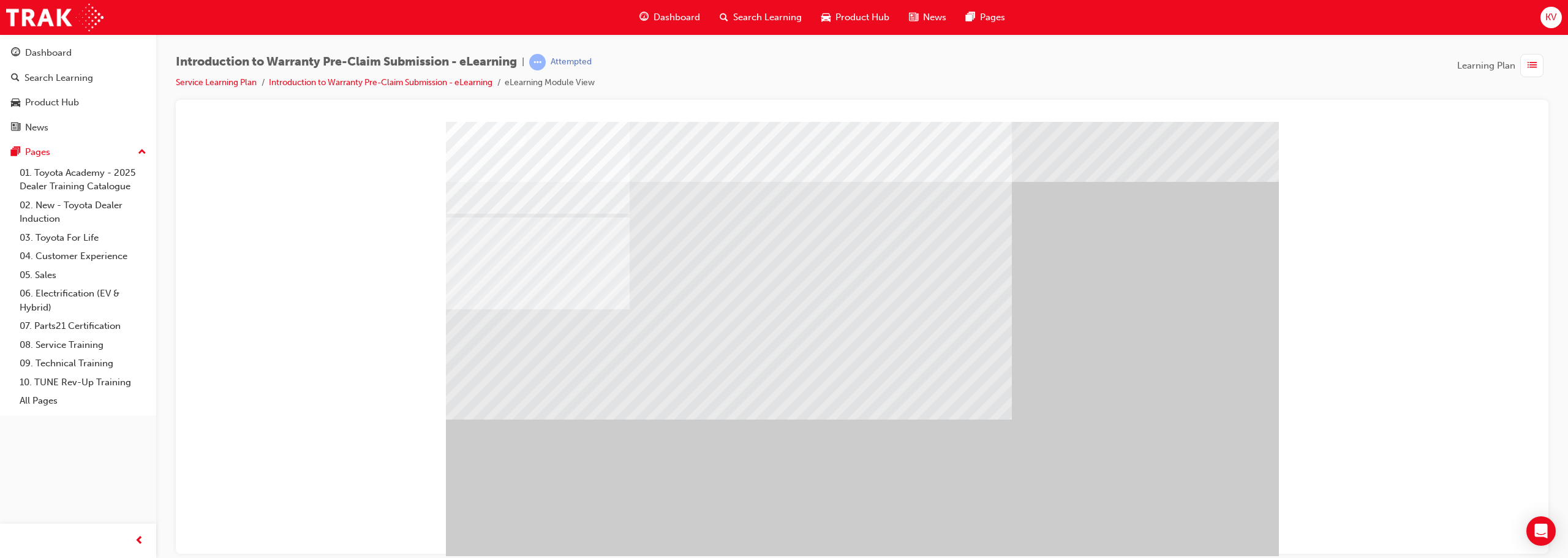
click at [782, 527] on div "" at bounding box center [862, 341] width 833 height 441
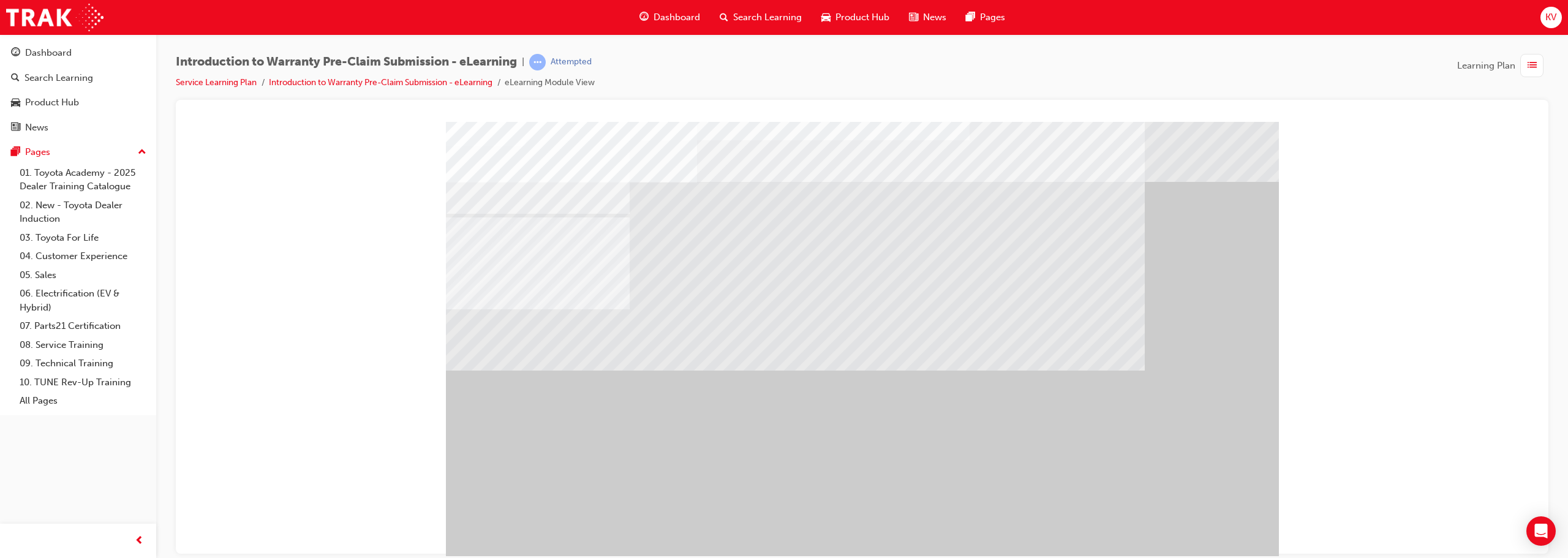
click at [782, 538] on div "" at bounding box center [862, 341] width 833 height 441
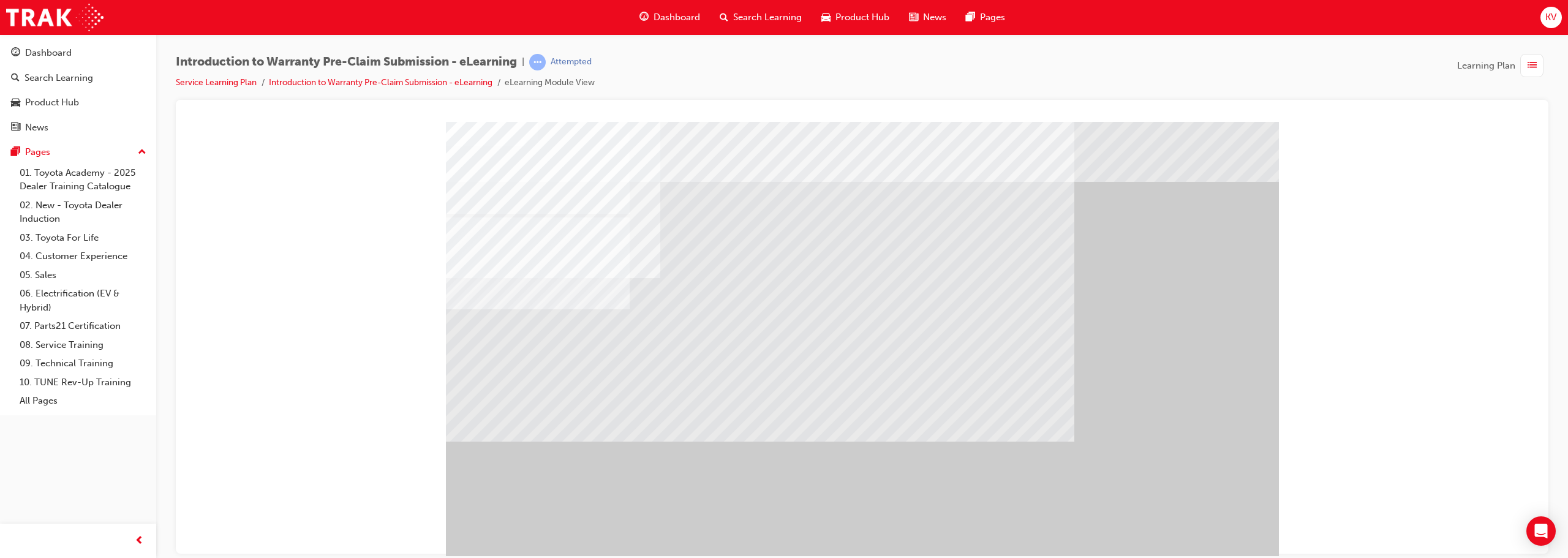
click at [782, 535] on div "" at bounding box center [862, 341] width 833 height 441
click at [782, 515] on div "" at bounding box center [862, 341] width 833 height 441
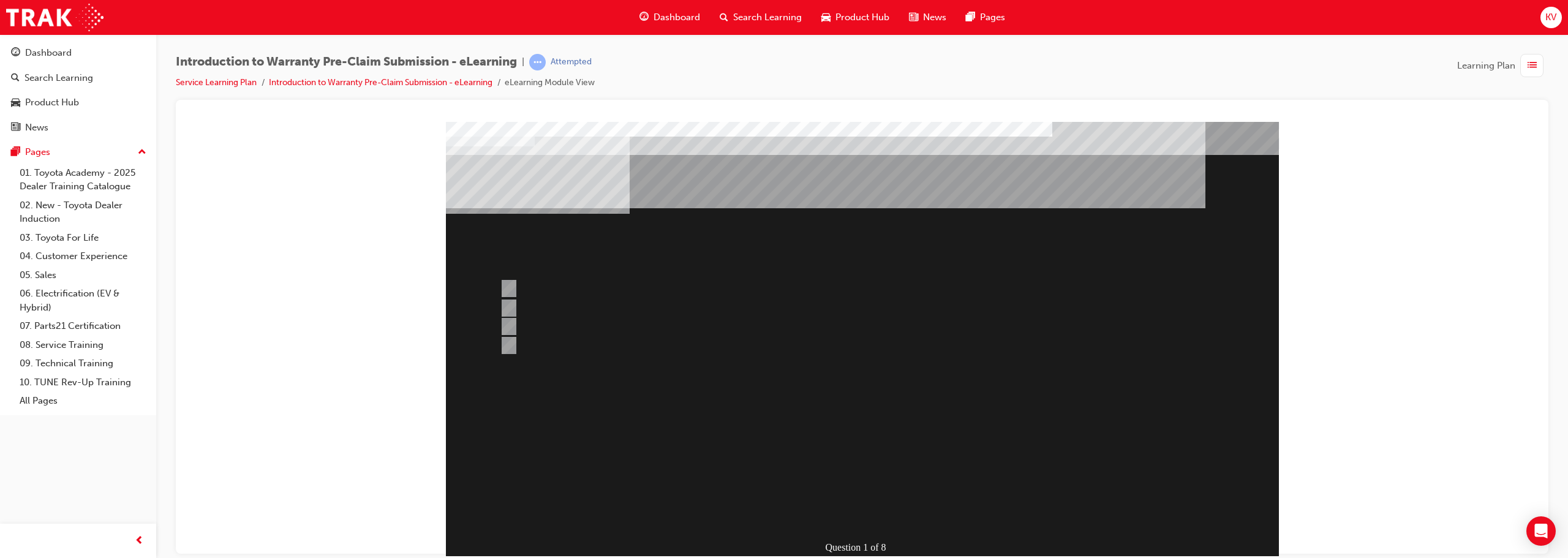
drag, startPoint x: 745, startPoint y: 204, endPoint x: 493, endPoint y: 201, distance: 252.0
click at [518, 286] on div at bounding box center [814, 288] width 637 height 19
radio input "true"
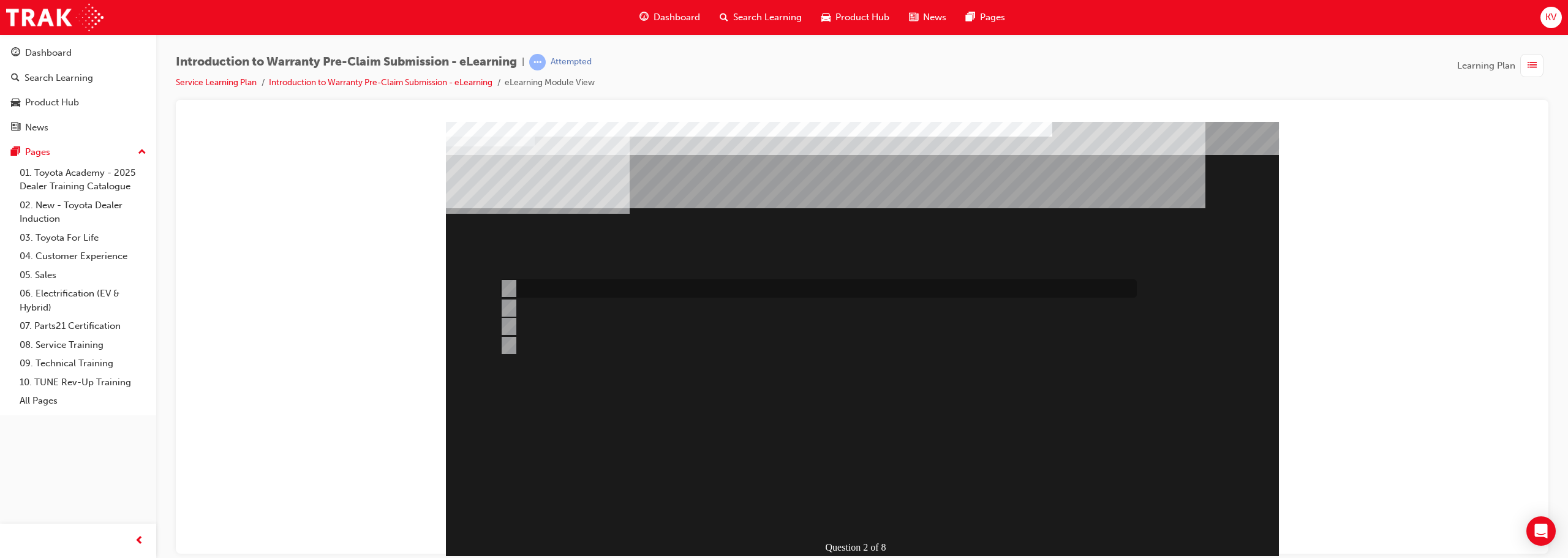
click at [517, 291] on div at bounding box center [814, 288] width 637 height 19
radio input "true"
click at [546, 301] on div at bounding box center [814, 308] width 637 height 19
radio input "true"
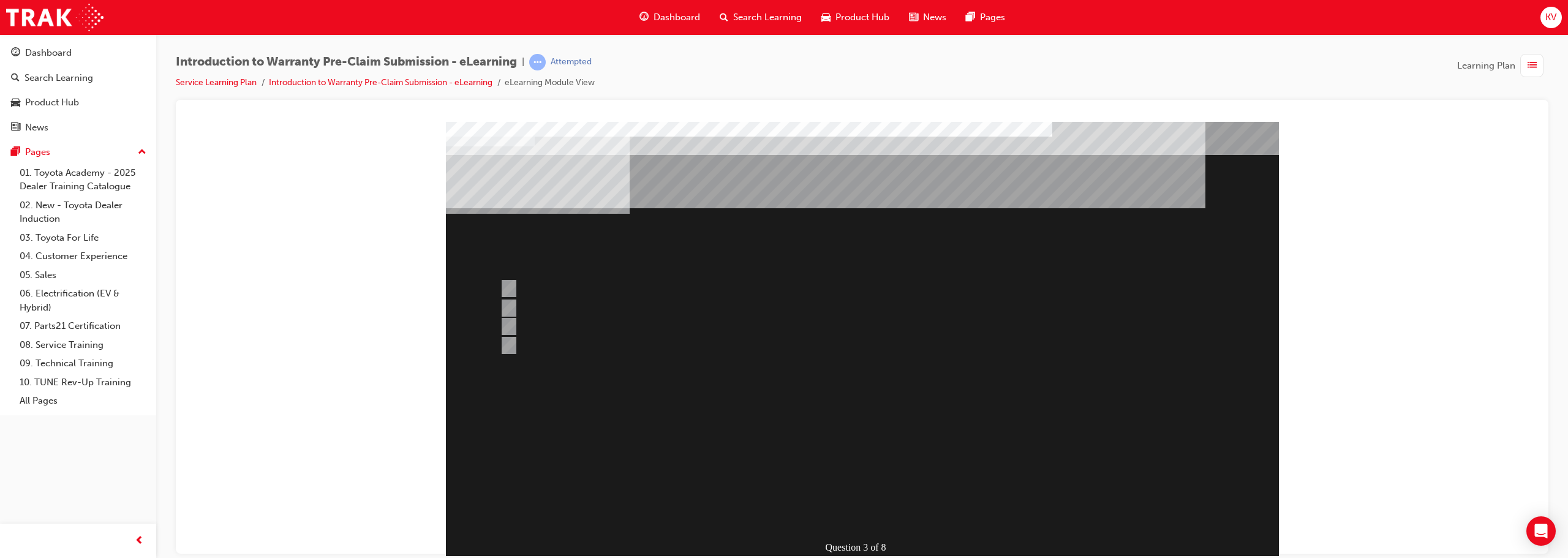
click at [575, 350] on div at bounding box center [814, 345] width 637 height 19
radio input "true"
click at [538, 288] on div at bounding box center [814, 288] width 637 height 19
radio input "true"
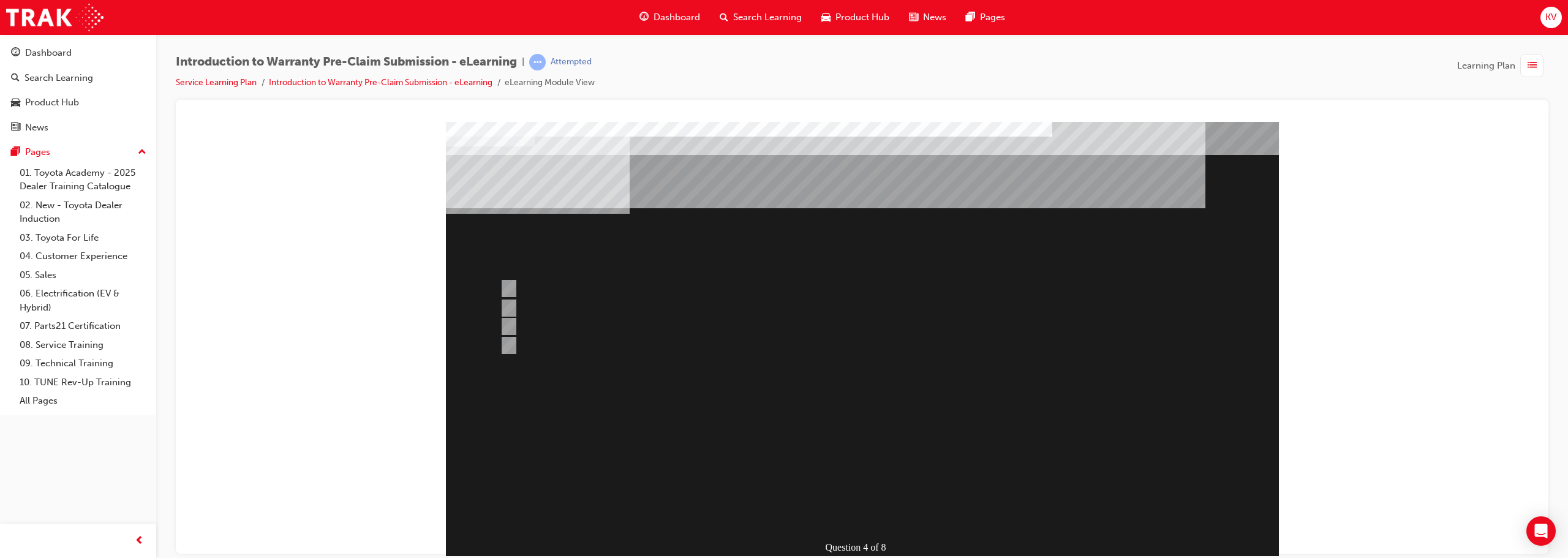
click at [636, 307] on div at bounding box center [814, 308] width 637 height 19
radio input "true"
click at [557, 282] on div at bounding box center [814, 288] width 637 height 19
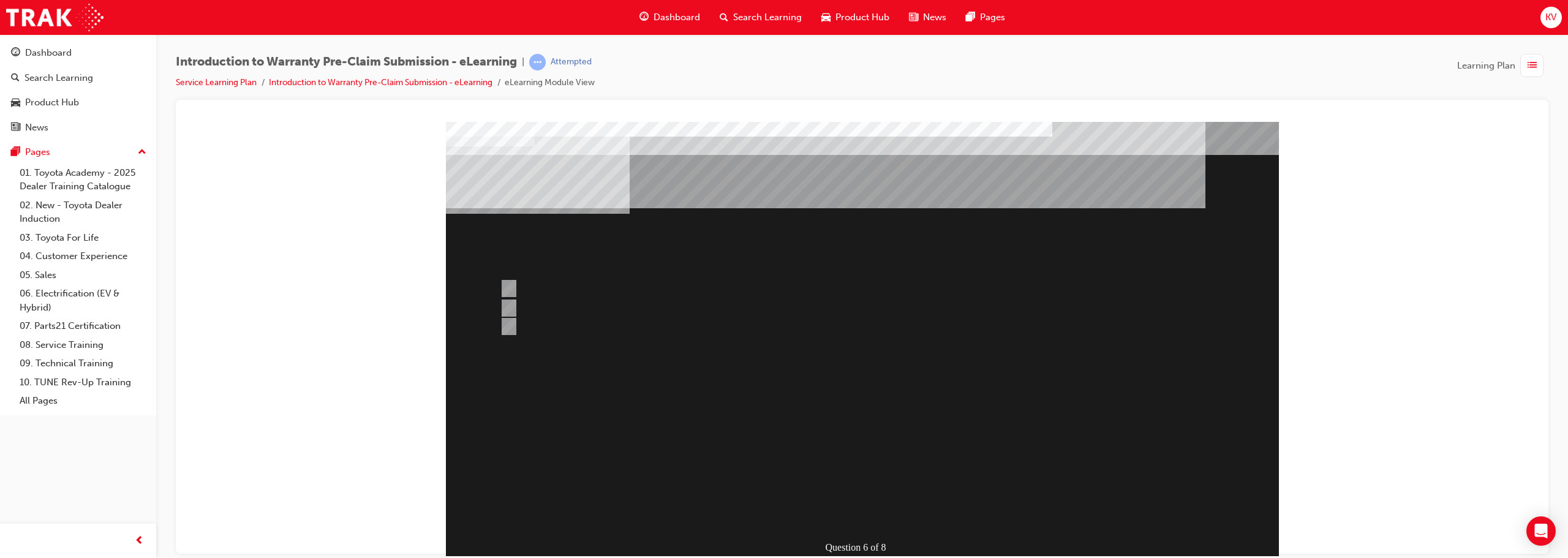
radio input "true"
click at [587, 301] on div at bounding box center [814, 308] width 637 height 19
radio input "true"
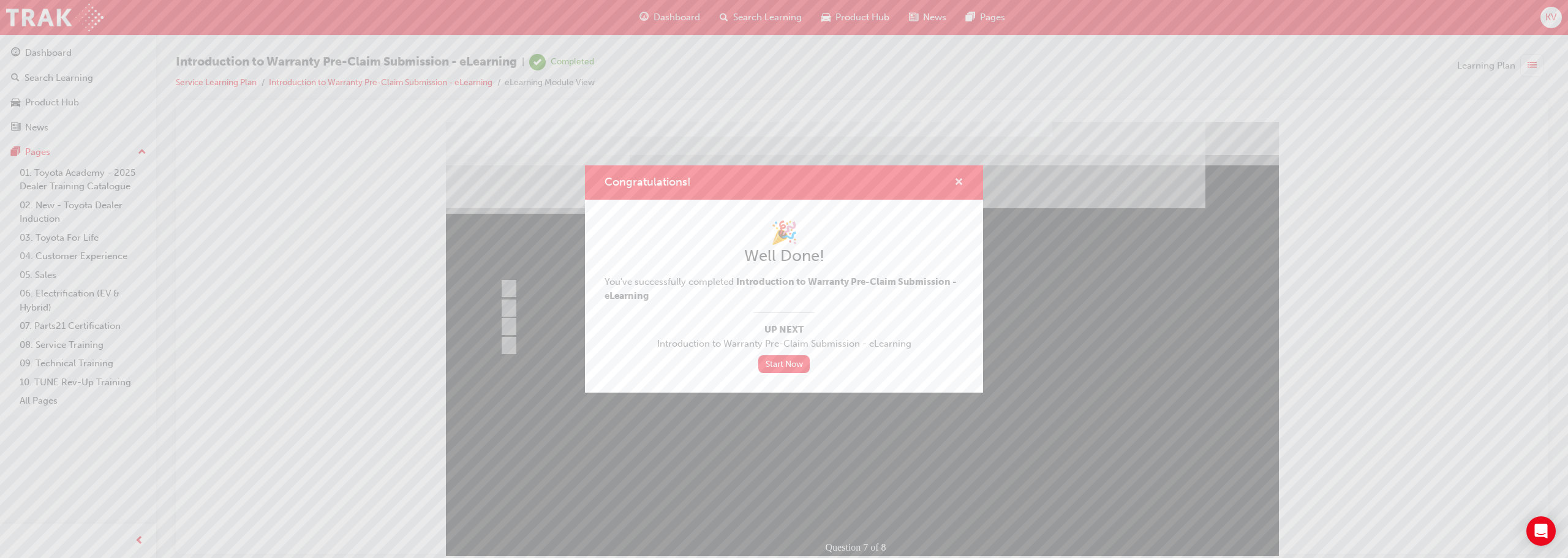
click at [782, 181] on span "cross-icon" at bounding box center [958, 183] width 9 height 11
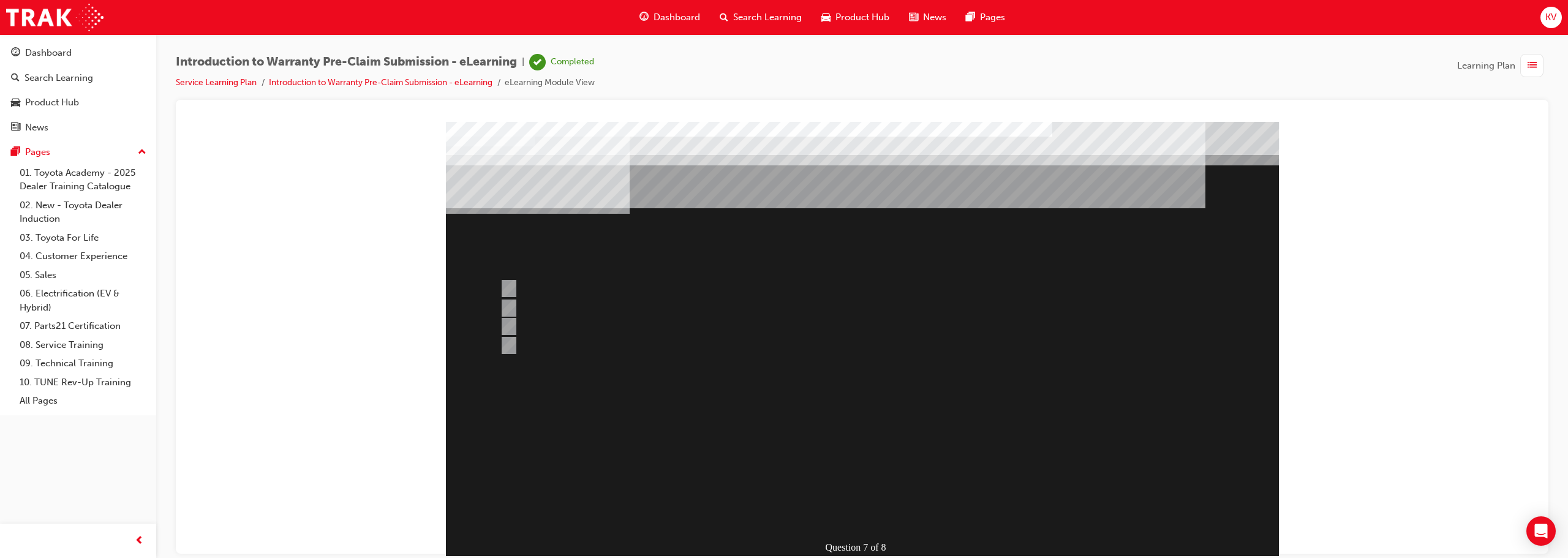
click at [782, 515] on div at bounding box center [862, 341] width 833 height 441
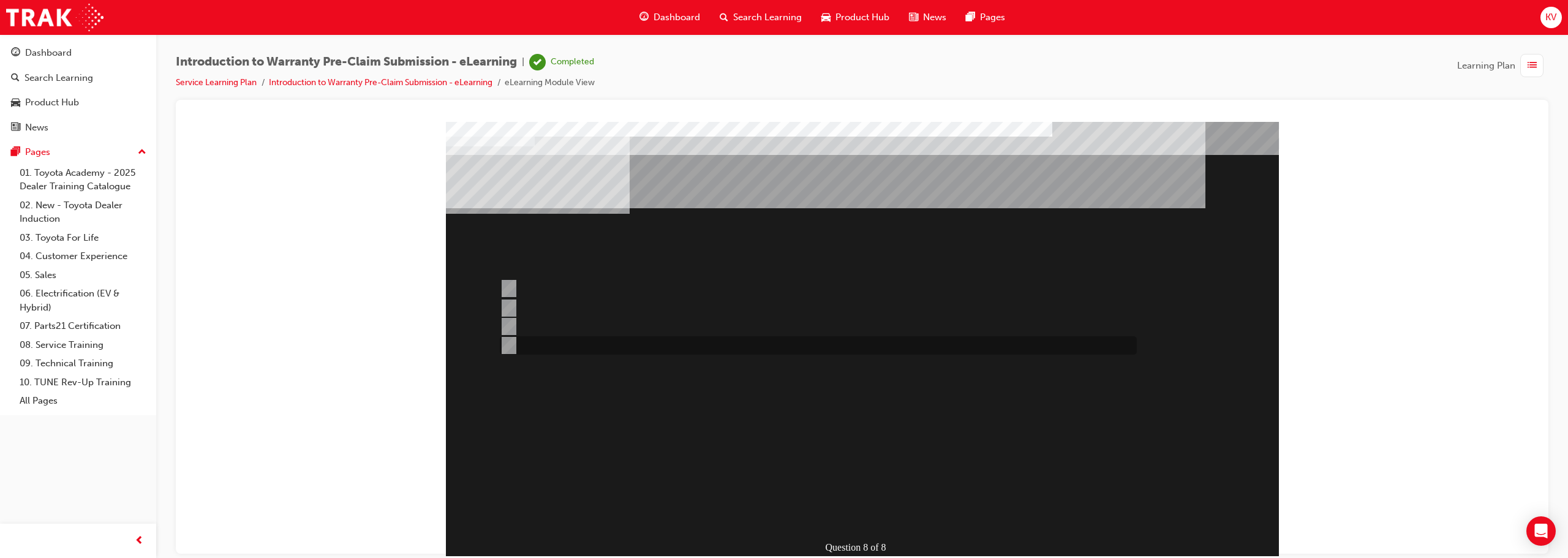
click at [543, 336] on div at bounding box center [814, 345] width 637 height 19
radio input "true"
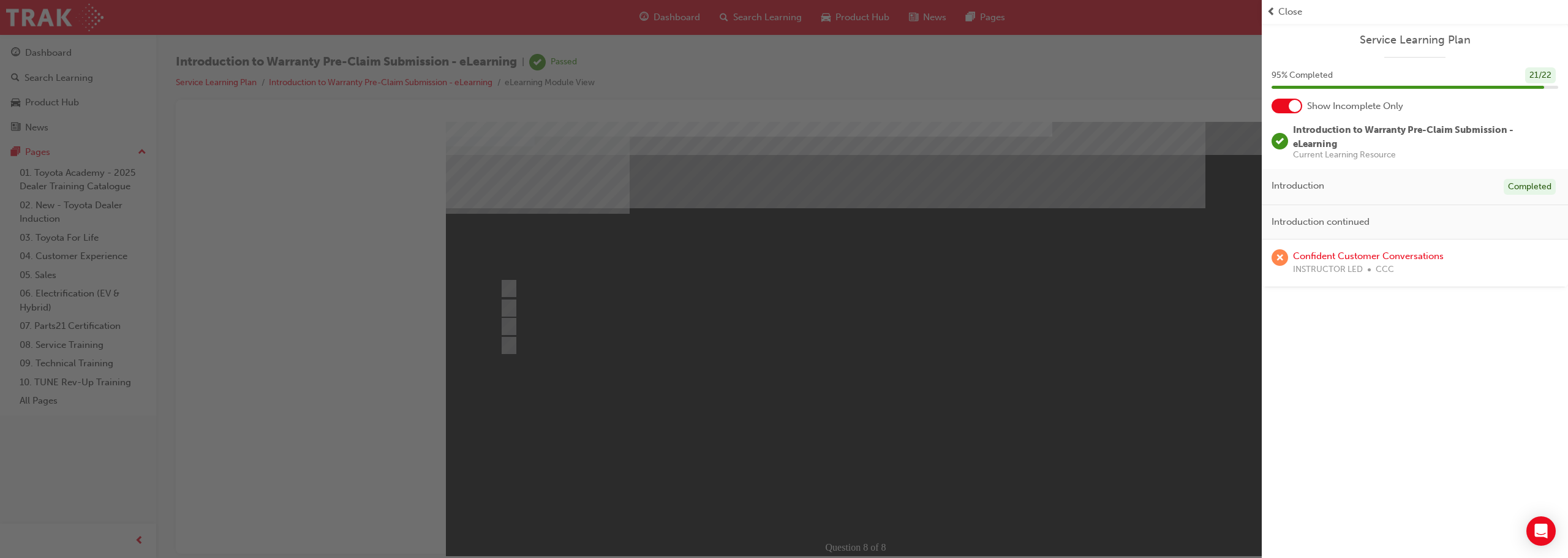
click at [782, 7] on span "Close" at bounding box center [1290, 12] width 24 height 14
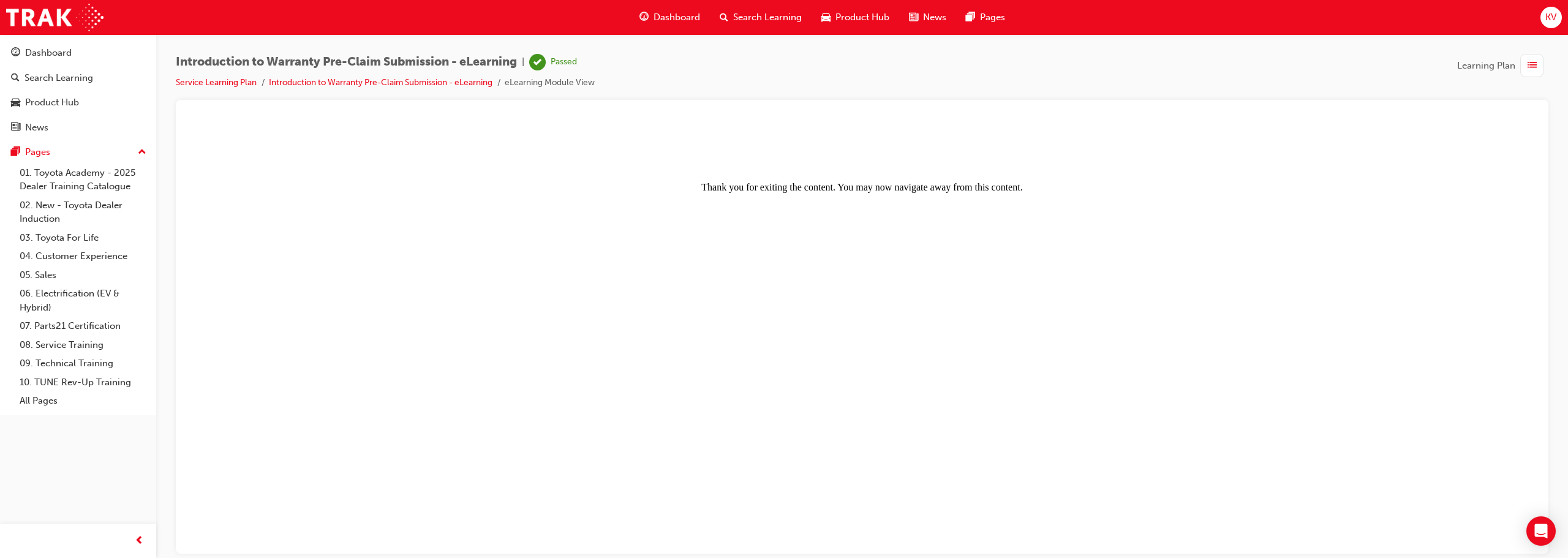
click at [681, 13] on span "Dashboard" at bounding box center [677, 17] width 46 height 14
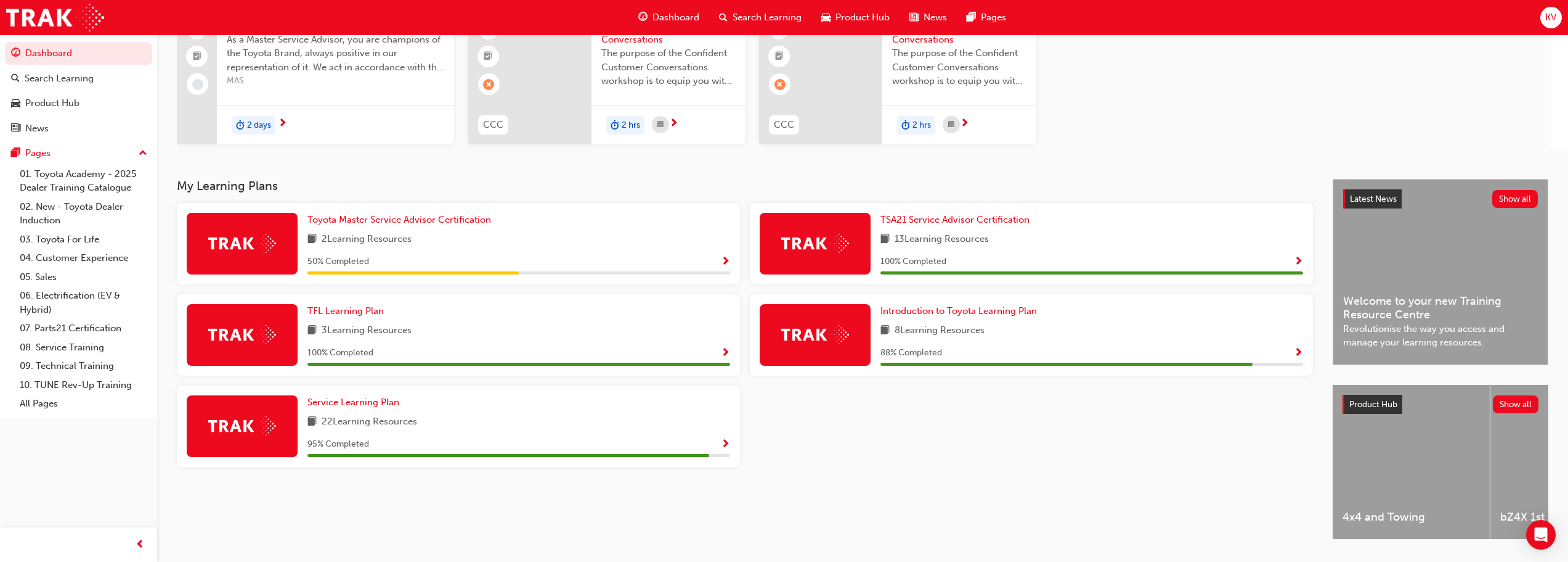
scroll to position [123, 0]
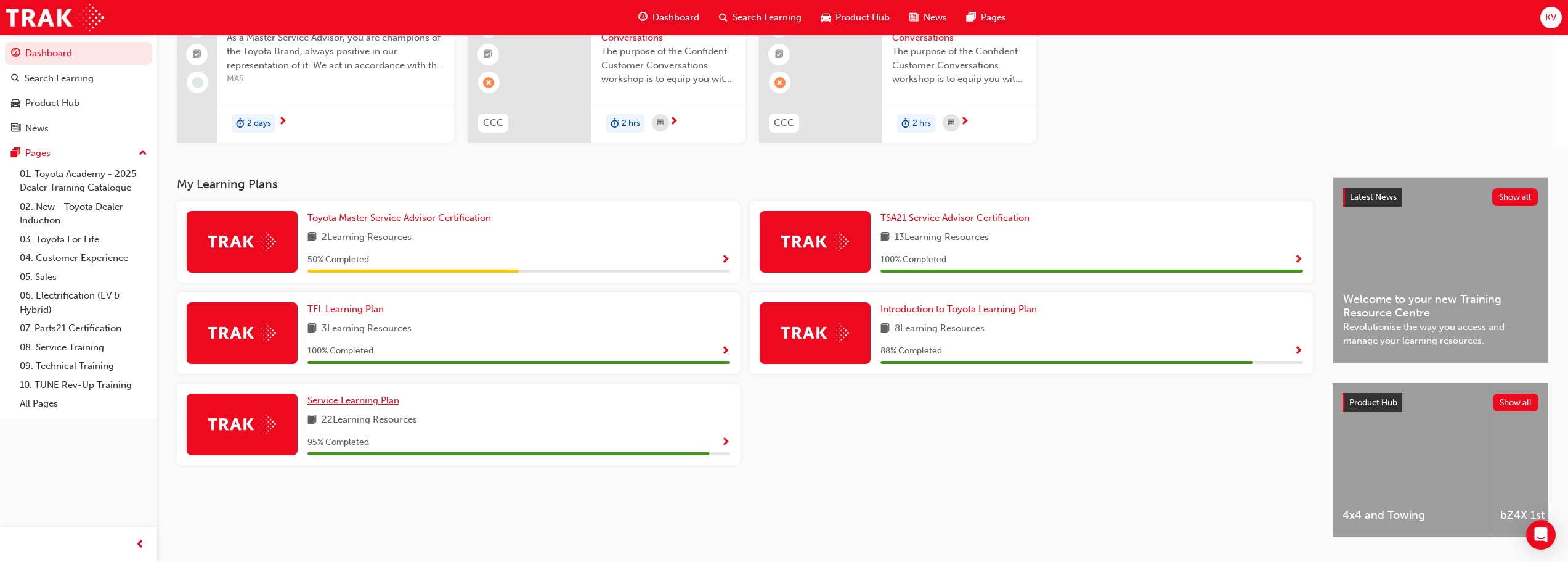
click at [318, 404] on span "Service Learning Plan" at bounding box center [353, 400] width 92 height 11
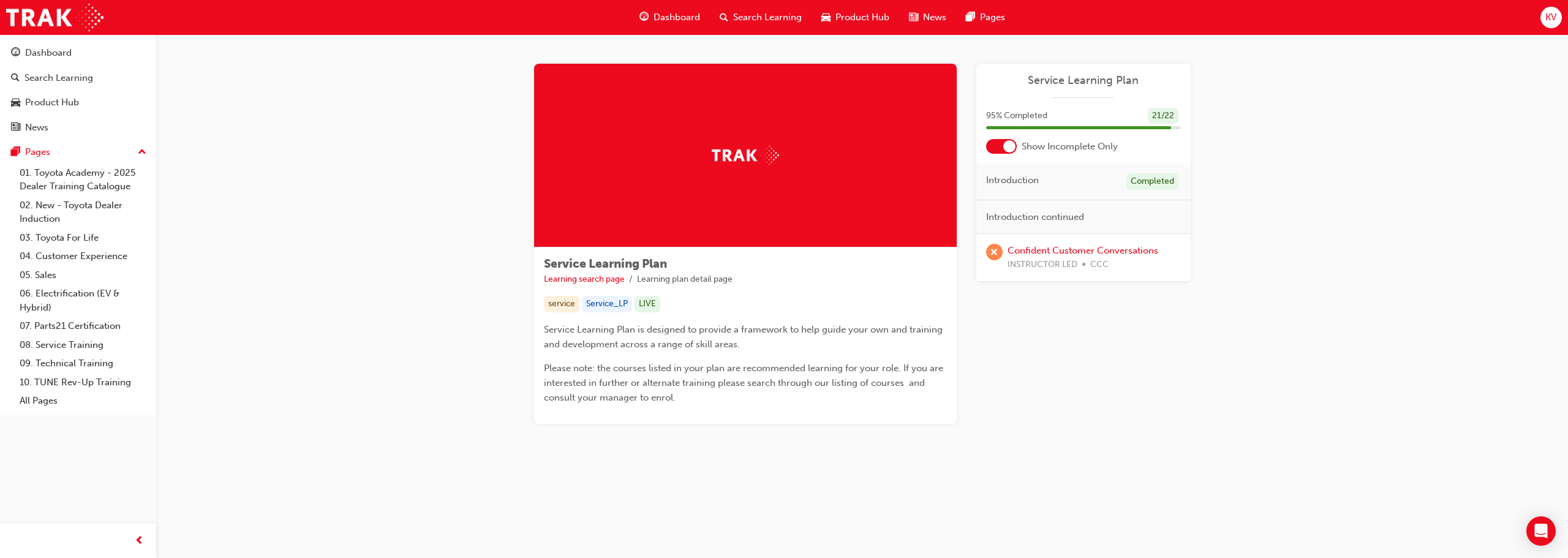
click at [782, 147] on div at bounding box center [1001, 146] width 31 height 15
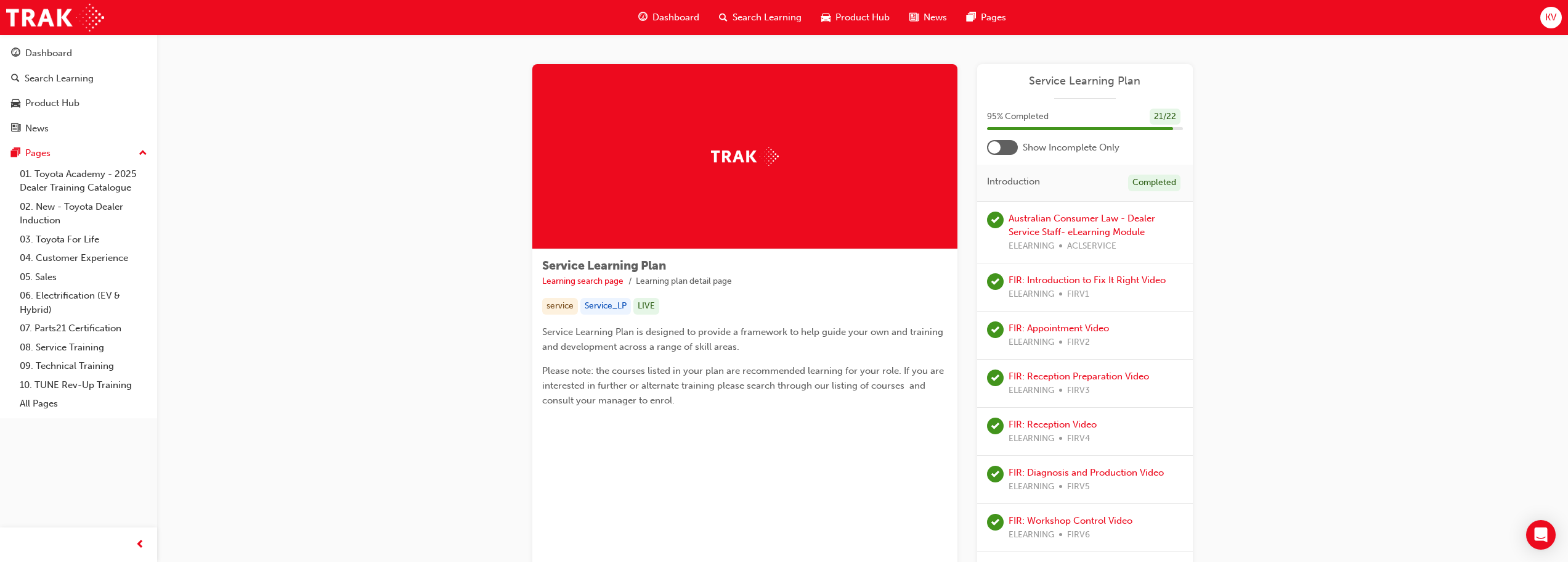
click at [787, 148] on div at bounding box center [1003, 147] width 31 height 15
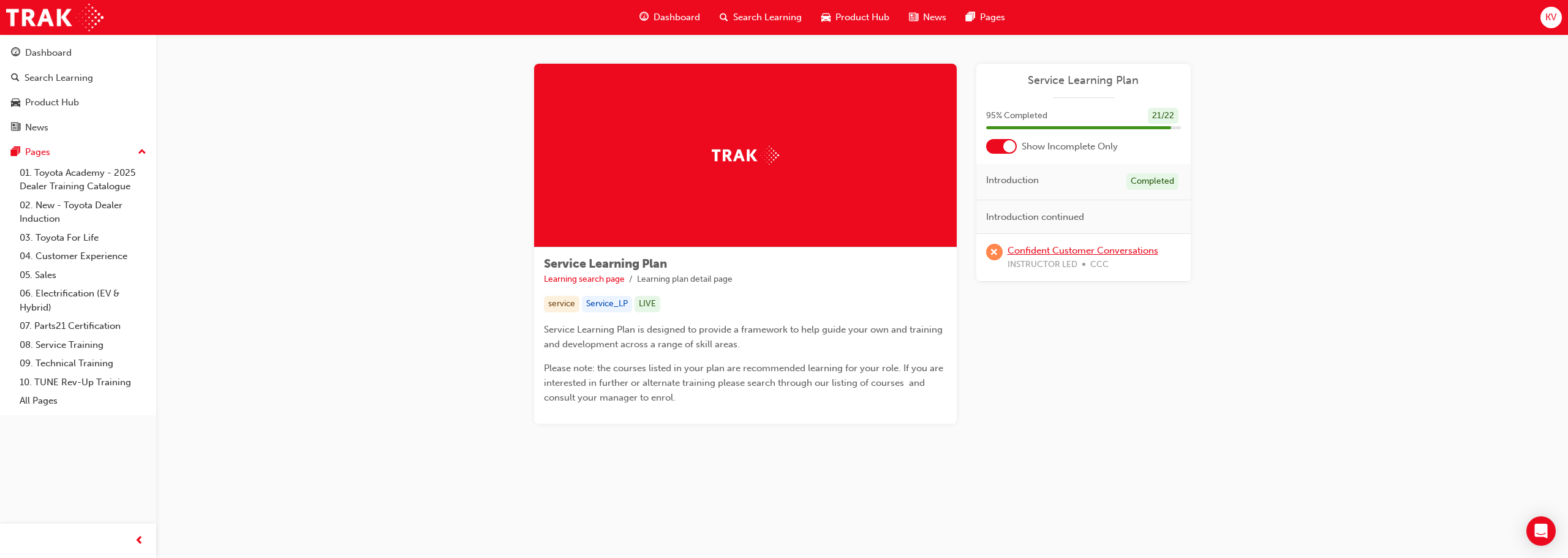
click at [782, 251] on link "Confident Customer Conversations" at bounding box center [1083, 250] width 151 height 11
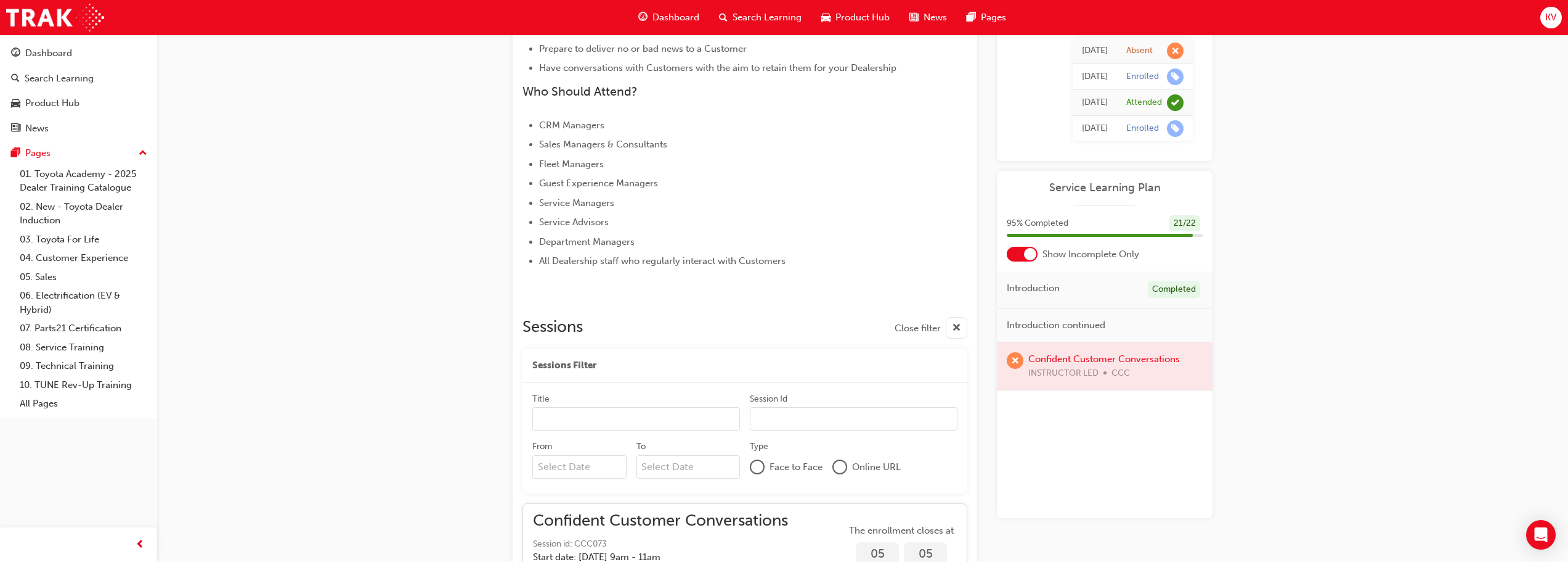
scroll to position [473, 0]
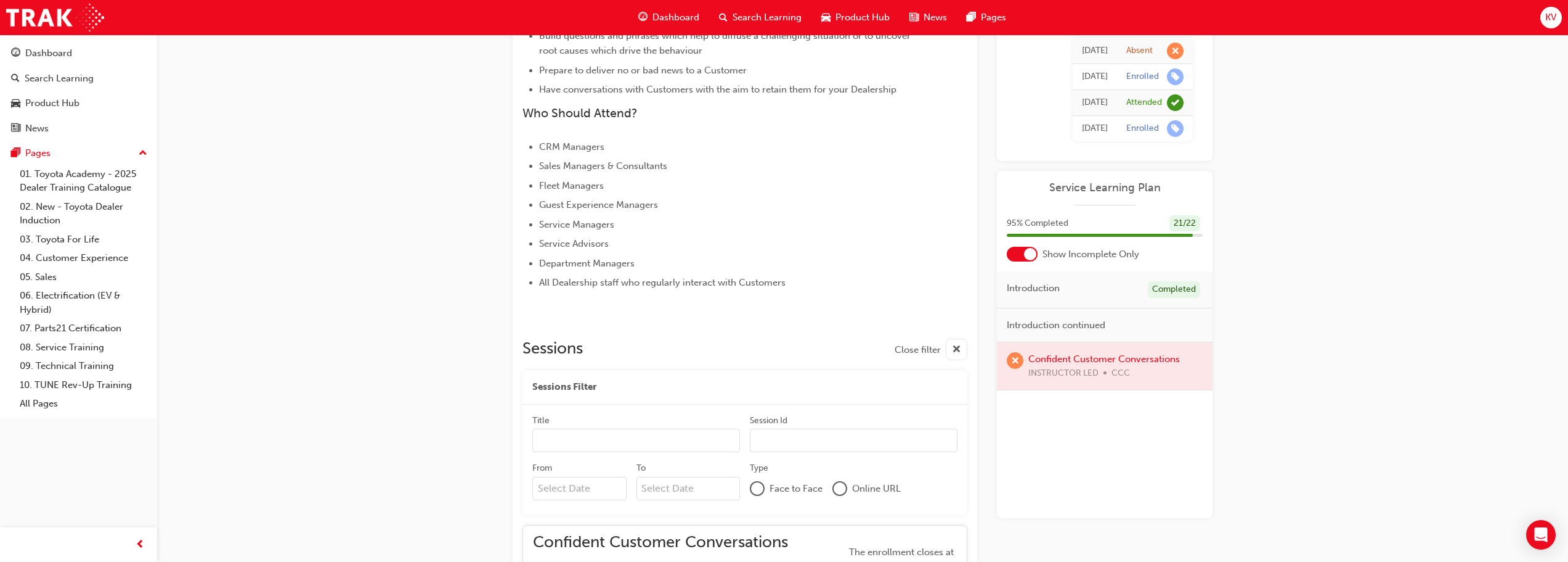
click at [787, 105] on div "[DATE]" at bounding box center [1095, 102] width 26 height 14
click at [787, 98] on div "Attended" at bounding box center [1144, 103] width 36 height 12
click at [787, 100] on span "learningRecordVerb_ATTEND-icon" at bounding box center [1175, 103] width 17 height 17
click at [787, 101] on span "learningRecordVerb_ATTEND-icon" at bounding box center [1175, 103] width 17 height 17
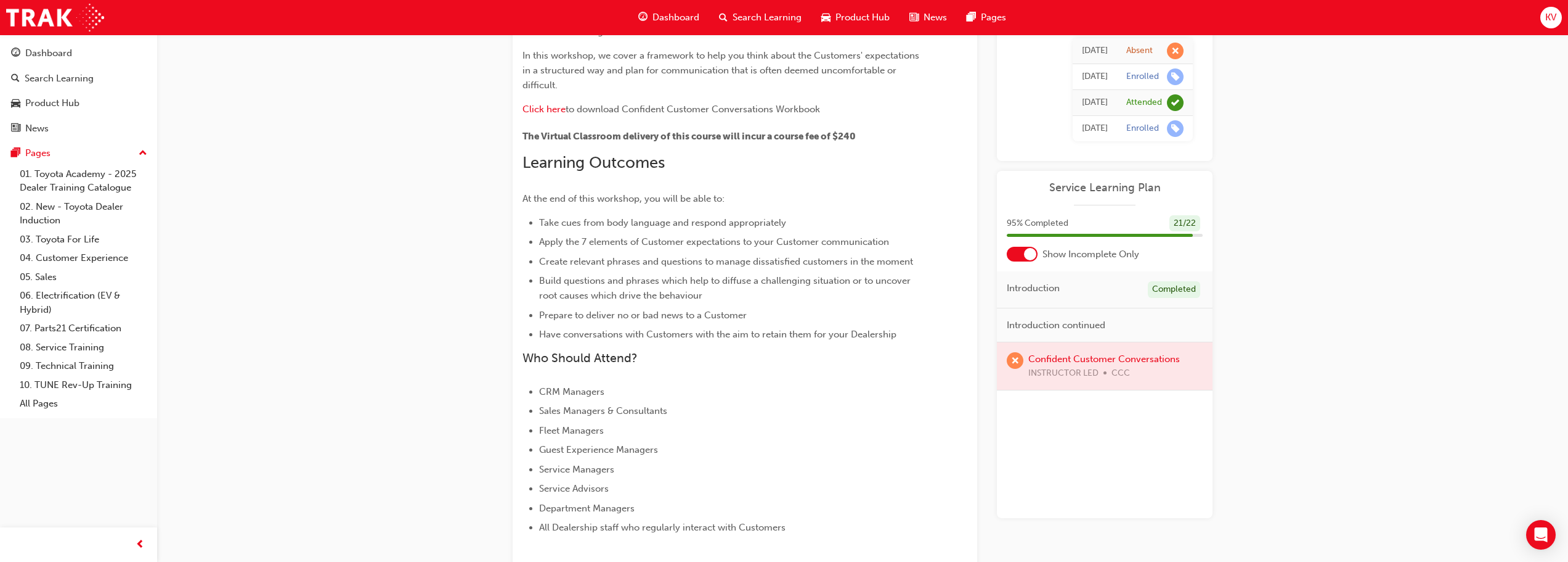
scroll to position [104, 0]
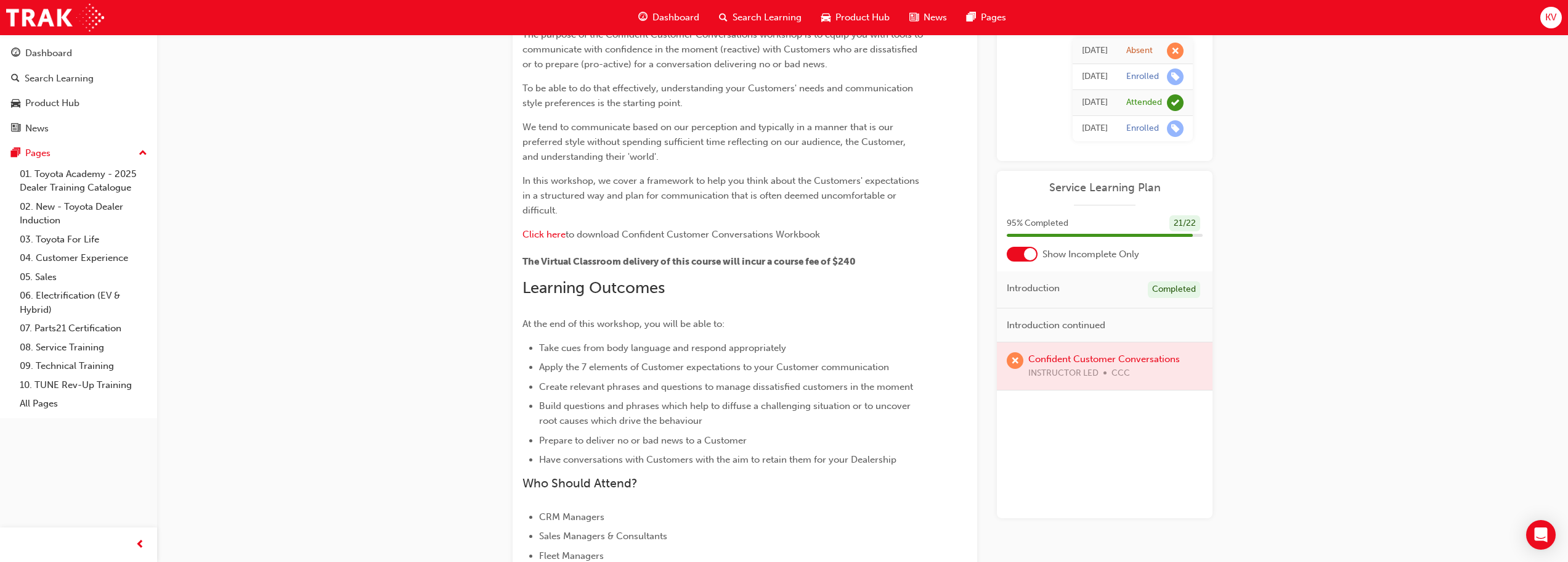
click at [653, 5] on div "Dashboard Search Learning Product Hub News Pages" at bounding box center [822, 17] width 397 height 35
click at [652, 17] on div "Dashboard" at bounding box center [668, 18] width 80 height 26
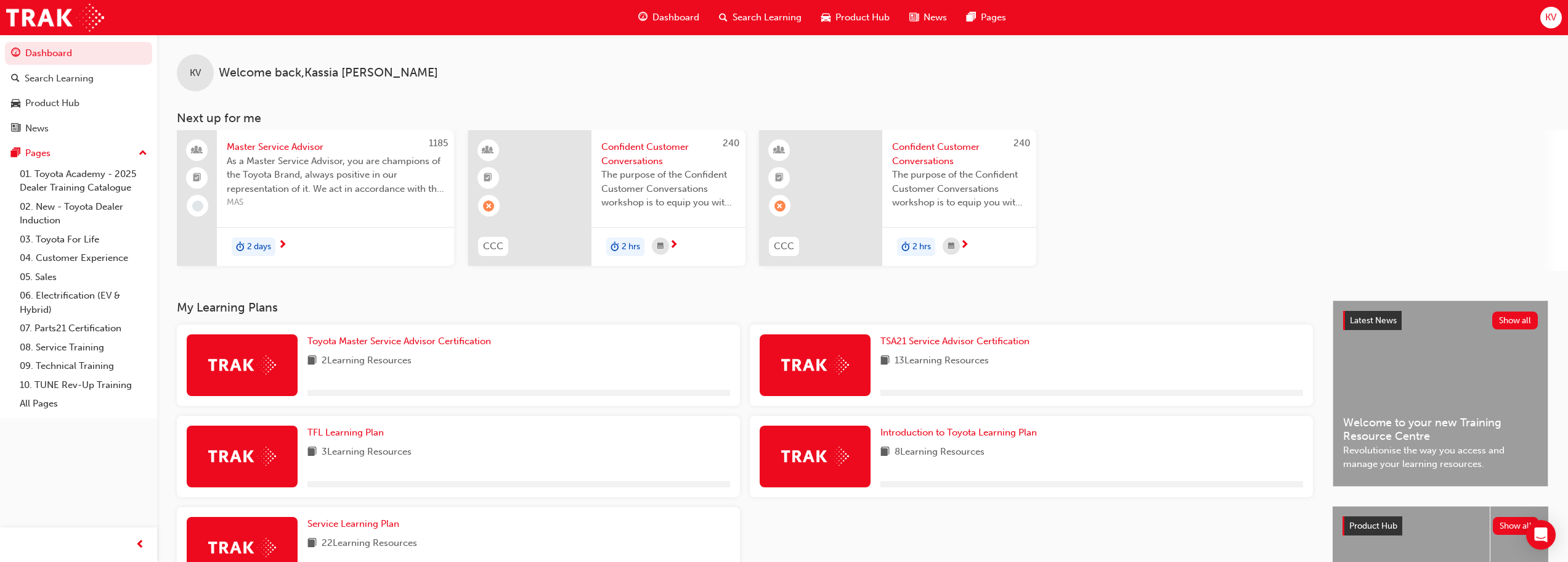
scroll to position [123, 0]
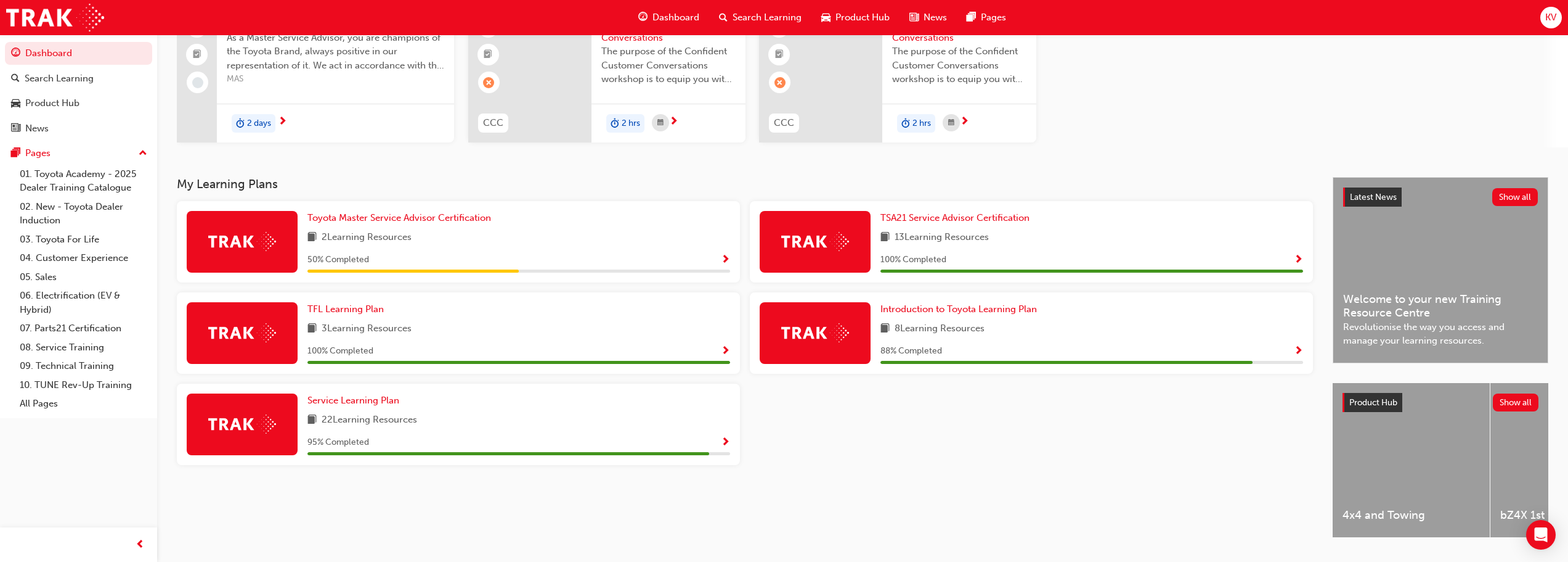
click at [787, 316] on div "Introduction to Toyota Learning Plan 8 Learning Resources 88 % Completed" at bounding box center [1032, 333] width 563 height 81
click at [787, 304] on span "Introduction to Toyota Learning Plan" at bounding box center [959, 309] width 156 height 11
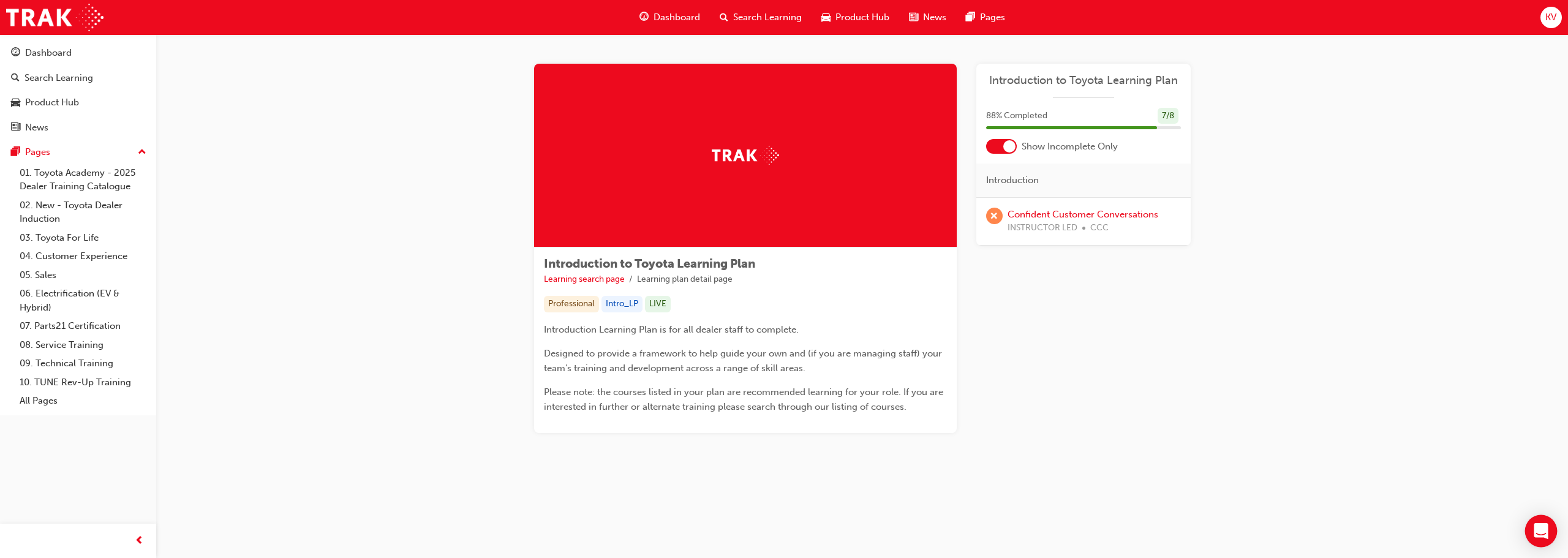
click at [782, 521] on div "Open Intercom Messenger" at bounding box center [1540, 530] width 32 height 32
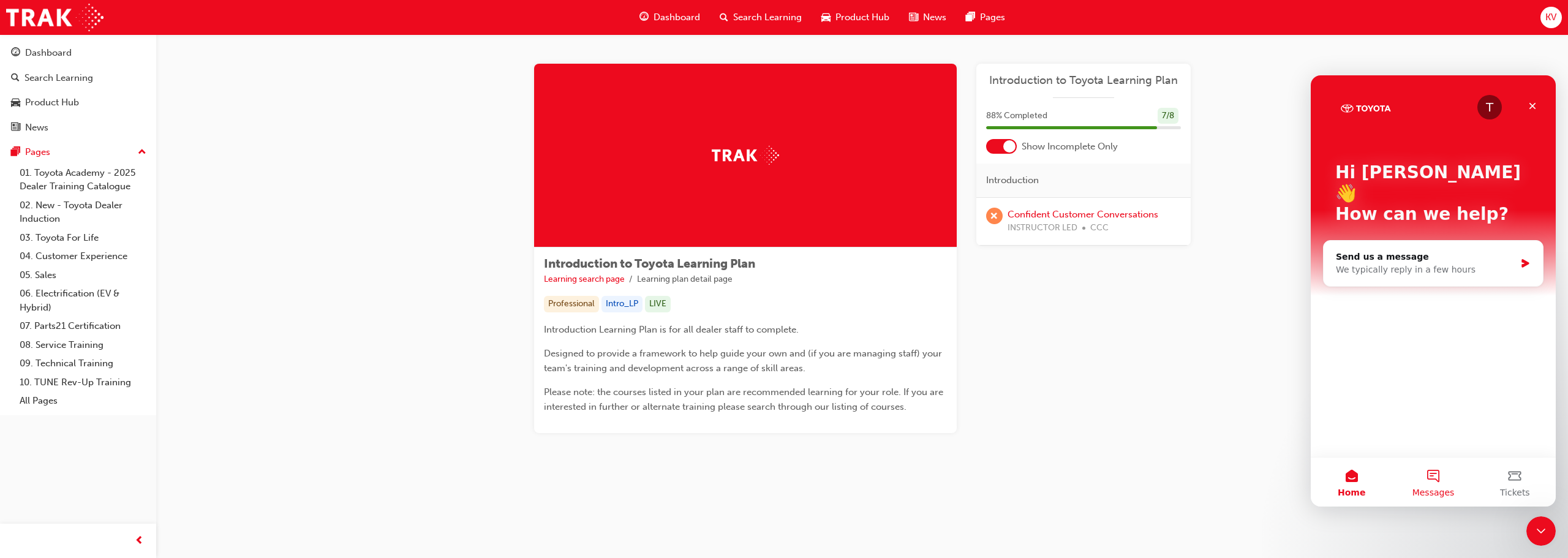
click at [782, 476] on button "Messages" at bounding box center [1432, 482] width 81 height 49
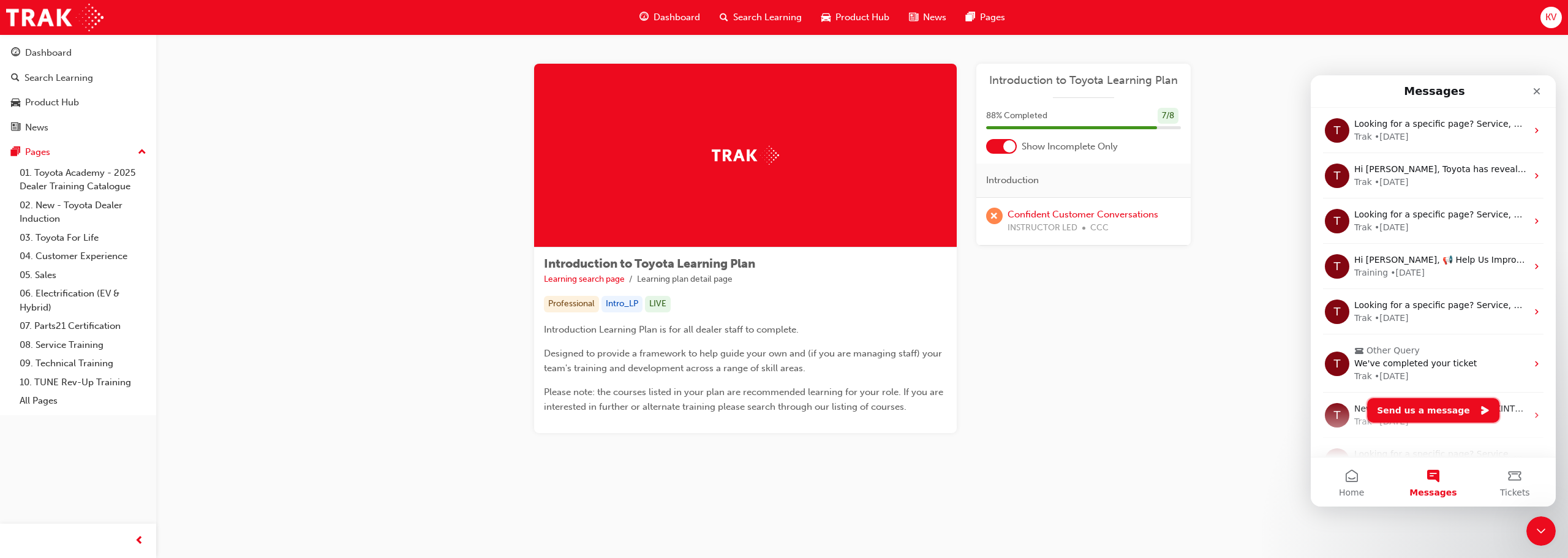
click at [782, 410] on button "Send us a message" at bounding box center [1432, 410] width 132 height 25
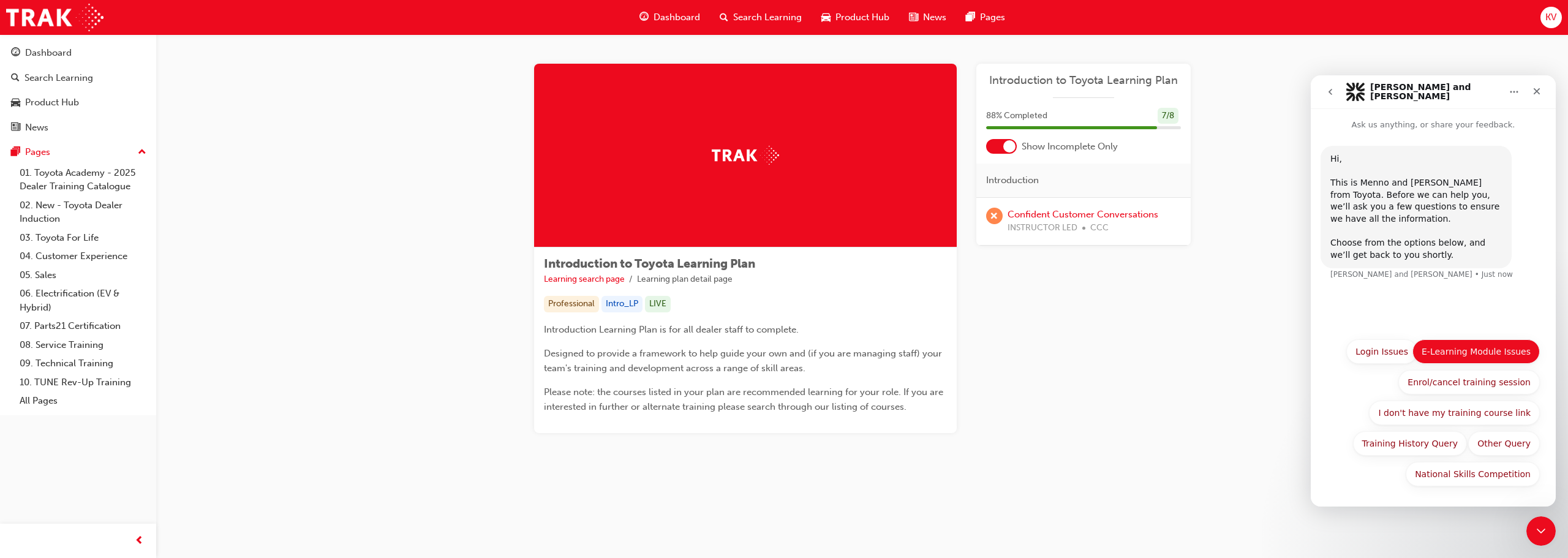
click at [782, 359] on button "E-Learning Module Issues" at bounding box center [1475, 351] width 128 height 25
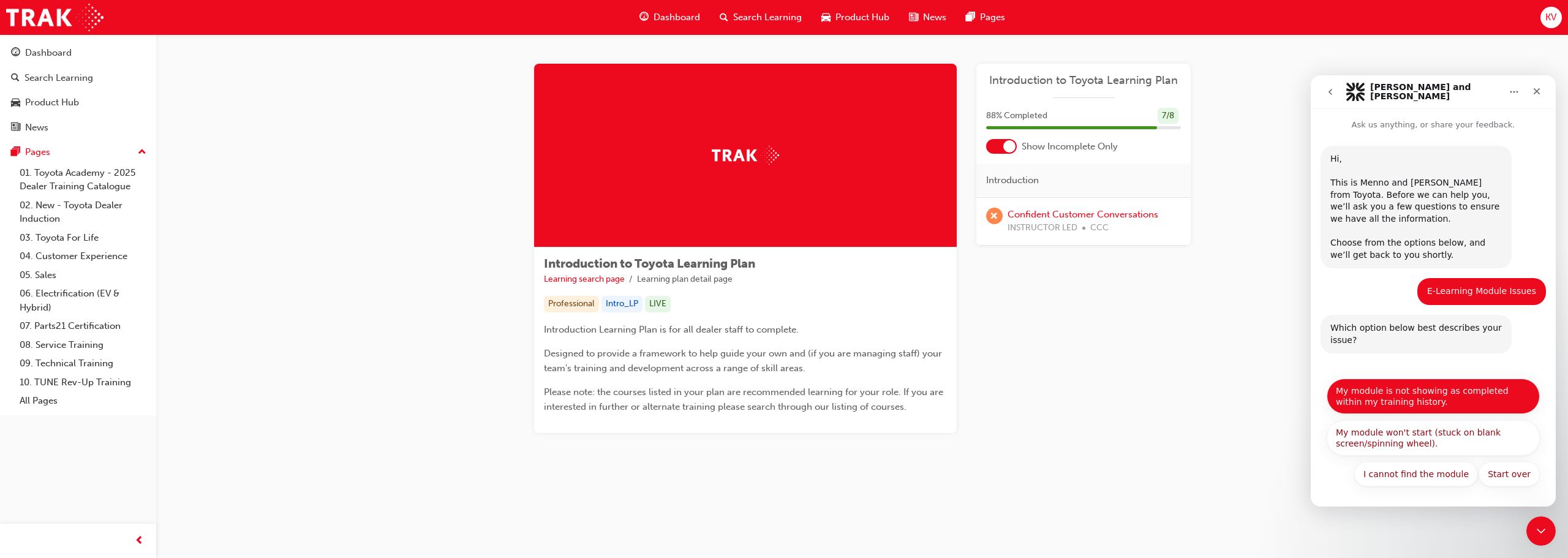
click at [782, 397] on button "My module is not showing as completed within my training history." at bounding box center [1433, 396] width 213 height 36
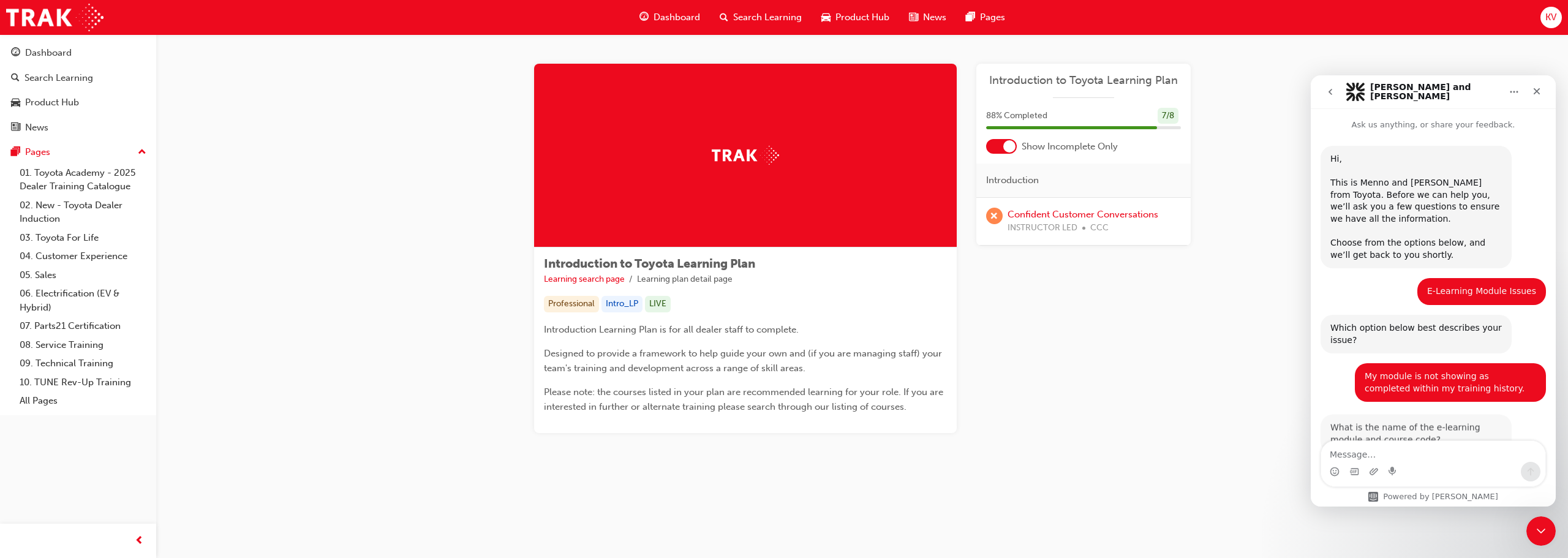
scroll to position [36, 0]
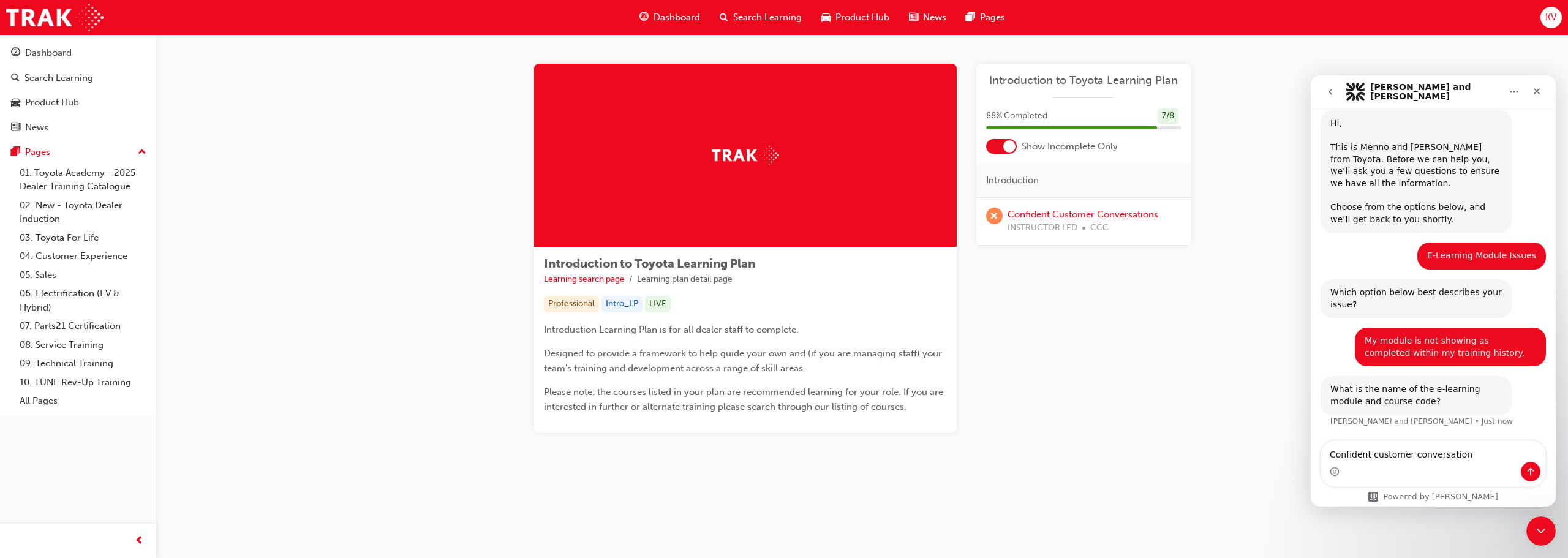
type textarea "Confident customer conversations"
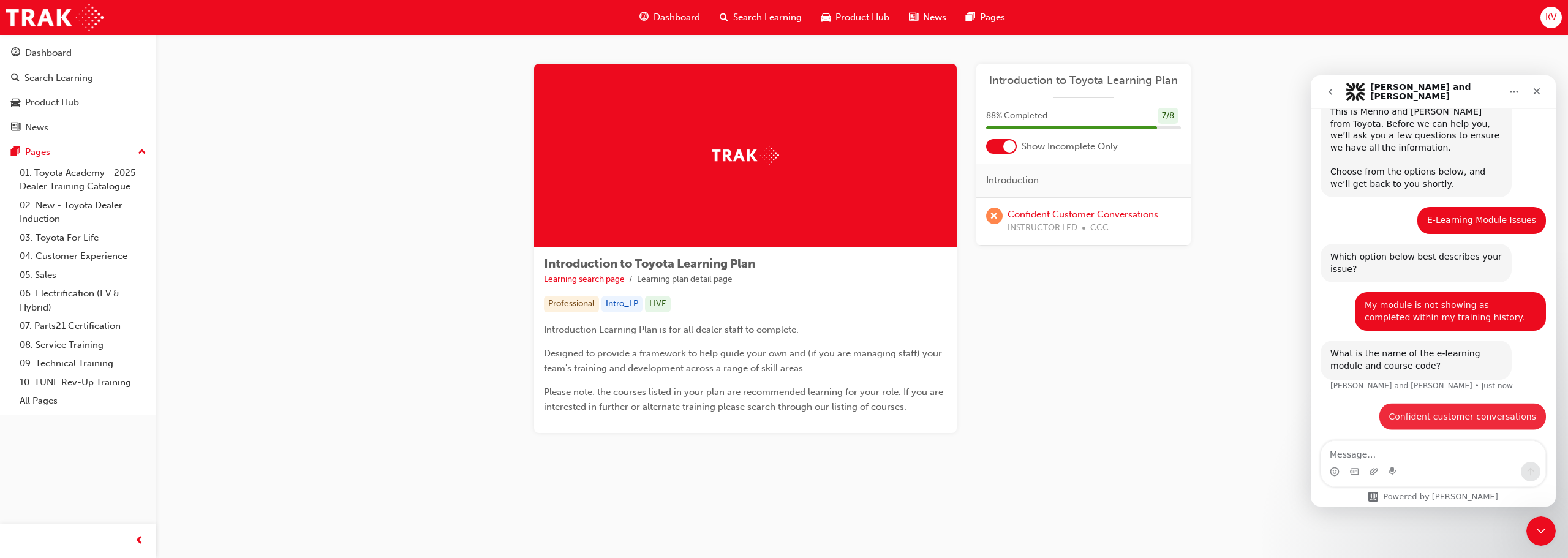
scroll to position [72, 0]
click at [782, 212] on link "Confident Customer Conversations" at bounding box center [1083, 214] width 151 height 11
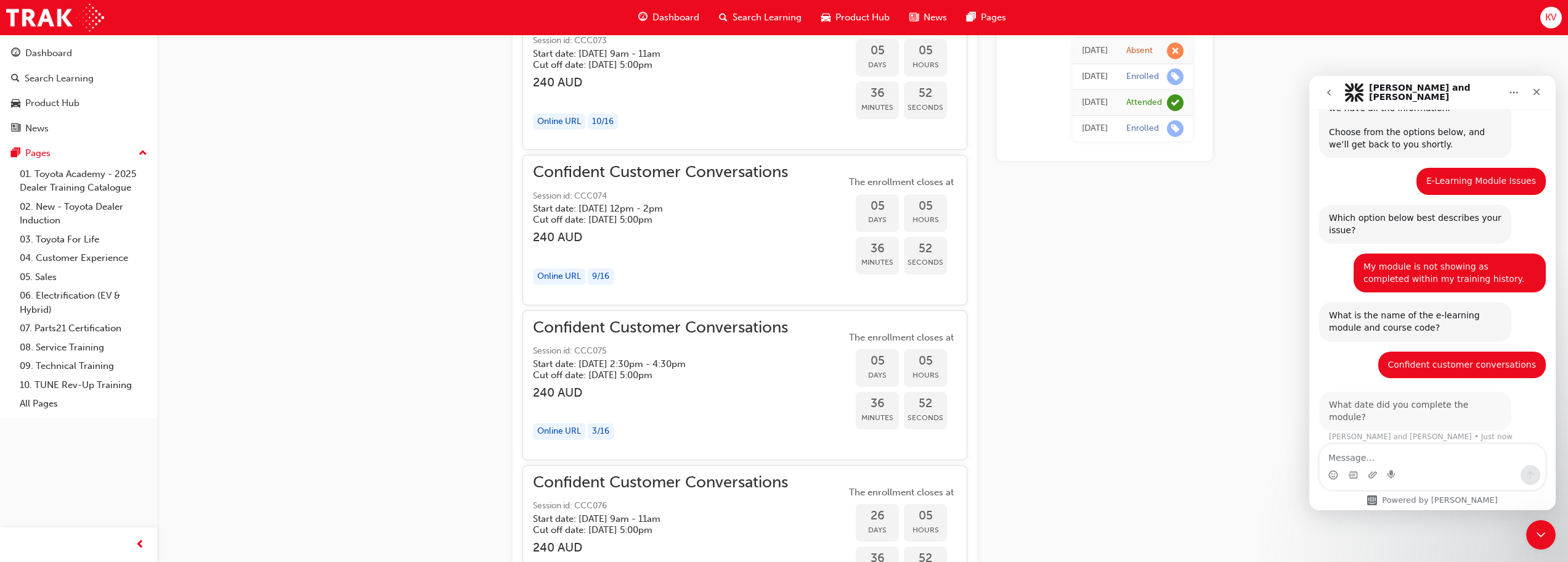
scroll to position [109, 0]
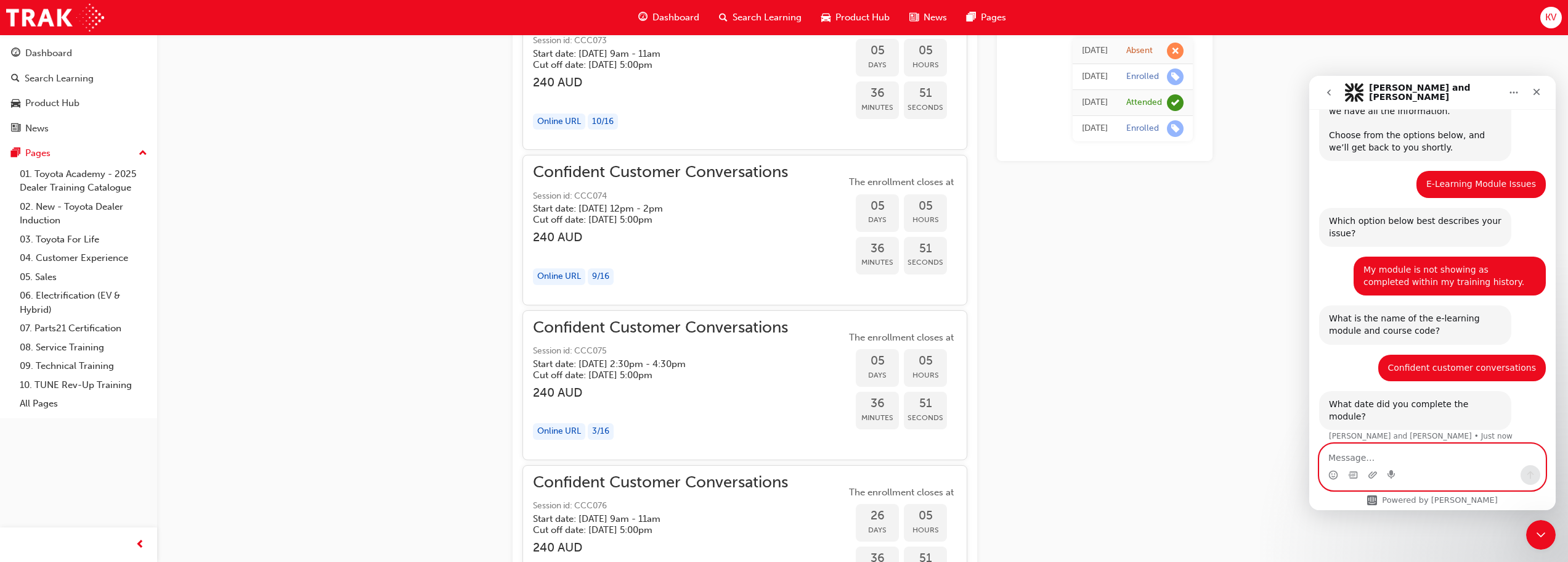
click at [787, 459] on textarea "Message…" at bounding box center [1433, 455] width 225 height 21
type textarea "[DATE]"
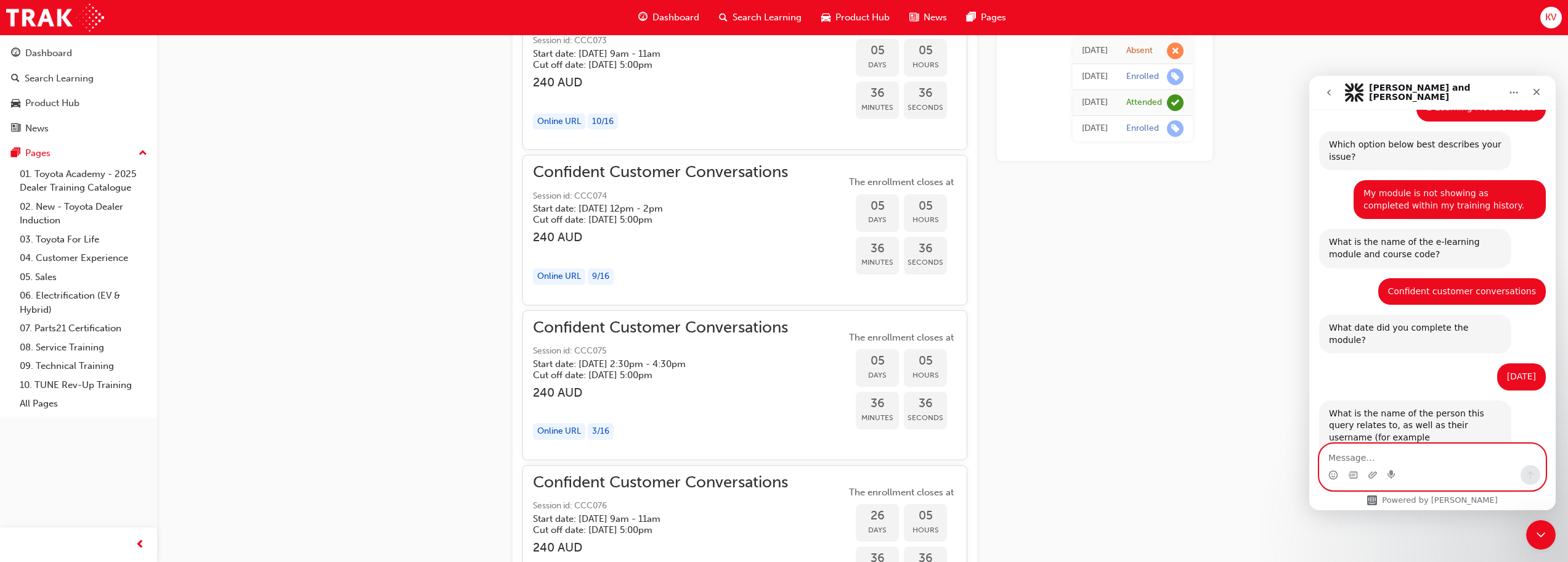
scroll to position [207, 0]
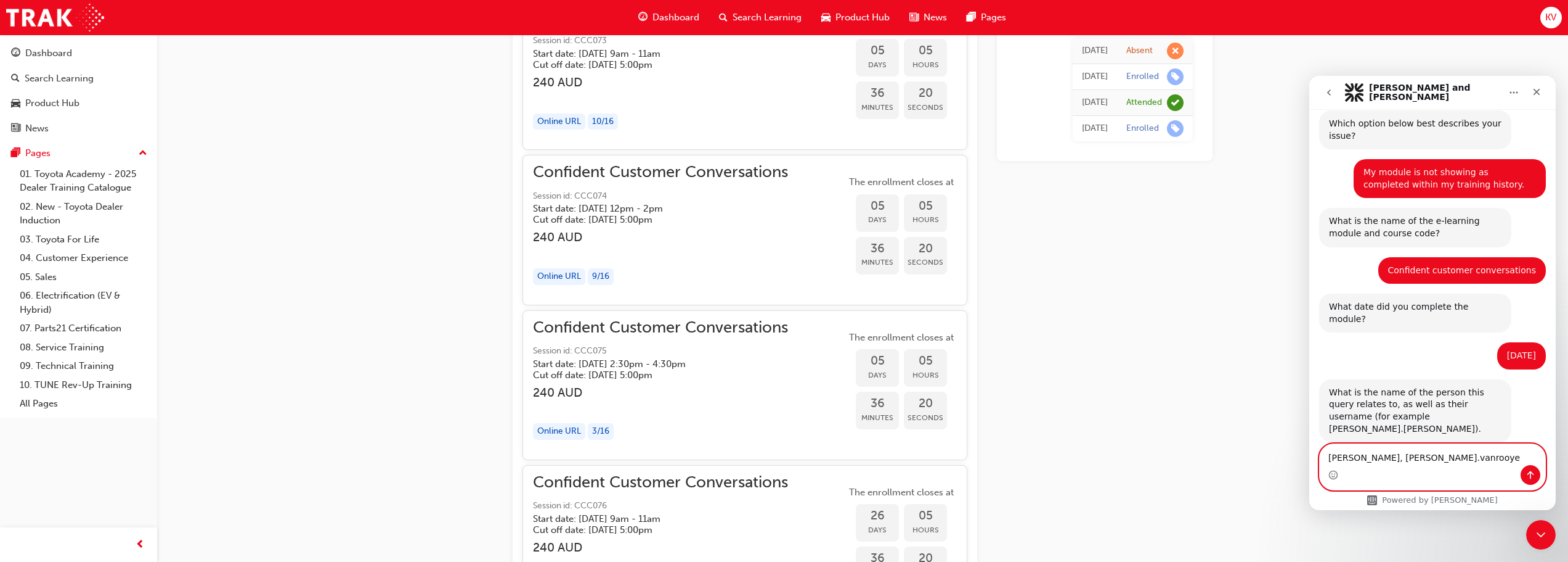
type textarea "[PERSON_NAME], [PERSON_NAME].[PERSON_NAME]"
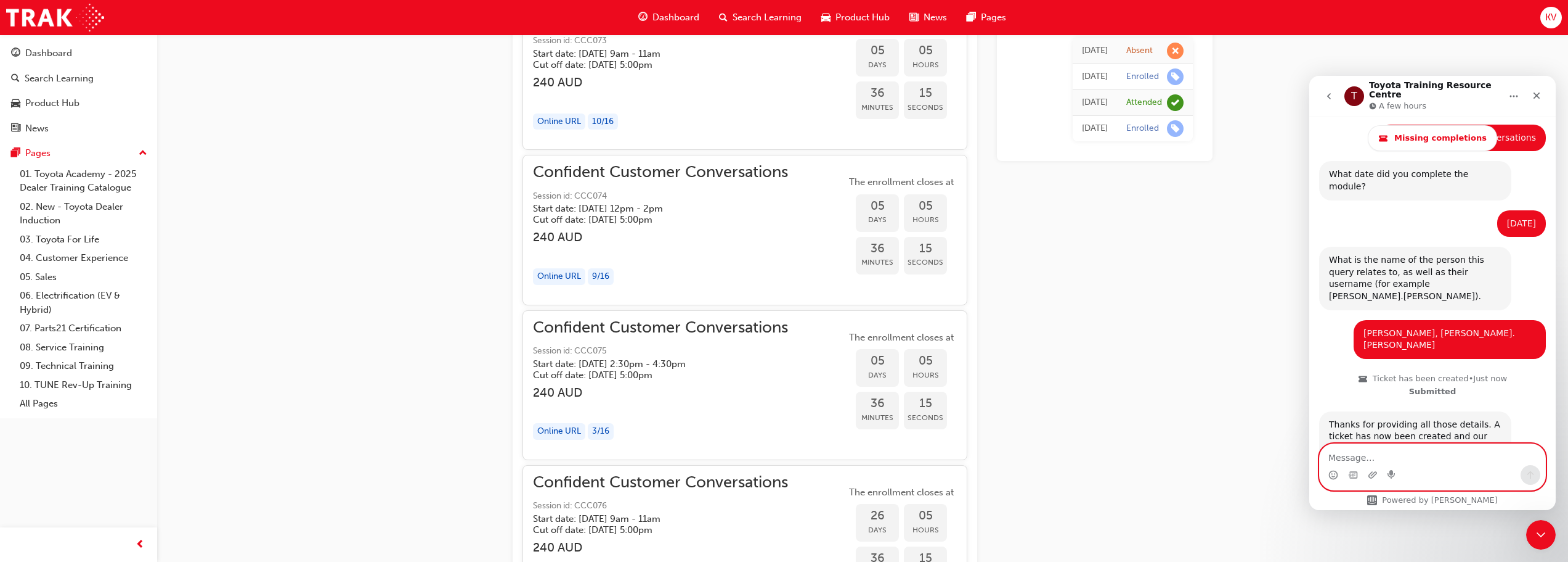
scroll to position [415, 0]
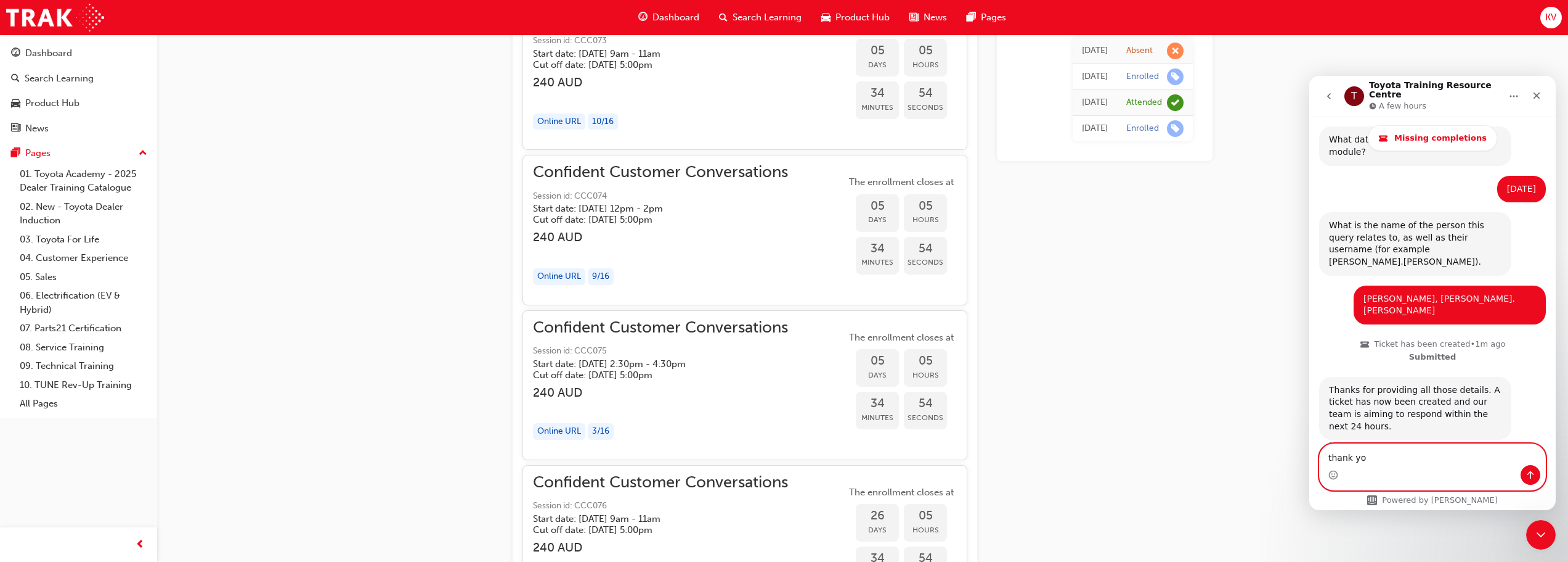
type textarea "thank you"
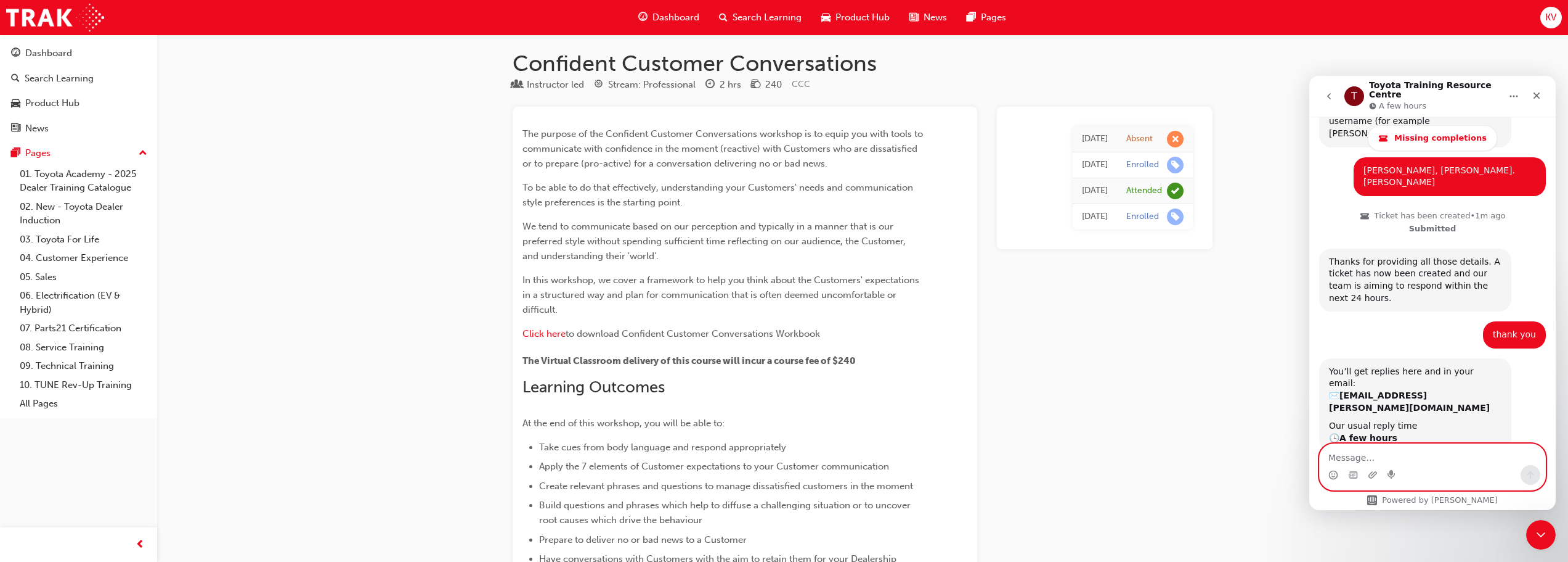
scroll to position [0, 0]
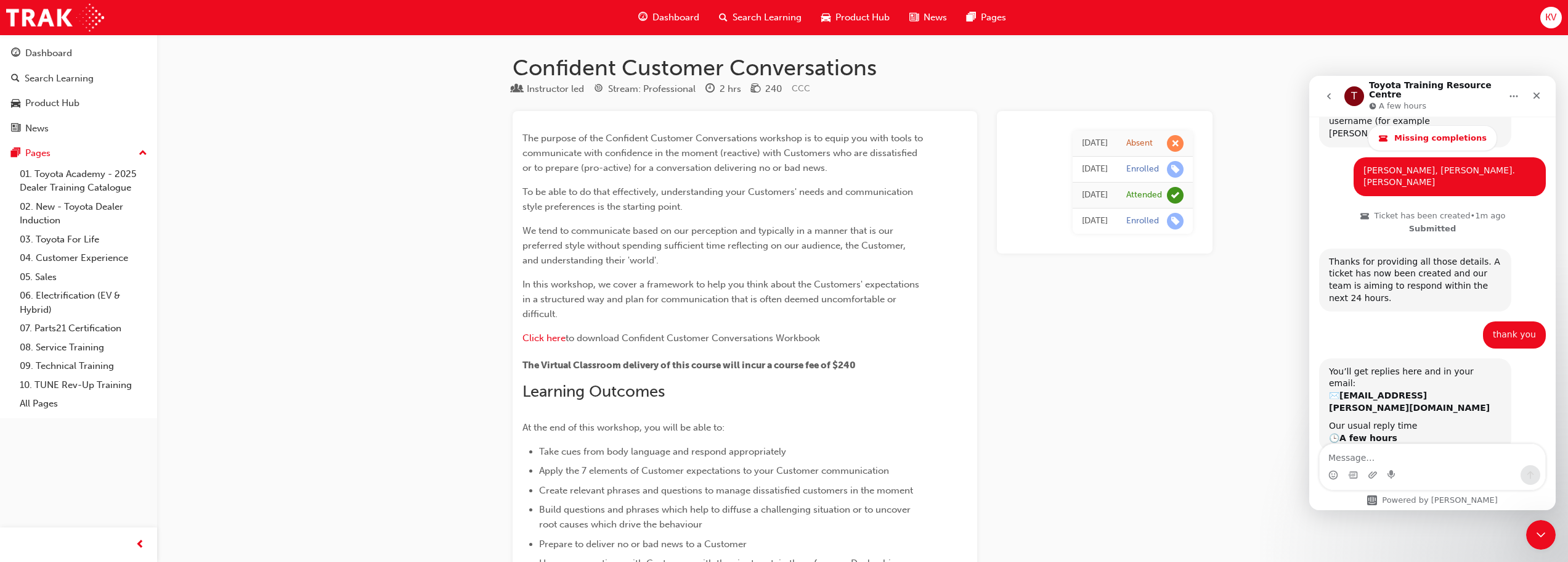
click at [671, 17] on span "Dashboard" at bounding box center [676, 17] width 47 height 14
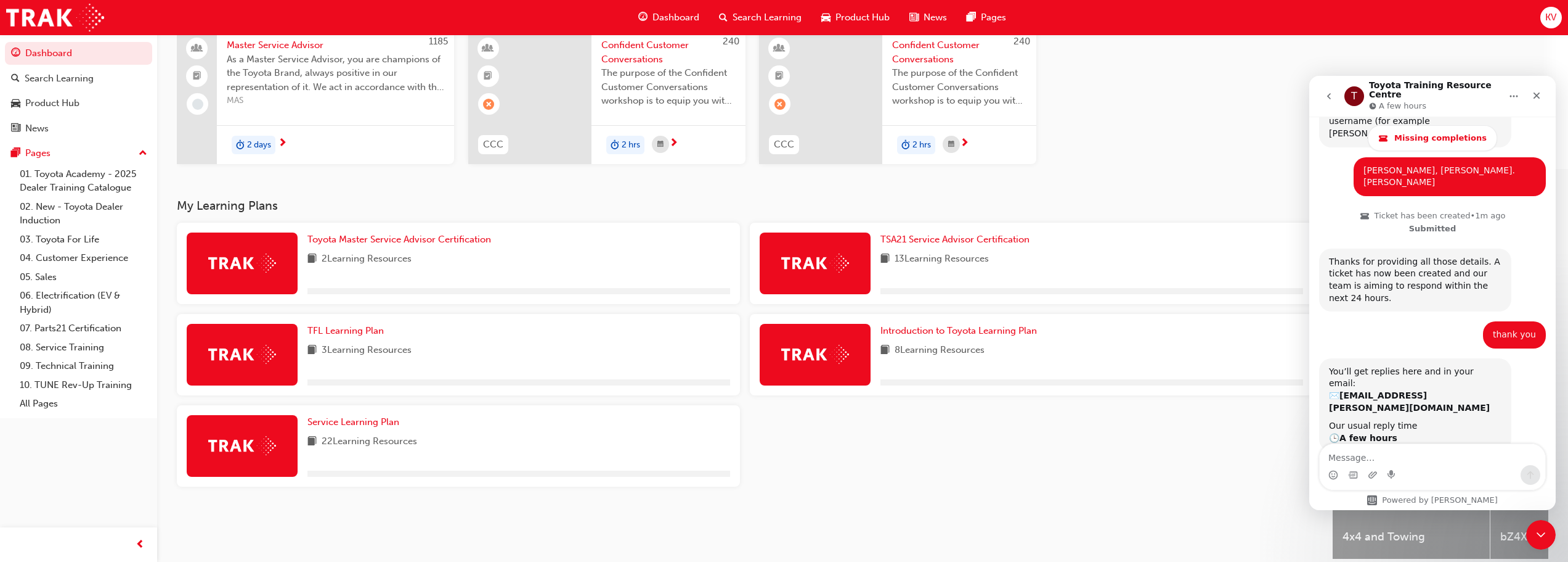
scroll to position [123, 0]
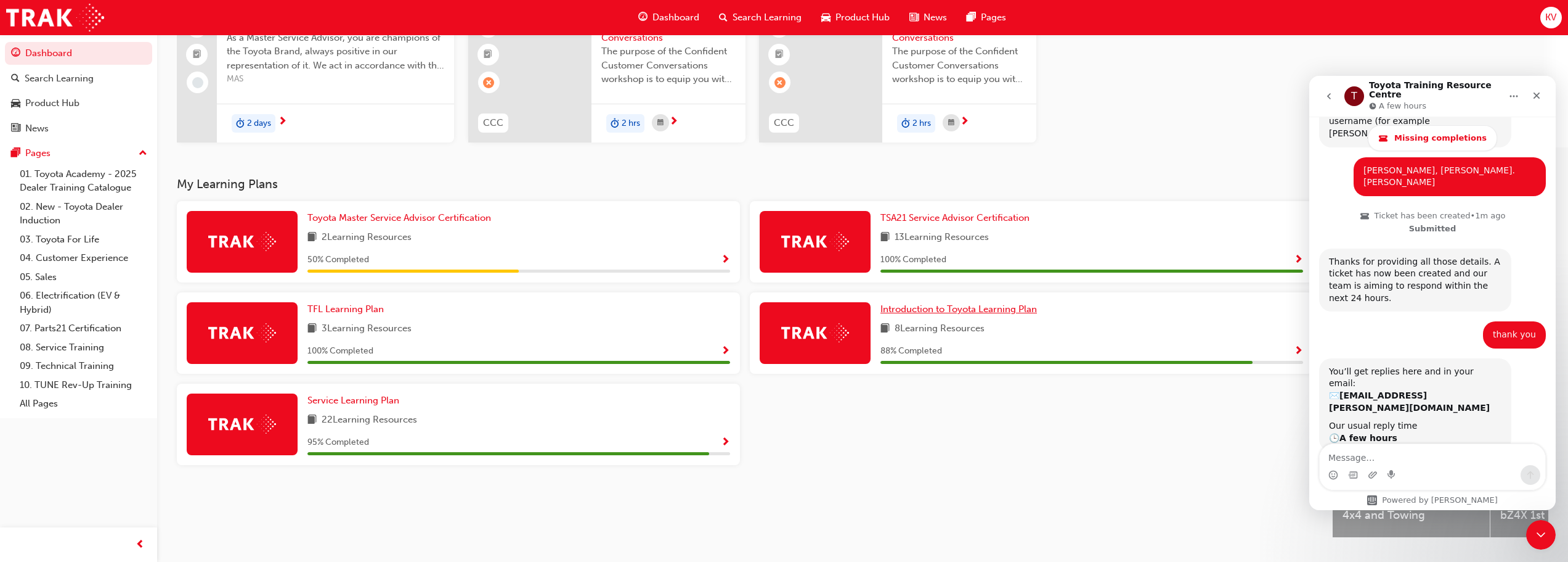
click at [787, 314] on span "Introduction to Toyota Learning Plan" at bounding box center [959, 309] width 156 height 11
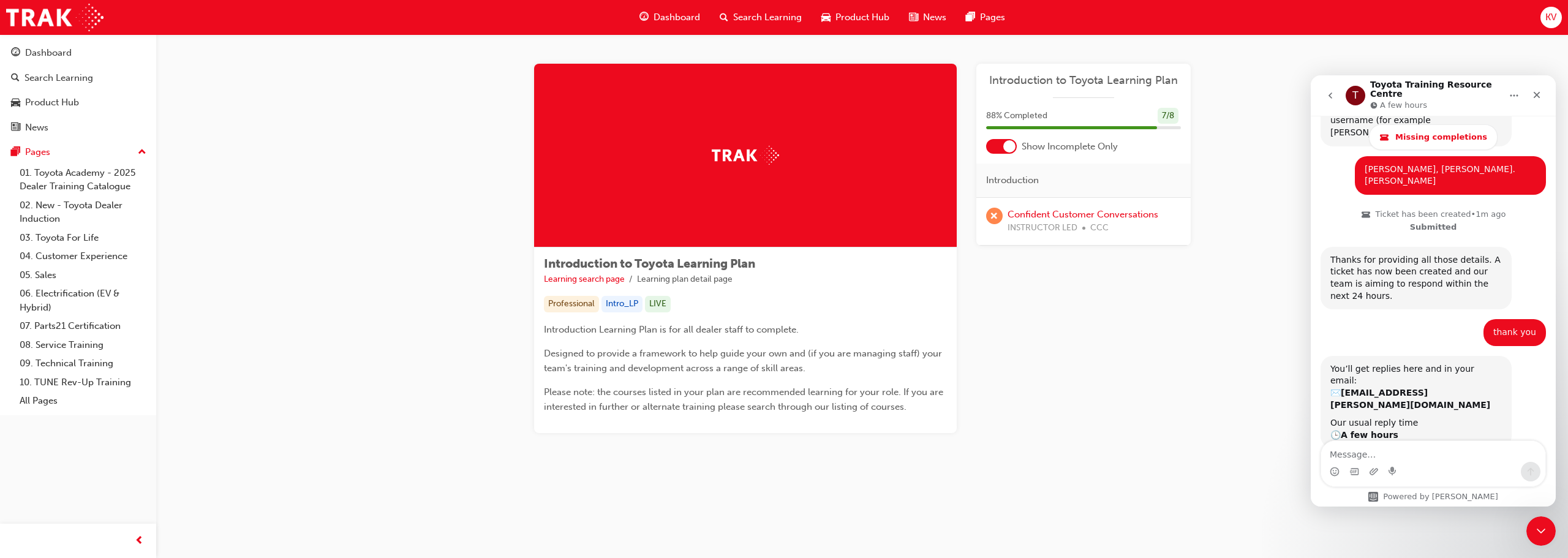
click at [655, 13] on span "Dashboard" at bounding box center [677, 17] width 46 height 14
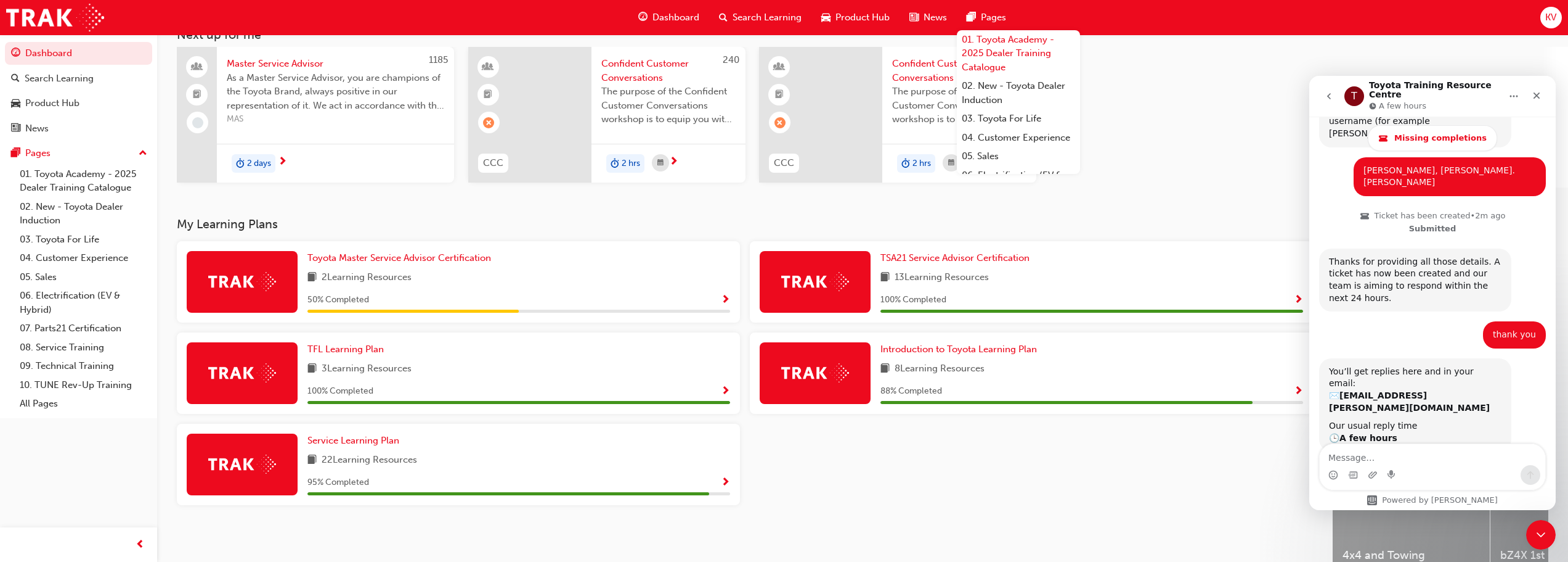
scroll to position [62, 0]
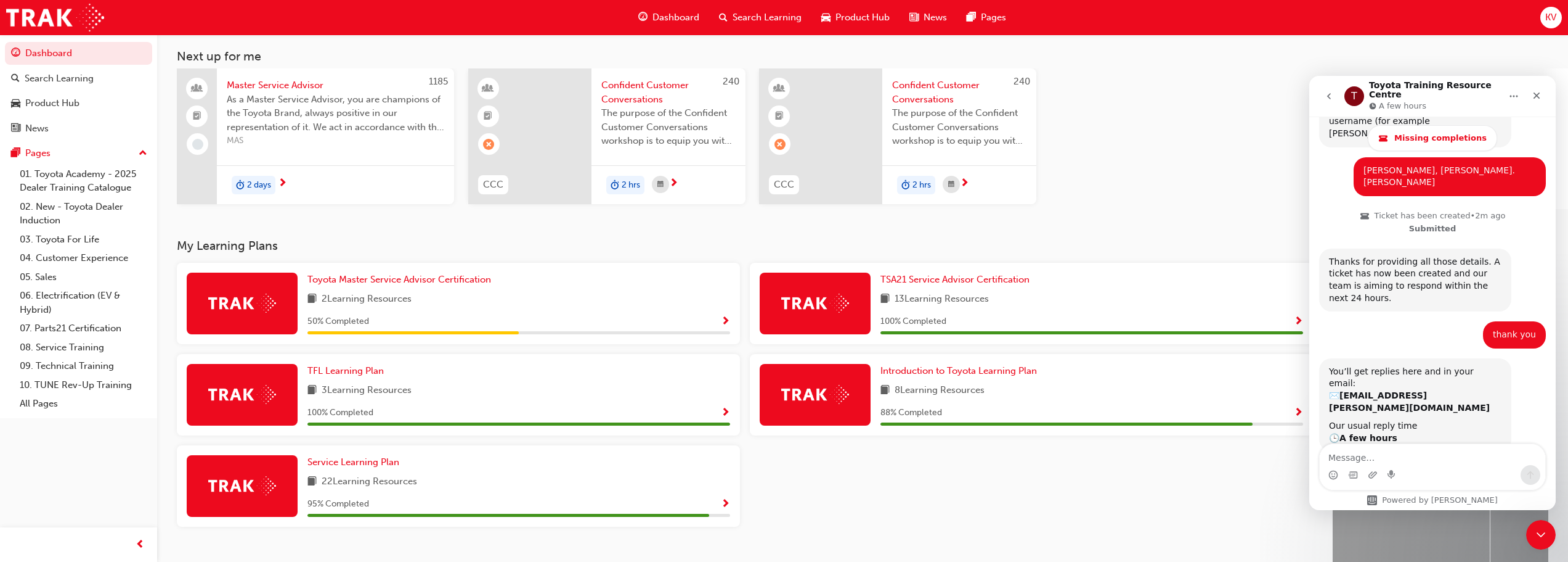
click at [787, 137] on div "1185 Master Service Advisor As a Master Service Advisor, you are champions of t…" at bounding box center [872, 138] width 1392 height 140
click at [346, 280] on span "Toyota Master Service Advisor Certification" at bounding box center [399, 279] width 184 height 11
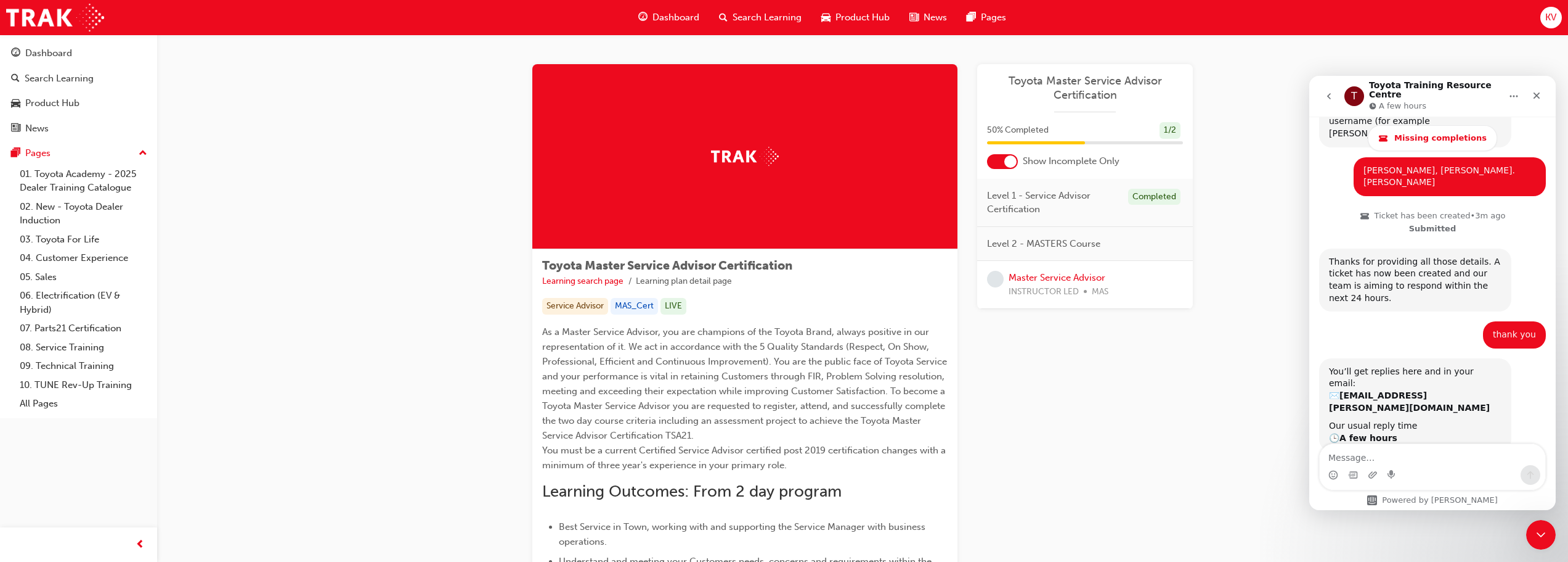
click at [787, 271] on div "Master Service Advisor INSTRUCTOR LED MAS" at bounding box center [1058, 284] width 100 height 28
click at [787, 276] on link "Master Service Advisor" at bounding box center [1057, 277] width 97 height 11
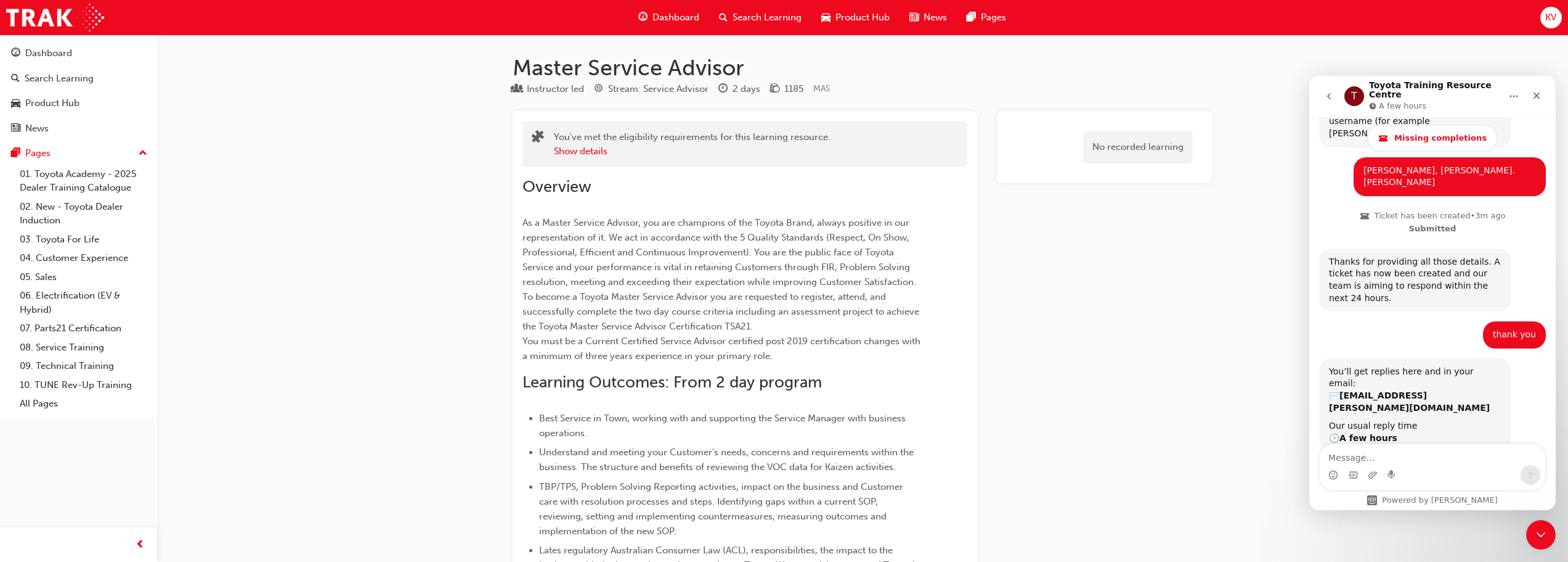
click at [662, 26] on div "Dashboard" at bounding box center [668, 18] width 80 height 26
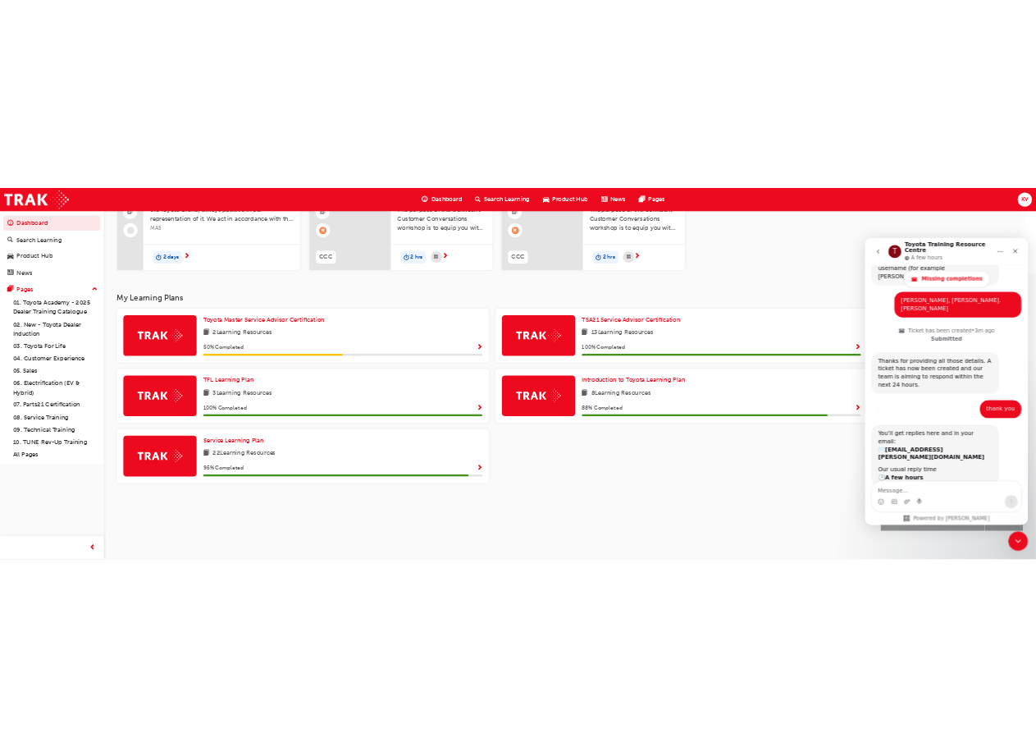
scroll to position [208, 0]
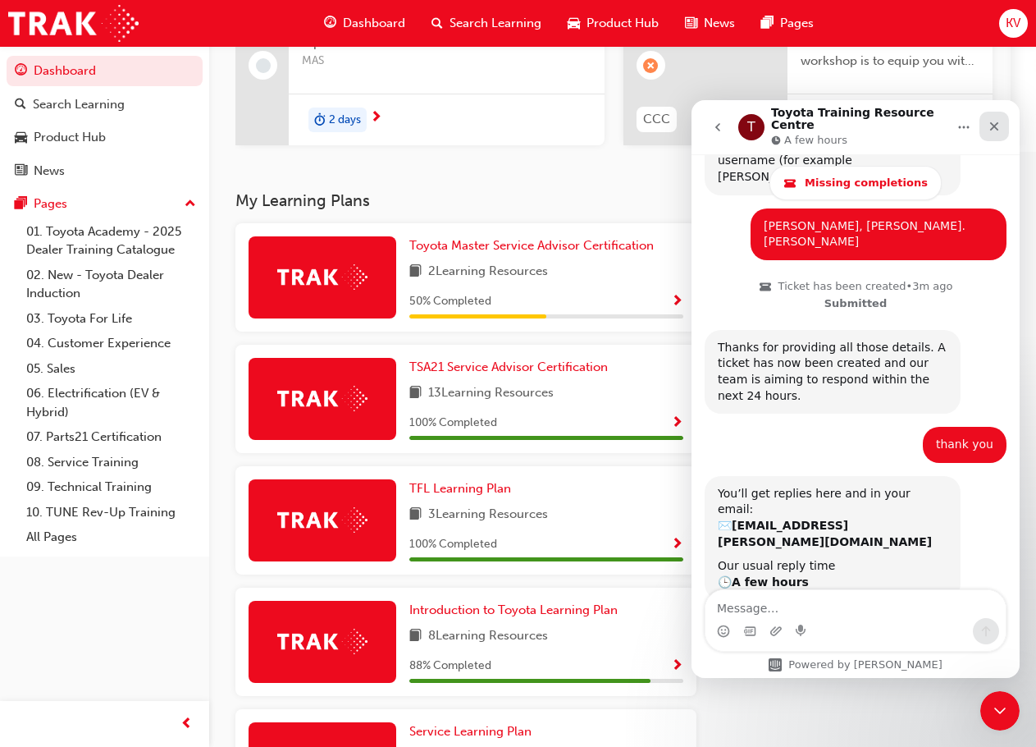
click at [995, 124] on icon "Close" at bounding box center [994, 126] width 13 height 13
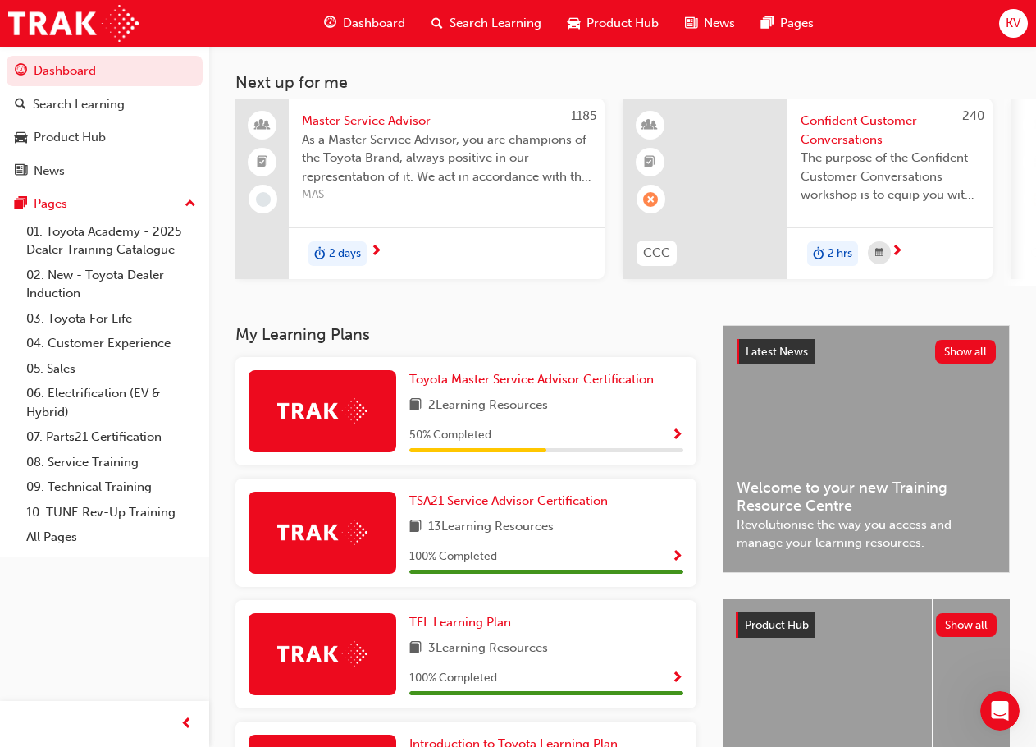
scroll to position [38, 0]
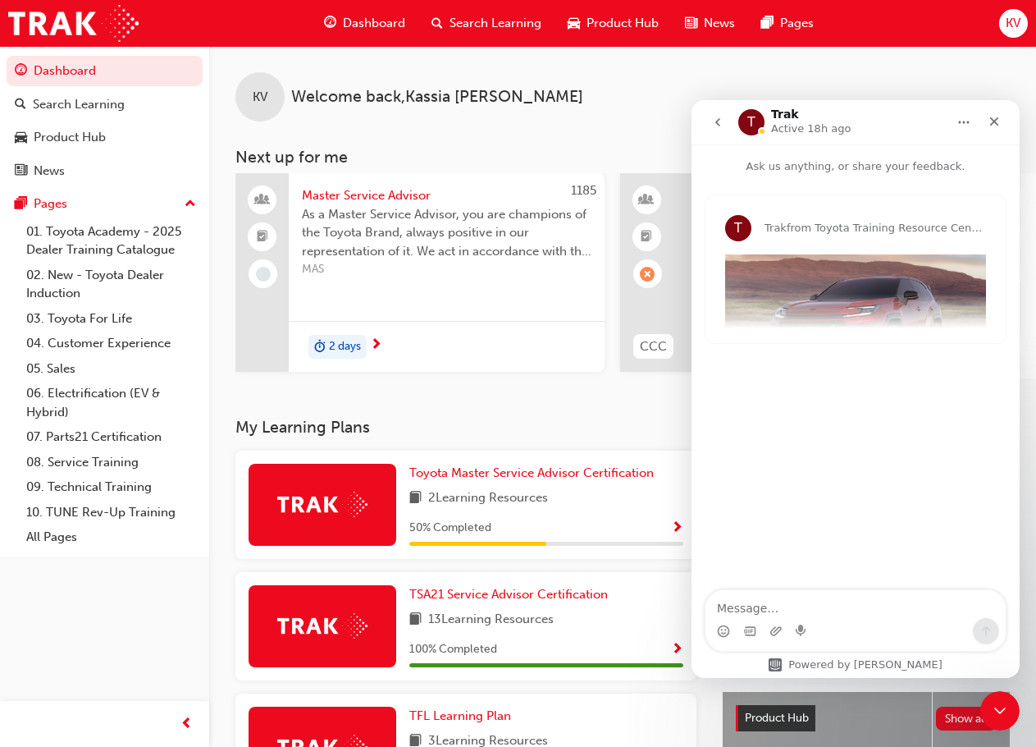
click at [475, 424] on h3 "My Learning Plans" at bounding box center [465, 427] width 461 height 19
click at [988, 124] on icon "Close" at bounding box center [994, 121] width 13 height 13
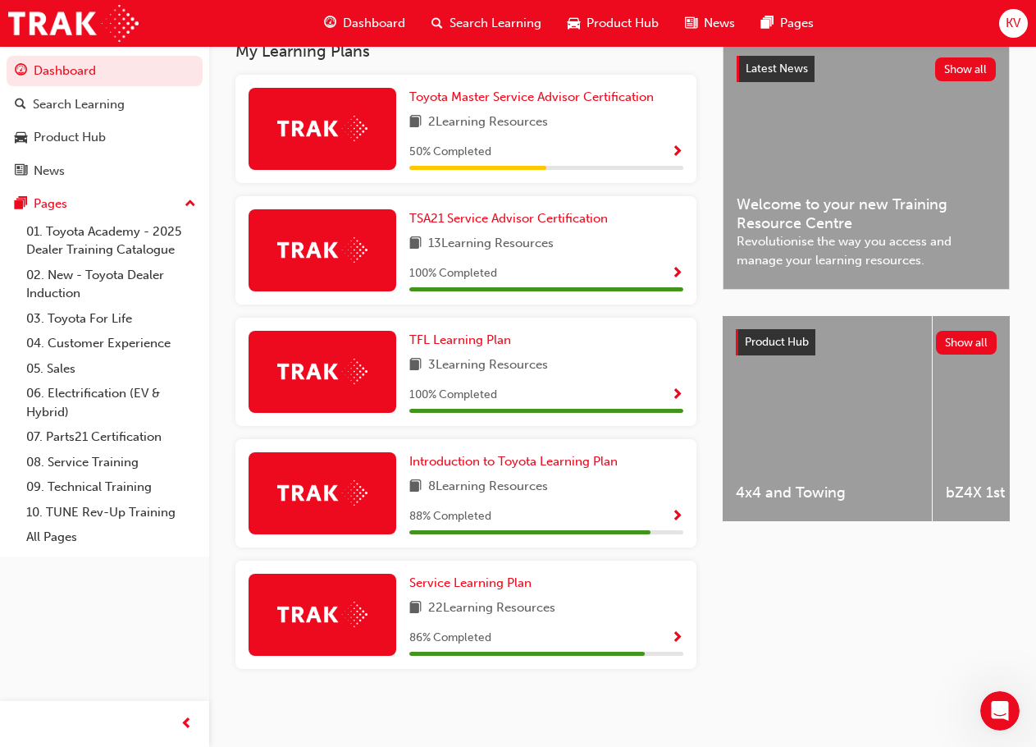
scroll to position [385, 0]
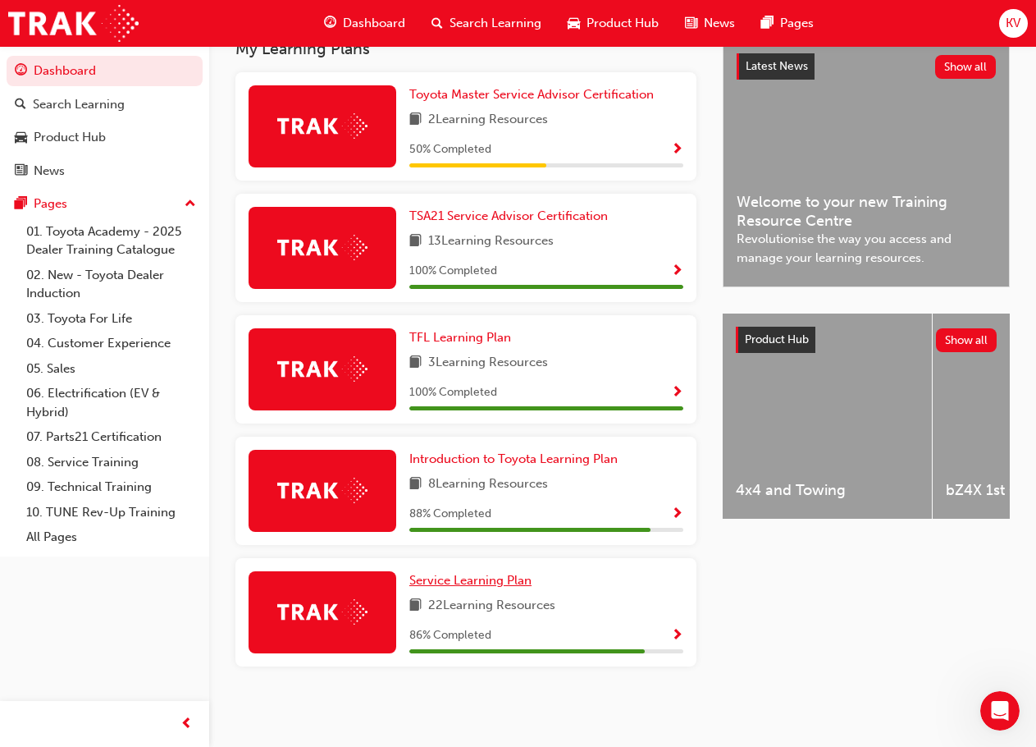
click at [460, 581] on span "Service Learning Plan" at bounding box center [470, 580] width 122 height 15
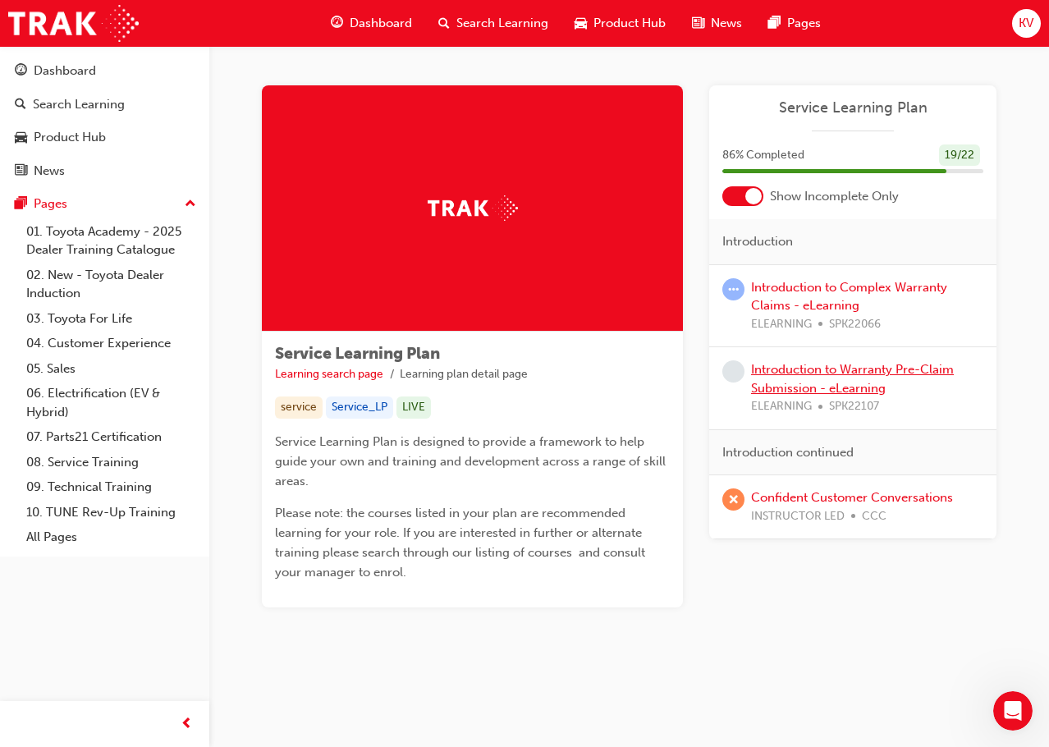
click at [797, 381] on link "Introduction to Warranty Pre-Claim Submission - eLearning" at bounding box center [852, 379] width 203 height 34
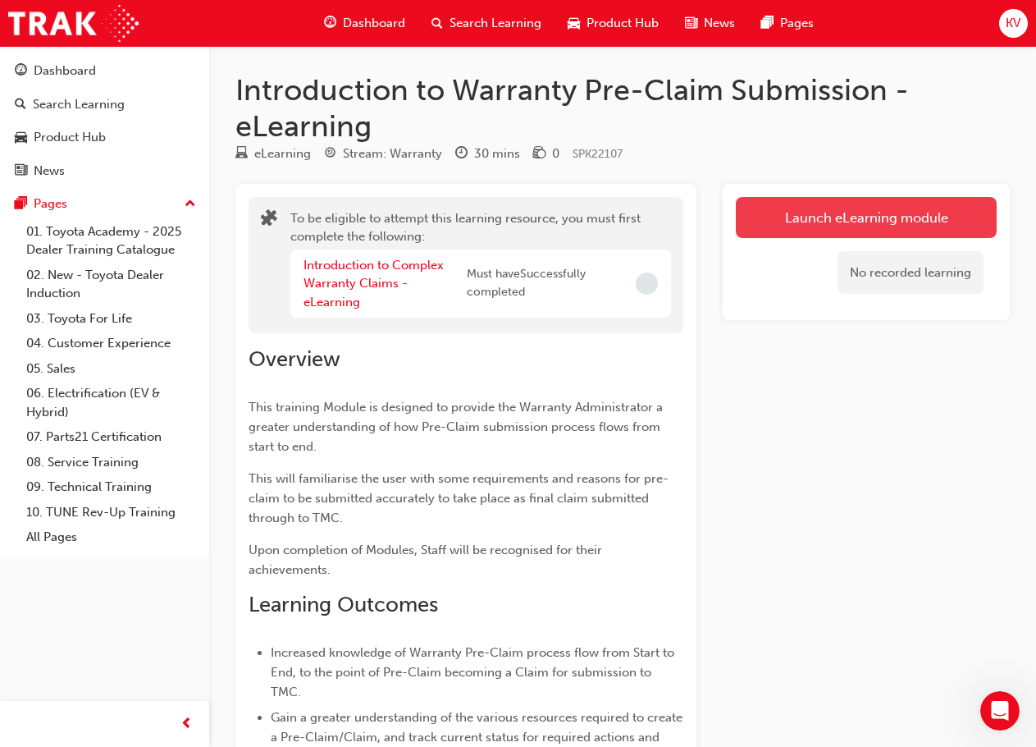
click at [789, 226] on button "Launch eLearning module" at bounding box center [866, 217] width 261 height 41
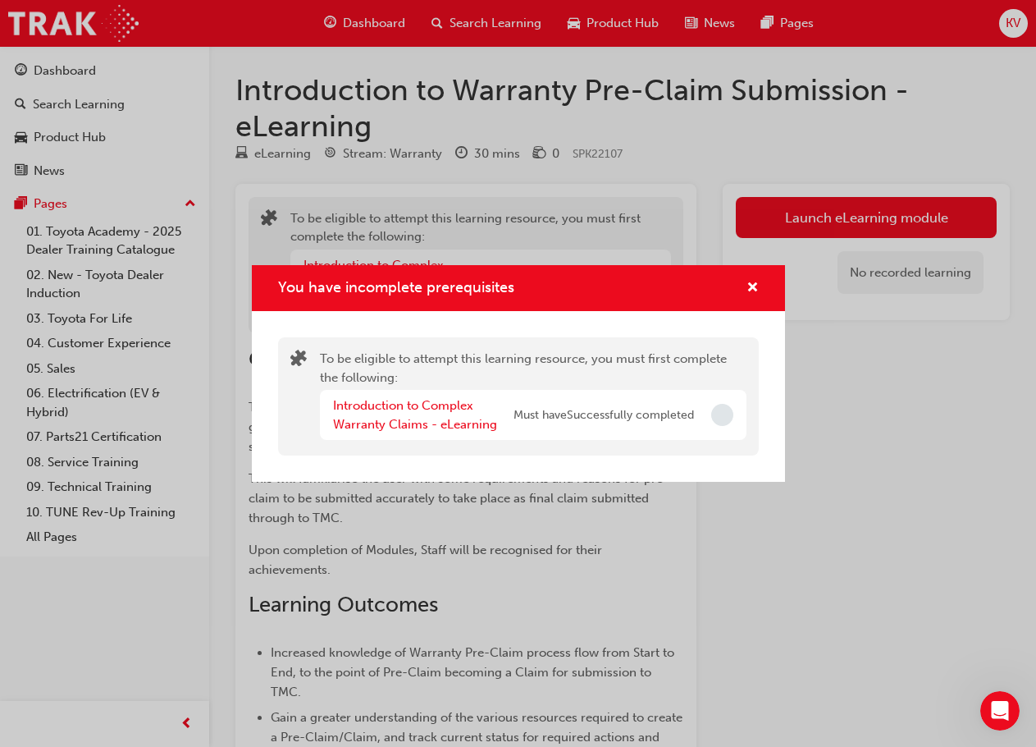
click at [391, 414] on div "Introduction to Complex Warranty Claims - eLearning" at bounding box center [423, 414] width 181 height 37
click at [747, 292] on button "You have incomplete prerequisites" at bounding box center [753, 288] width 12 height 21
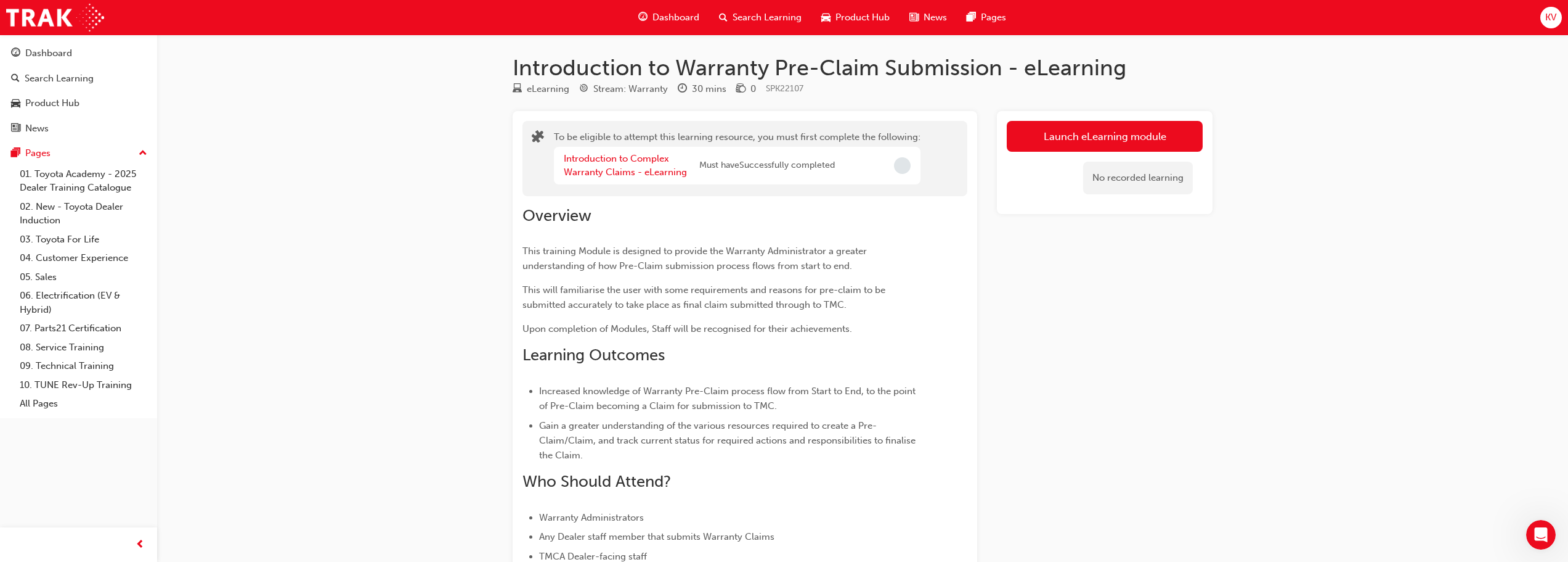
click at [666, 16] on span "Dashboard" at bounding box center [676, 17] width 47 height 14
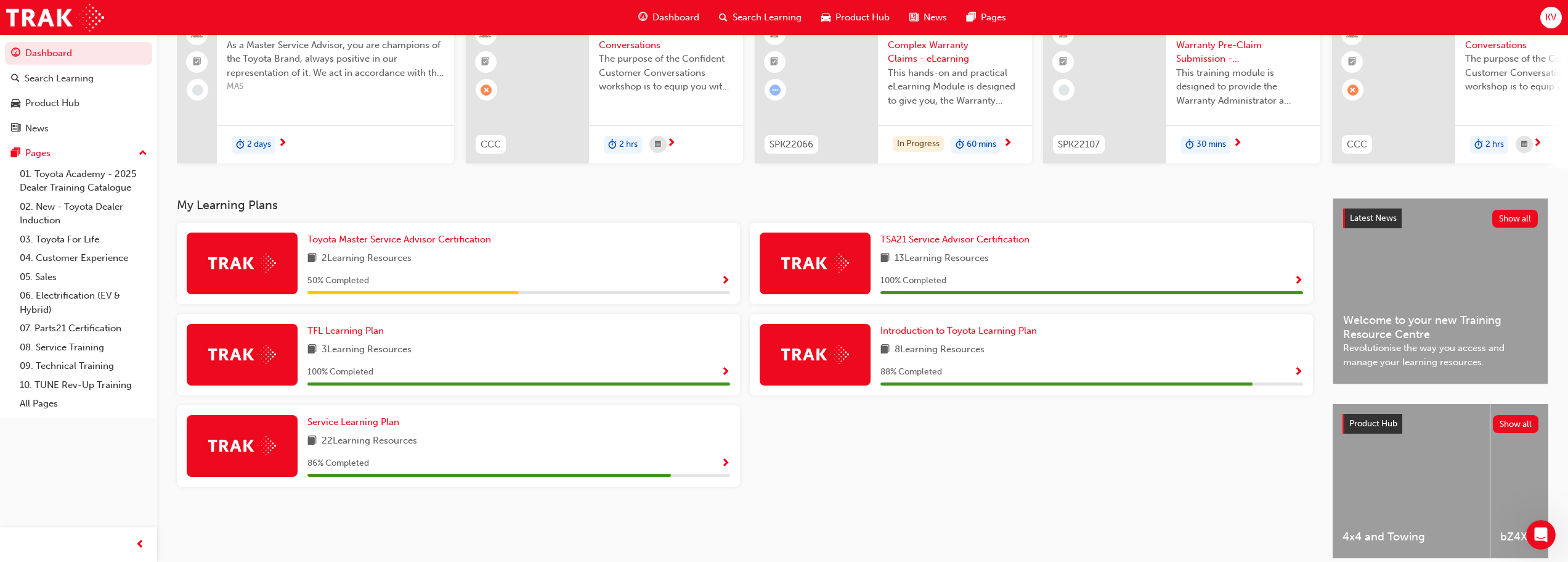
scroll to position [123, 0]
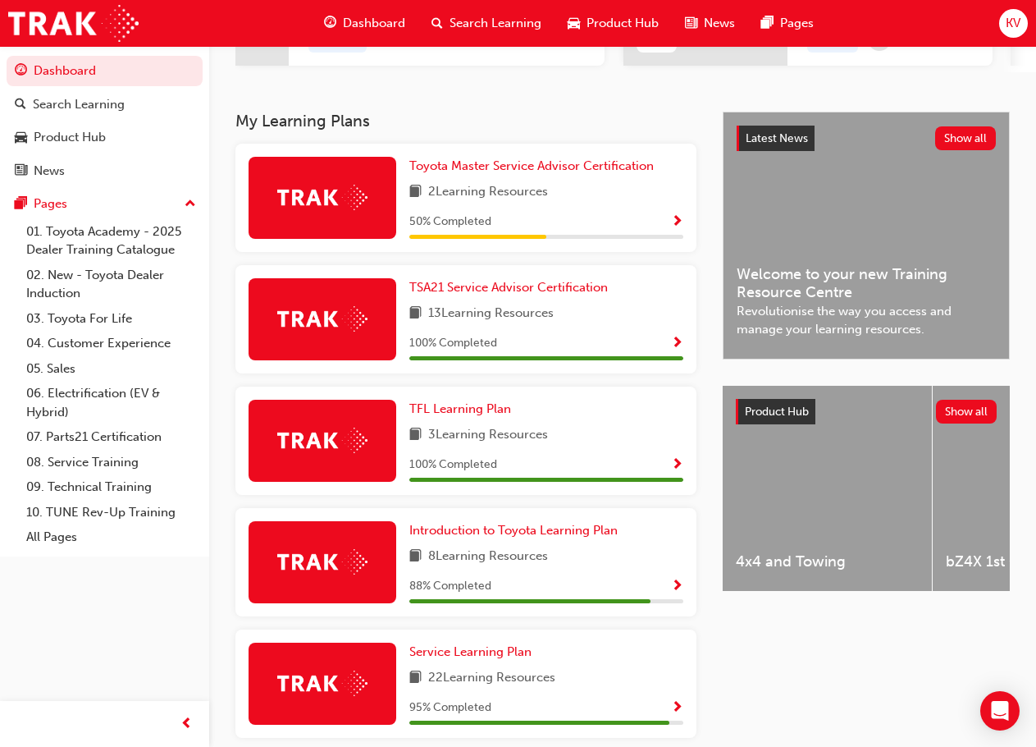
scroll to position [328, 0]
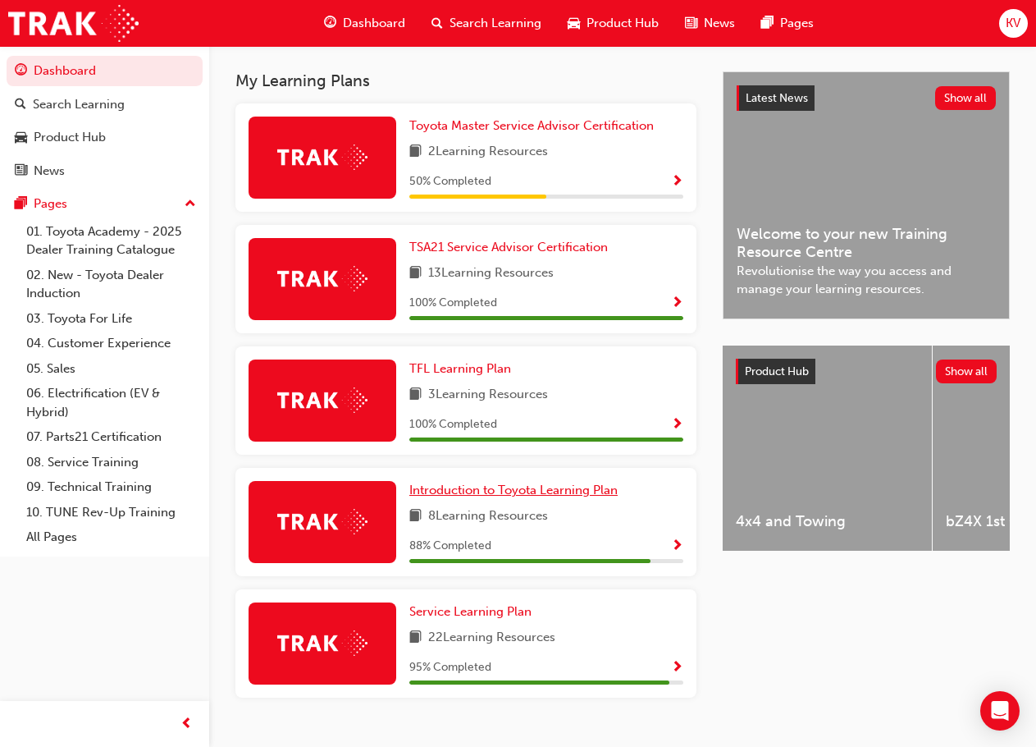
click at [441, 497] on span "Introduction to Toyota Learning Plan" at bounding box center [513, 489] width 208 height 15
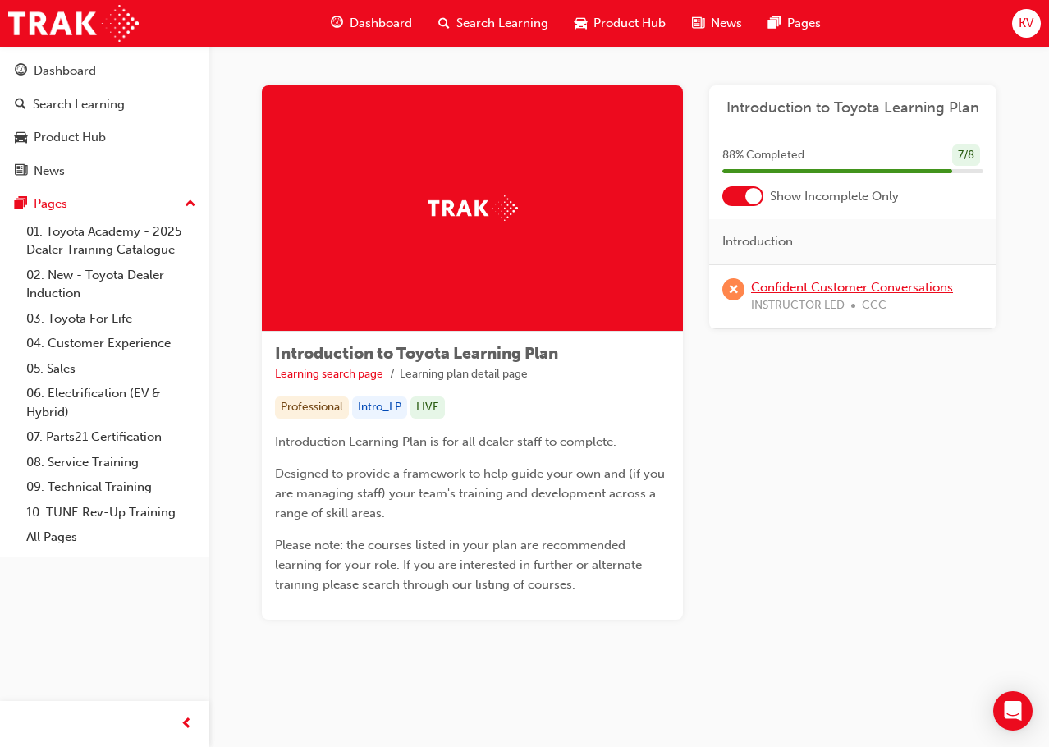
click at [816, 292] on link "Confident Customer Conversations" at bounding box center [852, 287] width 202 height 15
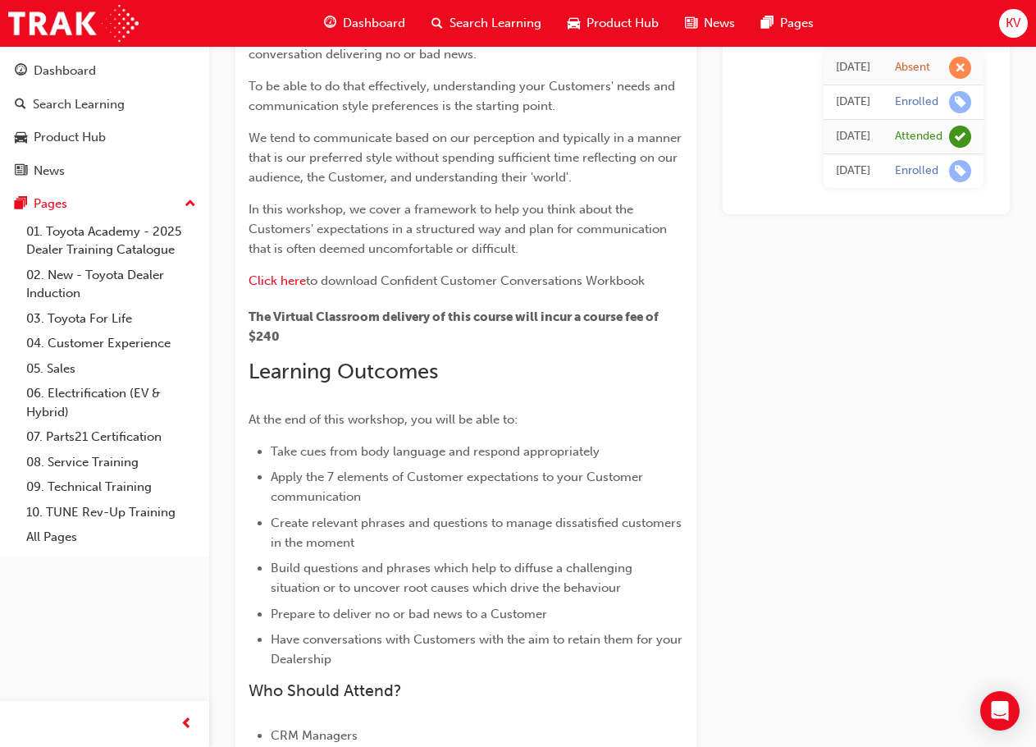
scroll to position [155, 0]
